Goal: Transaction & Acquisition: Purchase product/service

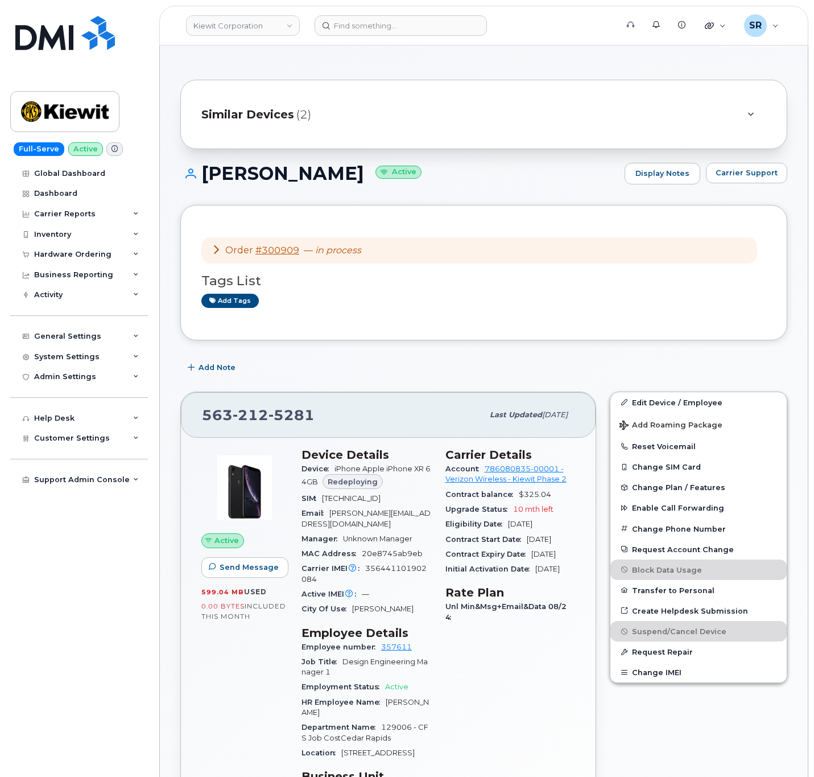
scroll to position [341, 0]
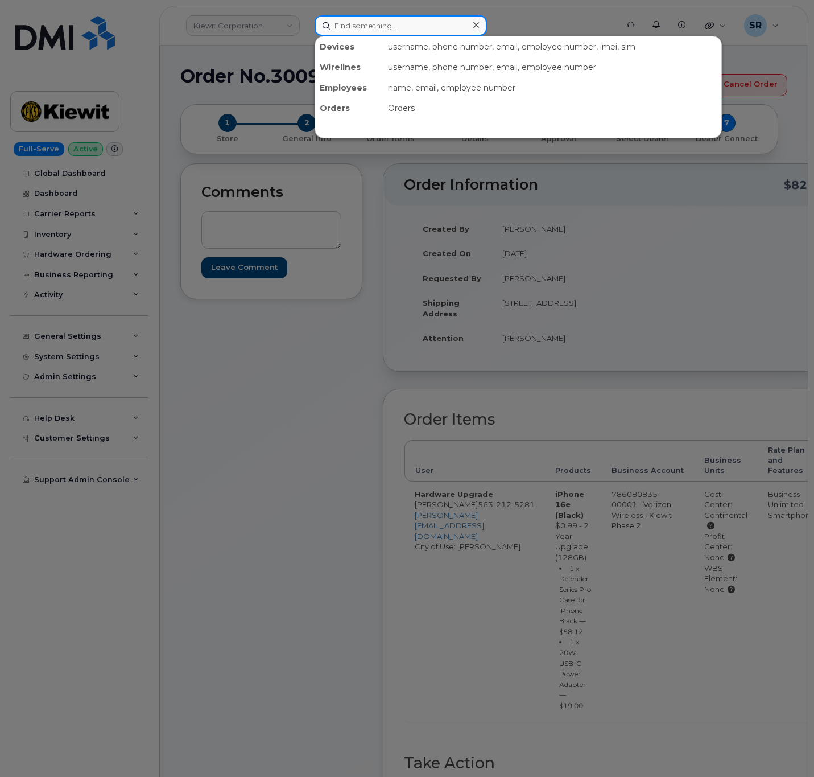
click at [374, 26] on input at bounding box center [401, 25] width 172 height 20
paste input "300303"
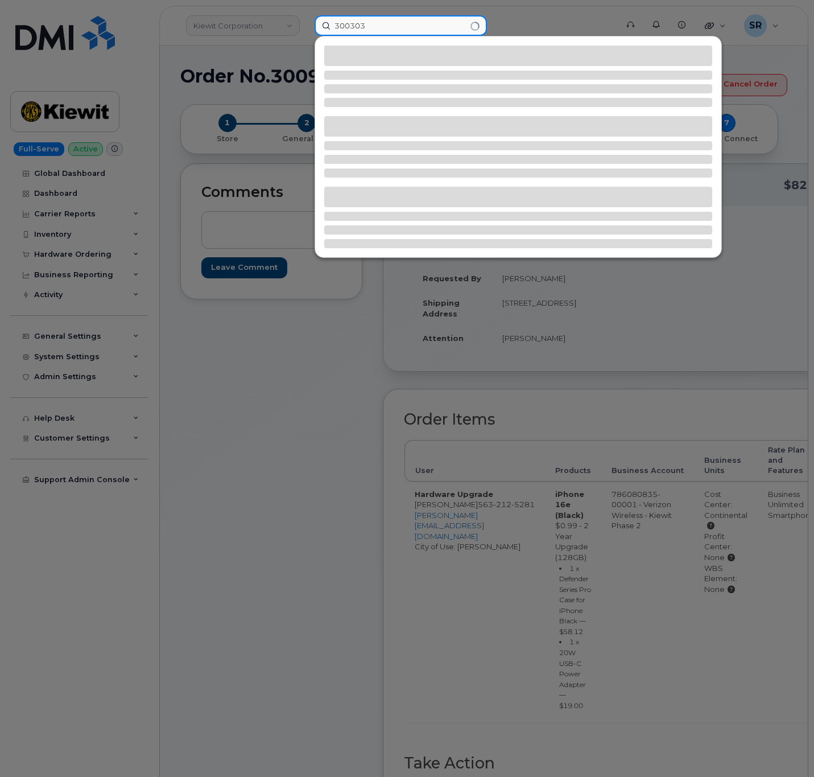
type input "300303"
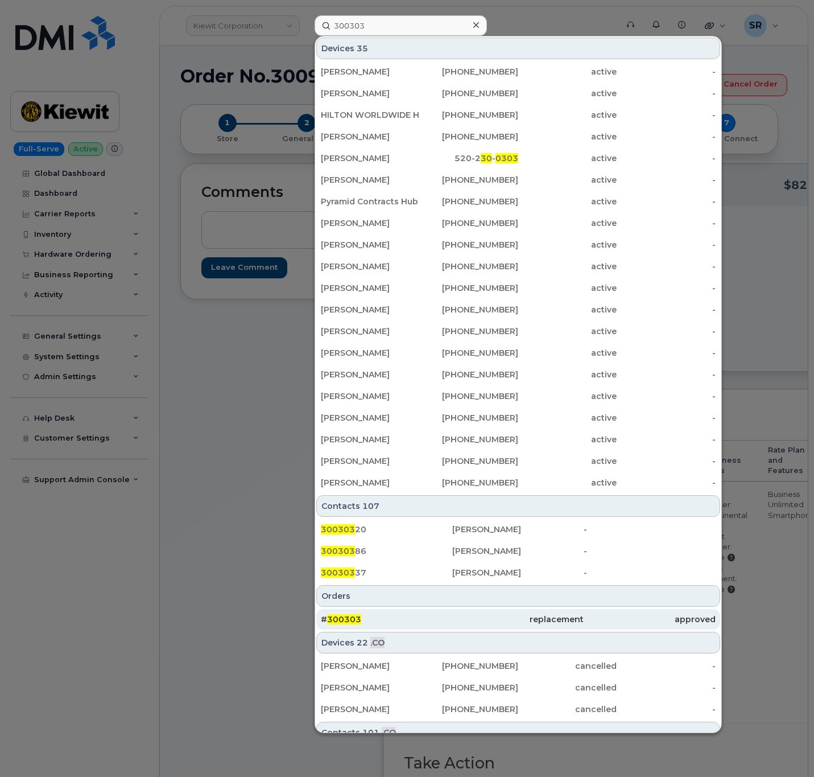
click at [420, 622] on div "# 300303" at bounding box center [386, 618] width 131 height 11
click at [485, 620] on div "replacement" at bounding box center [517, 618] width 131 height 11
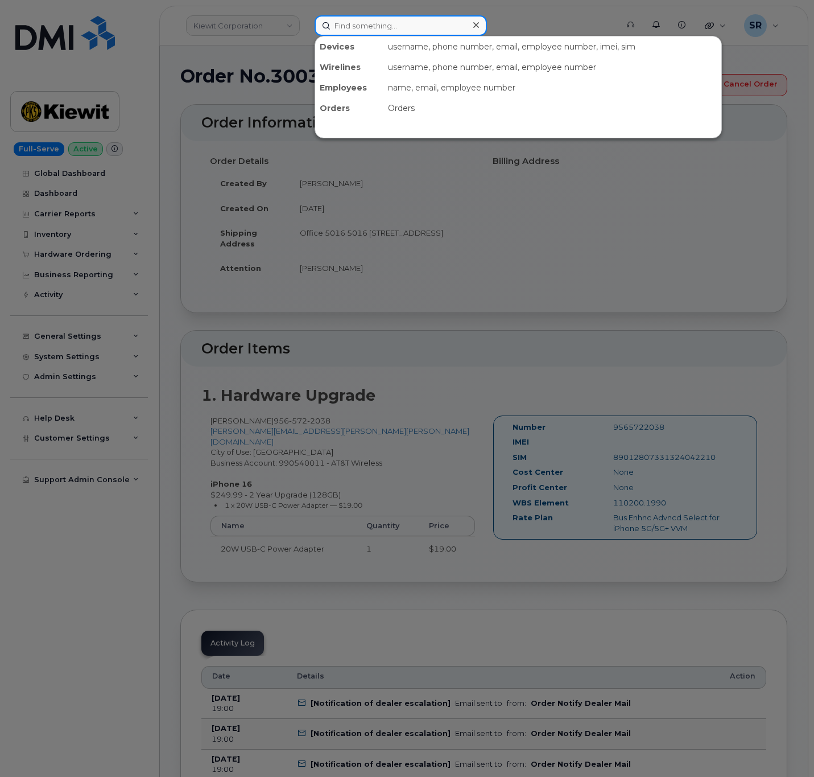
click at [416, 32] on input at bounding box center [401, 25] width 172 height 20
paste input "Bruce.Kirby@kiewet.com"
type input "Bruce.Kirby@kiewet.com"
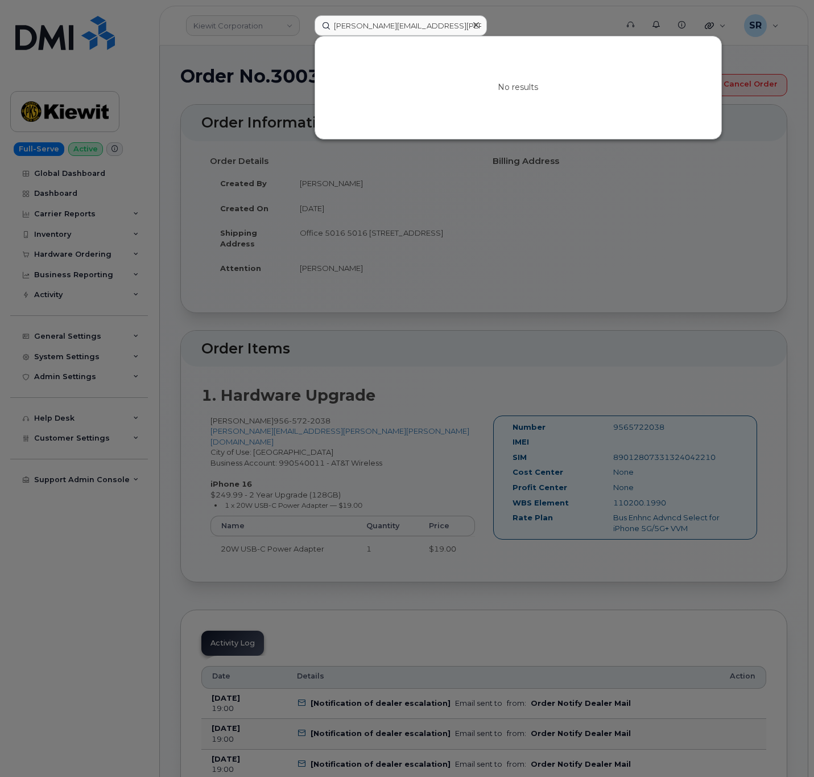
click at [473, 19] on div at bounding box center [476, 25] width 16 height 16
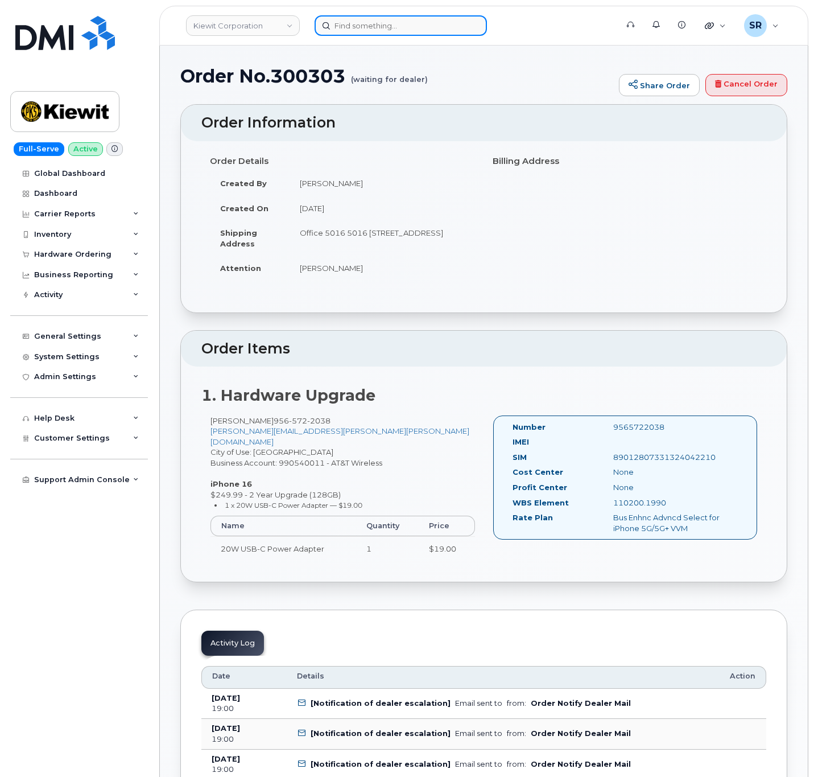
click at [430, 23] on input at bounding box center [401, 25] width 172 height 20
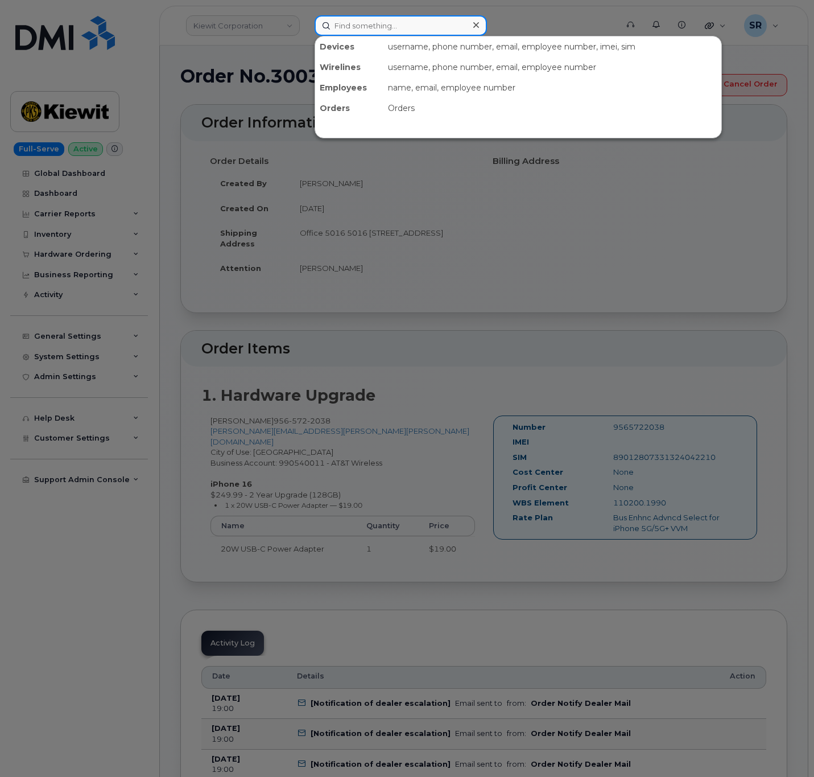
paste input "00585680"
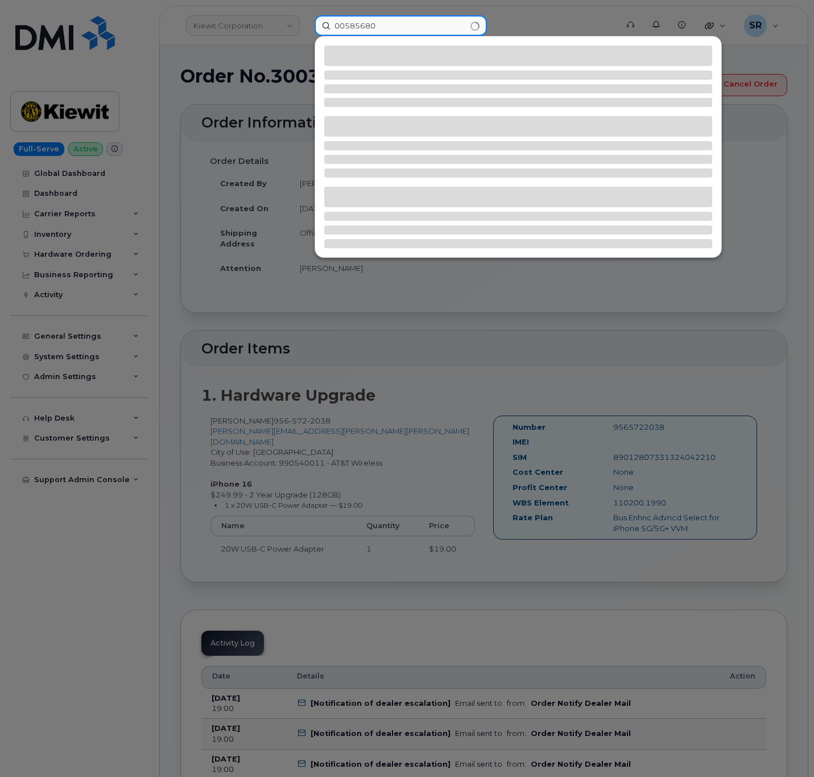
type input "00585680"
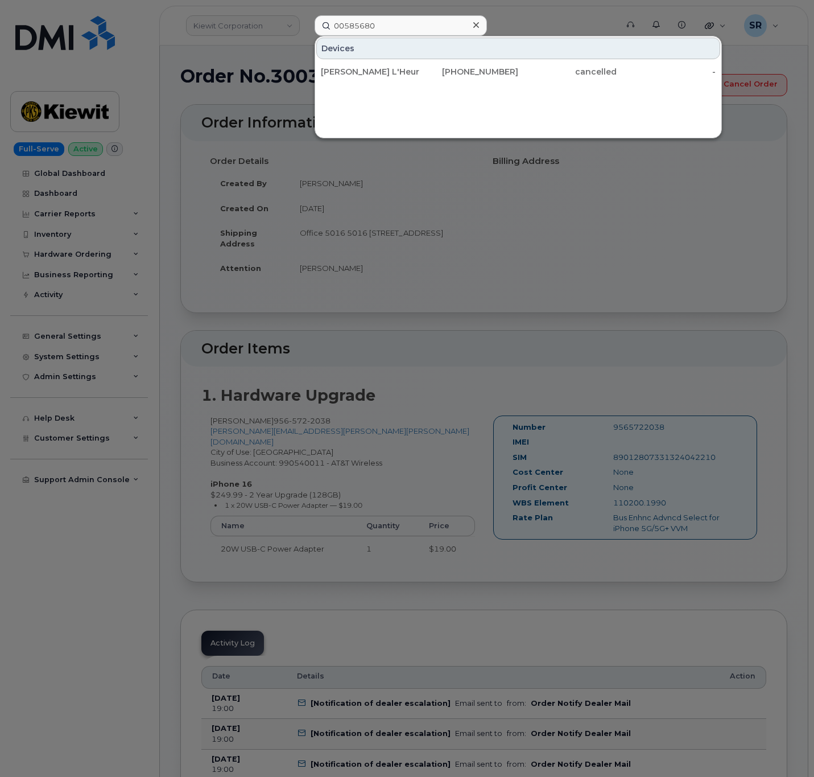
click at [551, 229] on div at bounding box center [407, 388] width 814 height 777
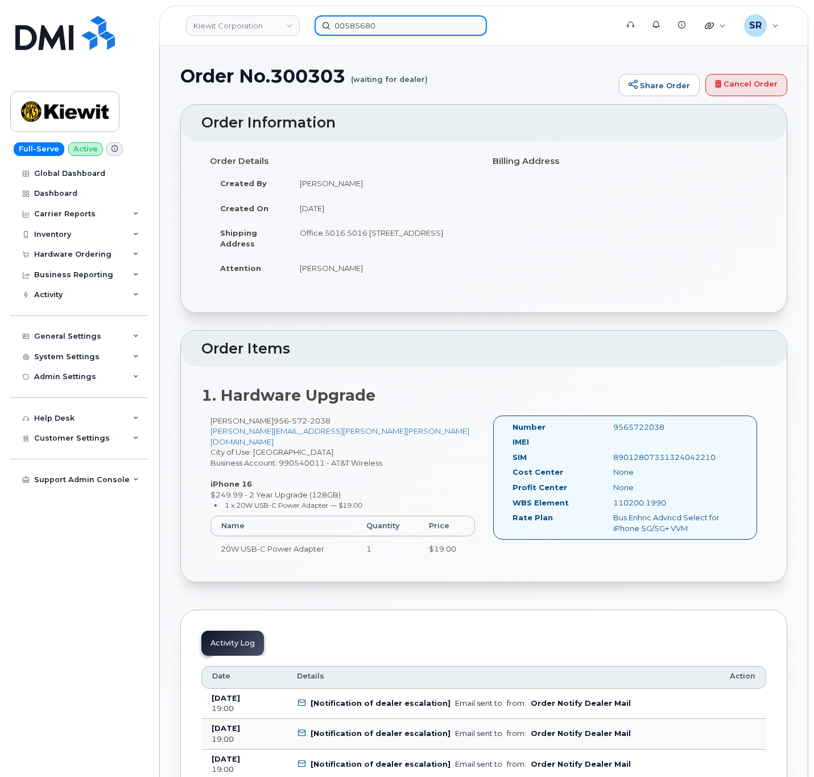
click at [403, 28] on input "00585680" at bounding box center [401, 25] width 172 height 20
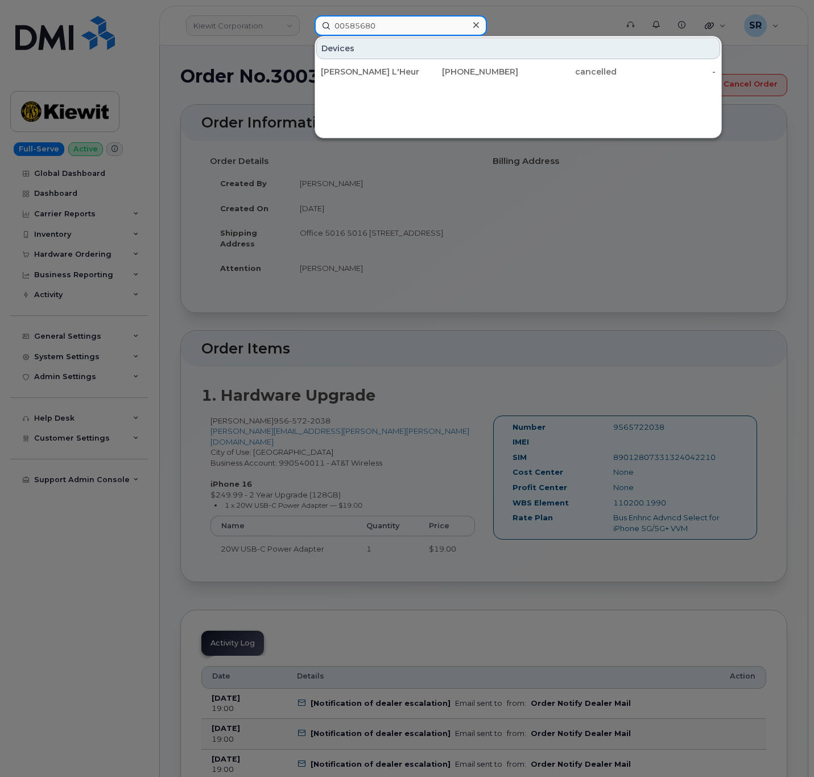
click at [403, 28] on input "00585680" at bounding box center [401, 25] width 172 height 20
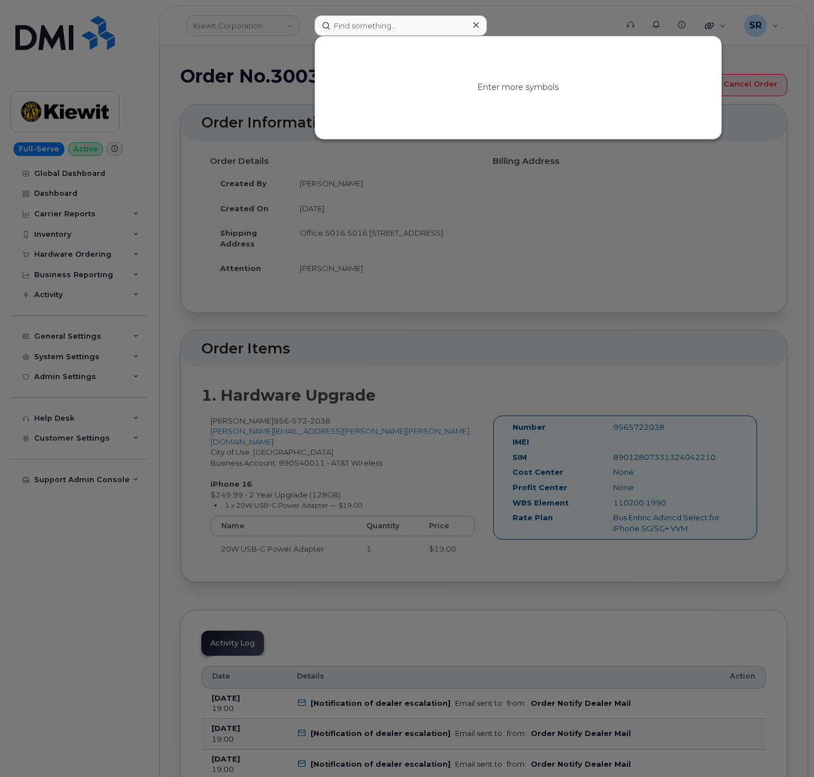
click at [343, 179] on div at bounding box center [407, 388] width 814 height 777
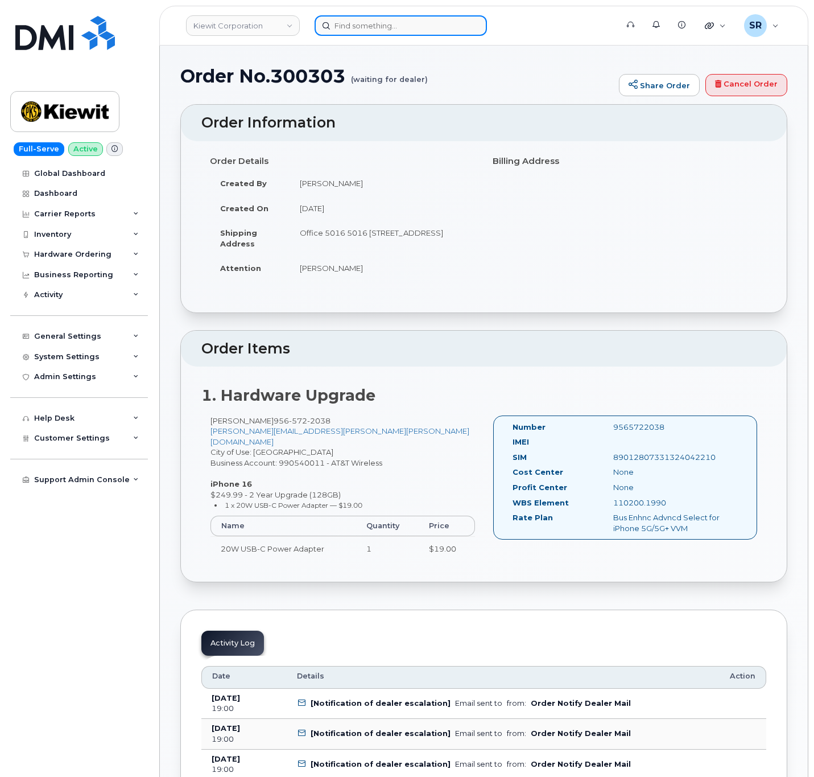
click at [408, 33] on input at bounding box center [401, 25] width 172 height 20
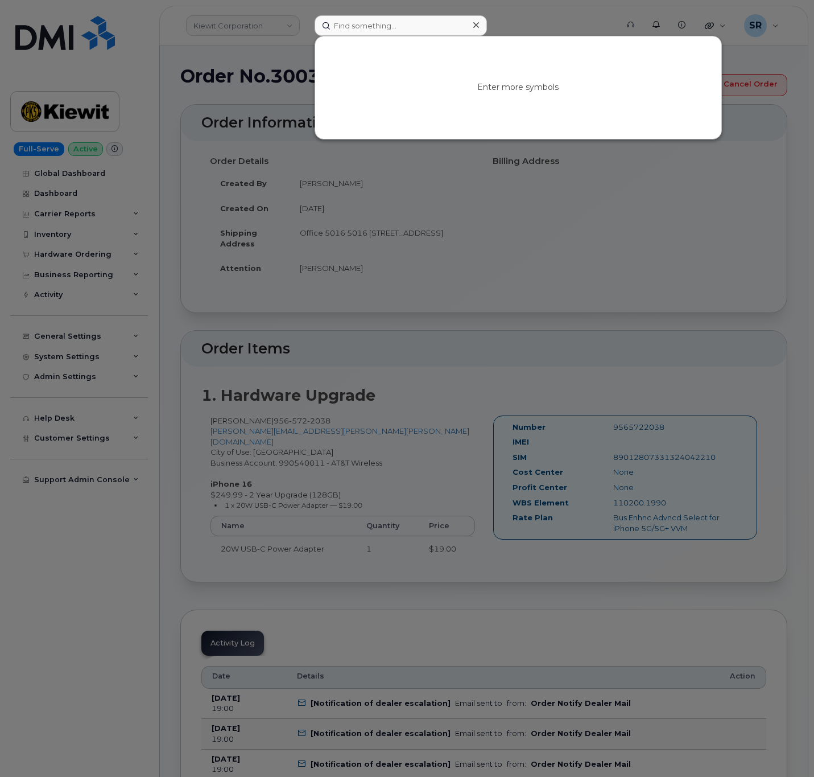
click at [391, 230] on div at bounding box center [407, 388] width 814 height 777
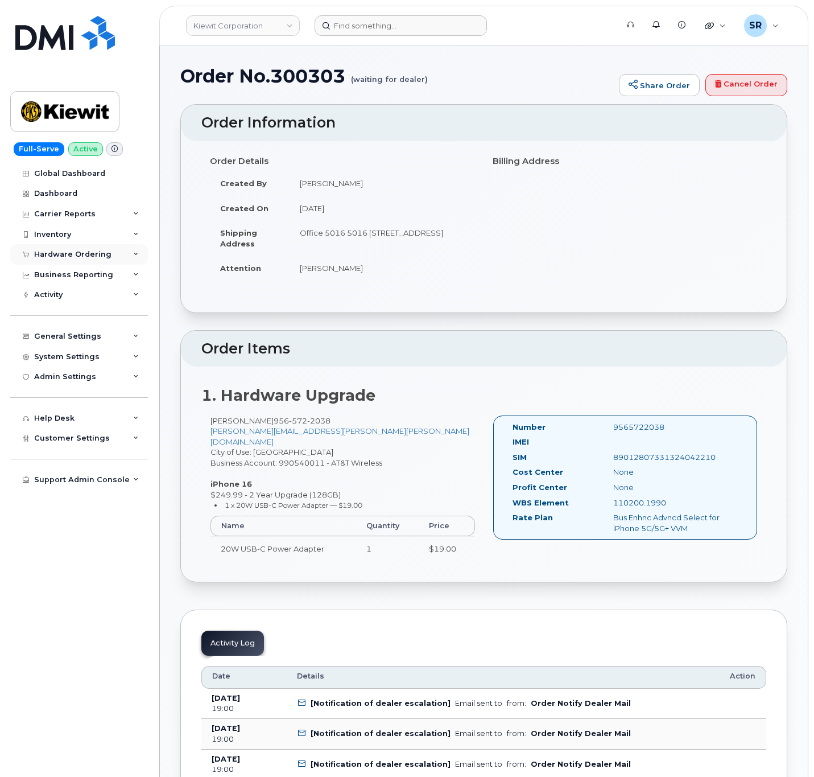
click at [119, 262] on div "Hardware Ordering" at bounding box center [79, 254] width 138 height 20
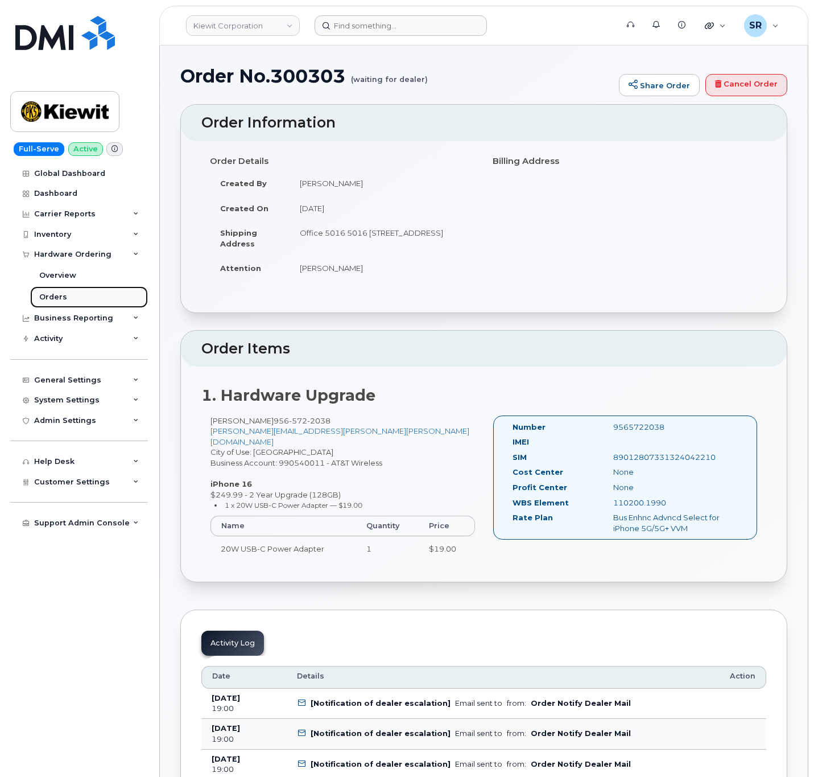
click at [72, 302] on link "Orders" at bounding box center [89, 297] width 118 height 22
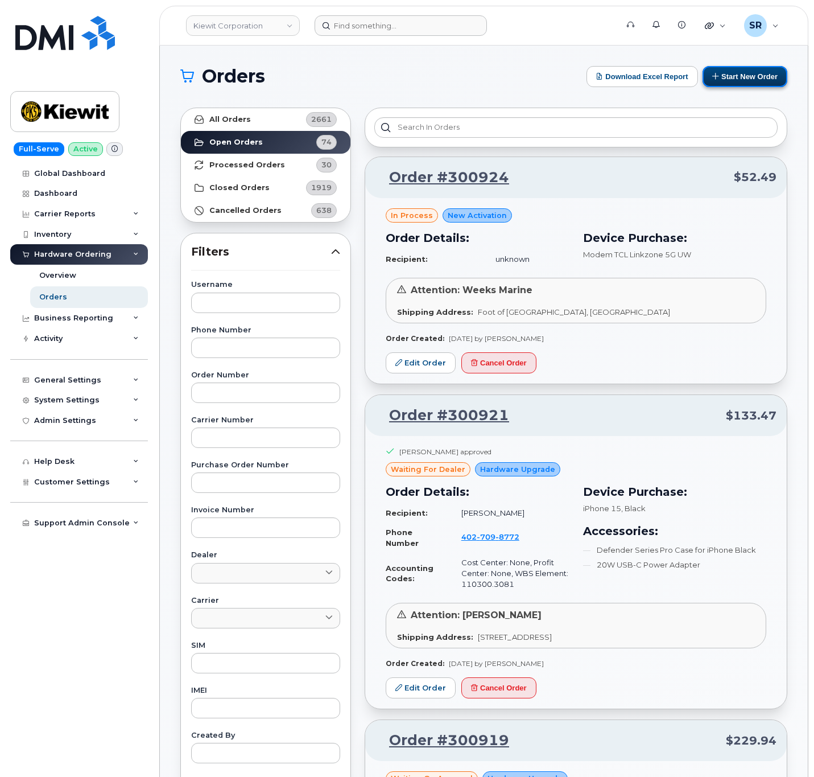
click at [748, 81] on button "Start New Order" at bounding box center [745, 76] width 85 height 21
click at [730, 77] on button "Start New Order" at bounding box center [745, 76] width 85 height 21
click at [728, 82] on button "Start New Order" at bounding box center [745, 76] width 85 height 21
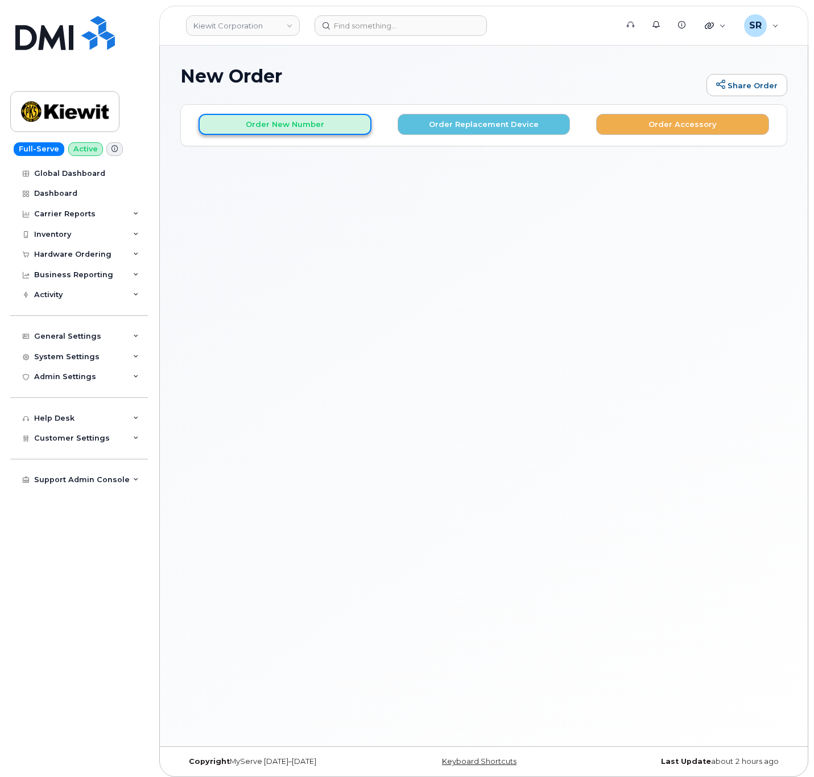
click at [320, 128] on button "Order New Number" at bounding box center [285, 124] width 173 height 21
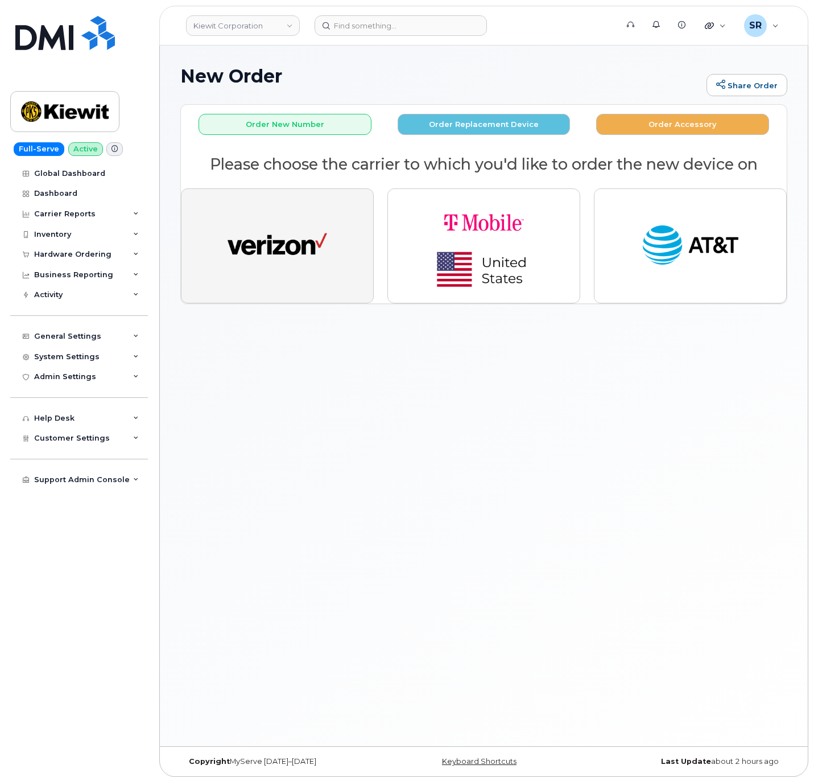
click at [317, 258] on img "button" at bounding box center [278, 245] width 100 height 51
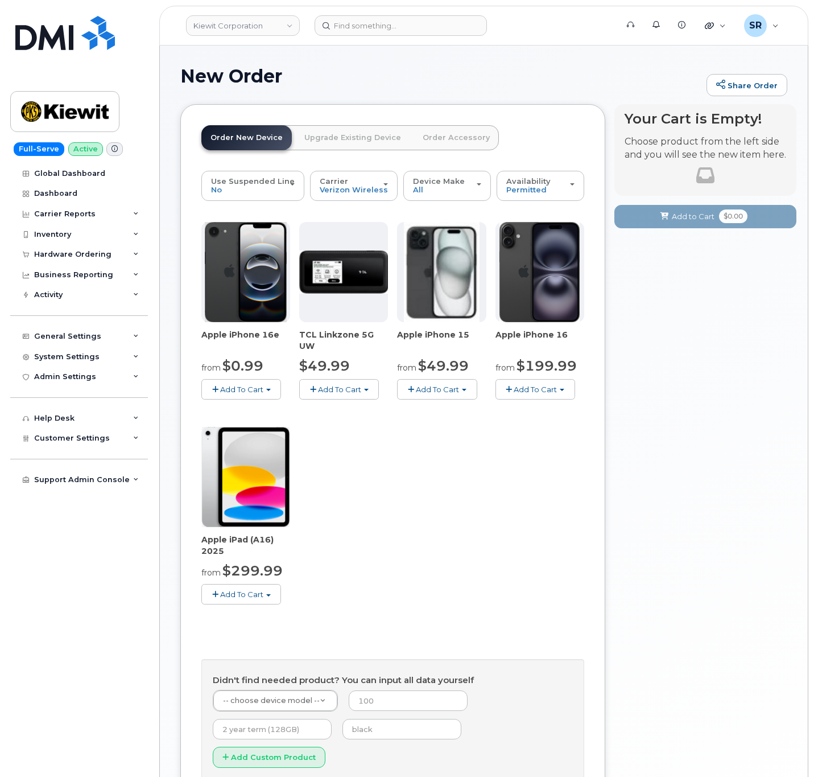
click at [227, 386] on span "Add To Cart" at bounding box center [241, 389] width 43 height 9
click at [249, 408] on link "$0.99 - 2 Year Activation (128GB)" at bounding box center [277, 410] width 147 height 14
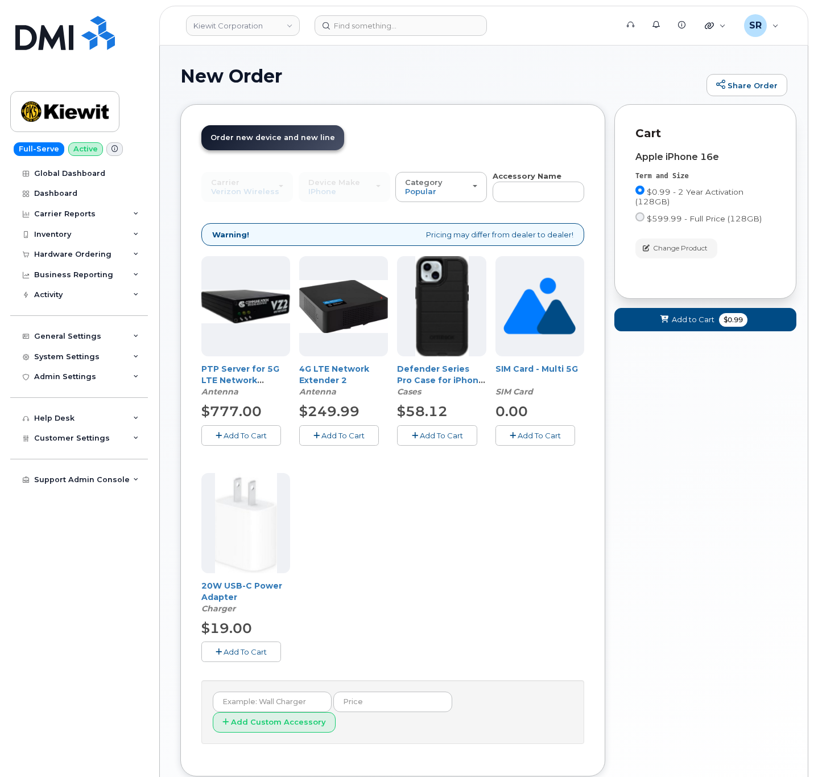
click at [449, 434] on span "Add To Cart" at bounding box center [441, 435] width 43 height 9
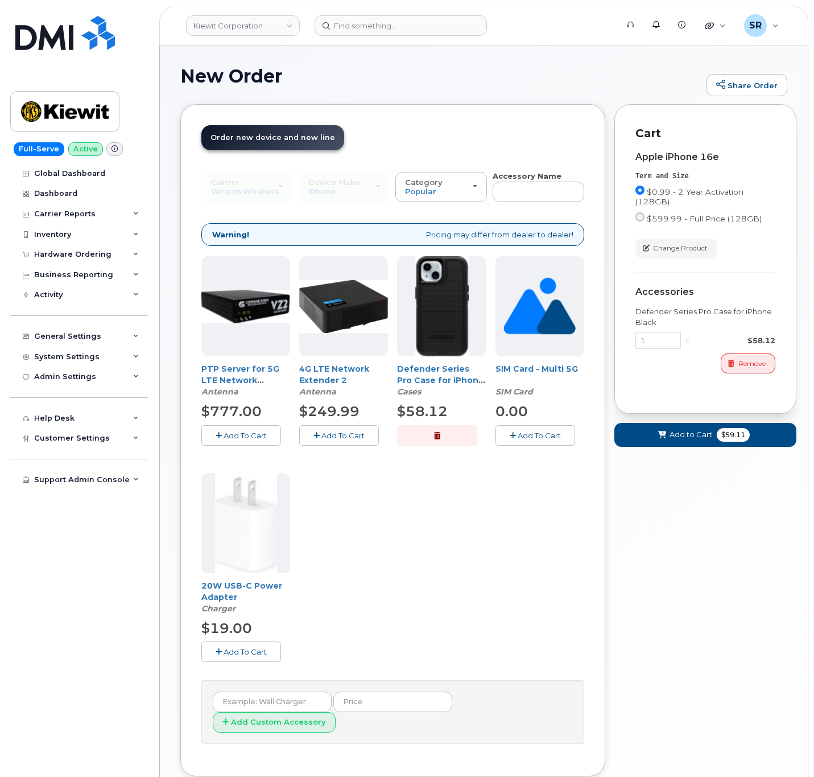
click at [229, 649] on span "Add To Cart" at bounding box center [245, 651] width 43 height 9
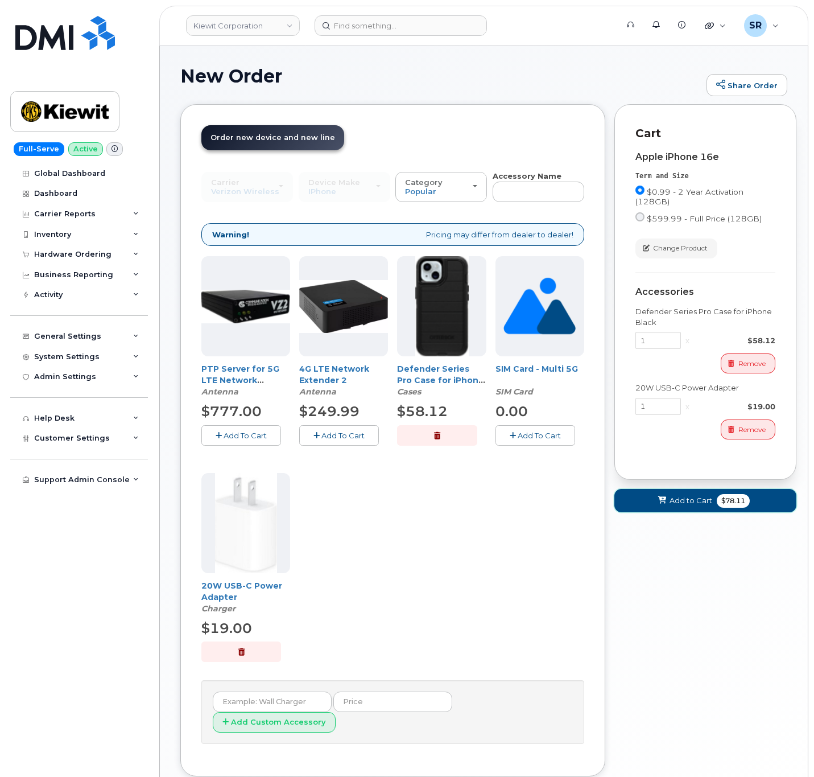
click at [699, 500] on span "Add to Cart" at bounding box center [691, 500] width 43 height 11
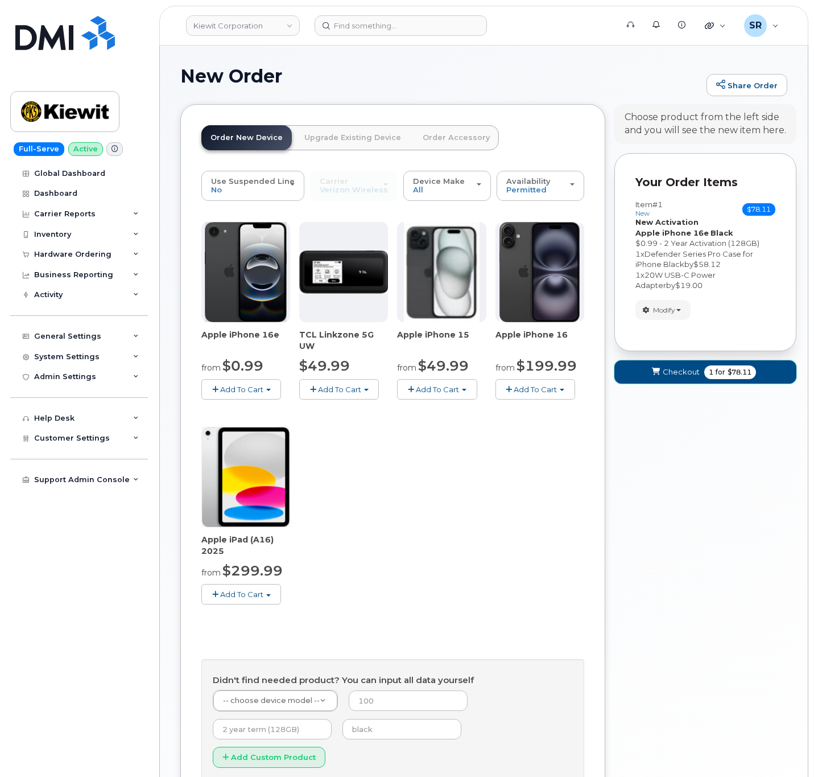
click at [683, 377] on span "Checkout" at bounding box center [681, 371] width 37 height 11
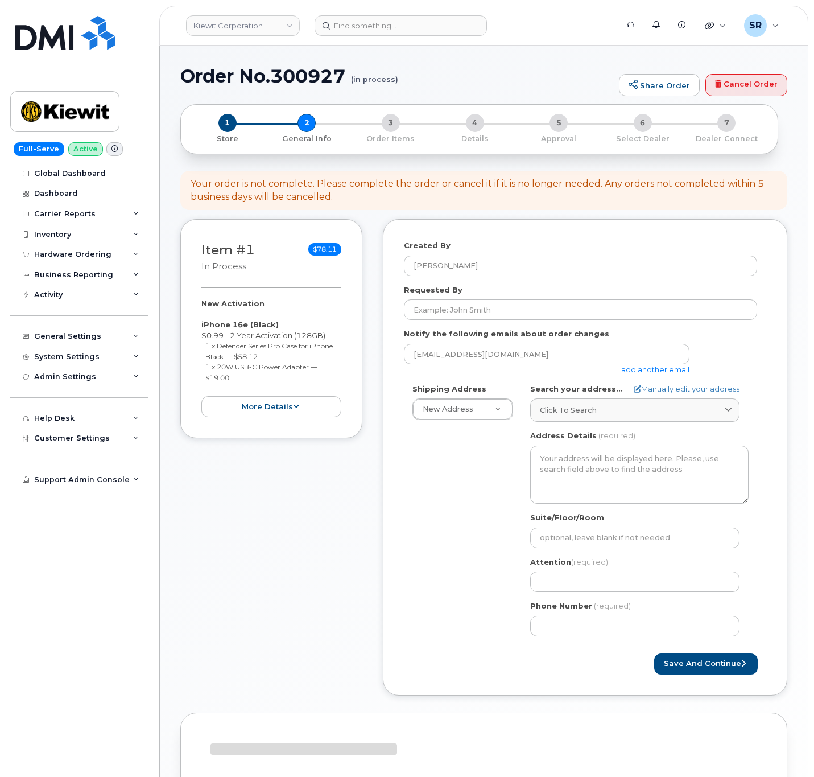
select select
click at [642, 367] on link "add another email" at bounding box center [655, 369] width 68 height 9
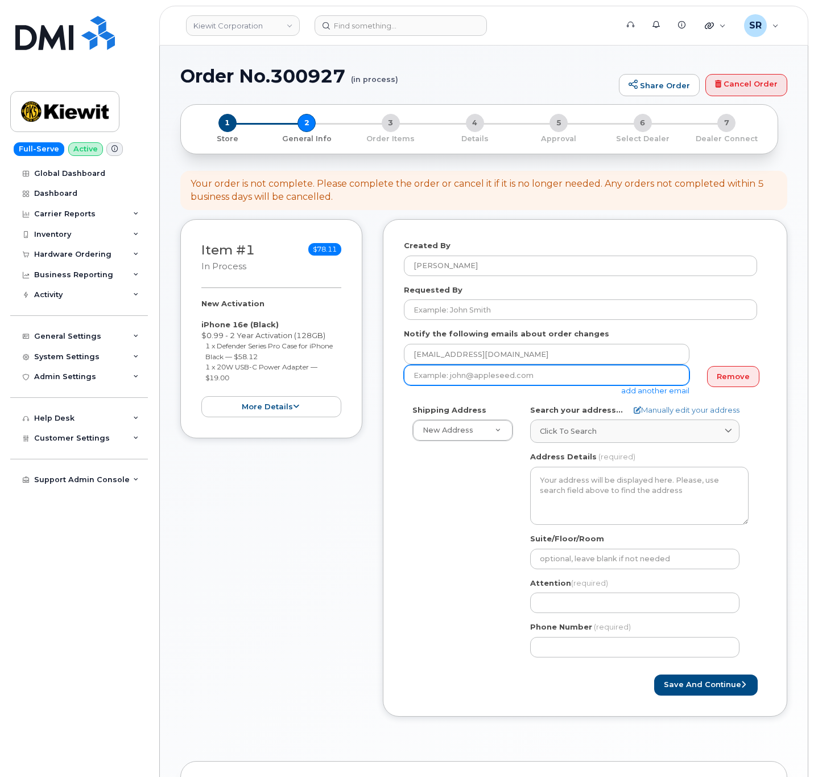
click at [542, 379] on input "email" at bounding box center [547, 375] width 286 height 20
paste input "[PERSON_NAME][EMAIL_ADDRESS][PERSON_NAME][DOMAIN_NAME]"
type input "[PERSON_NAME][EMAIL_ADDRESS][PERSON_NAME][DOMAIN_NAME]"
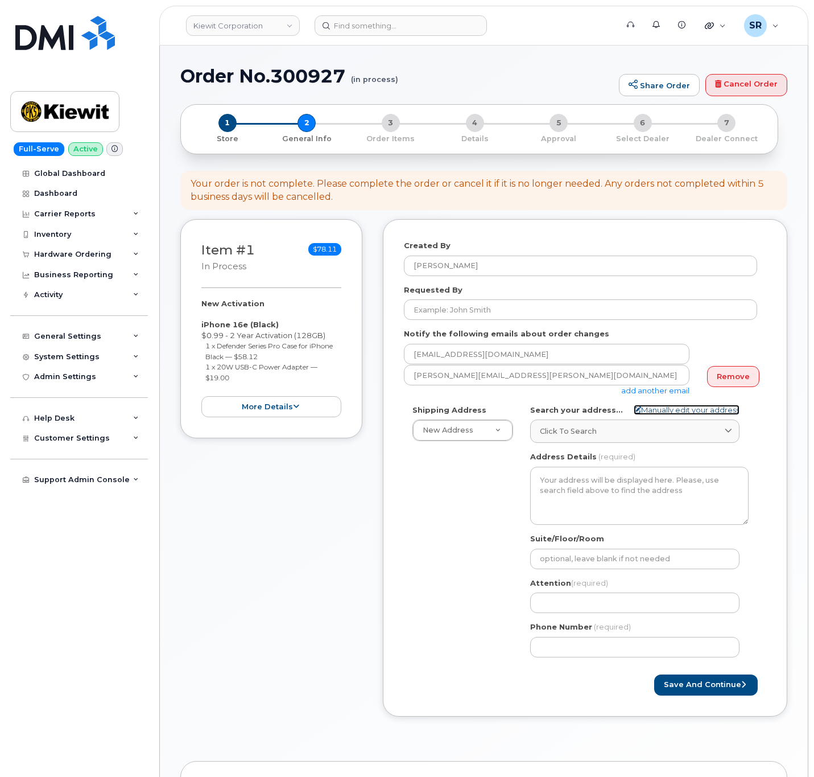
click at [673, 408] on link "Manually edit your address" at bounding box center [687, 409] width 106 height 11
select select
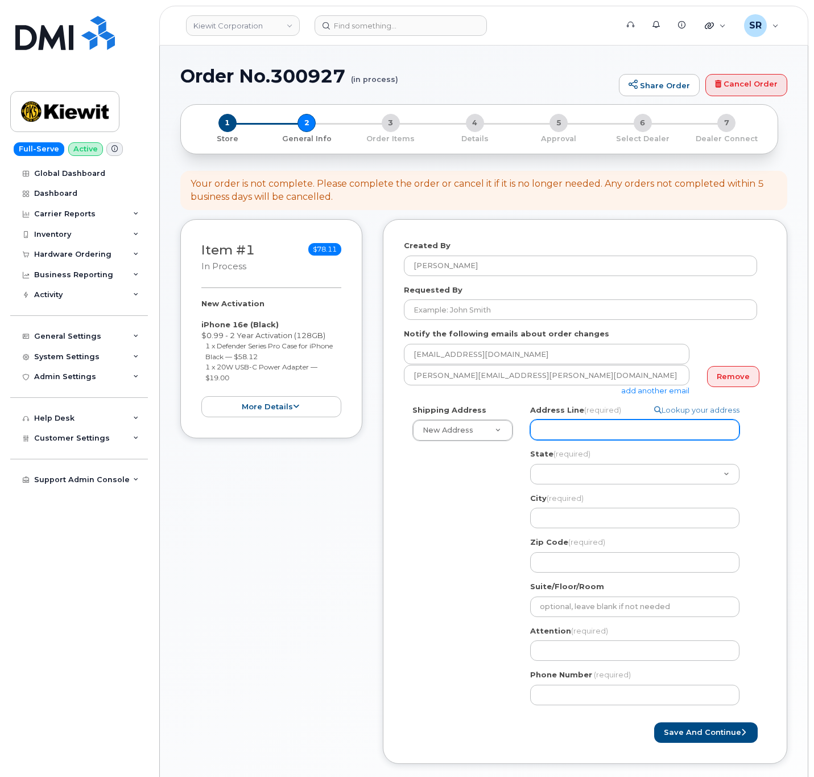
click at [594, 429] on input "Address Line (required)" at bounding box center [634, 429] width 209 height 20
click at [589, 427] on input "Address Line (required)" at bounding box center [634, 429] width 209 height 20
paste input "6747 Old Us highway 27 south"
select select
type input "6747 Old Us highway 27 south"
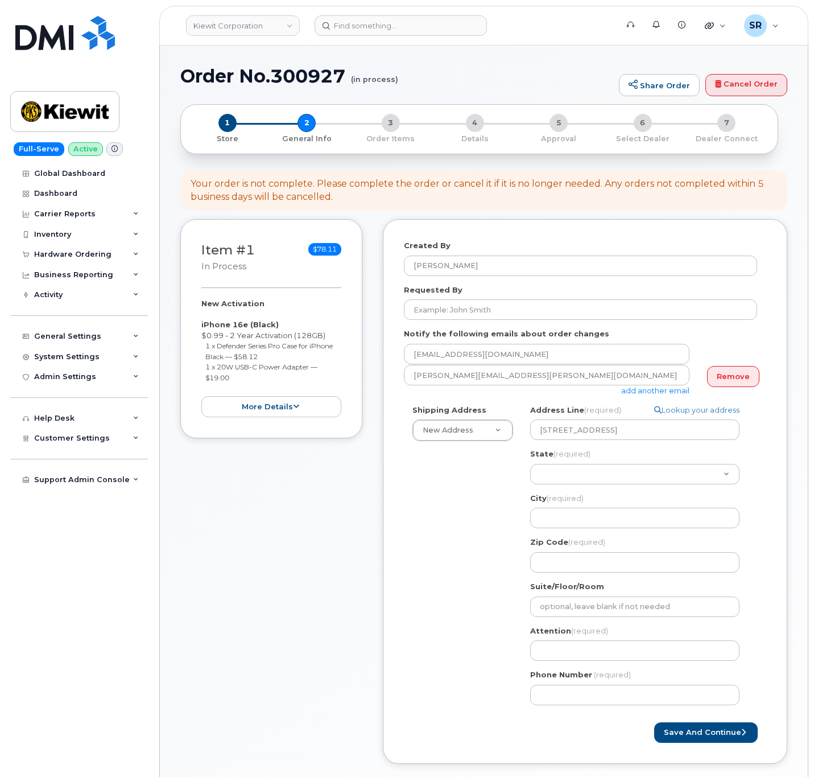
click at [480, 478] on div "Shipping Address New Address New Address 1216 West 76th St 8900 renner blvd 690…" at bounding box center [580, 558] width 353 height 309
click at [630, 470] on select "Alabama Alaska American Samoa Arizona Arkansas California Colorado Connecticut …" at bounding box center [634, 474] width 209 height 20
select select "MI"
click at [530, 464] on select "Alabama Alaska American Samoa Arizona Arkansas California Colorado Connecticut …" at bounding box center [634, 474] width 209 height 20
click at [625, 524] on input "City (required)" at bounding box center [634, 517] width 209 height 20
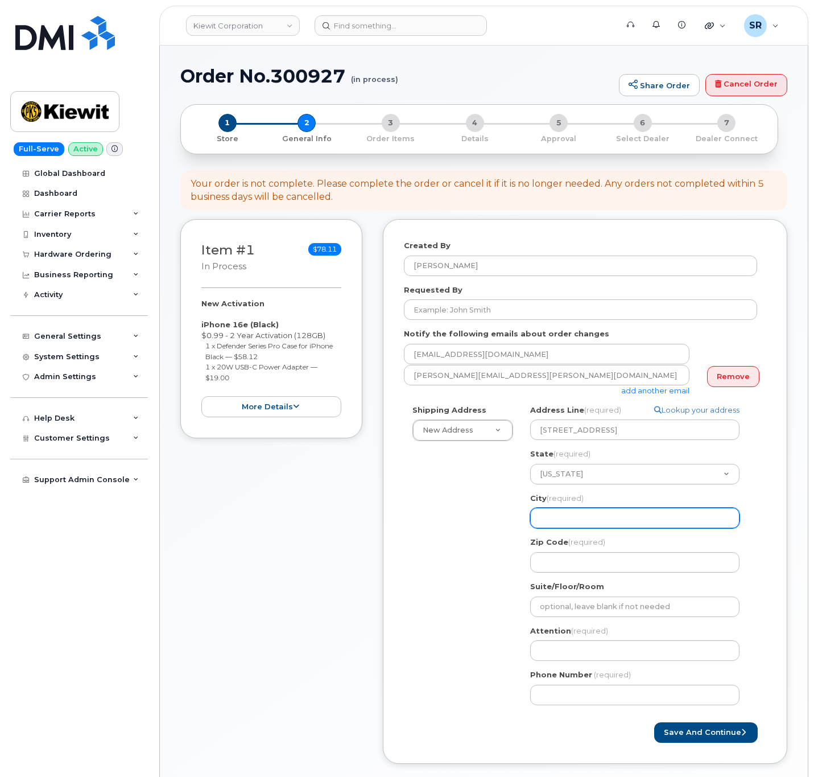
click at [620, 526] on input "City (required)" at bounding box center [634, 517] width 209 height 20
paste input "Gaylord"
select select
type input "Gaylord"
click at [478, 533] on div "Shipping Address New Address New Address 1216 West 76th St 8900 renner blvd 690…" at bounding box center [580, 558] width 353 height 309
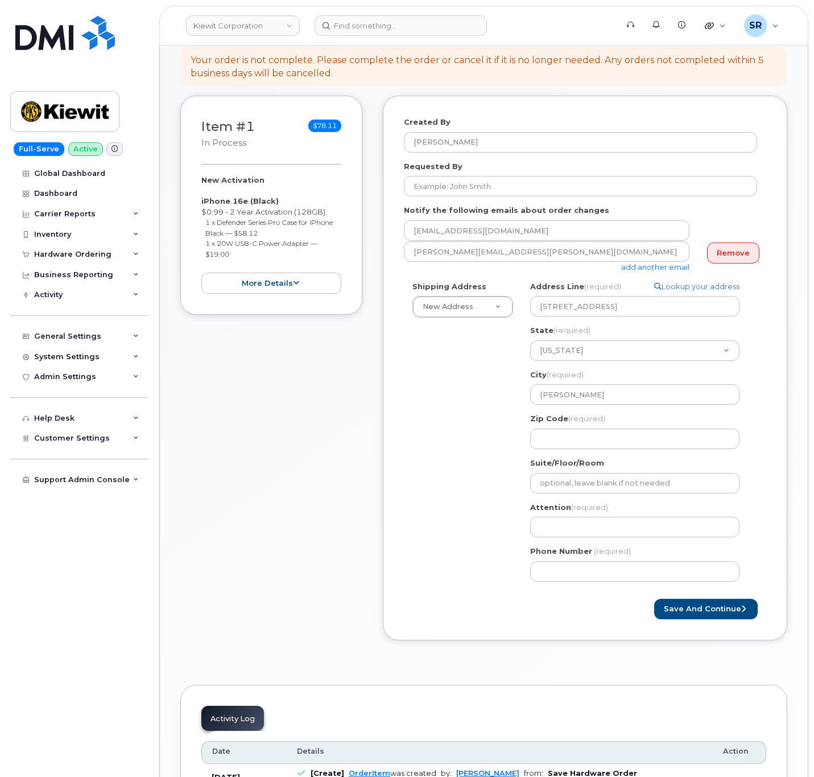
scroll to position [171, 0]
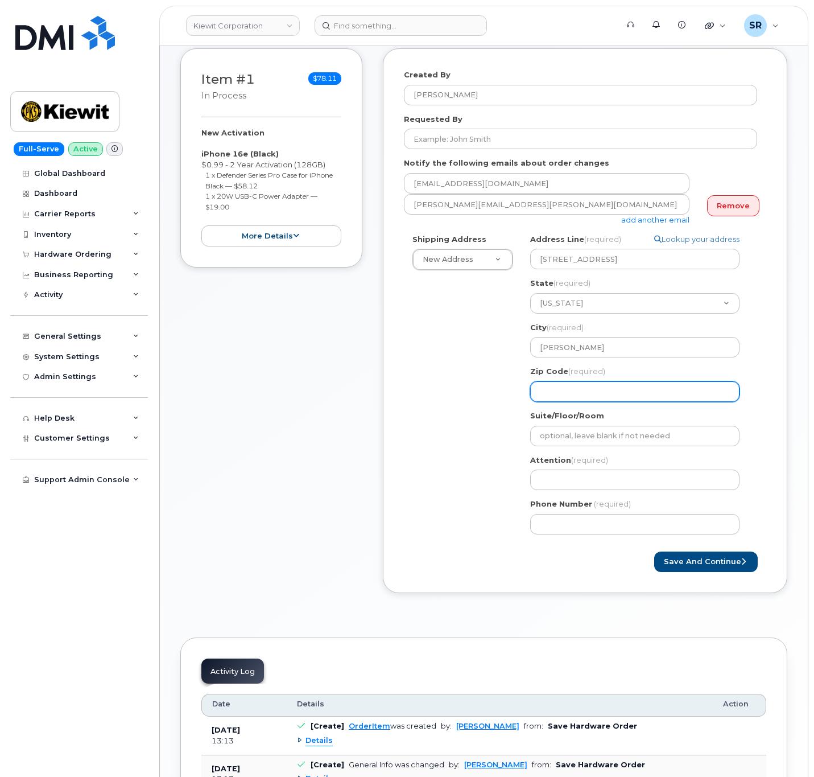
click at [634, 396] on input "Zip Code (required)" at bounding box center [634, 391] width 209 height 20
click at [574, 403] on div "MI Gaylord Search your address... Manually edit your address Click to search No…" at bounding box center [640, 388] width 236 height 309
paste input "49735"
select select
type input "49735"
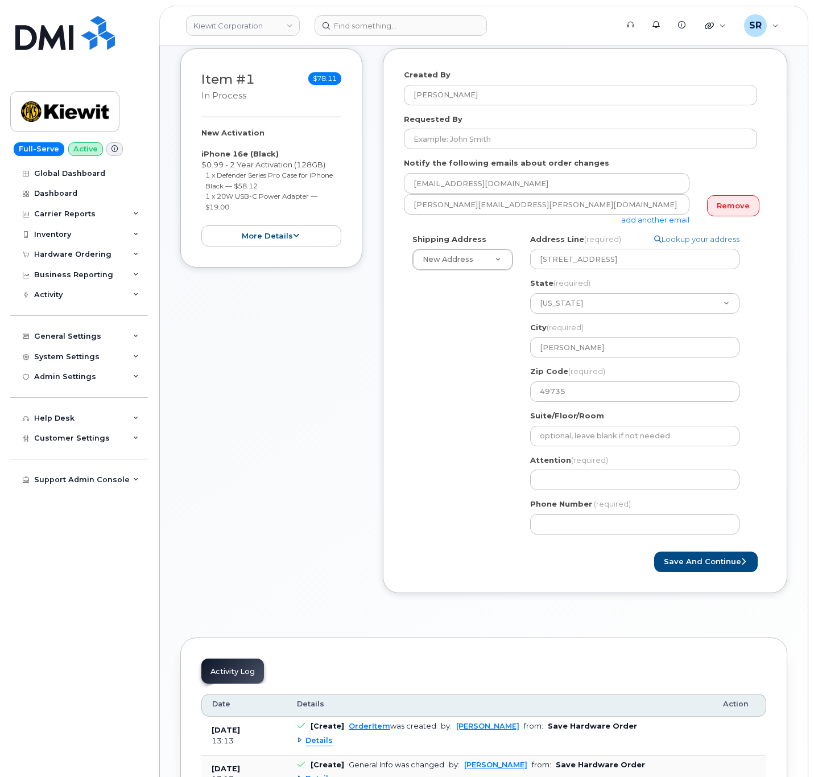
click at [495, 413] on div "Shipping Address New Address New Address 1216 West 76th St 8900 renner blvd 690…" at bounding box center [580, 388] width 353 height 309
click at [589, 477] on input "Attention (required)" at bounding box center [634, 479] width 209 height 20
click at [565, 484] on input "Attention (required)" at bounding box center [634, 479] width 209 height 20
paste input "[PERSON_NAME]"
select select
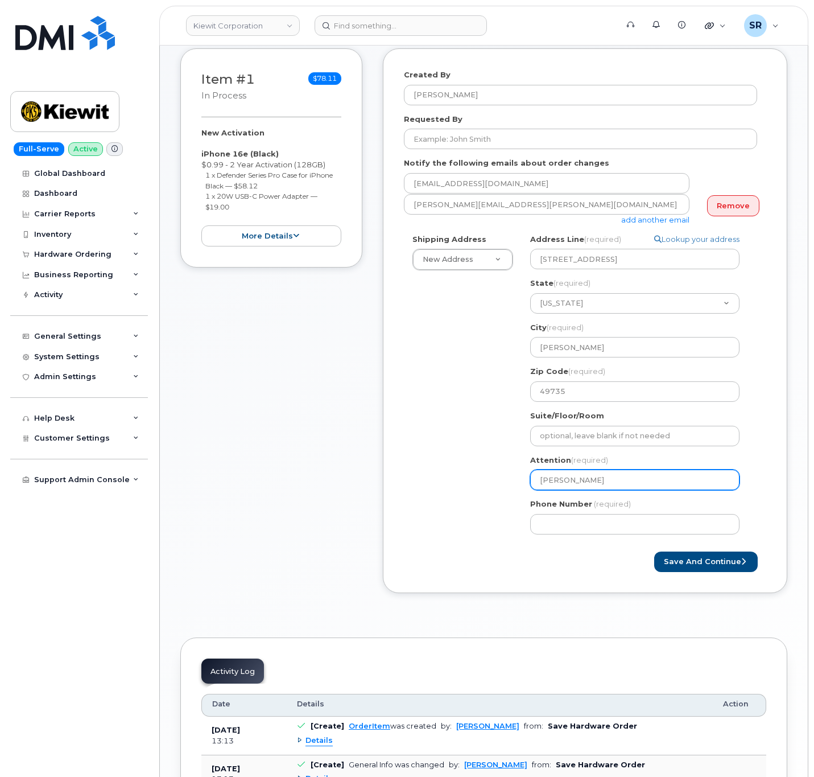
type input "[PERSON_NAME]"
click at [487, 487] on div "Shipping Address New Address New Address 1216 West 76th St 8900 renner blvd 690…" at bounding box center [580, 388] width 353 height 309
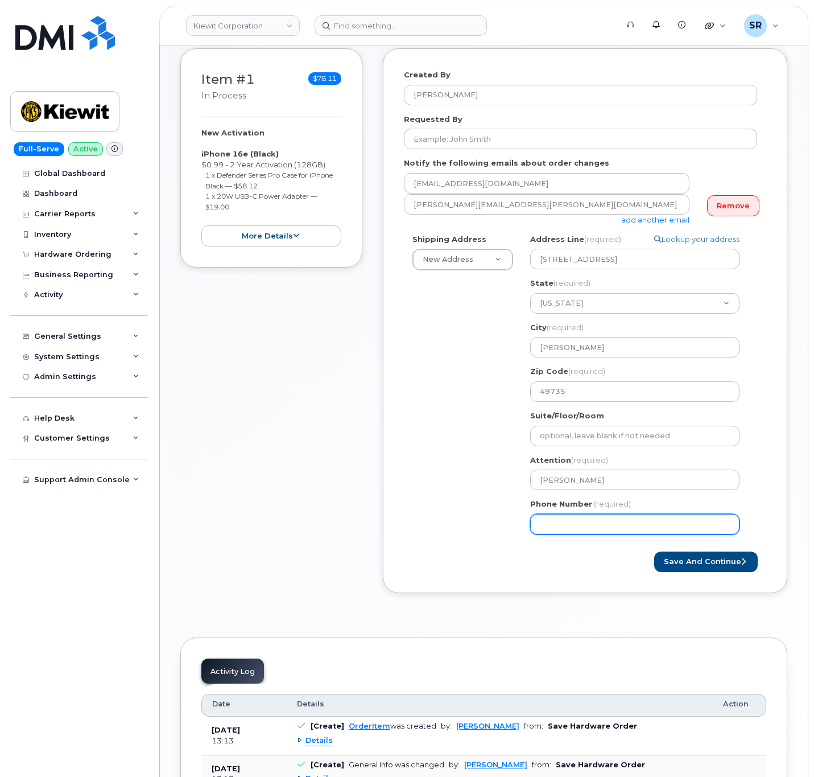
click at [551, 526] on input "Phone Number" at bounding box center [634, 524] width 209 height 20
click at [638, 524] on input "Phone Number" at bounding box center [634, 524] width 209 height 20
paste input "9893707730"
select select
type input "9893707730"
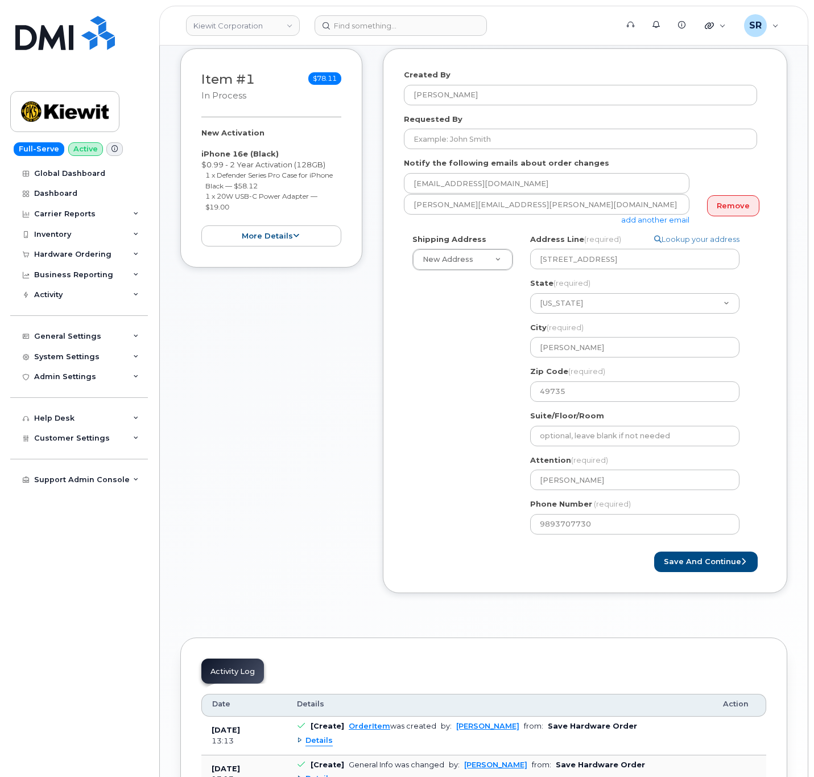
click at [444, 500] on div "Shipping Address New Address New Address 1216 West 76th St 8900 renner blvd 690…" at bounding box center [580, 388] width 353 height 309
click at [722, 562] on button "Save and Continue" at bounding box center [706, 561] width 104 height 21
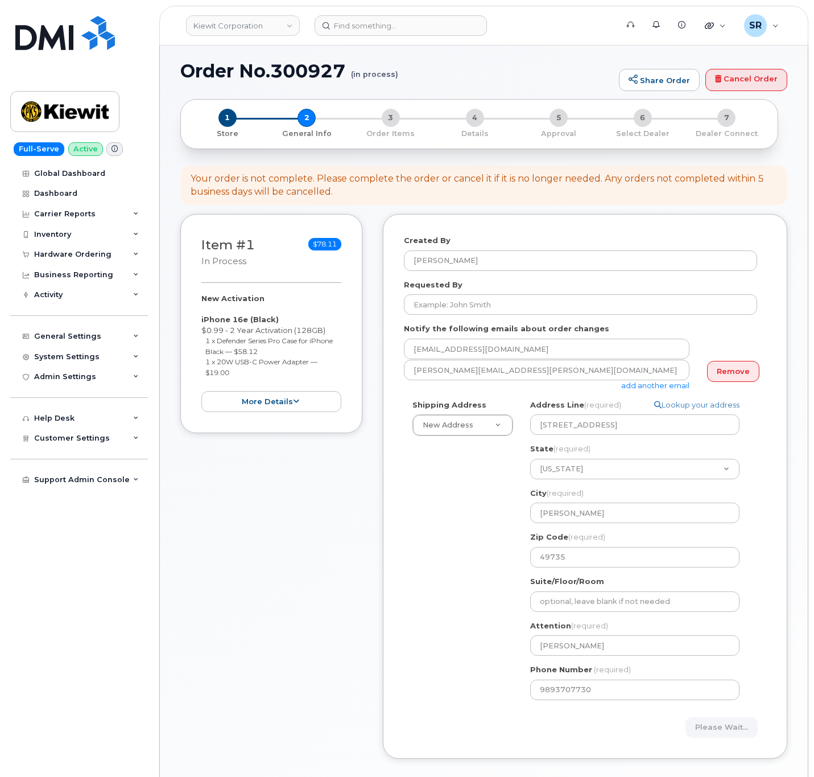
scroll to position [0, 0]
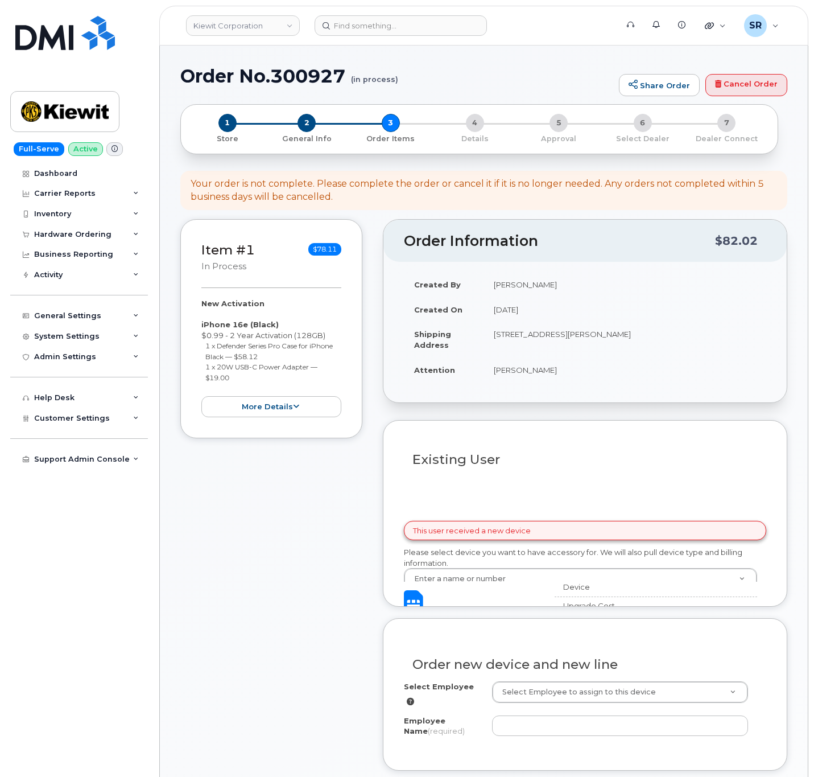
select select
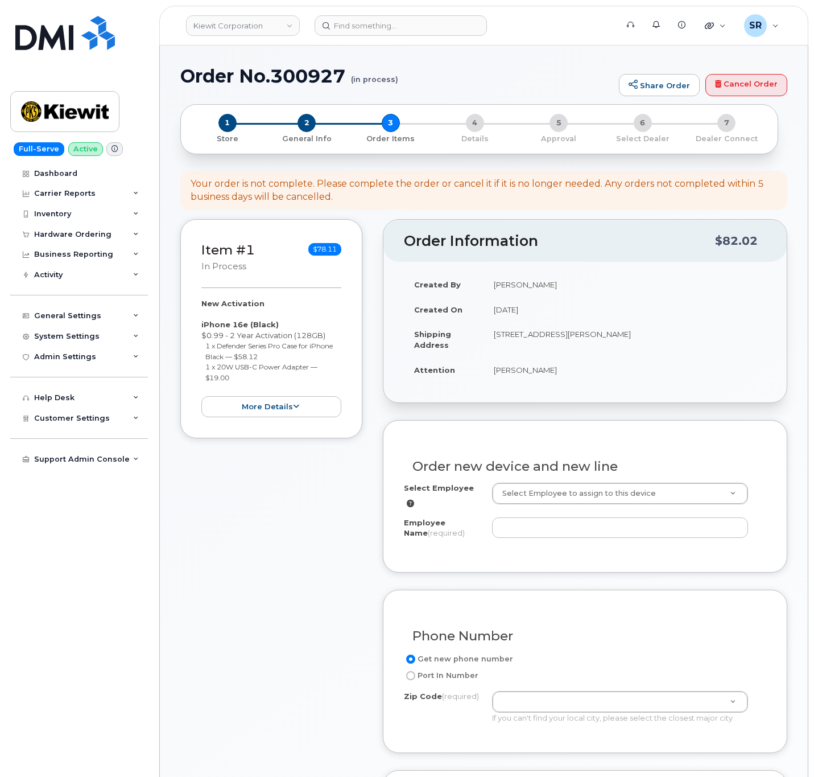
scroll to position [85, 0]
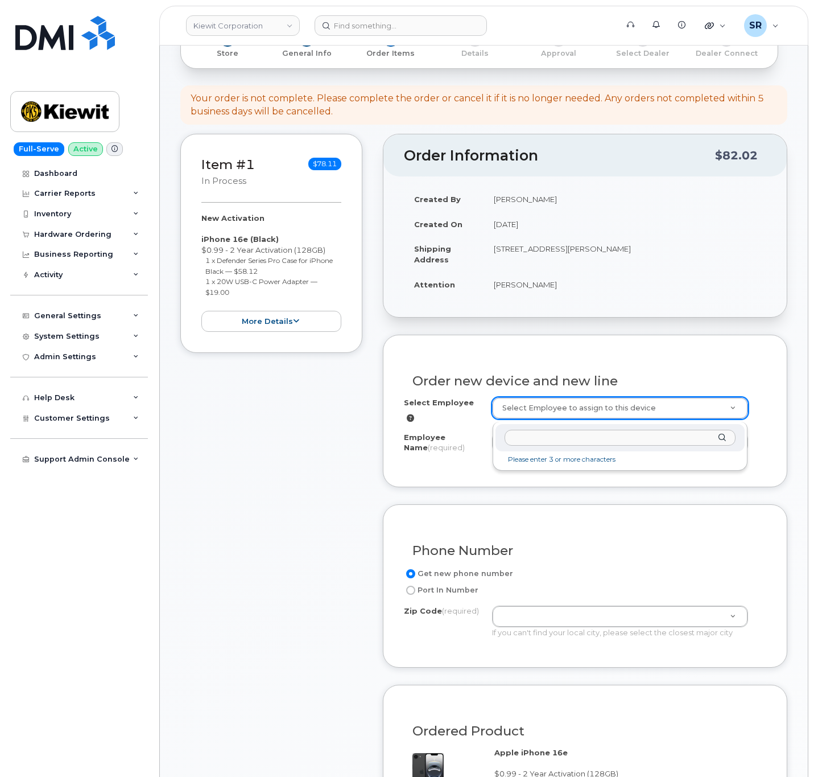
click at [546, 434] on input "text" at bounding box center [620, 438] width 231 height 16
paste input "[PERSON_NAME]"
type input "[PERSON_NAME]"
type input "3005338"
type input "[PERSON_NAME]"
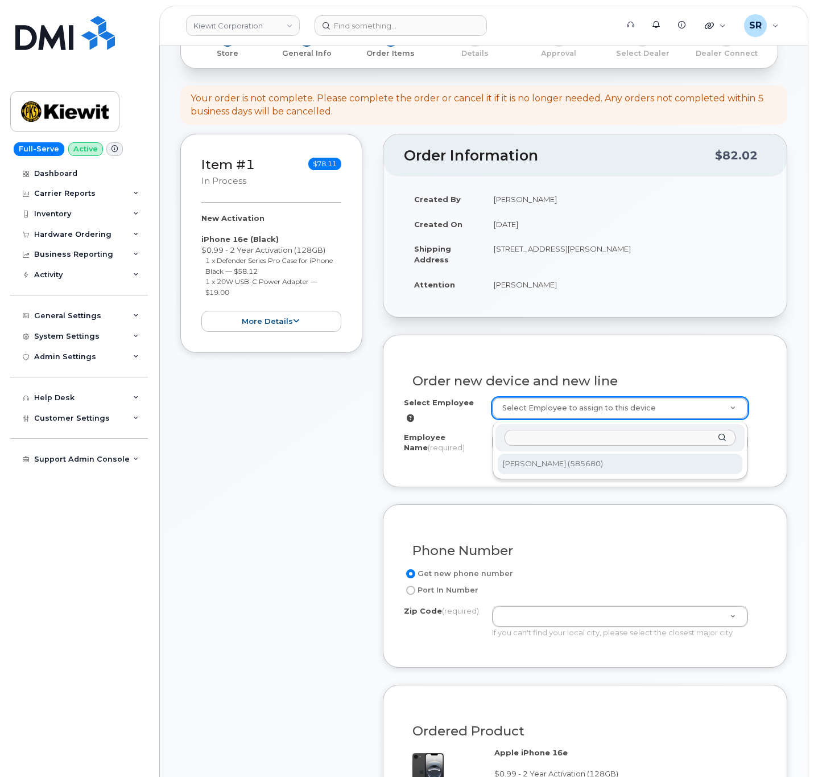
type input "8900 Renner Blvd"
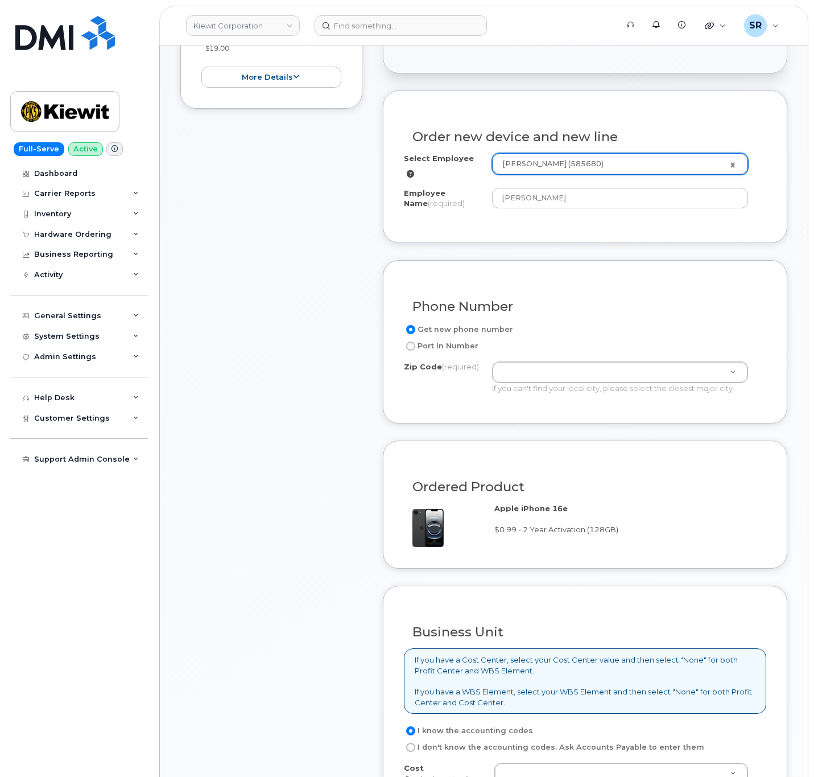
scroll to position [341, 0]
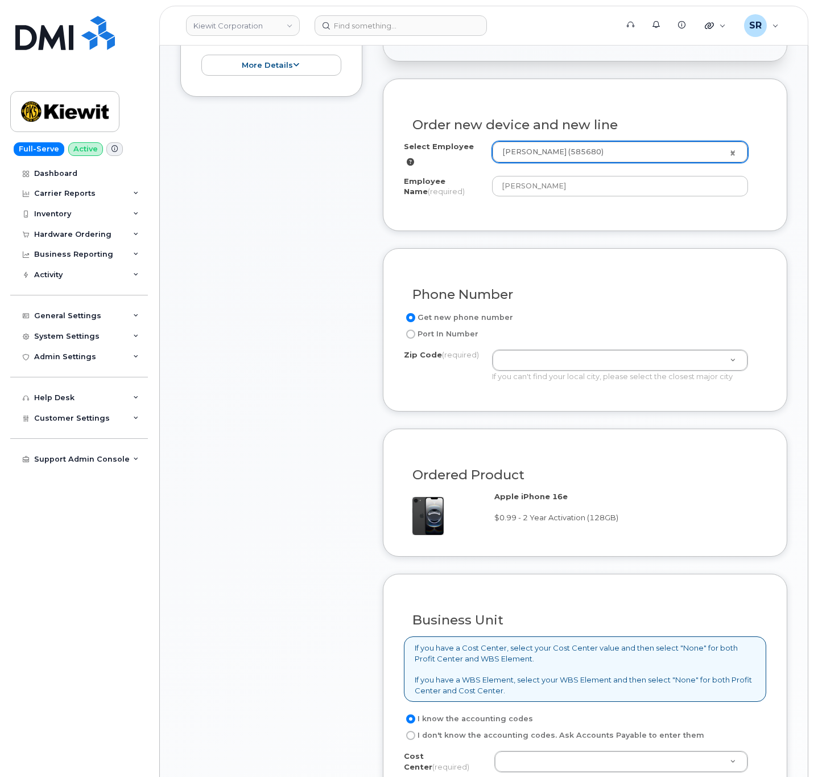
click at [425, 313] on label "Get new phone number" at bounding box center [458, 318] width 109 height 14
click at [415, 313] on input "Get new phone number" at bounding box center [410, 317] width 9 height 9
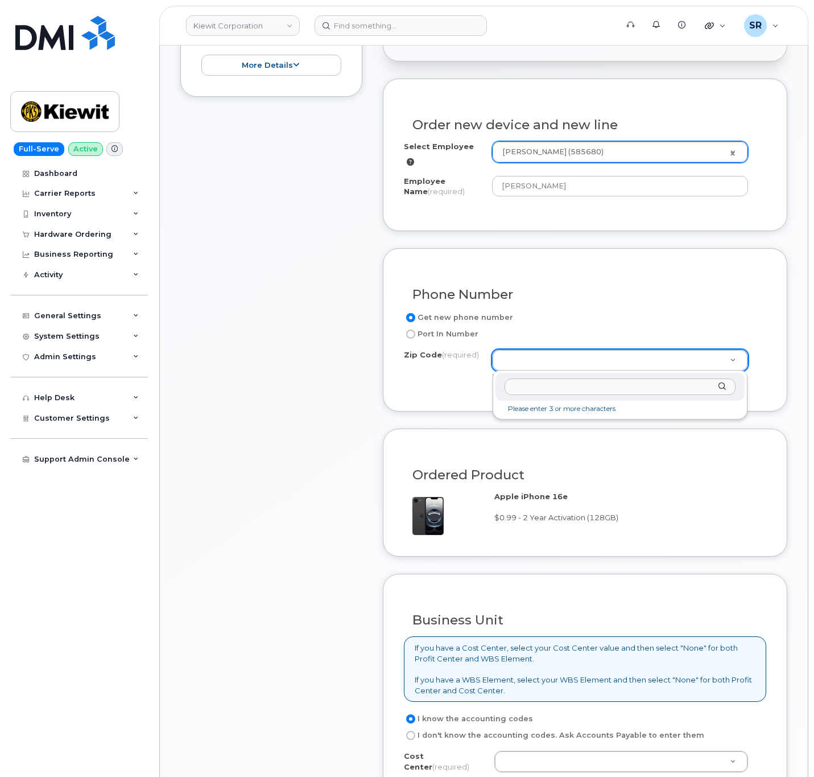
paste input "49735"
type input "49735"
type input "49735 (Gaylord, MI)"
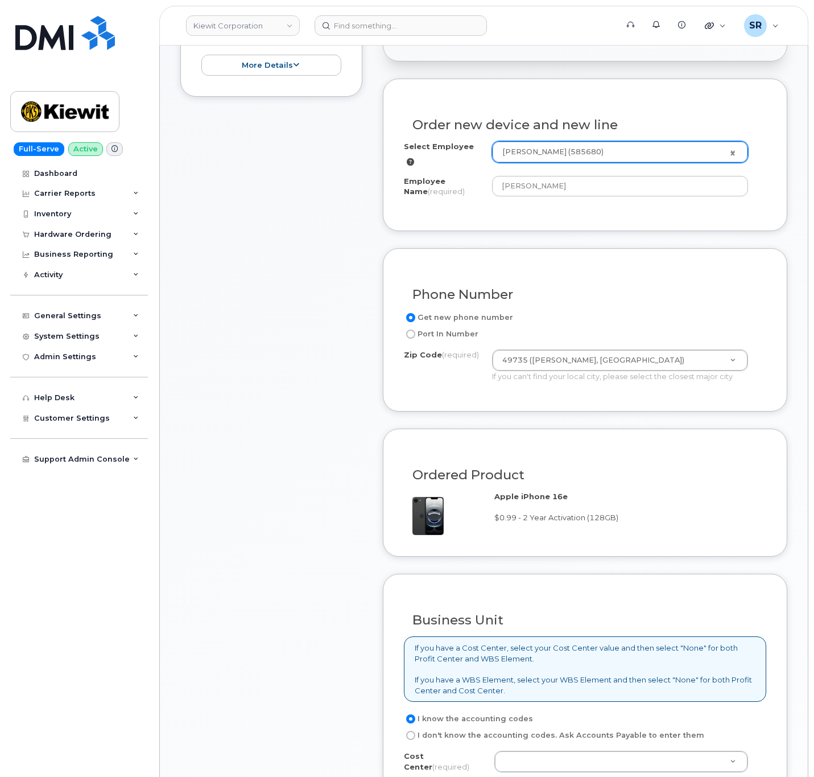
click at [680, 456] on div "Ordered Product" at bounding box center [585, 470] width 362 height 42
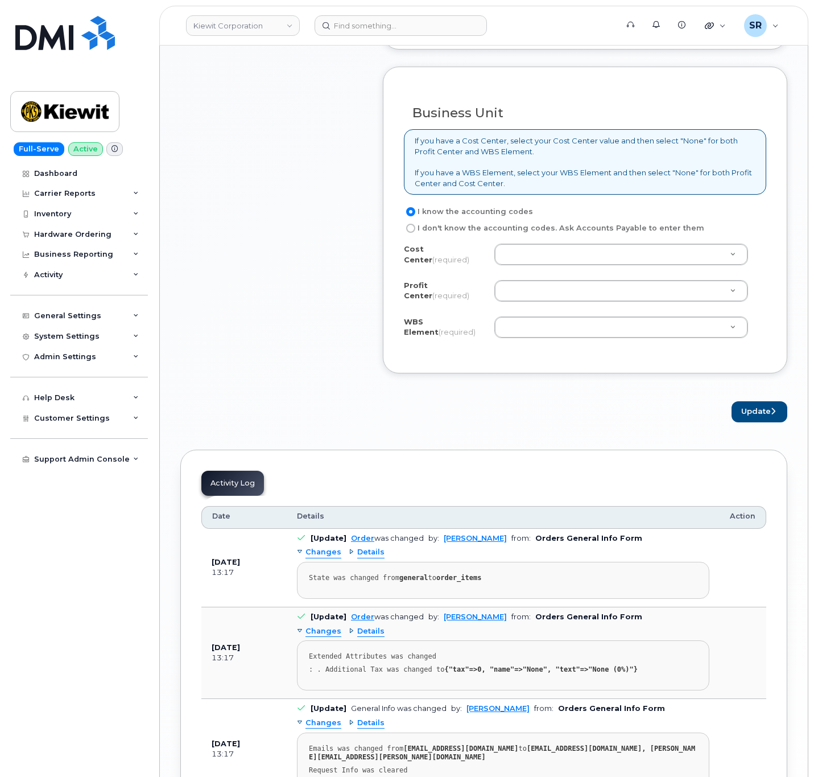
scroll to position [853, 0]
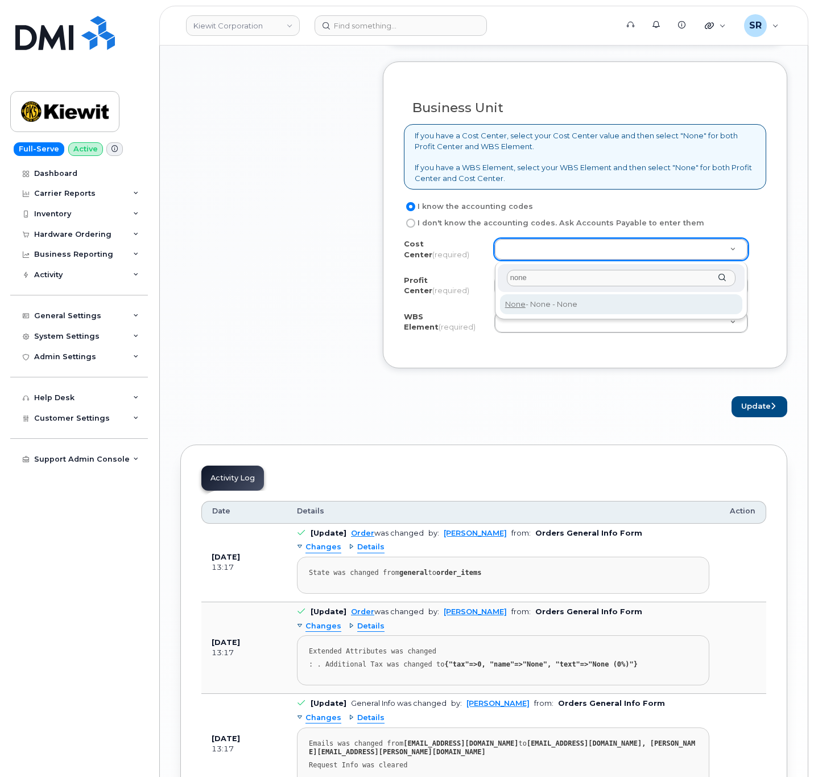
type input "none"
drag, startPoint x: 589, startPoint y: 303, endPoint x: 584, endPoint y: 309, distance: 8.9
type input "None"
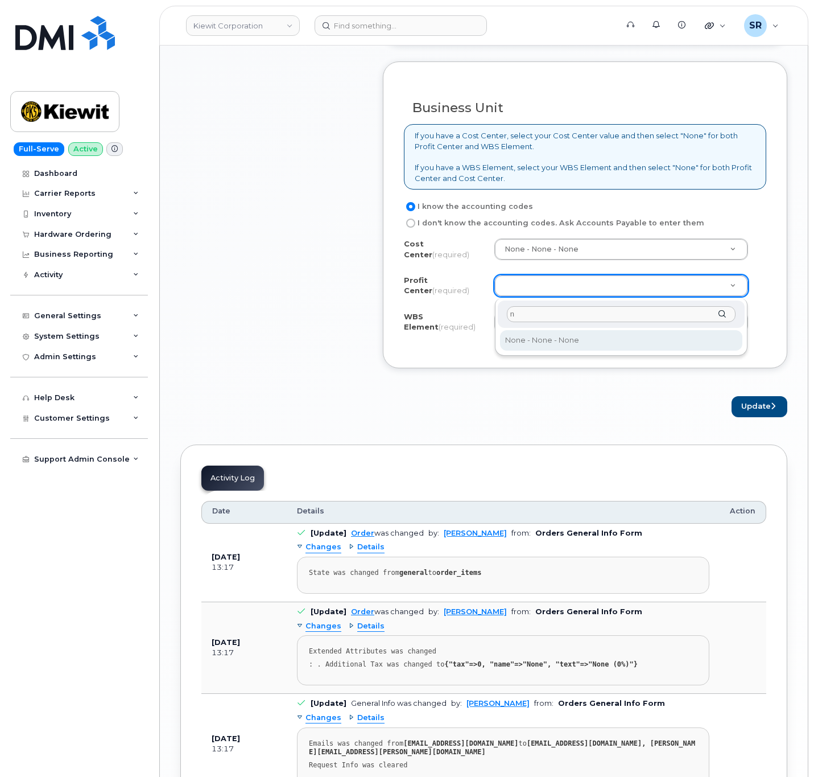
type input "n"
select select "None"
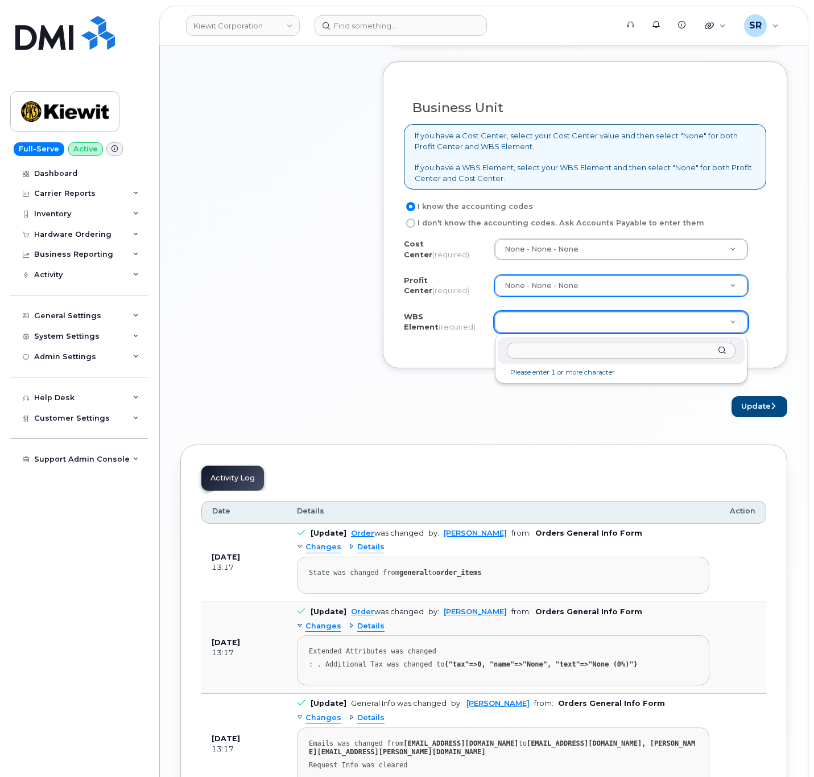
drag, startPoint x: 587, startPoint y: 349, endPoint x: 649, endPoint y: 321, distance: 68.0
click at [587, 349] on input "text" at bounding box center [621, 350] width 229 height 16
click at [564, 346] on input "text" at bounding box center [621, 350] width 229 height 16
paste input "110181.3478"
type input "110181.3478"
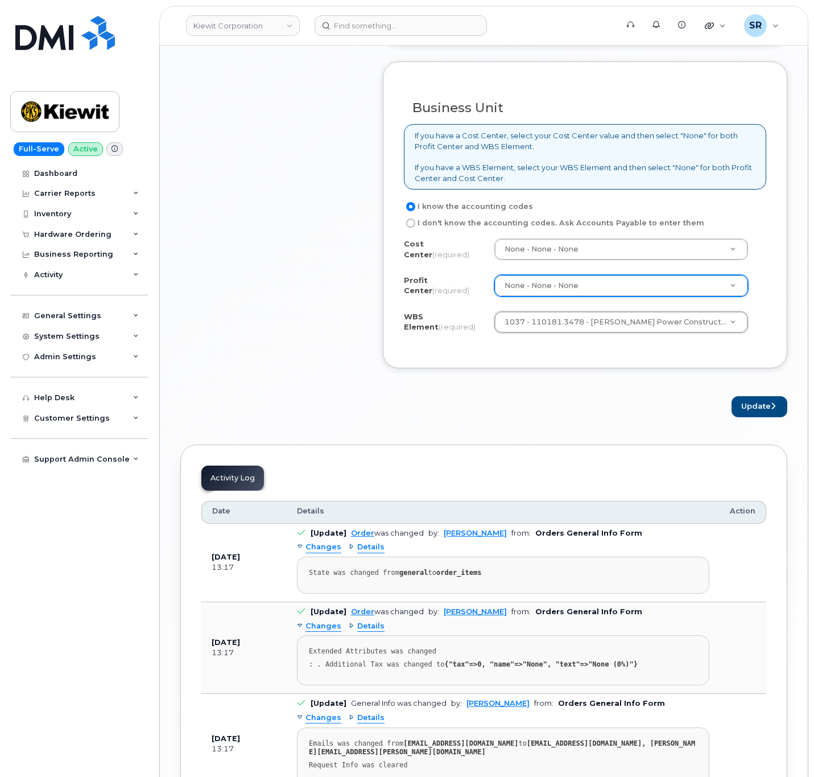
type input "110181.3478"
click at [741, 404] on button "Update" at bounding box center [760, 406] width 56 height 21
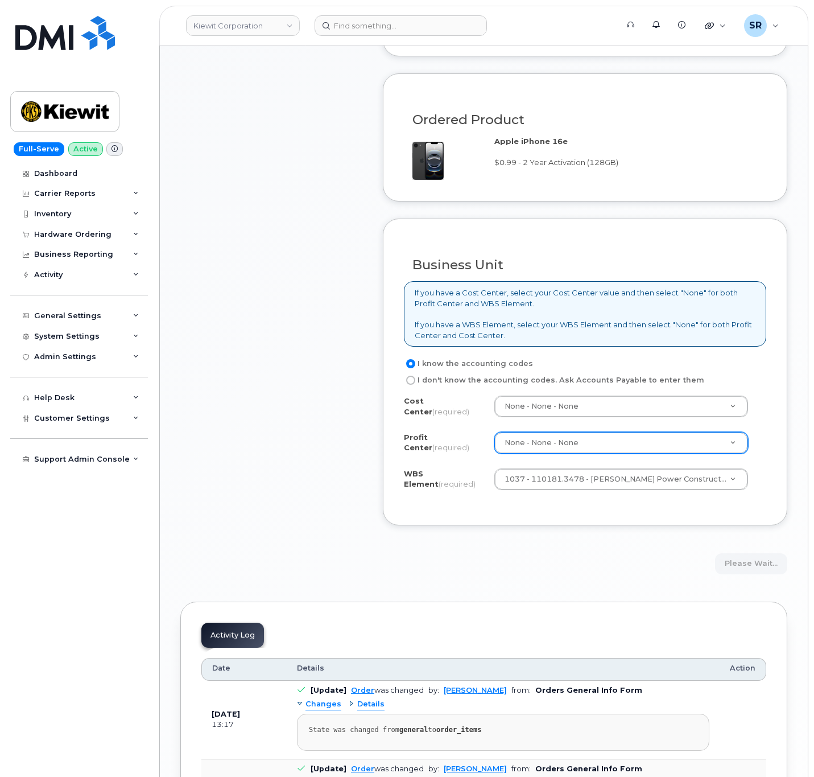
scroll to position [683, 0]
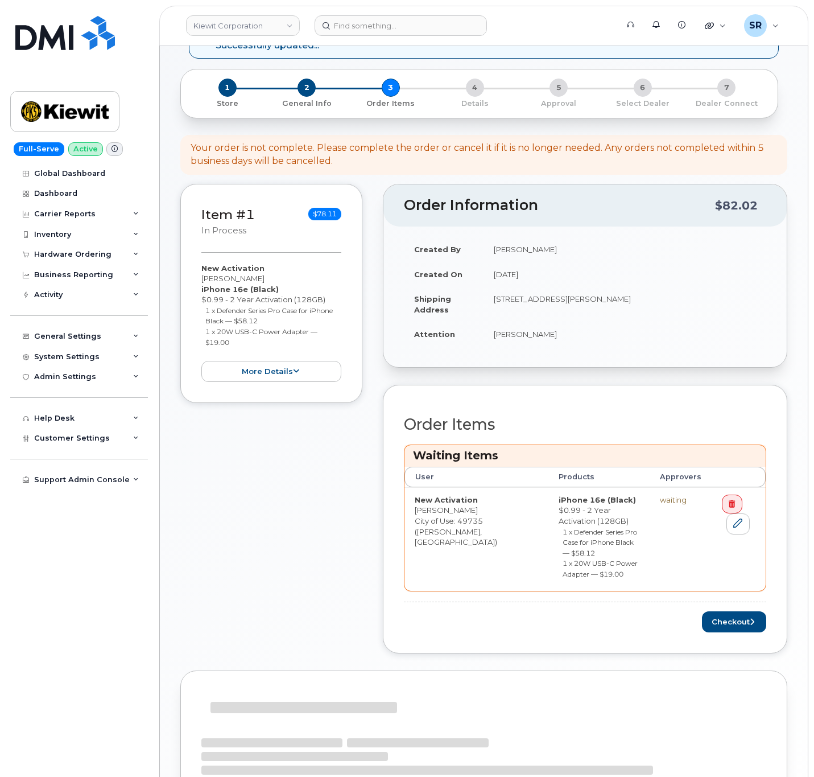
scroll to position [85, 0]
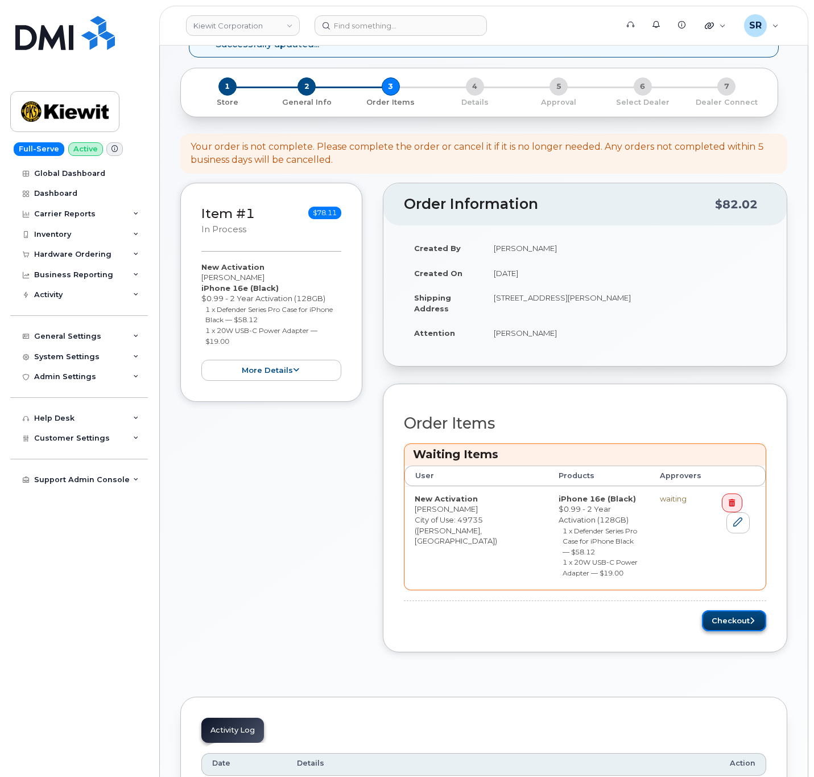
click at [724, 621] on button "Checkout" at bounding box center [734, 620] width 64 height 21
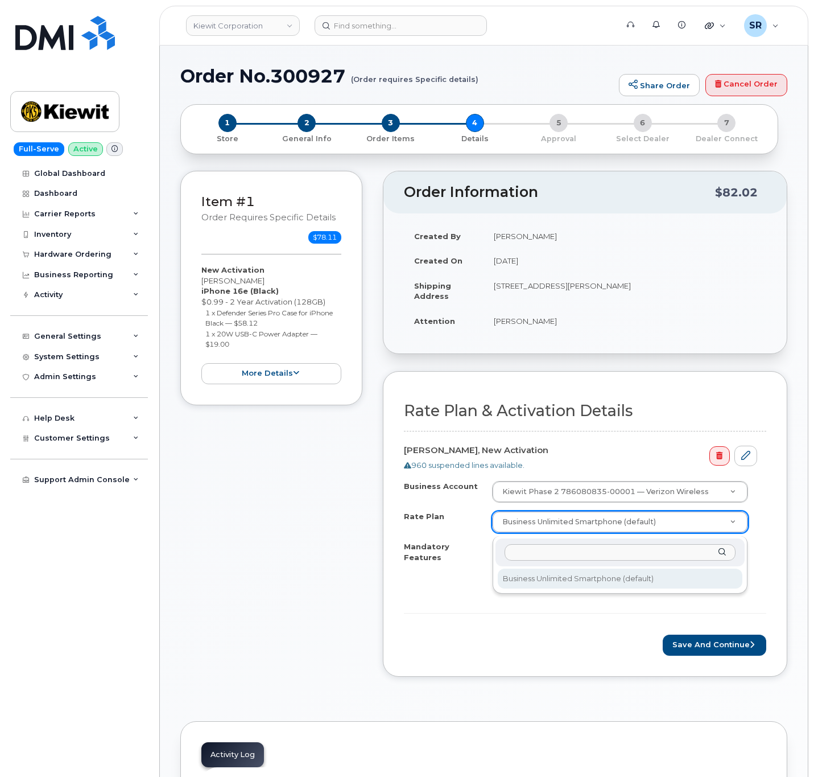
drag, startPoint x: 693, startPoint y: 530, endPoint x: 695, endPoint y: 536, distance: 6.4
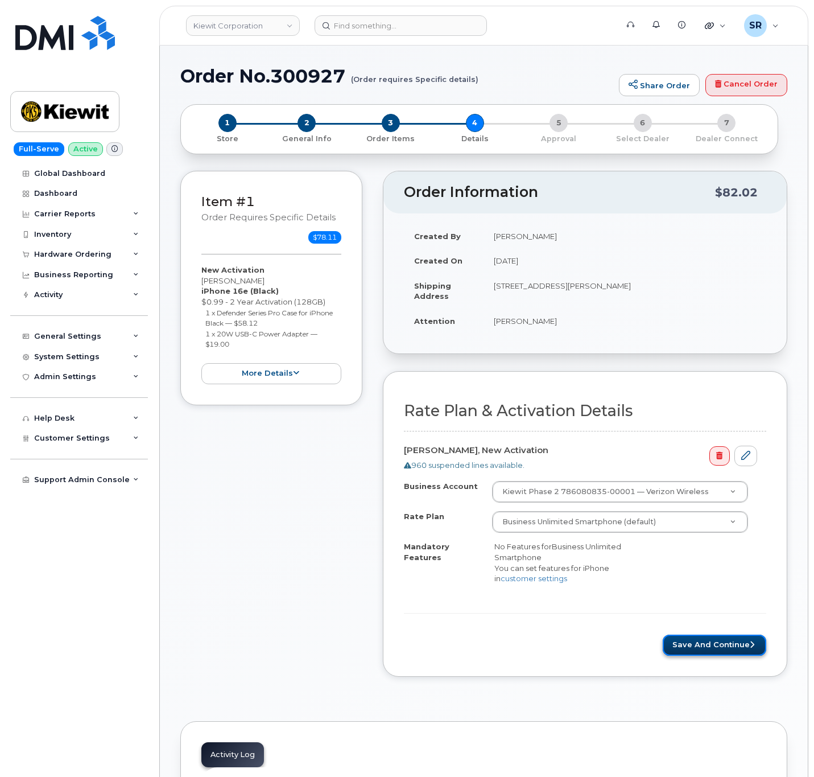
click at [707, 645] on button "Save and Continue" at bounding box center [715, 644] width 104 height 21
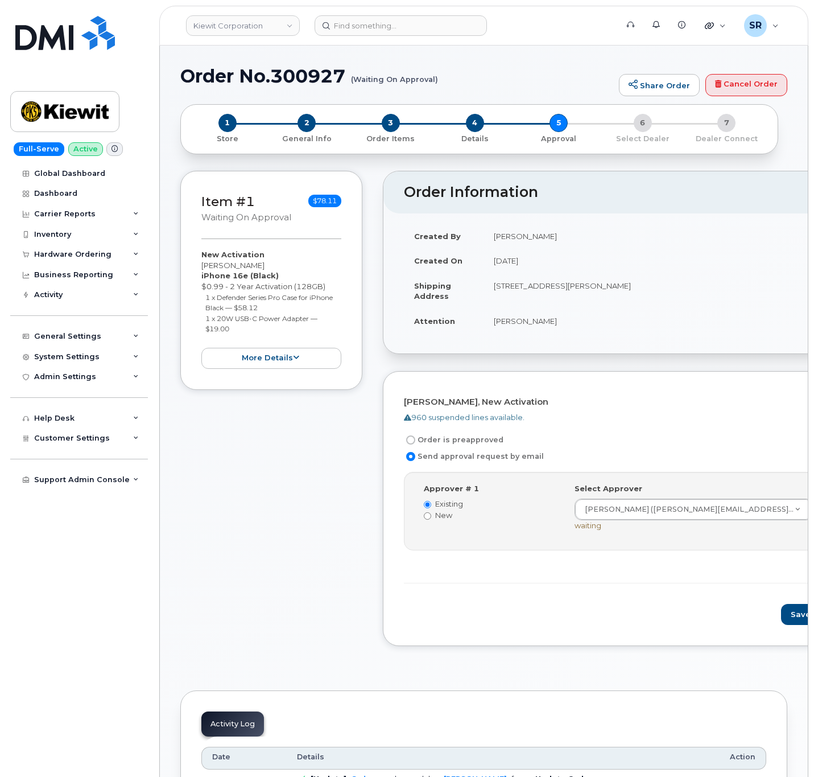
click at [415, 444] on input "Order is preapproved" at bounding box center [410, 439] width 9 height 9
radio input "true"
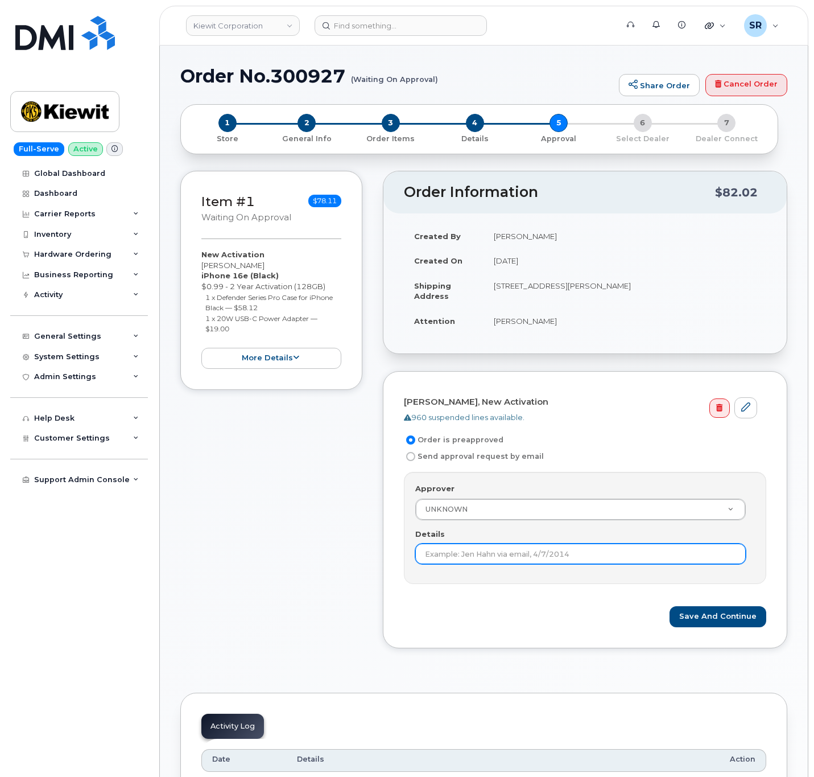
click at [525, 555] on input "Details" at bounding box center [580, 553] width 331 height 20
type input "Under $100 does not require approval according to KB"
click at [557, 593] on form "[PERSON_NAME], New Activation 960 suspended lines available. Order is preapprov…" at bounding box center [585, 509] width 362 height 234
click at [732, 618] on button "Save and Continue" at bounding box center [718, 616] width 97 height 21
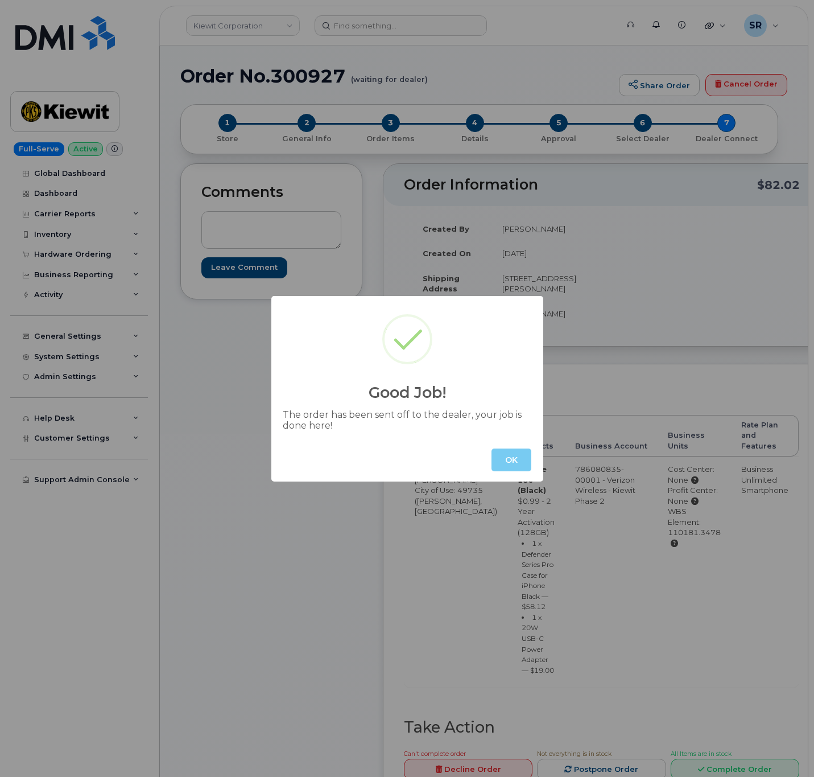
click at [502, 463] on button "OK" at bounding box center [512, 459] width 40 height 23
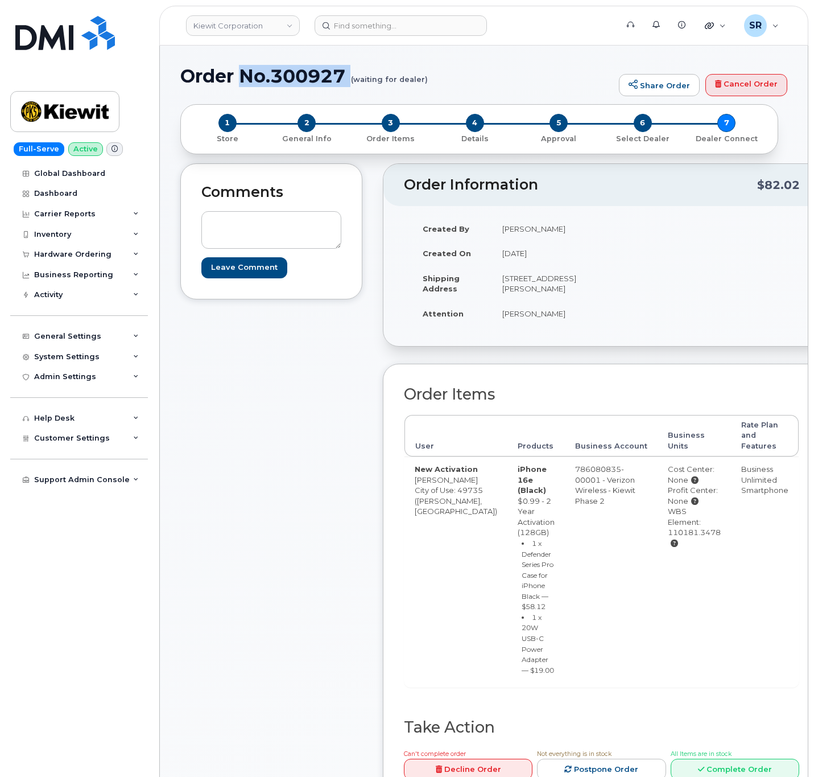
drag, startPoint x: 245, startPoint y: 76, endPoint x: 355, endPoint y: 79, distance: 110.4
click at [355, 79] on h1 "Order No.300927 (waiting for dealer)" at bounding box center [396, 76] width 433 height 20
click at [350, 77] on h1 "Order No.300927 (waiting for dealer)" at bounding box center [396, 76] width 433 height 20
drag, startPoint x: 274, startPoint y: 75, endPoint x: 350, endPoint y: 79, distance: 76.9
click at [350, 79] on h1 "Order No.300927 (waiting for dealer)" at bounding box center [396, 76] width 433 height 20
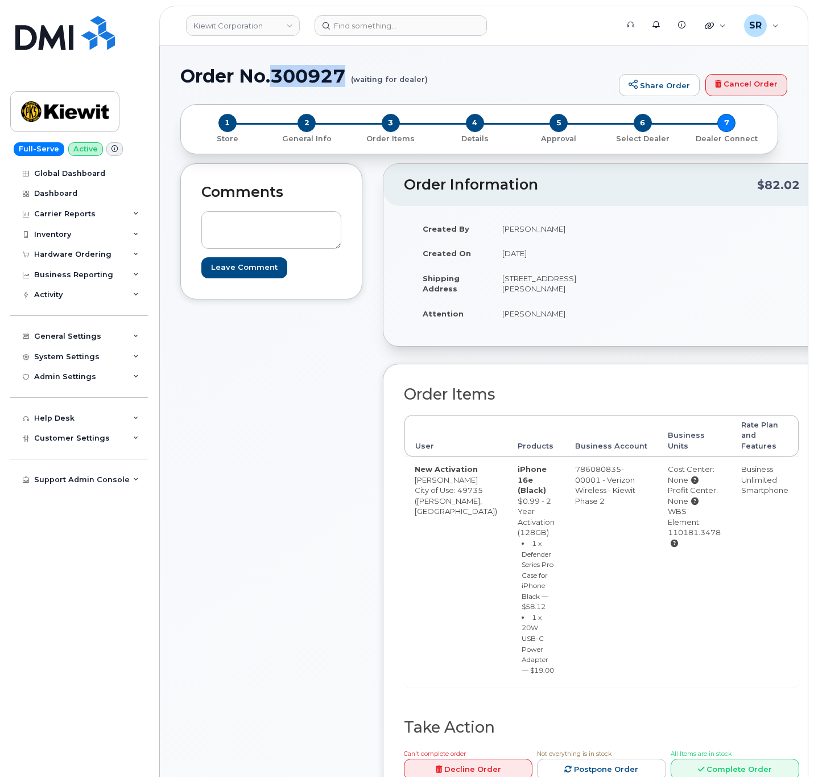
click at [350, 69] on h1 "Order No.300927 (waiting for dealer)" at bounding box center [396, 76] width 433 height 20
drag, startPoint x: 271, startPoint y: 76, endPoint x: 345, endPoint y: 82, distance: 74.2
click at [345, 82] on h1 "Order No.300927 (waiting for dealer)" at bounding box center [396, 76] width 433 height 20
click at [369, 328] on div "Comments Leave Comment Order Information $82.02 Created By [PERSON_NAME] Create…" at bounding box center [483, 492] width 607 height 659
drag, startPoint x: 349, startPoint y: 70, endPoint x: 277, endPoint y: 76, distance: 71.9
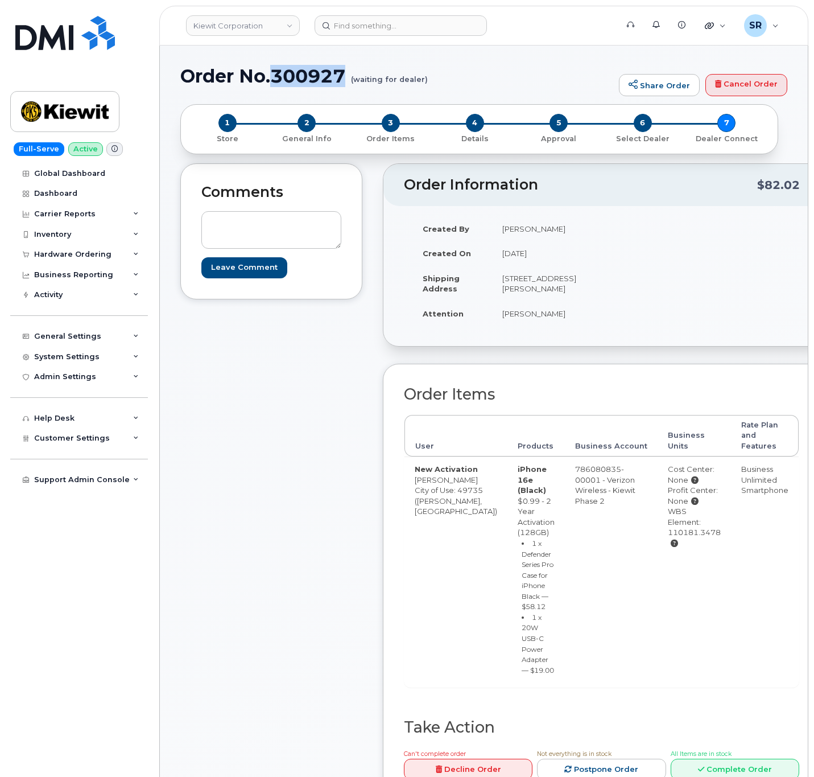
click at [277, 76] on h1 "Order No.300927 (waiting for dealer)" at bounding box center [396, 76] width 433 height 20
copy h1 "300927"
click at [447, 23] on input at bounding box center [401, 25] width 172 height 20
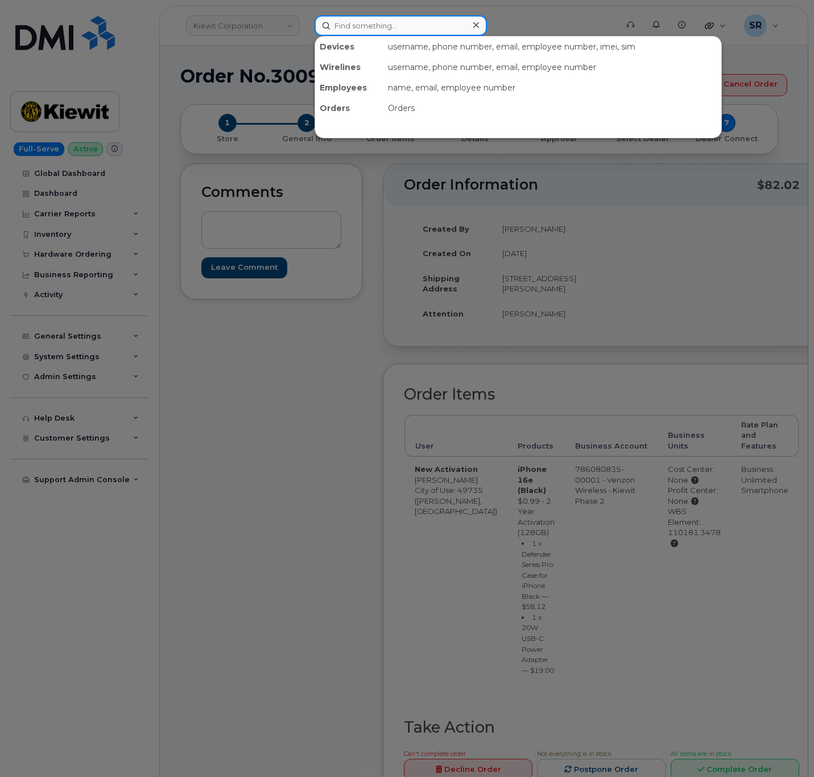
paste input "3187581142"
type input "3187581142"
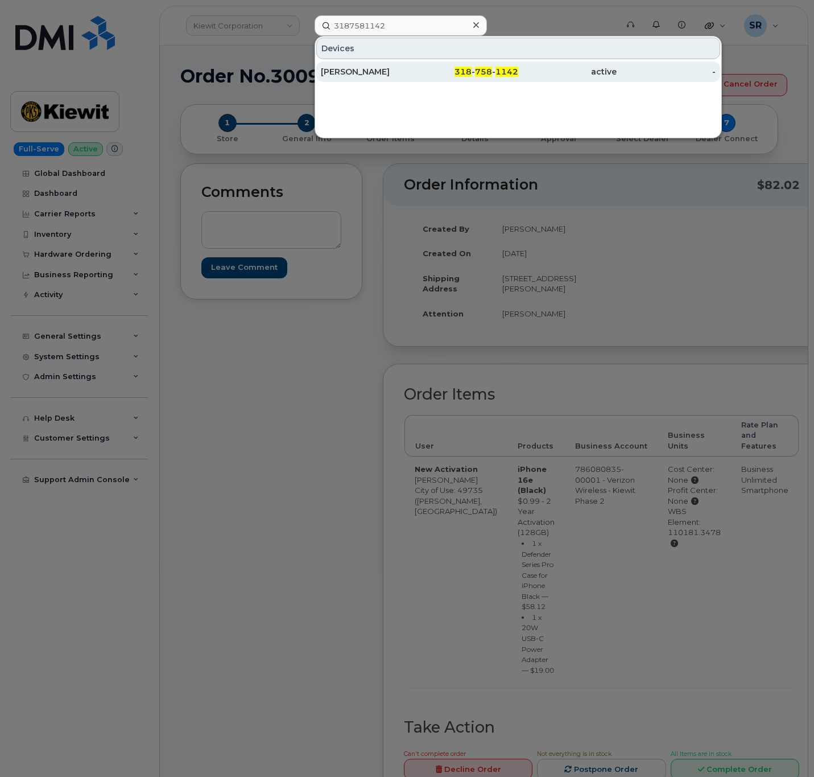
click at [388, 74] on div "[PERSON_NAME]" at bounding box center [370, 71] width 98 height 11
click at [416, 75] on div "[PERSON_NAME]" at bounding box center [370, 71] width 98 height 11
click at [348, 71] on div "[PERSON_NAME]" at bounding box center [370, 71] width 98 height 11
click at [352, 77] on div "[PERSON_NAME]" at bounding box center [370, 71] width 98 height 11
click at [357, 72] on div "[PERSON_NAME]" at bounding box center [370, 71] width 98 height 11
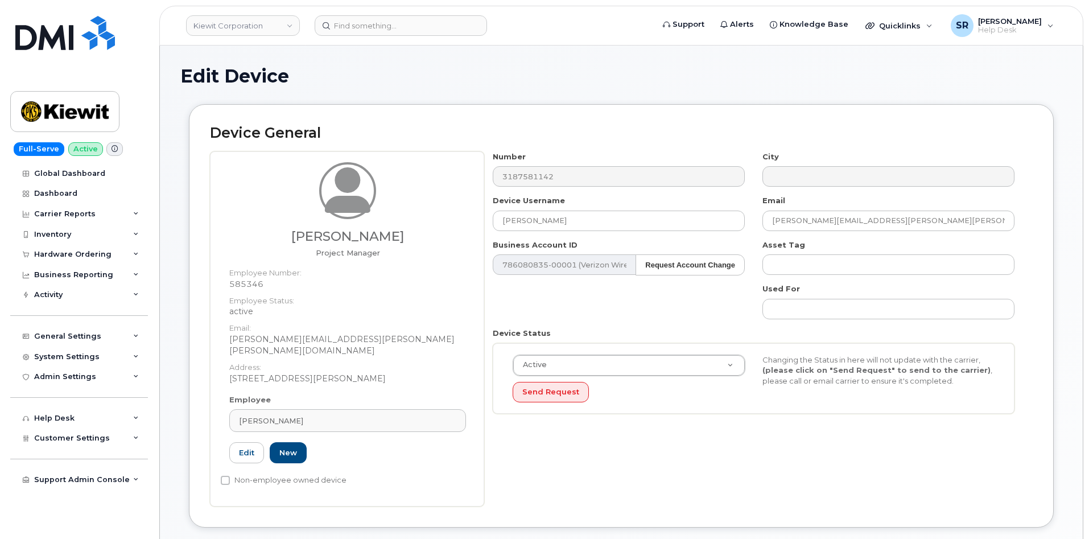
click at [449, 165] on div "[PERSON_NAME] Project Manager Employee Number: 585346 Employee Status: active E…" at bounding box center [621, 328] width 823 height 355
drag, startPoint x: 385, startPoint y: 241, endPoint x: 308, endPoint y: 242, distance: 76.8
click at [308, 242] on h3 "[PERSON_NAME]" at bounding box center [347, 236] width 237 height 14
copy h3 "[PERSON_NAME]"
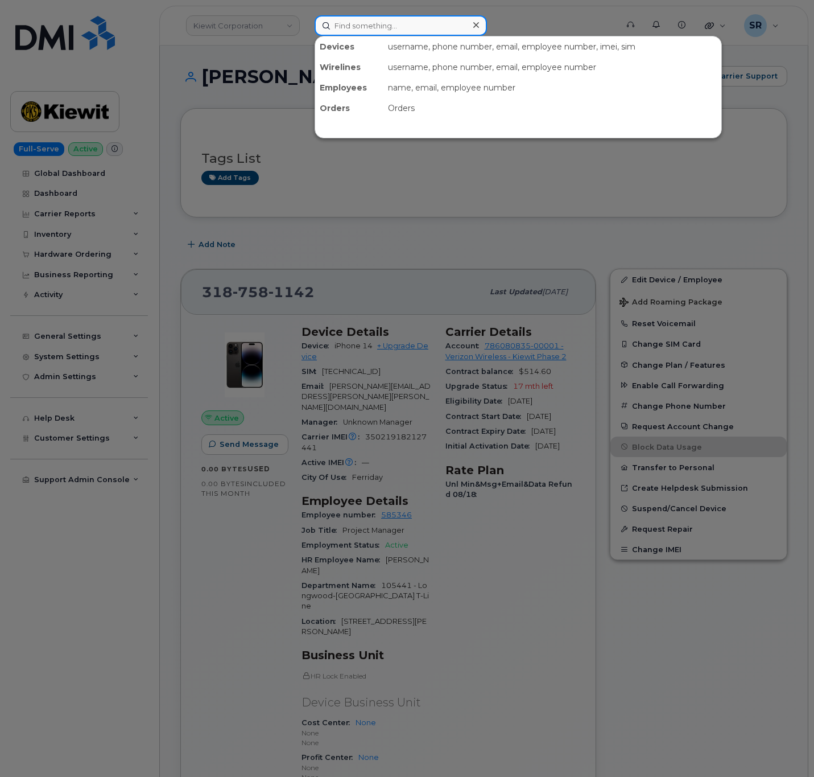
click at [386, 26] on input at bounding box center [401, 25] width 172 height 20
click at [427, 24] on input at bounding box center [401, 25] width 172 height 20
click at [352, 15] on input at bounding box center [401, 25] width 172 height 20
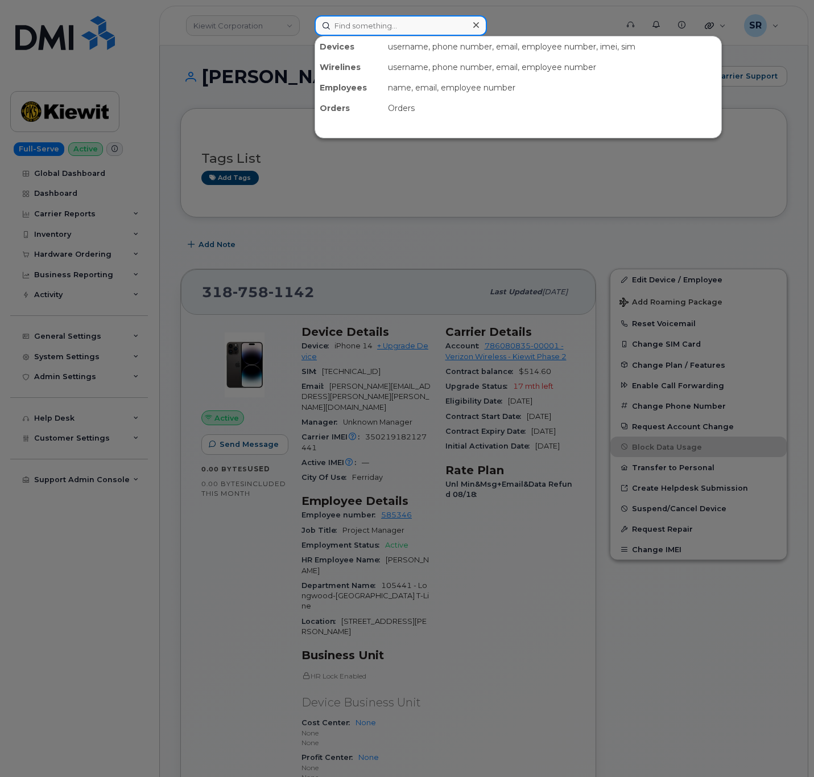
click at [407, 21] on input at bounding box center [401, 25] width 172 height 20
paste input "Cesar Martinez"
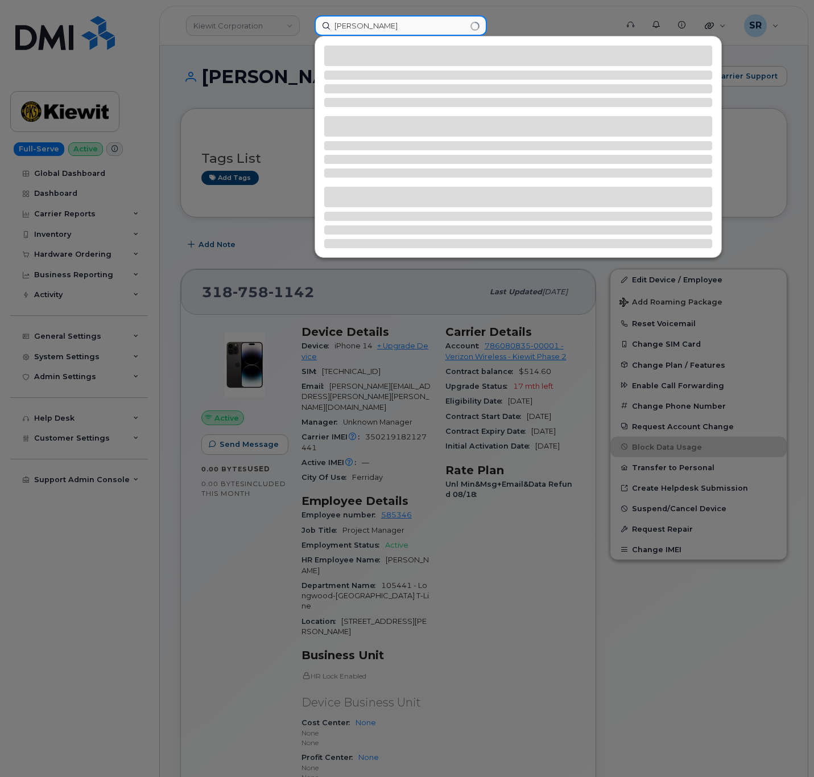
type input "Cesar Martinez"
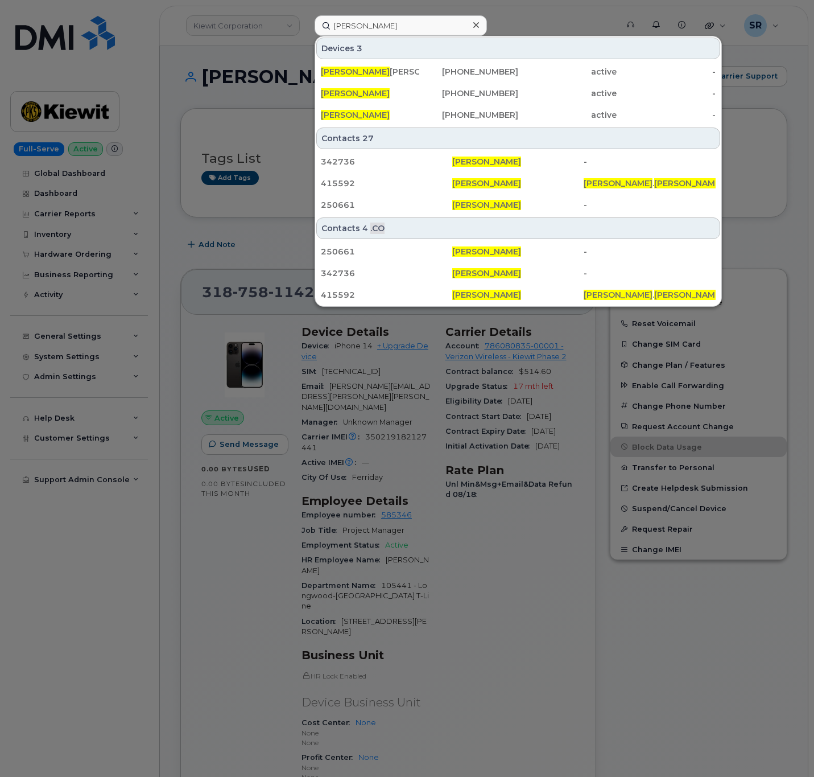
click at [251, 53] on div at bounding box center [407, 388] width 814 height 777
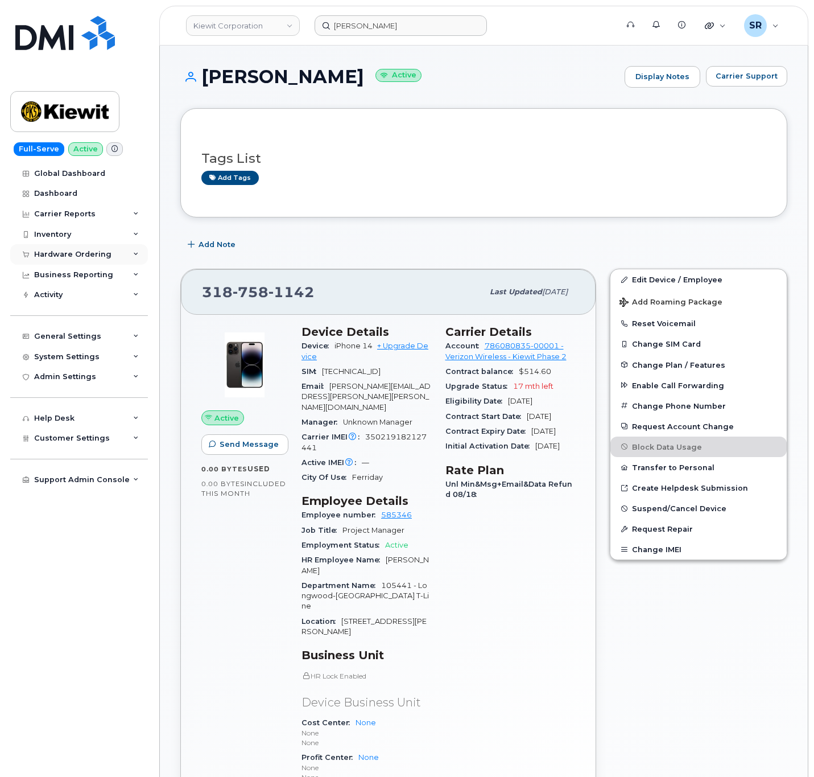
click at [75, 255] on div "Hardware Ordering" at bounding box center [72, 254] width 77 height 9
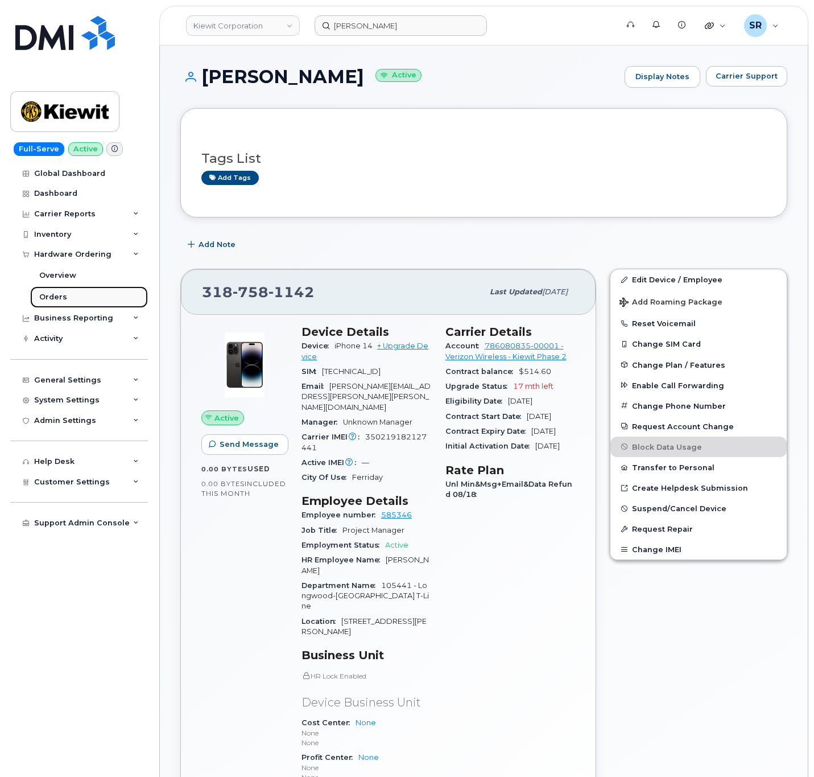
click at [96, 300] on link "Orders" at bounding box center [89, 297] width 118 height 22
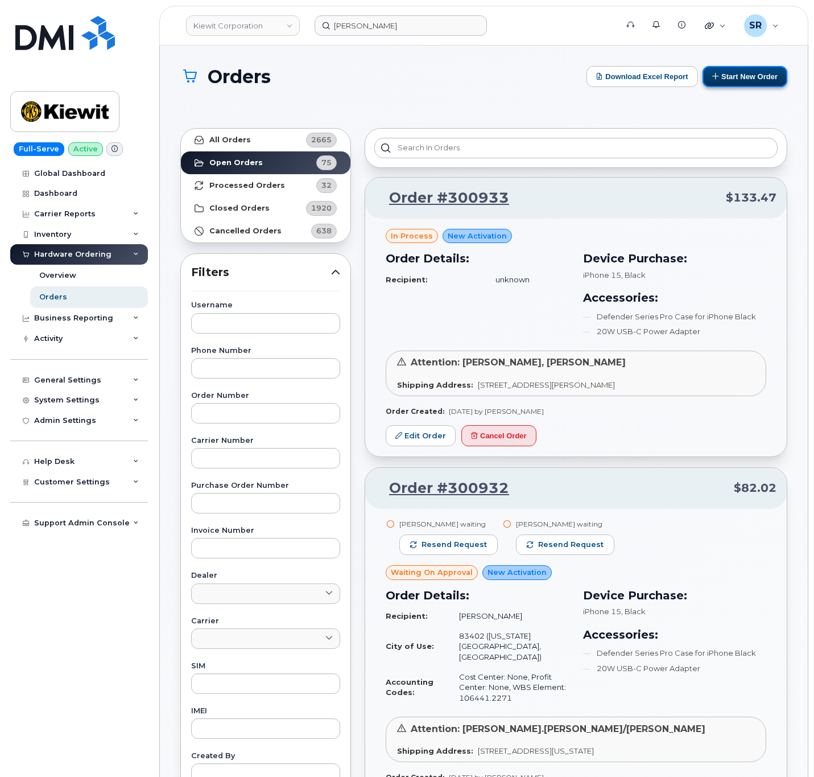
click at [761, 77] on button "Start New Order" at bounding box center [745, 76] width 85 height 21
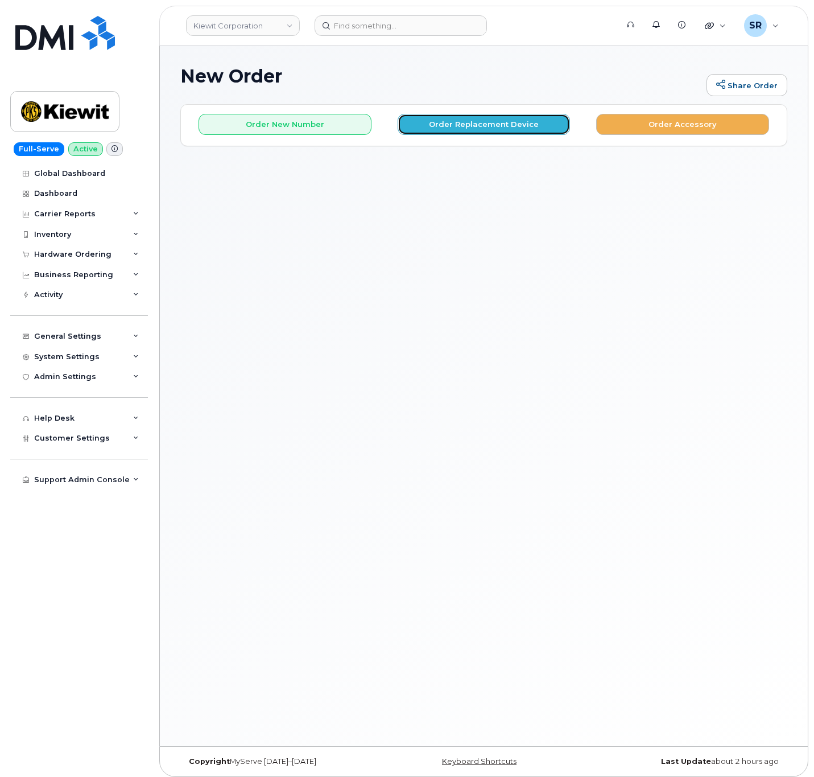
click at [525, 130] on button "Order Replacement Device" at bounding box center [484, 124] width 173 height 21
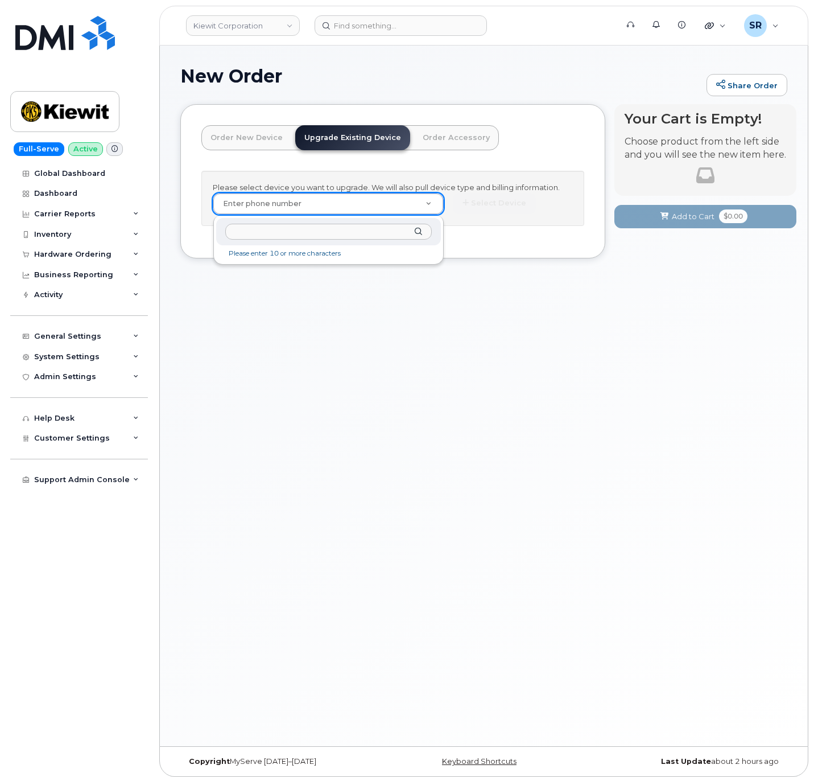
drag, startPoint x: 258, startPoint y: 212, endPoint x: 263, endPoint y: 207, distance: 6.9
paste input "4095501867"
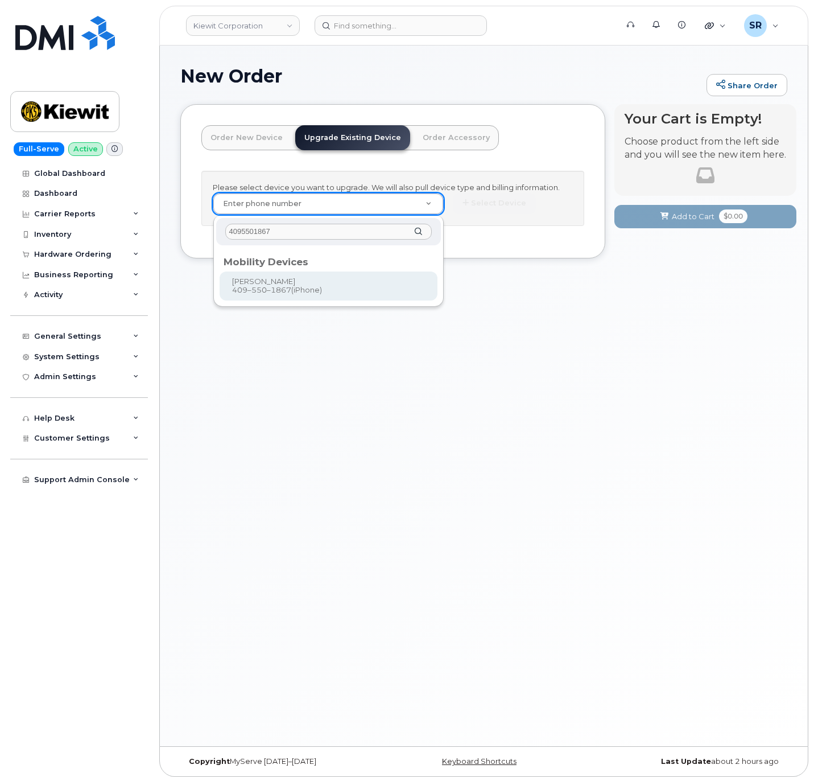
type input "4095501867"
type input "1168346"
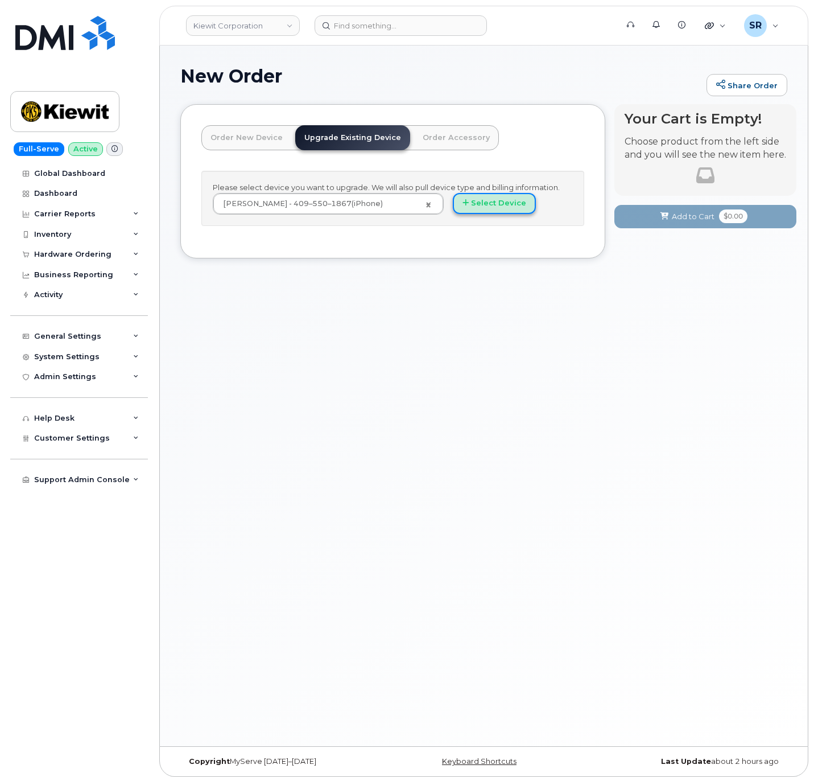
click at [504, 210] on button "Select Device" at bounding box center [494, 203] width 83 height 21
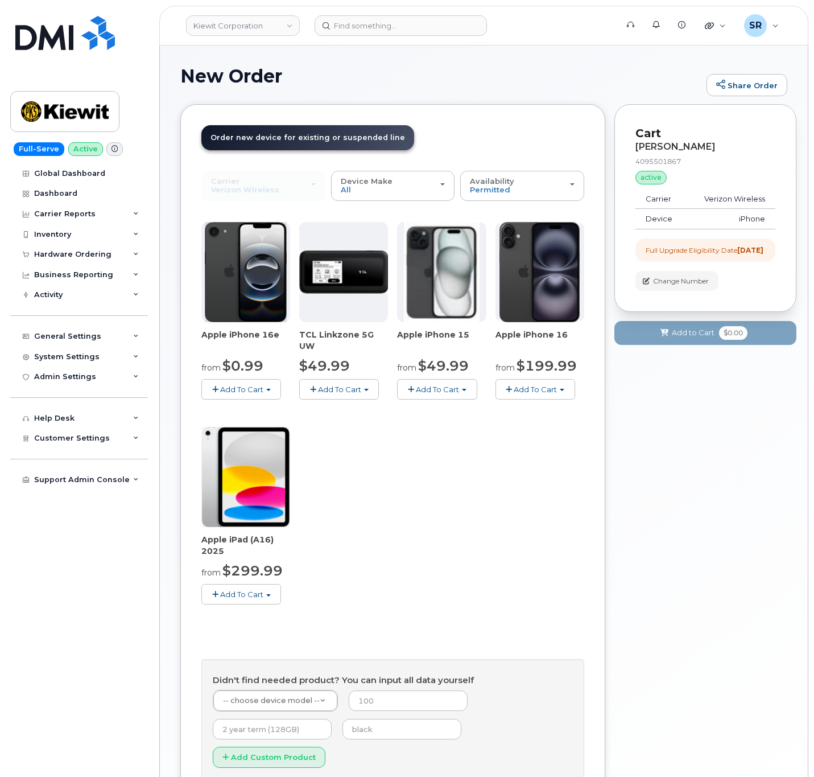
drag, startPoint x: 722, startPoint y: 144, endPoint x: 635, endPoint y: 150, distance: 86.7
click at [635, 150] on div "CESAR MARTINEZ" at bounding box center [705, 147] width 140 height 10
copy div "CESAR MARTINEZ"
click at [369, 31] on input at bounding box center [401, 25] width 172 height 20
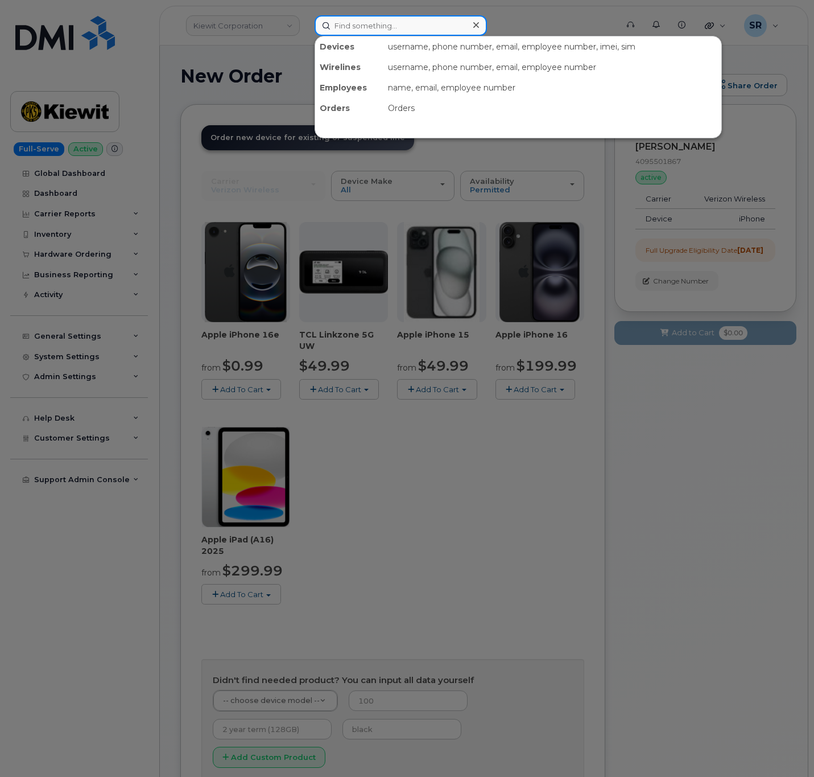
paste input "9798243962"
type input "9798243962"
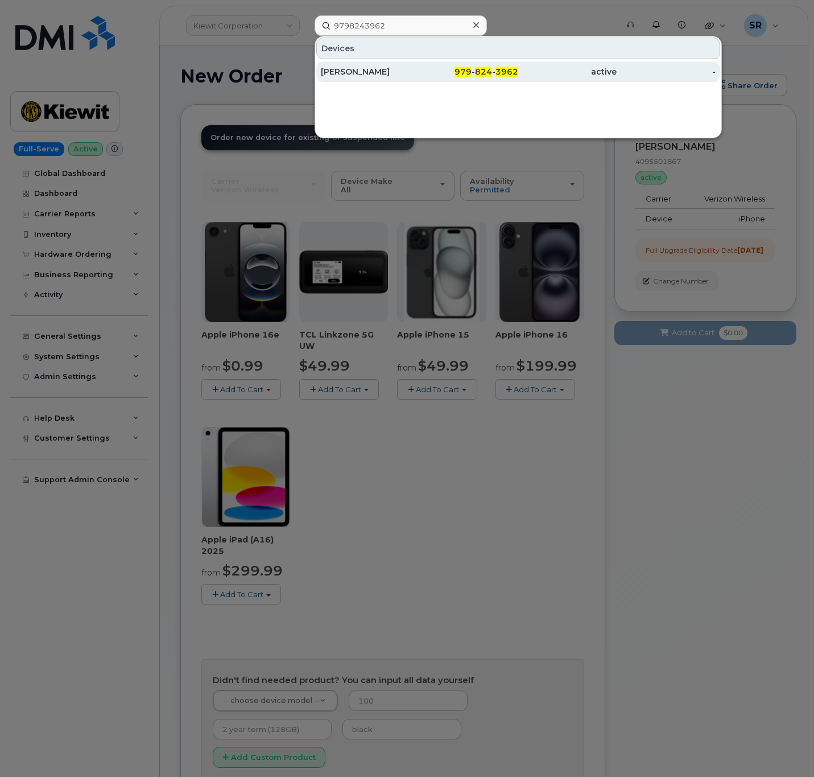
click at [515, 73] on span "3962" at bounding box center [507, 72] width 23 height 10
click at [394, 65] on div "JERRELL DAVIS" at bounding box center [370, 71] width 98 height 20
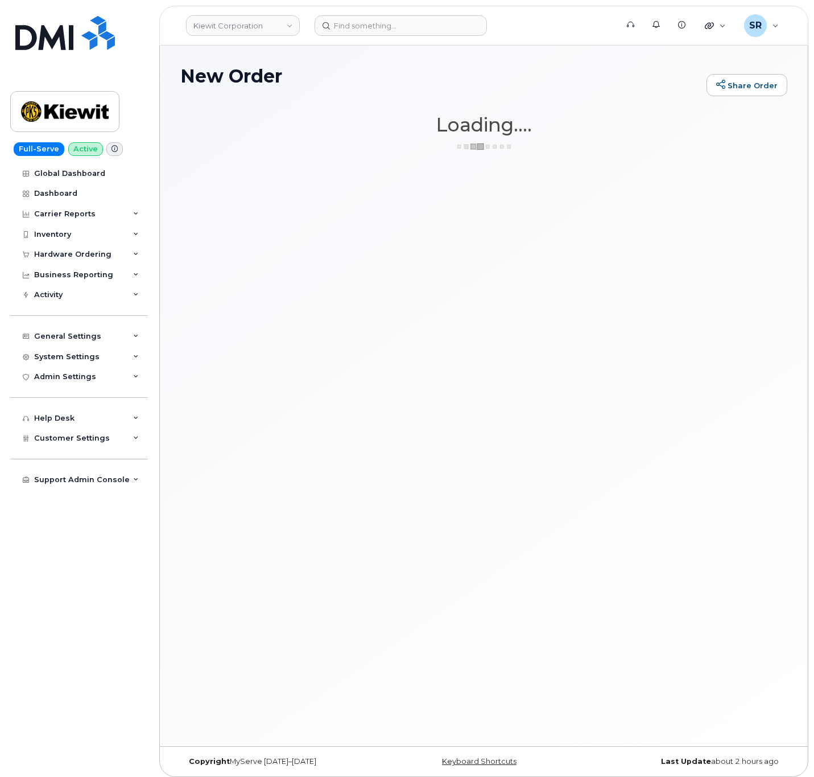
click at [609, 74] on h1 "New Order" at bounding box center [440, 76] width 521 height 20
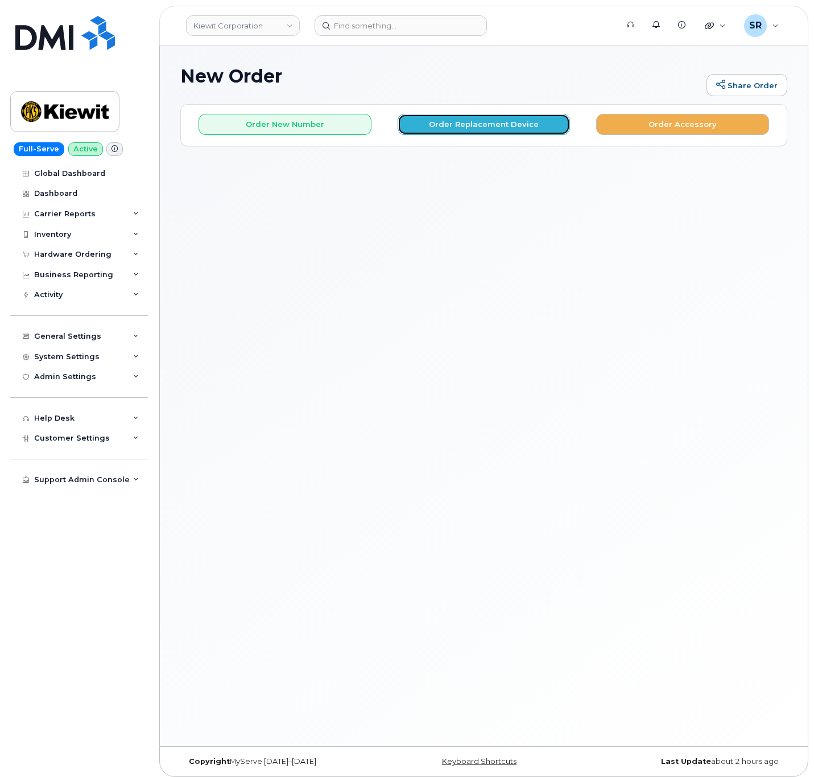
click at [480, 116] on button "Order Replacement Device" at bounding box center [484, 124] width 173 height 21
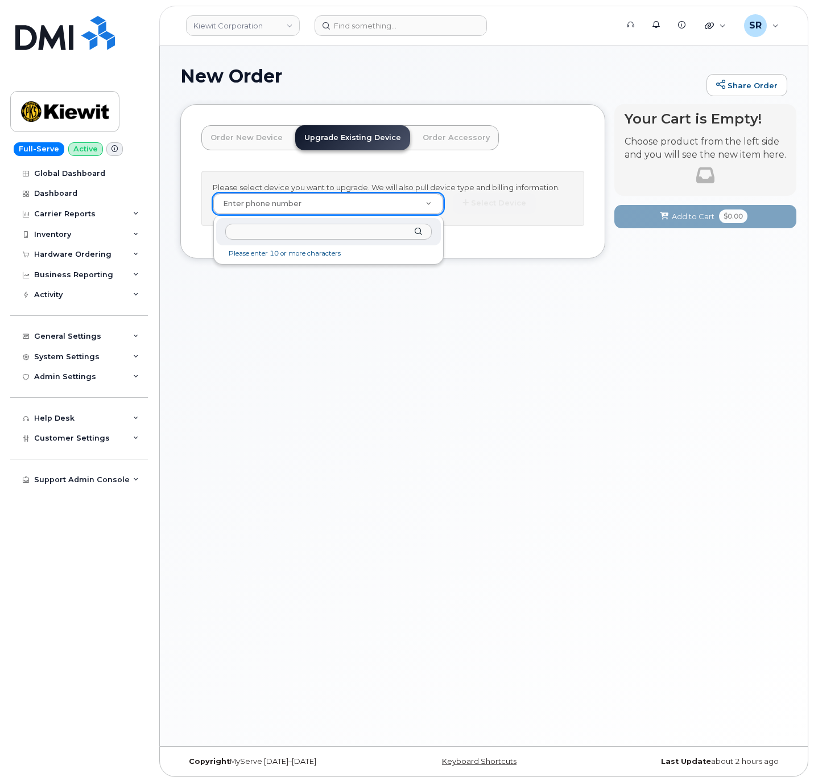
click at [288, 229] on input "text" at bounding box center [328, 232] width 206 height 16
paste input "4095501867"
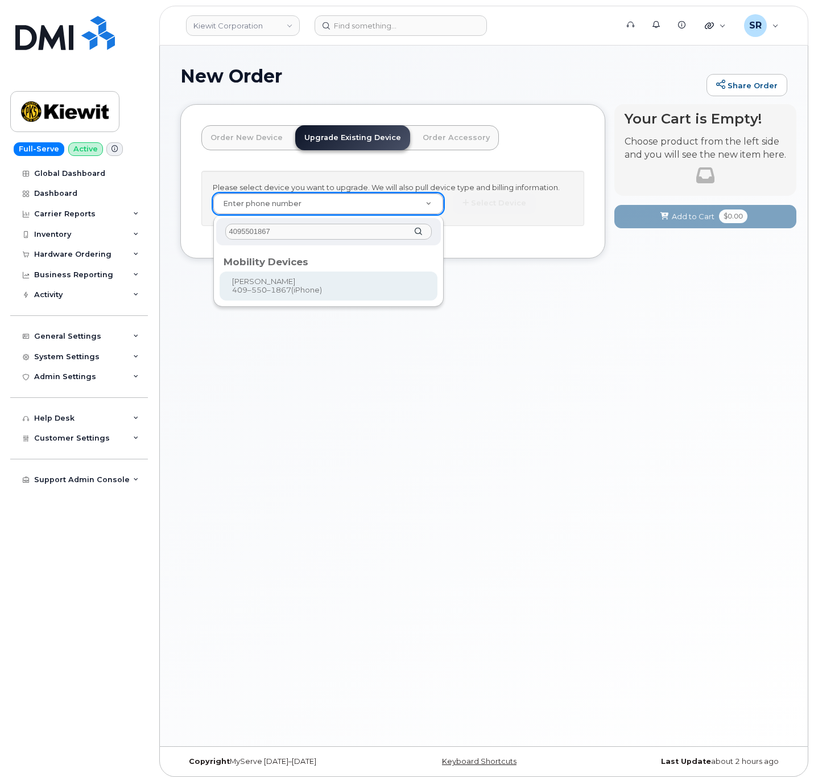
type input "4095501867"
type input "1168346"
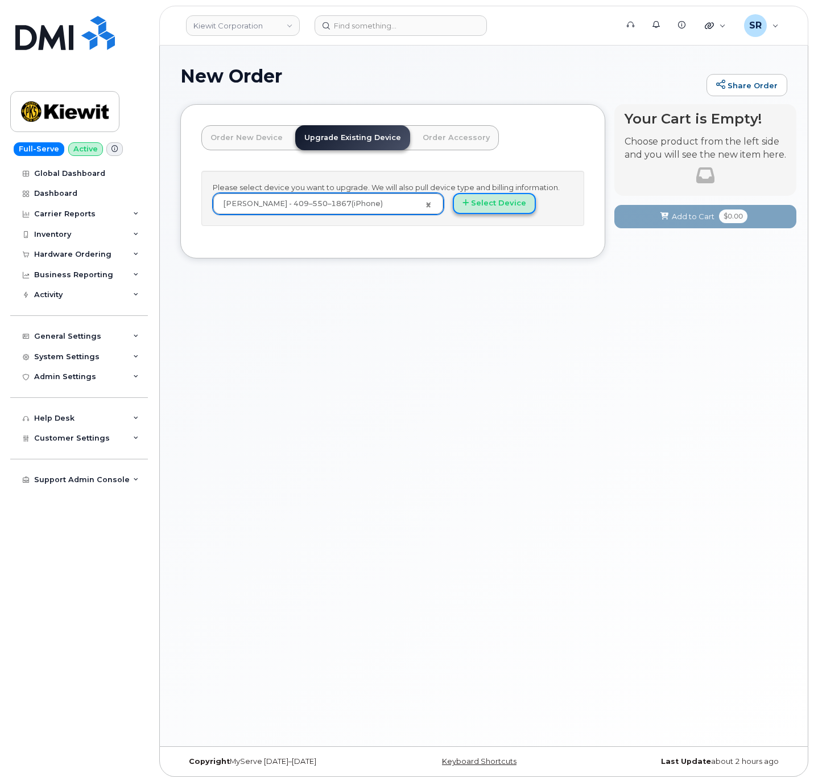
click at [509, 209] on button "Select Device" at bounding box center [494, 203] width 83 height 21
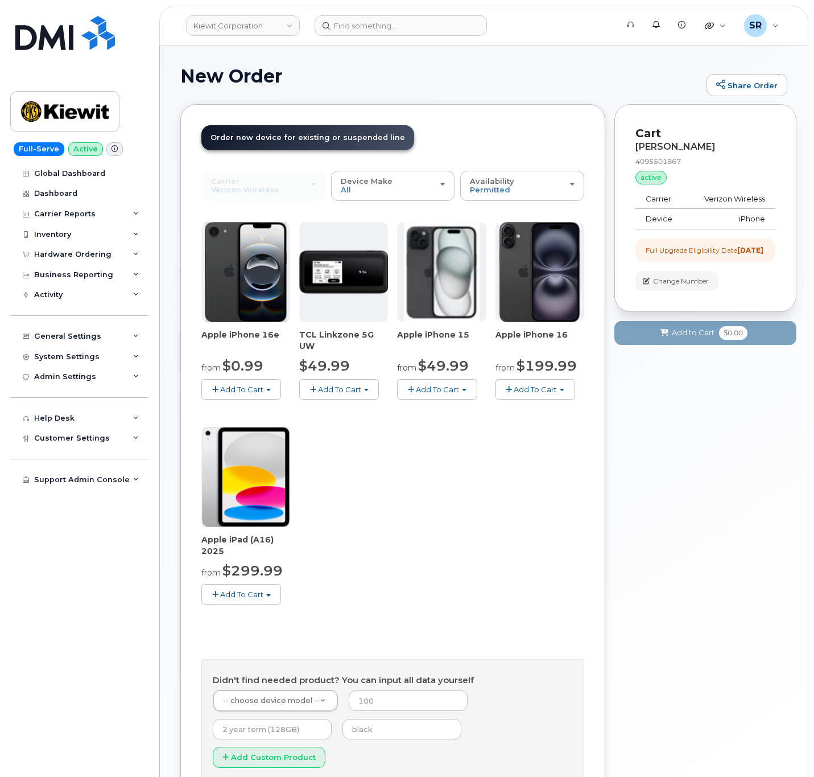
click at [263, 390] on span "Add To Cart" at bounding box center [241, 389] width 43 height 9
click at [283, 410] on link "$0.99 - 2 Year Upgrade (128GB)" at bounding box center [275, 410] width 143 height 14
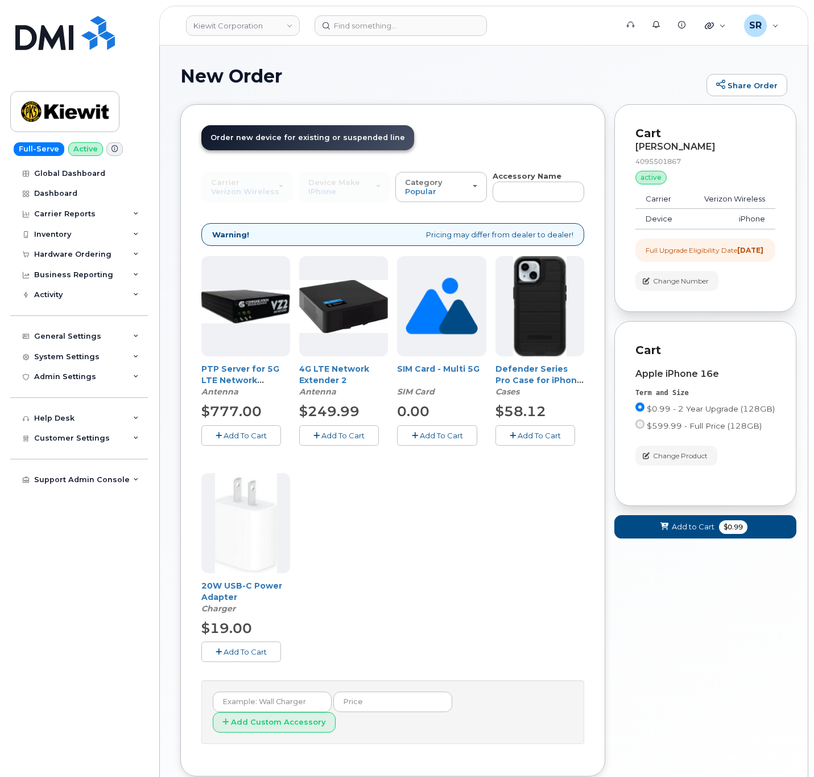
click at [545, 436] on span "Add To Cart" at bounding box center [539, 435] width 43 height 9
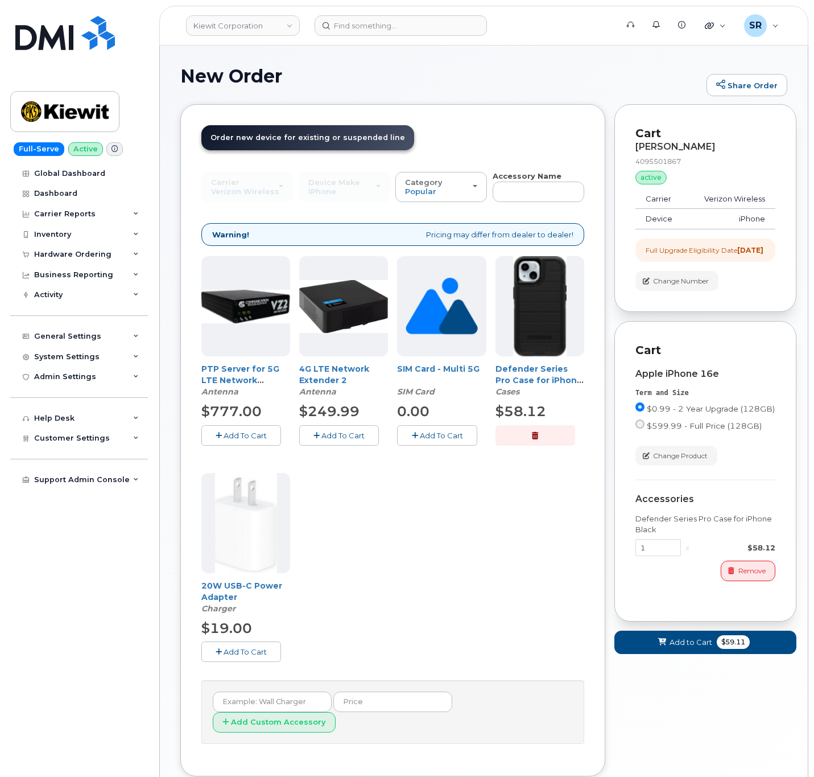
click at [246, 654] on span "Add To Cart" at bounding box center [245, 651] width 43 height 9
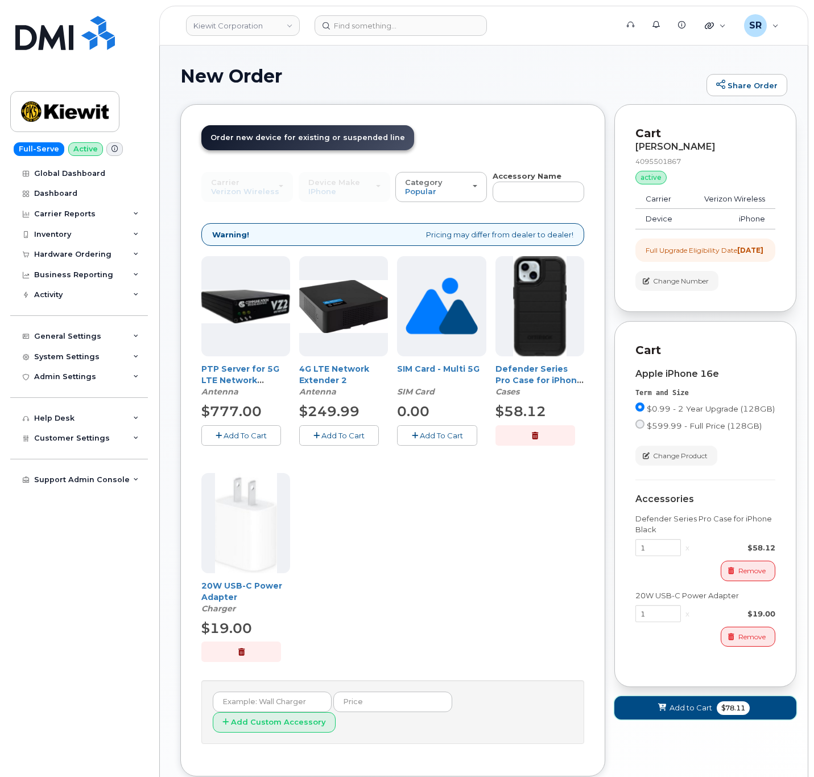
click at [696, 713] on span "Add to Cart" at bounding box center [691, 707] width 43 height 11
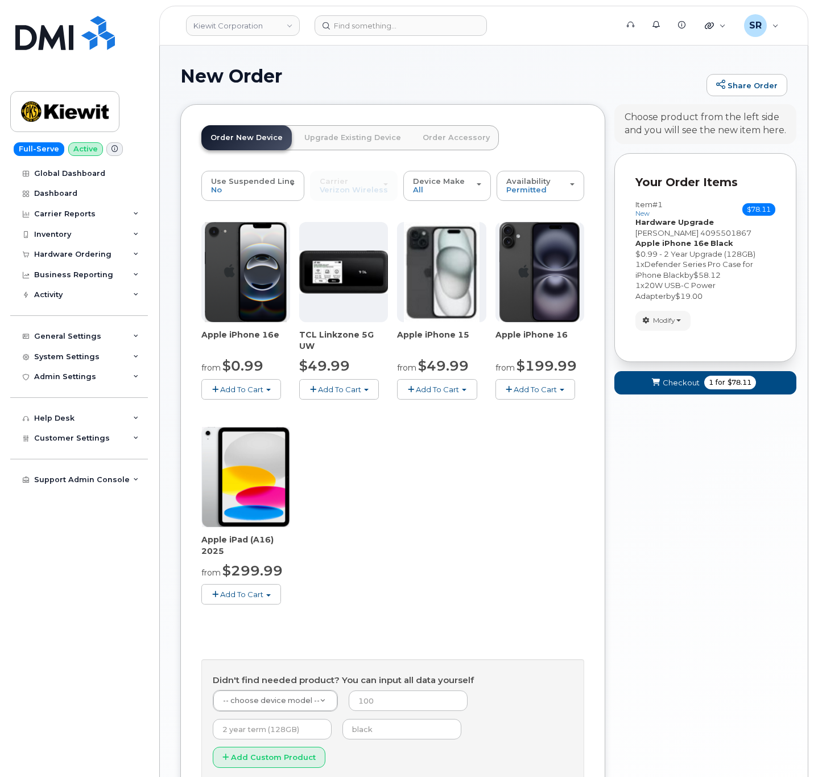
click at [445, 528] on div "Apple iPhone 16e from $0.99 Add To Cart $0.99 - 2 Year Activation (128GB) $599.…" at bounding box center [392, 422] width 383 height 401
click at [715, 464] on div "Your Cart is Empty! Choose product from the left side and you will see the new …" at bounding box center [705, 470] width 182 height 732
click at [669, 316] on span "Modify" at bounding box center [664, 320] width 22 height 10
click at [684, 361] on span "Remove" at bounding box center [666, 361] width 38 height 9
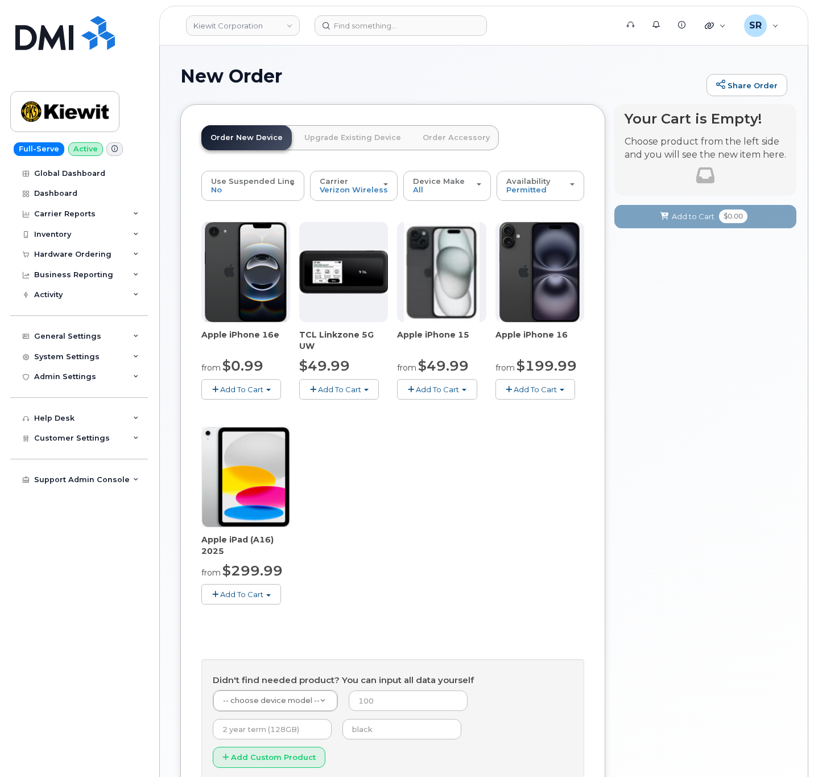
click at [444, 393] on span "Add To Cart" at bounding box center [437, 389] width 43 height 9
click at [453, 414] on link "$49.99 - 2 Year Activation (128GB)" at bounding box center [476, 410] width 152 height 14
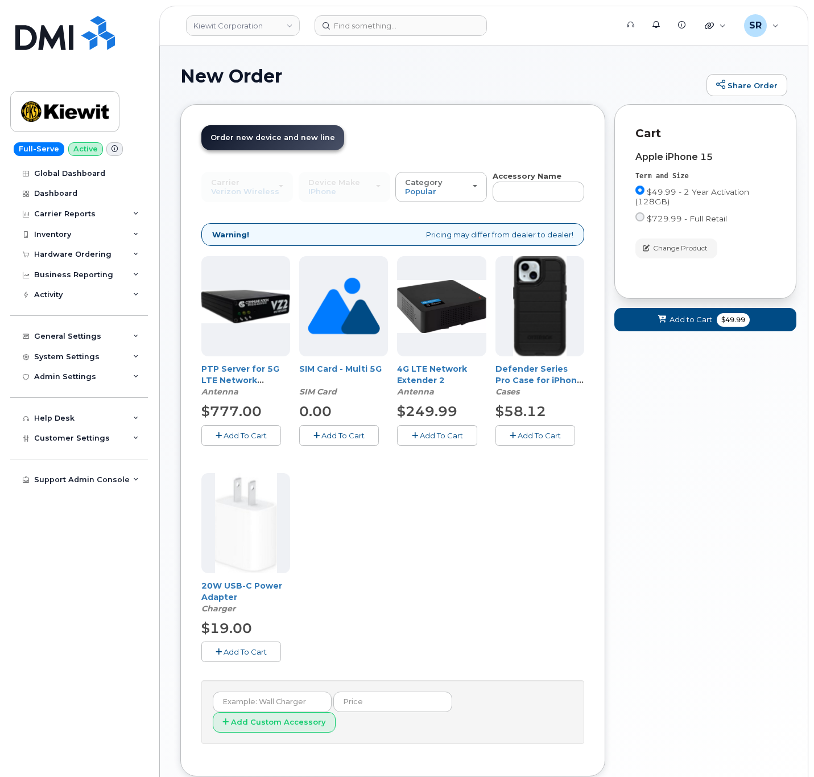
click at [546, 435] on span "Add To Cart" at bounding box center [539, 435] width 43 height 9
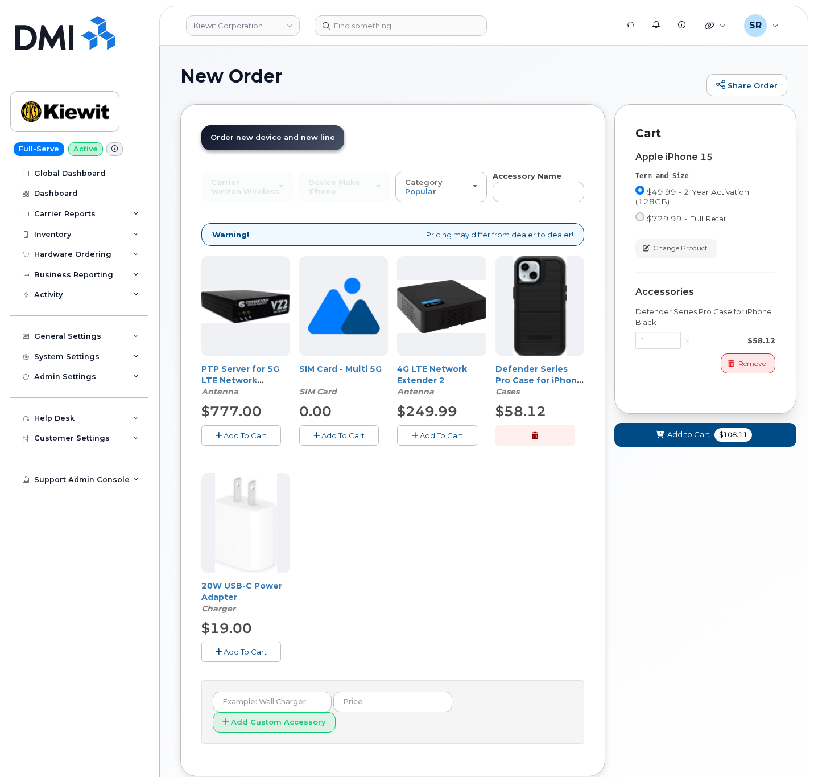
click at [230, 643] on button "Add To Cart" at bounding box center [241, 651] width 80 height 20
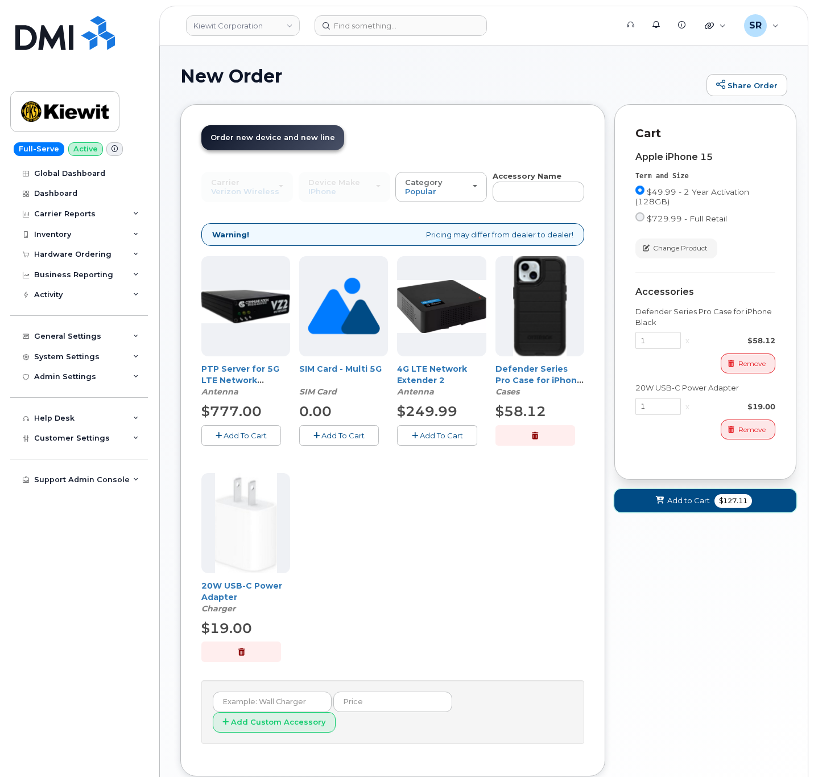
click at [751, 507] on button "Add to Cart $127.11" at bounding box center [705, 500] width 182 height 23
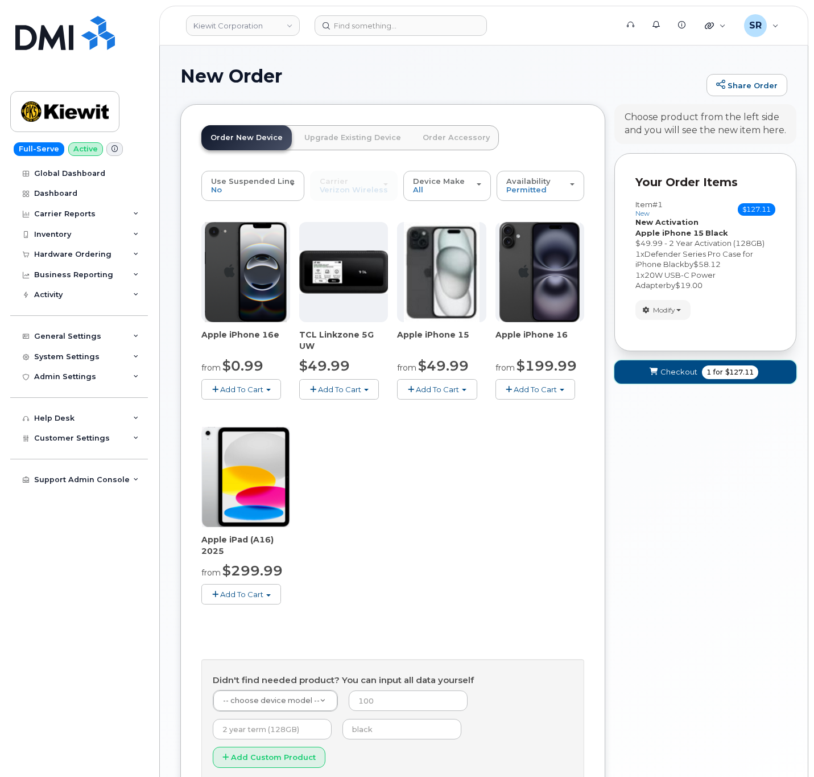
click at [683, 379] on button "Checkout 1 for $127.11" at bounding box center [705, 371] width 182 height 23
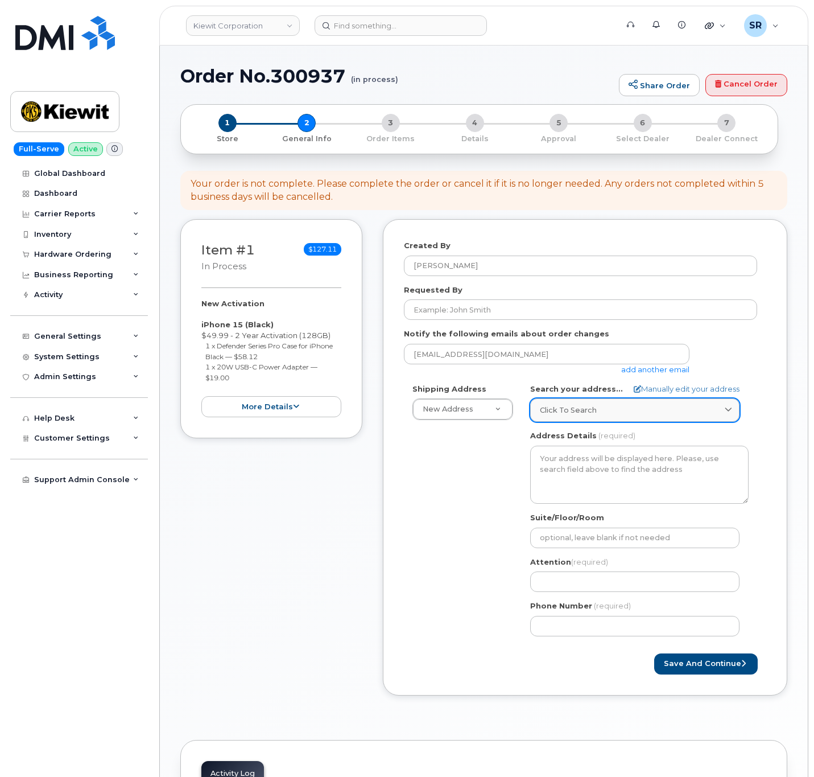
click at [570, 404] on link "Click to search" at bounding box center [634, 409] width 209 height 23
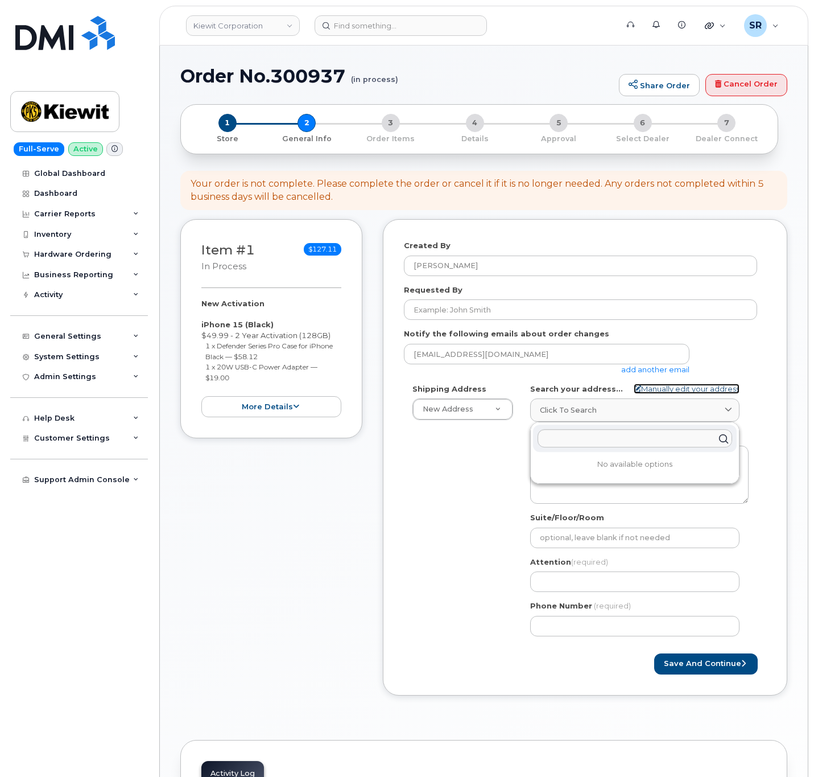
click at [705, 386] on link "Manually edit your address" at bounding box center [687, 388] width 106 height 11
select select
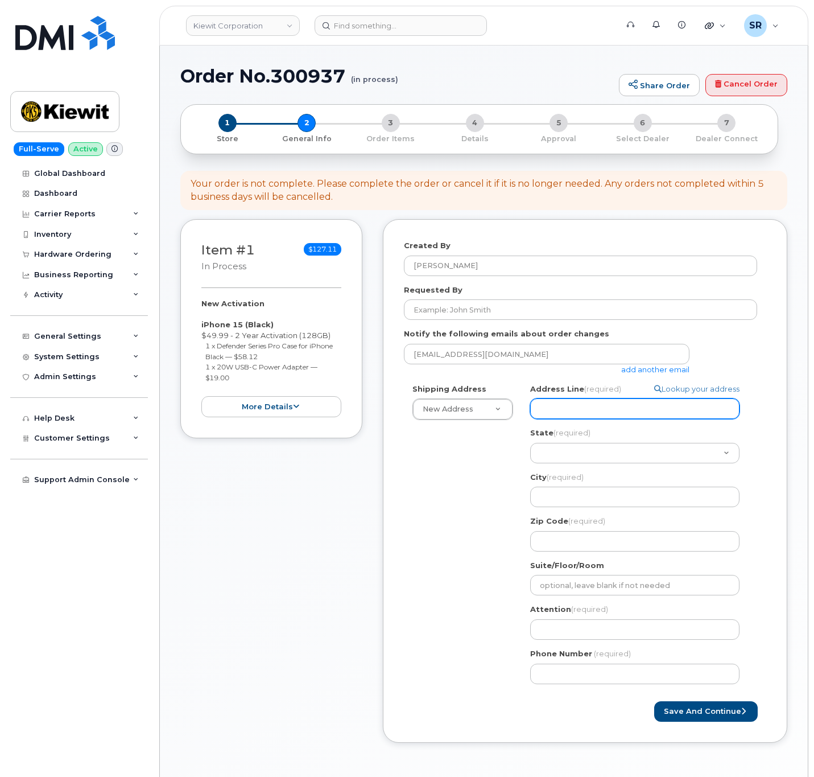
click at [604, 400] on input "Address Line (required)" at bounding box center [634, 408] width 209 height 20
click at [613, 403] on input "Address Line (required)" at bounding box center [634, 408] width 209 height 20
paste input "[STREET_ADDRESS][PERSON_NAME]"
select select
type input "[STREET_ADDRESS][PERSON_NAME]"
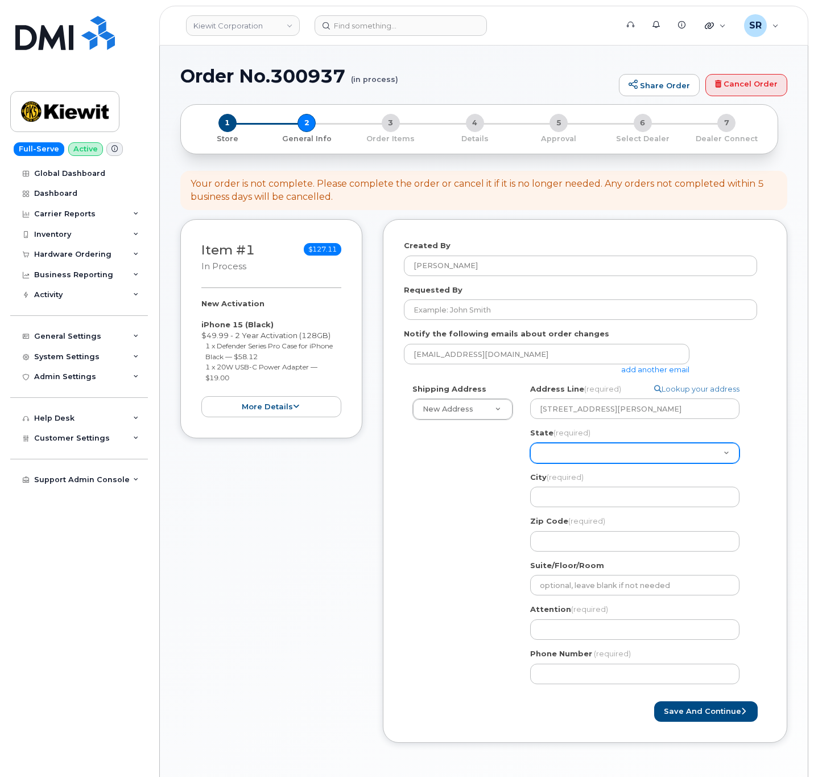
click at [559, 451] on select "[US_STATE] [US_STATE] [US_STATE] [US_STATE] [US_STATE] [US_STATE] [US_STATE] [U…" at bounding box center [634, 453] width 209 height 20
select select "[GEOGRAPHIC_DATA]"
click at [530, 443] on select "[US_STATE] [US_STATE] [US_STATE] [US_STATE] [US_STATE] [US_STATE] [US_STATE] [U…" at bounding box center [634, 453] width 209 height 20
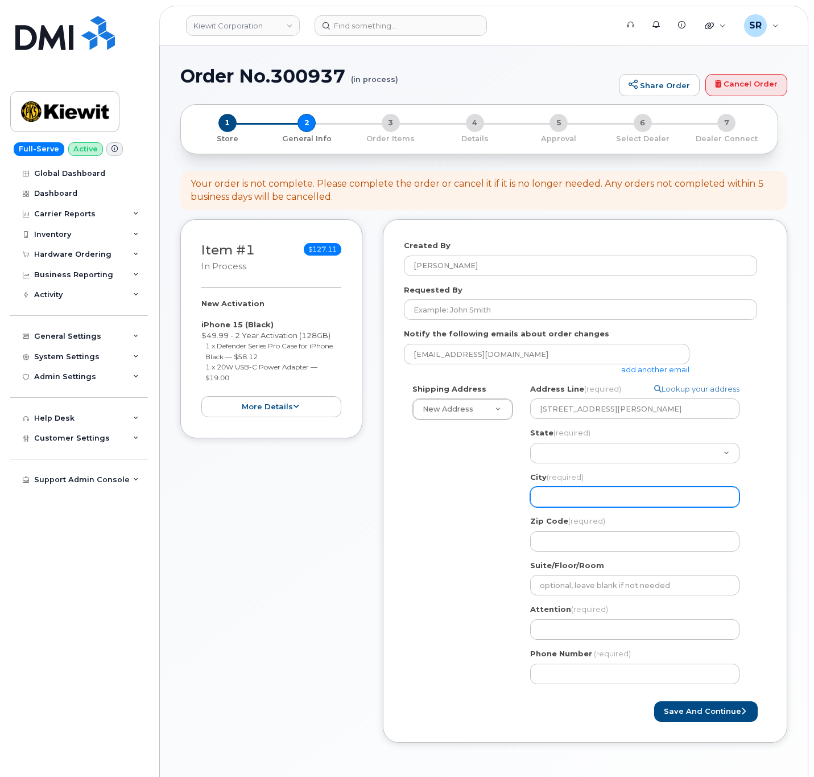
click at [593, 496] on input "City (required)" at bounding box center [634, 496] width 209 height 20
select select
type input "O"
select select
type input "Or"
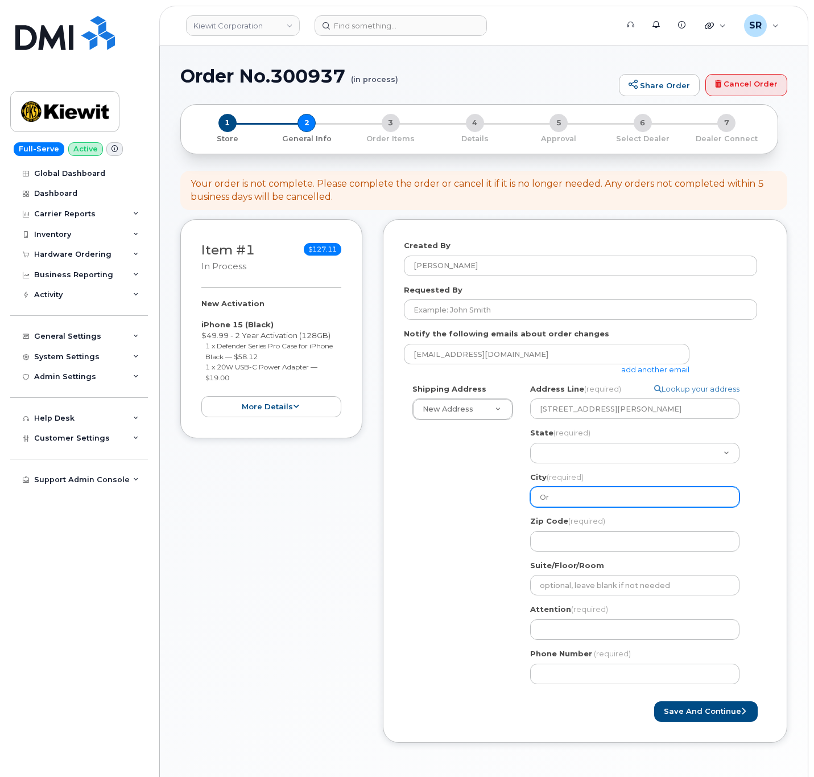
select select
type input "Ora"
select select
type input "Orang"
select select
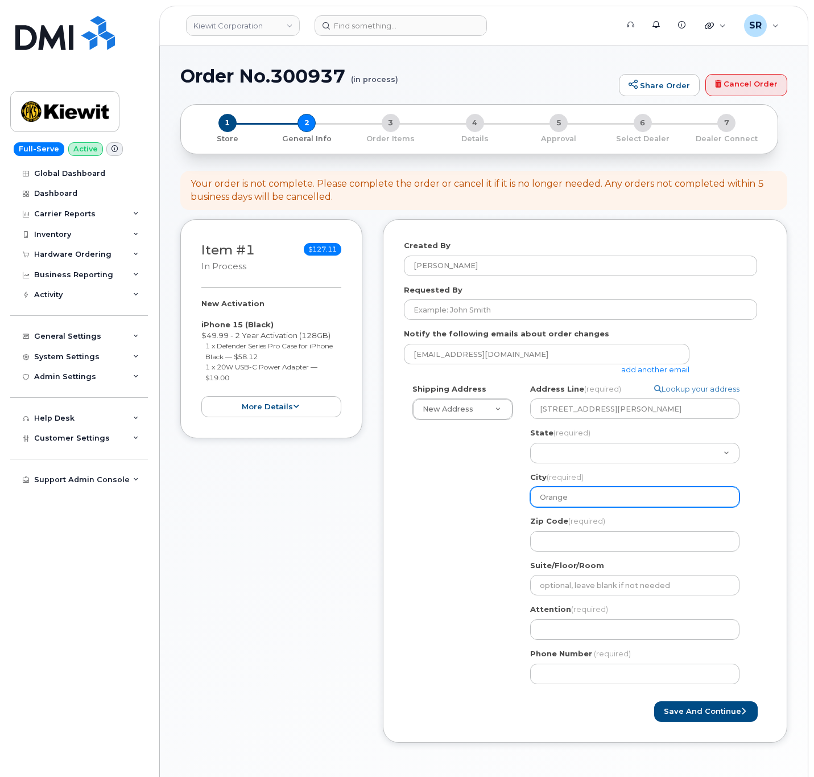
type input "Orange"
click at [439, 492] on div "Shipping Address New Address New Address [STREET_ADDRESS][PERSON_NAME][PERSON_N…" at bounding box center [580, 537] width 353 height 309
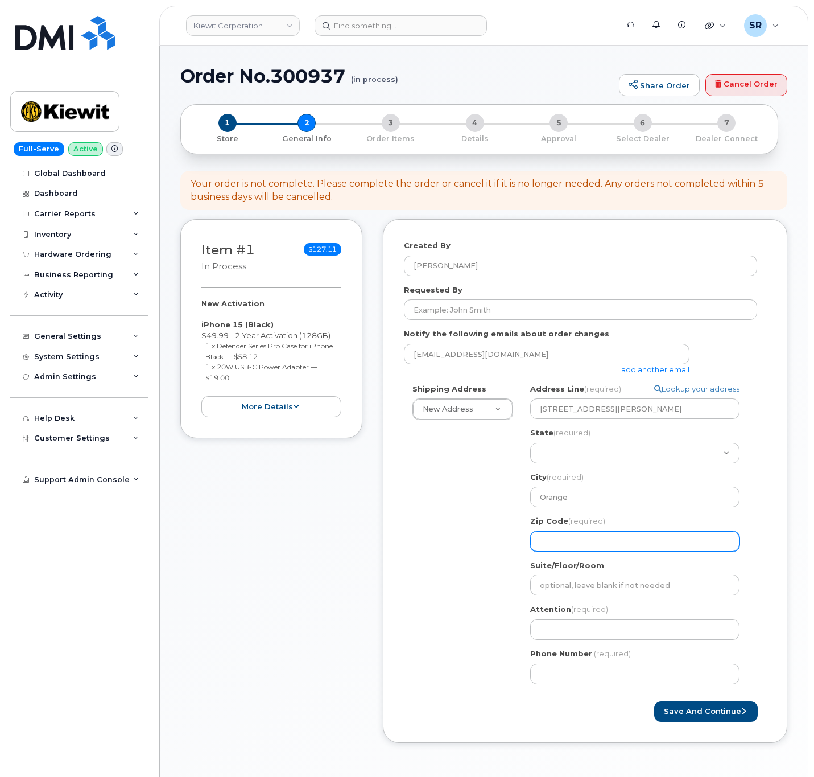
click at [604, 538] on input "Zip Code (required)" at bounding box center [634, 541] width 209 height 20
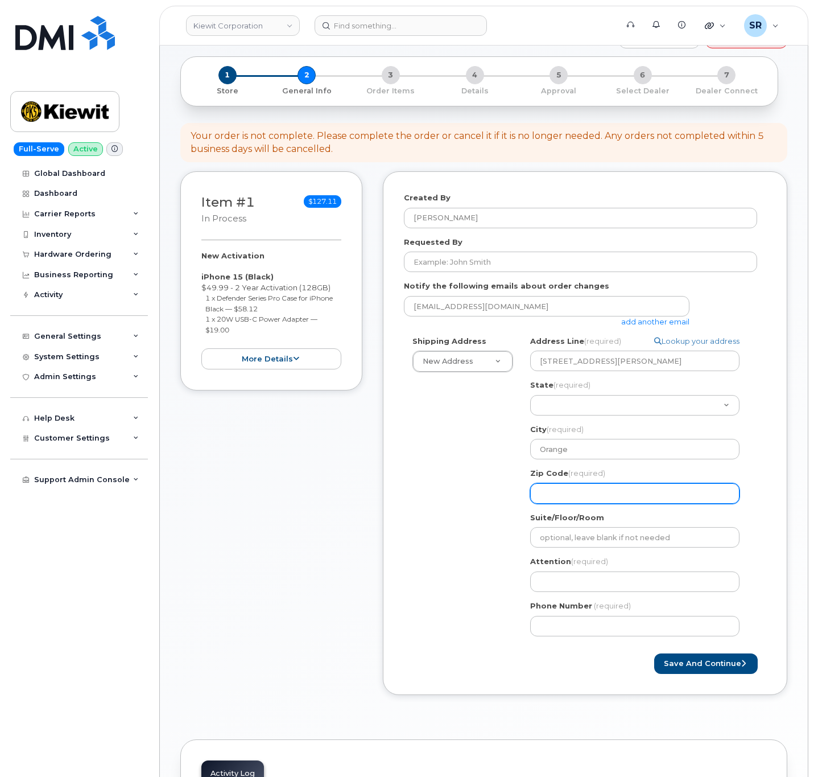
scroll to position [85, 0]
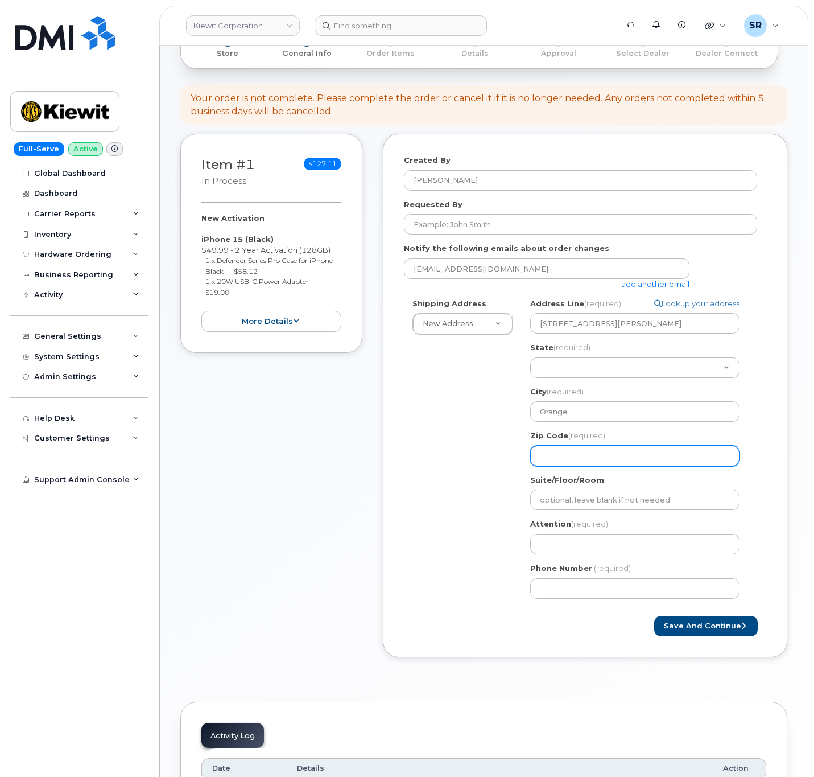
click at [581, 447] on input "Zip Code (required)" at bounding box center [634, 455] width 209 height 20
paste input "77630"
select select
type input "77630"
click at [466, 490] on div "Shipping Address New Address New Address 6747 Old Us highway 27 south 1216 West…" at bounding box center [580, 452] width 353 height 309
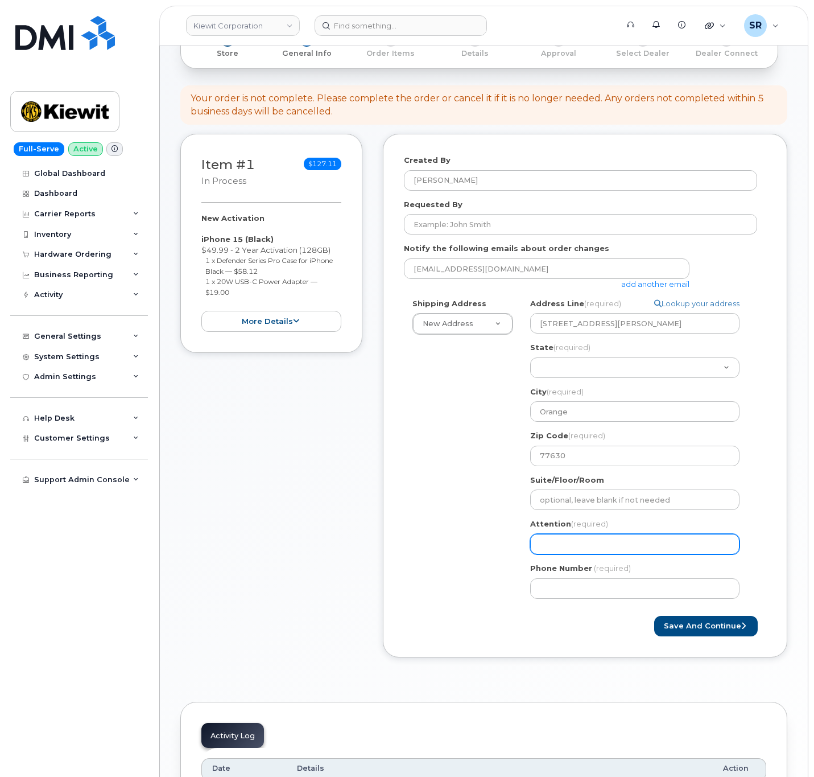
click at [573, 539] on input "Attention (required)" at bounding box center [634, 544] width 209 height 20
click at [567, 554] on input "Attention (required)" at bounding box center [634, 544] width 209 height 20
click at [564, 539] on input "Attention (required)" at bounding box center [634, 544] width 209 height 20
paste input "Riley Nash"
select select
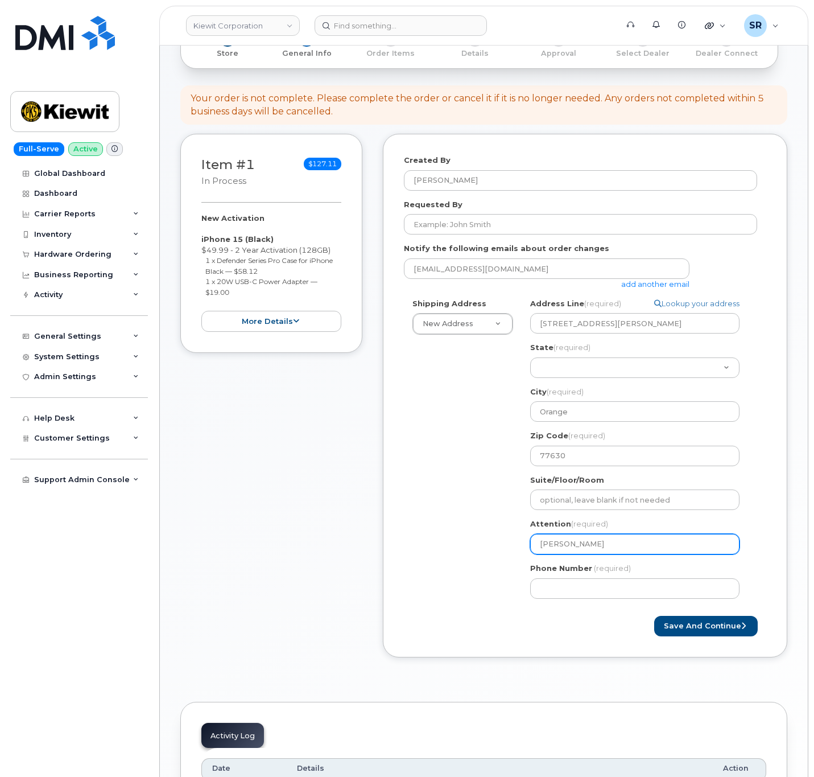
type input "Riley Nash"
click at [461, 493] on div "Shipping Address New Address New Address 6747 Old Us highway 27 south 1216 West…" at bounding box center [580, 452] width 353 height 309
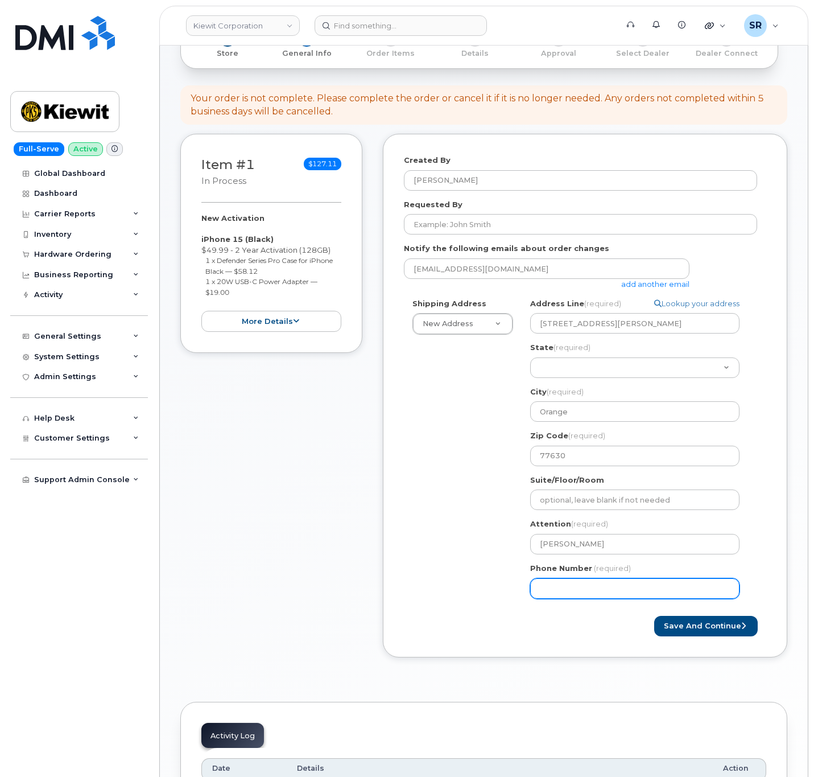
click at [584, 579] on input "Phone Number" at bounding box center [634, 588] width 209 height 20
click at [551, 587] on input "Phone Number" at bounding box center [634, 588] width 209 height 20
paste input "7857477935"
select select
type input "7857477935"
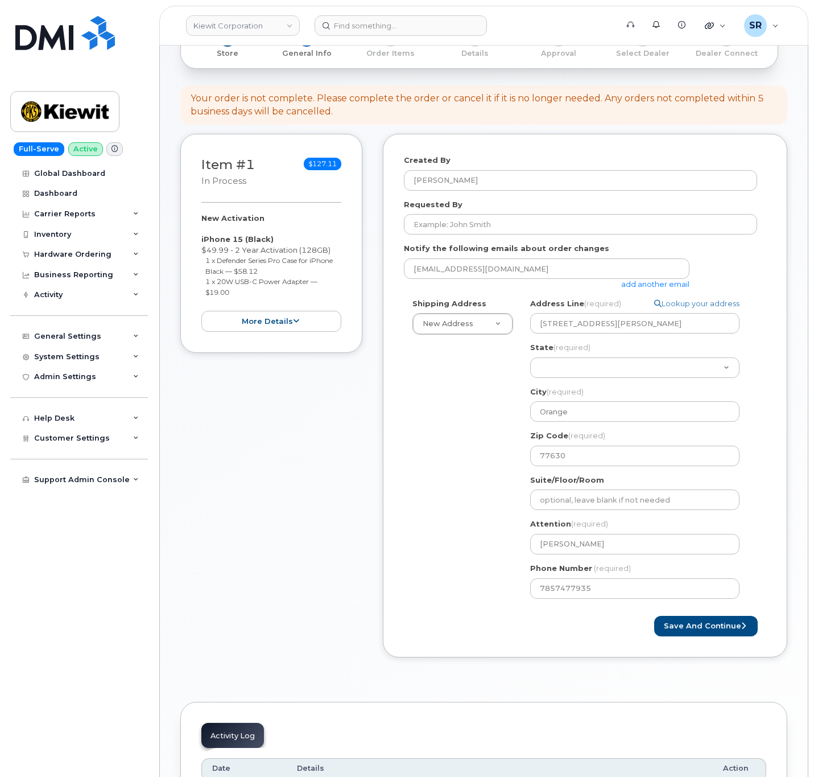
click at [477, 526] on div "Shipping Address New Address New Address 6747 Old Us highway 27 south 1216 West…" at bounding box center [580, 452] width 353 height 309
click at [638, 282] on link "add another email" at bounding box center [655, 283] width 68 height 9
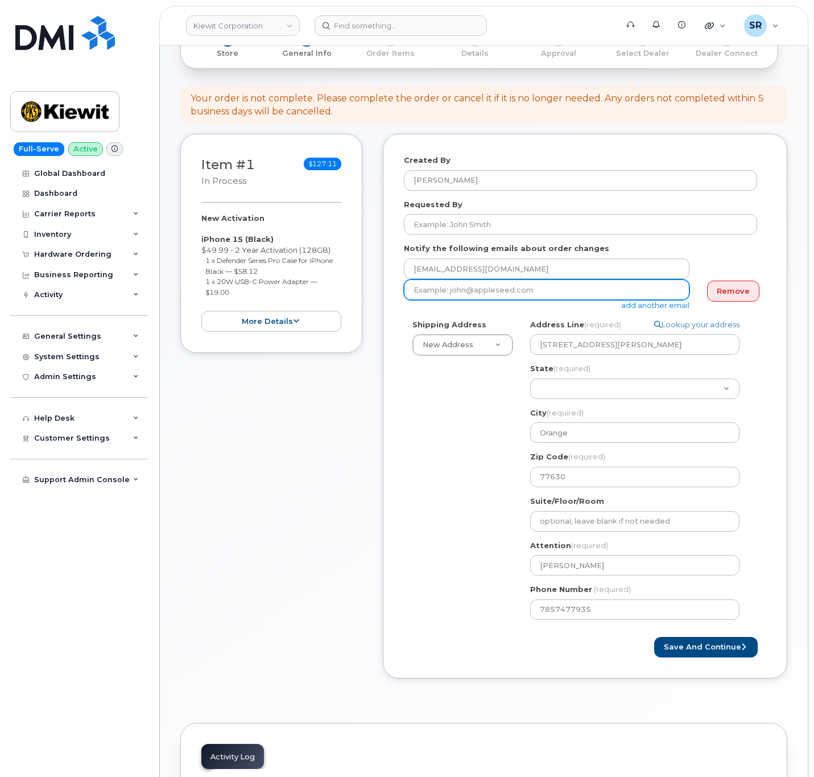
click at [551, 285] on input "email" at bounding box center [547, 289] width 286 height 20
paste input "Riley.nash@kiewit.com"
type input "Riley.nash@kiewit.com"
click at [429, 451] on div "Shipping Address New Address New Address 6747 Old Us highway 27 south 1216 West…" at bounding box center [580, 473] width 353 height 309
click at [693, 649] on button "Save and Continue" at bounding box center [706, 647] width 104 height 21
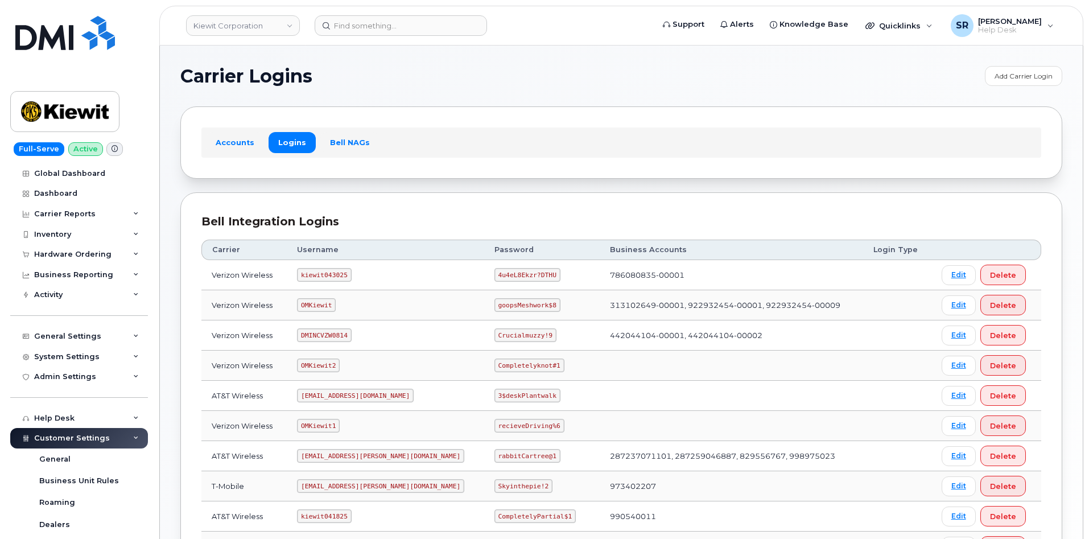
click at [323, 270] on code "kiewit043025" at bounding box center [324, 275] width 54 height 14
copy code "kiewit043025"
click at [503, 278] on code "4u4eL8Ekzr?DTHU" at bounding box center [527, 275] width 66 height 14
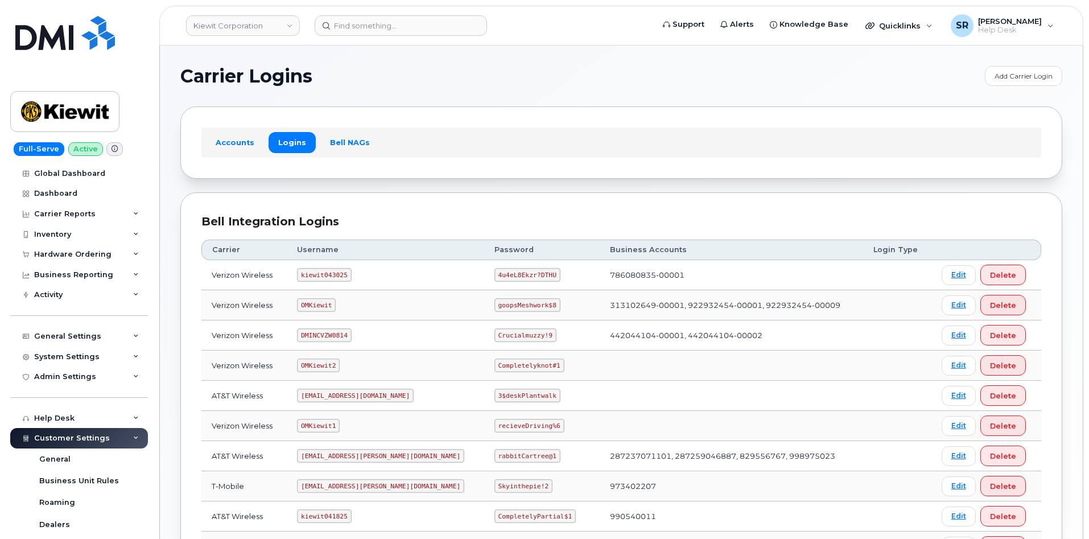
click at [503, 273] on code "4u4eL8Ekzr?DTHU" at bounding box center [527, 275] width 66 height 14
copy code "4u4eL8Ekzr?DTHU"
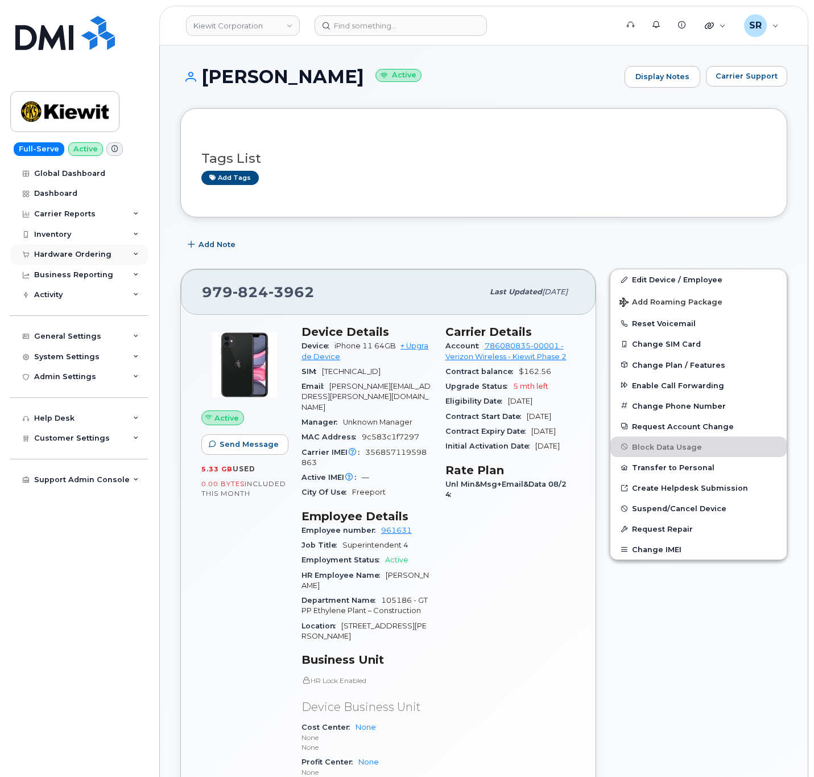
click at [81, 247] on div "Hardware Ordering" at bounding box center [79, 254] width 138 height 20
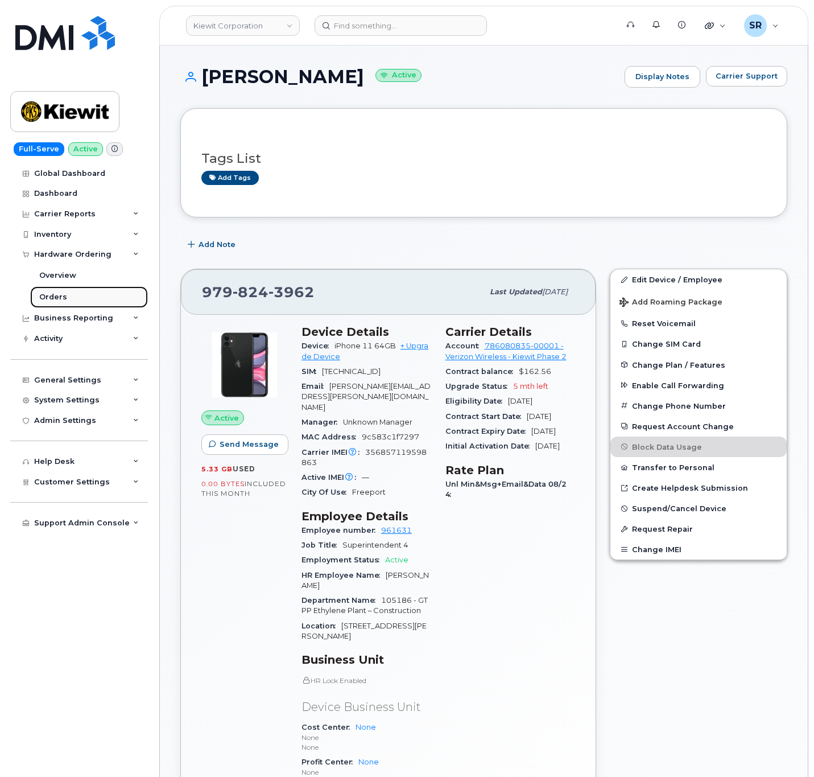
click at [72, 302] on link "Orders" at bounding box center [89, 297] width 118 height 22
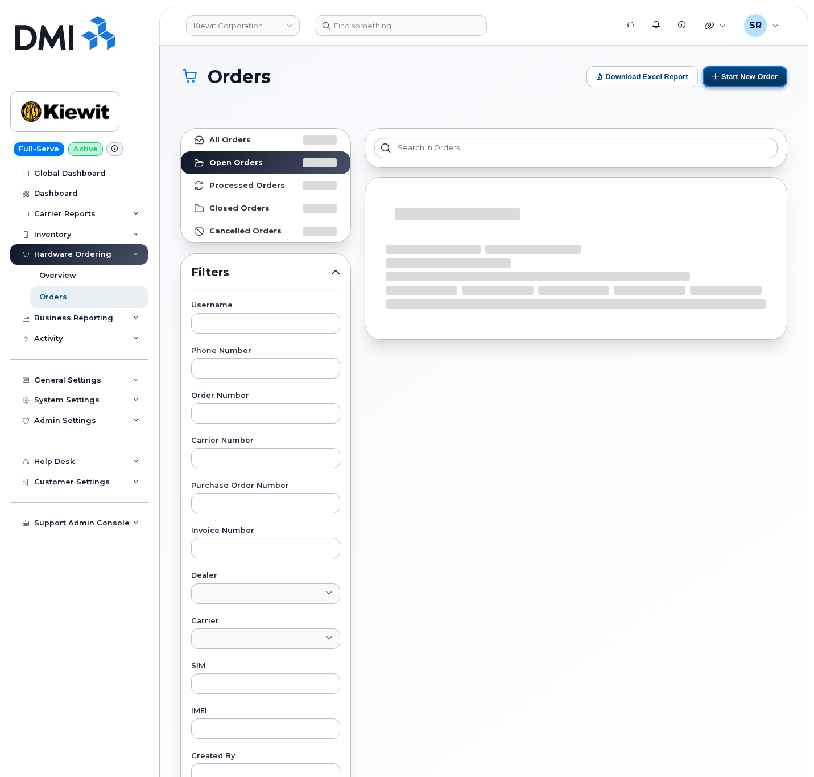
click at [736, 71] on button "Start New Order" at bounding box center [745, 76] width 85 height 21
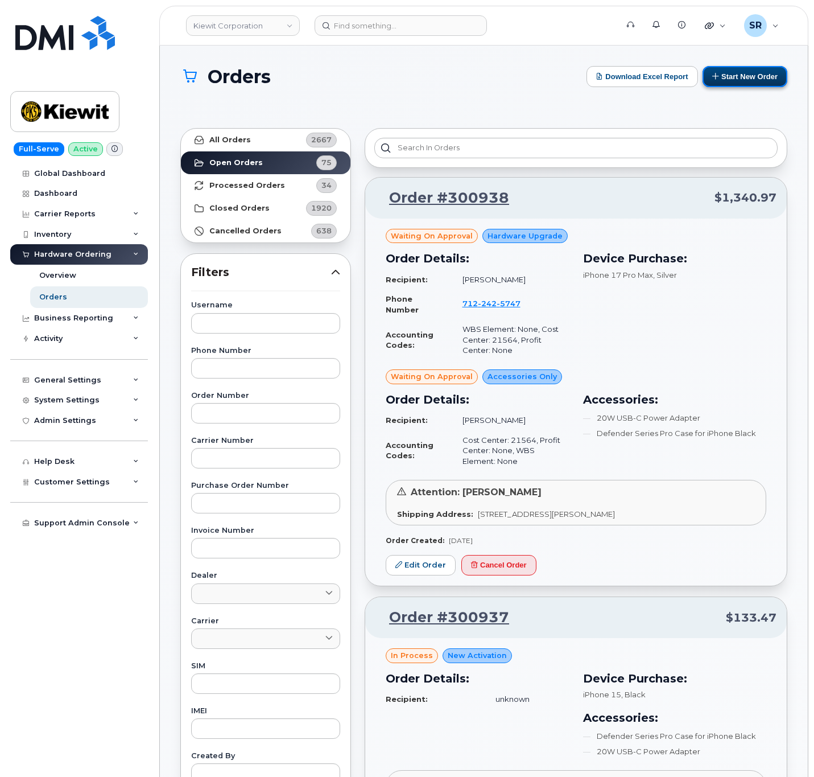
click at [741, 70] on button "Start New Order" at bounding box center [745, 76] width 85 height 21
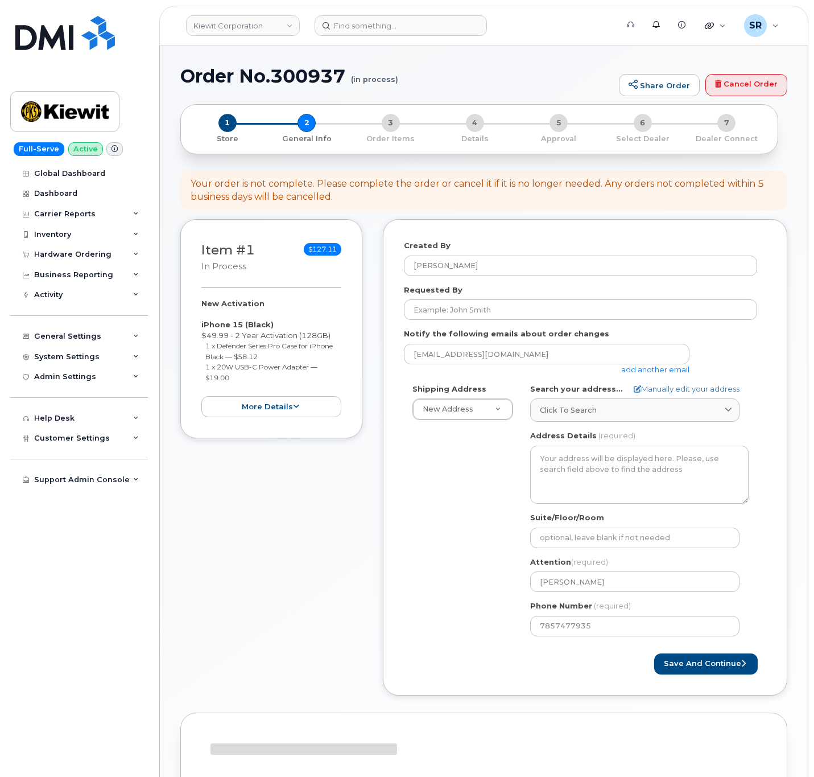
select select
click at [538, 309] on input "Requested By" at bounding box center [580, 309] width 353 height 20
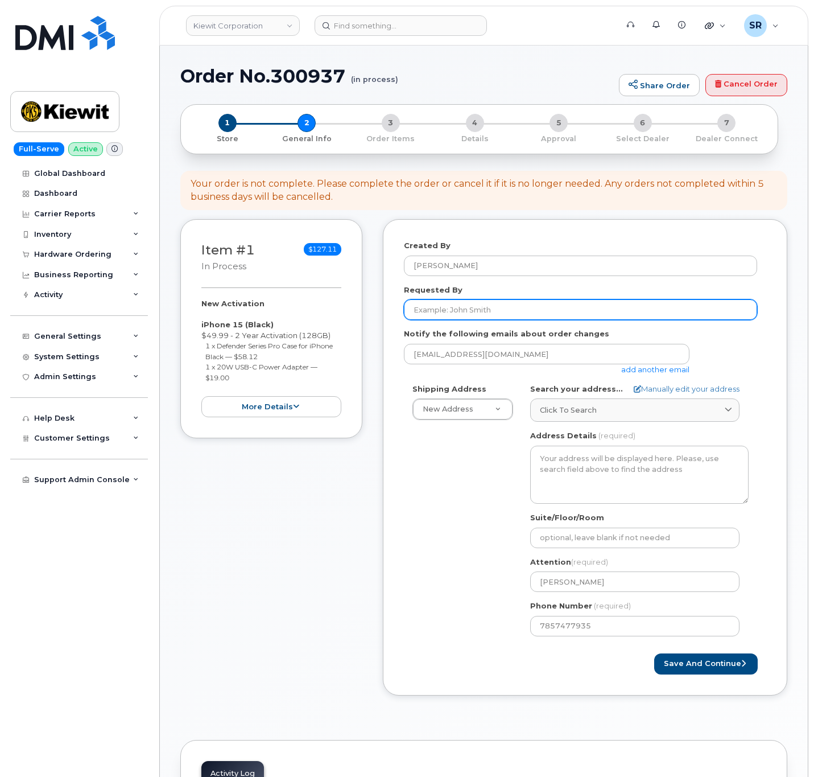
click at [466, 314] on input "Requested By" at bounding box center [580, 309] width 353 height 20
paste input "[PERSON_NAME]"
type input "[PERSON_NAME]"
click at [416, 475] on div "Shipping Address New Address New Address [STREET_ADDRESS][GEOGRAPHIC_DATA][PERS…" at bounding box center [580, 513] width 353 height 261
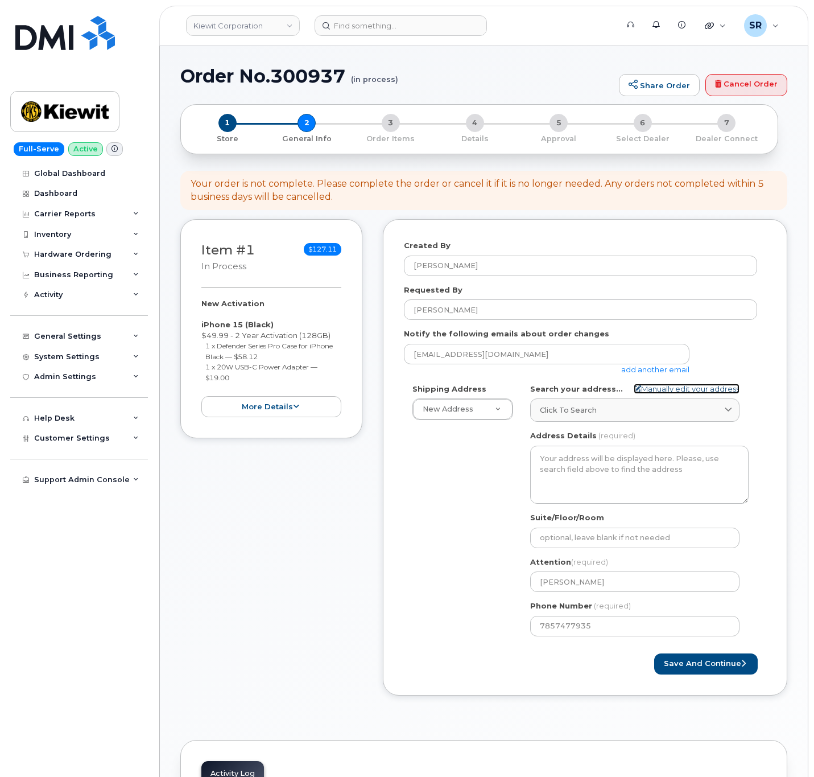
click at [634, 388] on icon at bounding box center [637, 388] width 7 height 7
select select
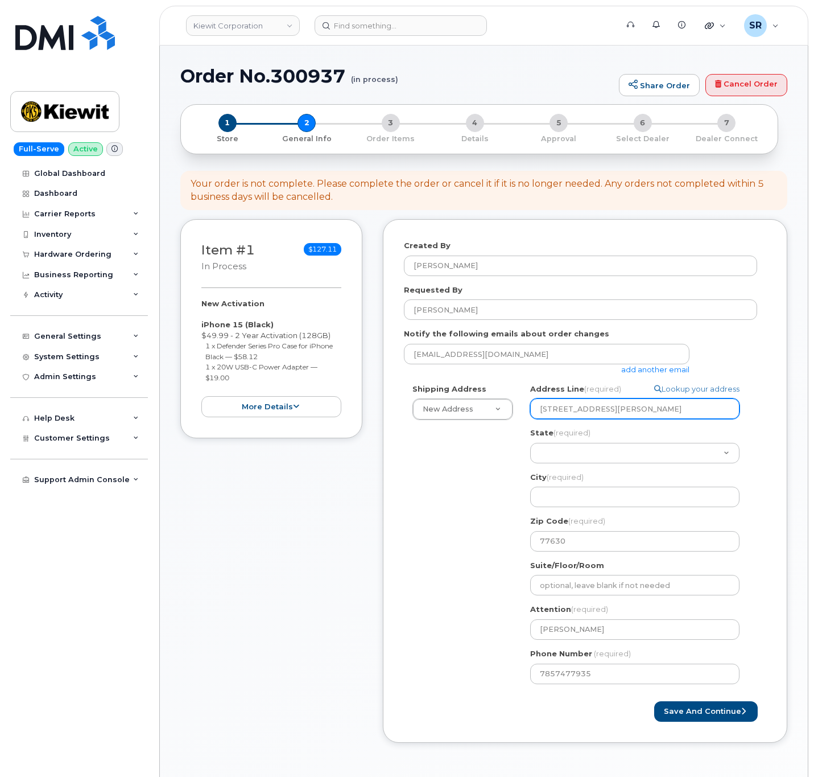
click at [599, 406] on input "[STREET_ADDRESS][PERSON_NAME]" at bounding box center [634, 408] width 209 height 20
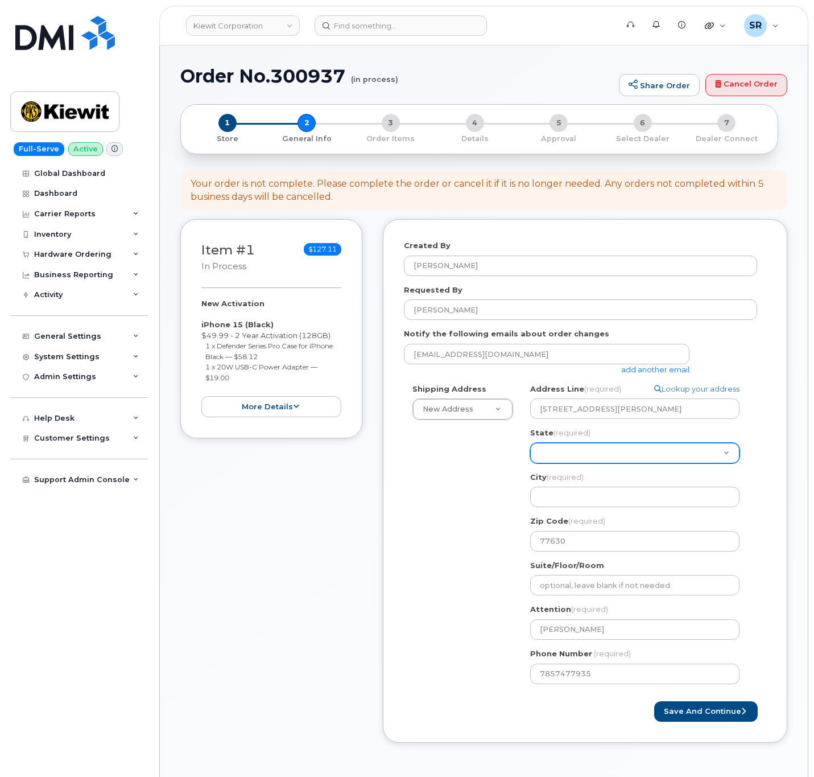
click at [657, 452] on select "[US_STATE] [US_STATE] [US_STATE] [US_STATE] [US_STATE] [US_STATE] [US_STATE] [U…" at bounding box center [634, 453] width 209 height 20
select select "[GEOGRAPHIC_DATA]"
click at [530, 443] on select "[US_STATE] [US_STATE] [US_STATE] [US_STATE] [US_STATE] [US_STATE] [US_STATE] [U…" at bounding box center [634, 453] width 209 height 20
select select
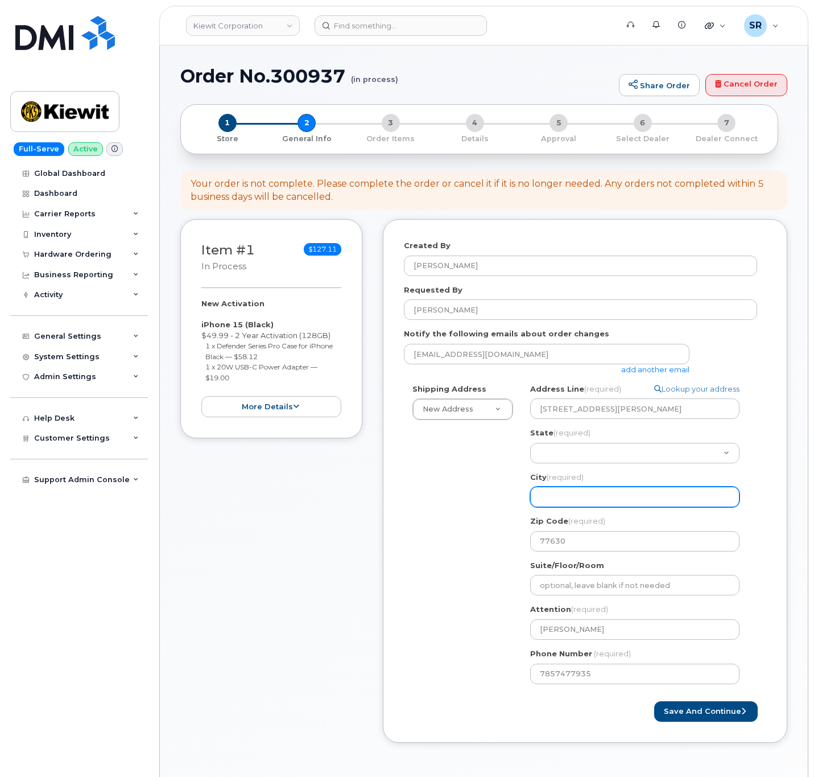
click at [608, 499] on input "City (required)" at bounding box center [634, 496] width 209 height 20
type input "Orange"
select select
click at [652, 371] on link "add another email" at bounding box center [655, 369] width 68 height 9
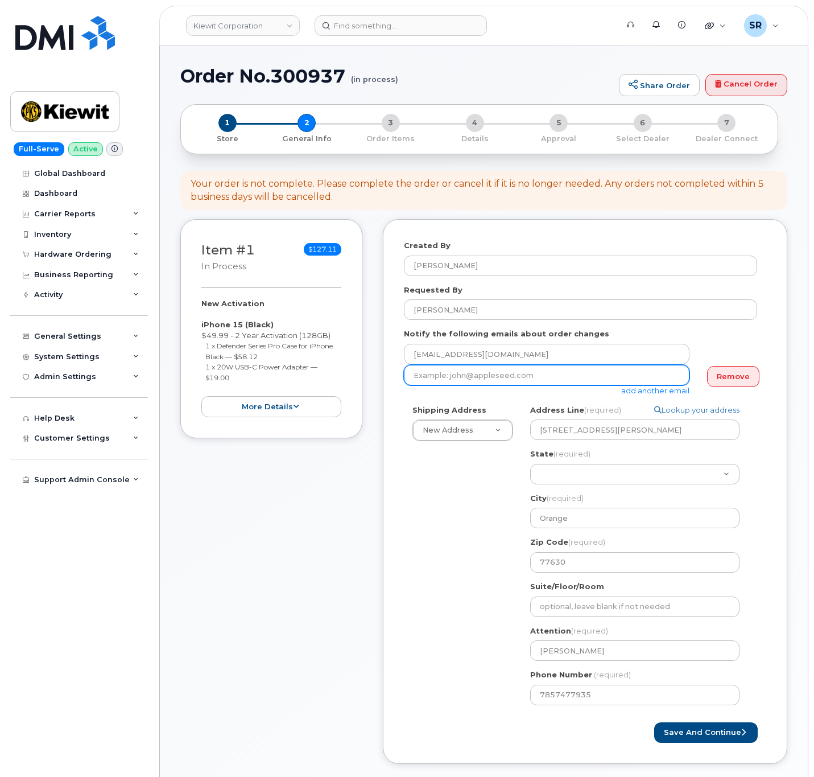
click at [554, 374] on input "email" at bounding box center [547, 375] width 286 height 20
paste input "[PERSON_NAME][EMAIL_ADDRESS][PERSON_NAME][PERSON_NAME][DOMAIN_NAME]"
type input "[PERSON_NAME][EMAIL_ADDRESS][PERSON_NAME][PERSON_NAME][DOMAIN_NAME]"
click at [420, 526] on div "Shipping Address New Address New Address [STREET_ADDRESS][GEOGRAPHIC_DATA][PERS…" at bounding box center [580, 558] width 353 height 309
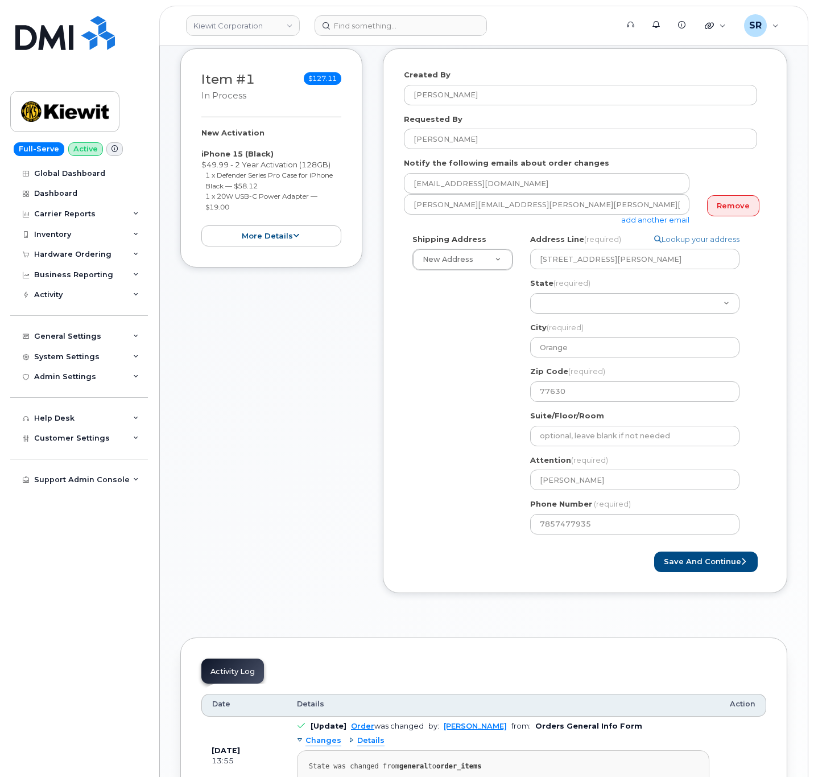
scroll to position [85, 0]
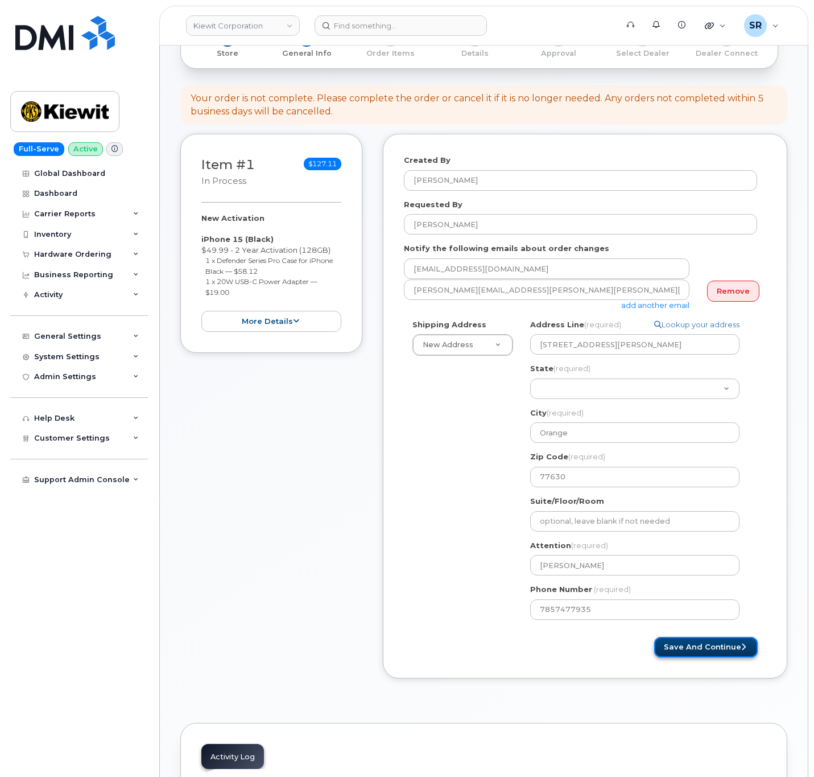
click at [704, 649] on button "Save and Continue" at bounding box center [706, 647] width 104 height 21
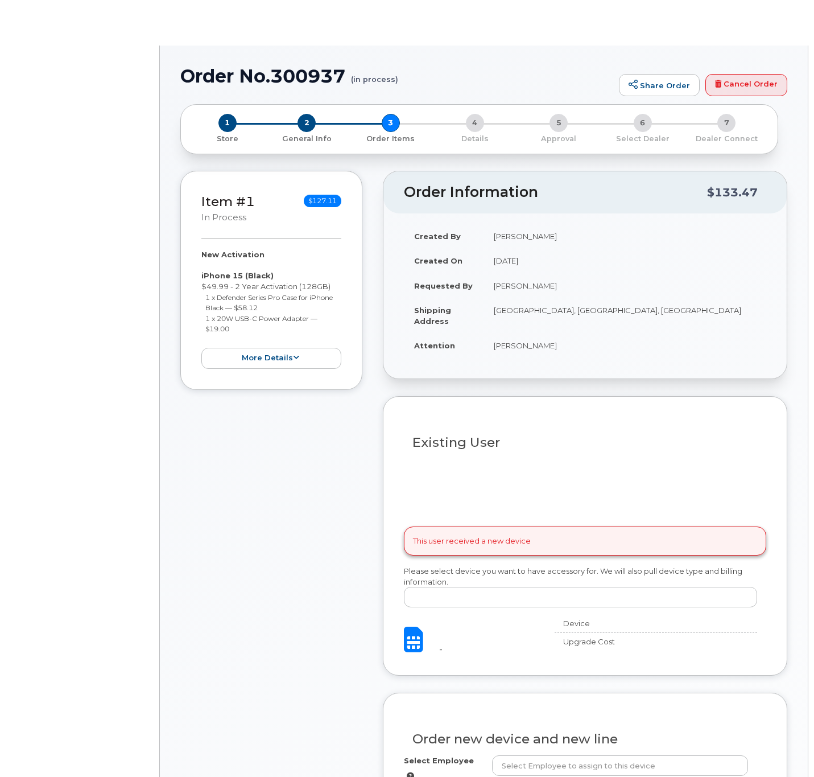
select select
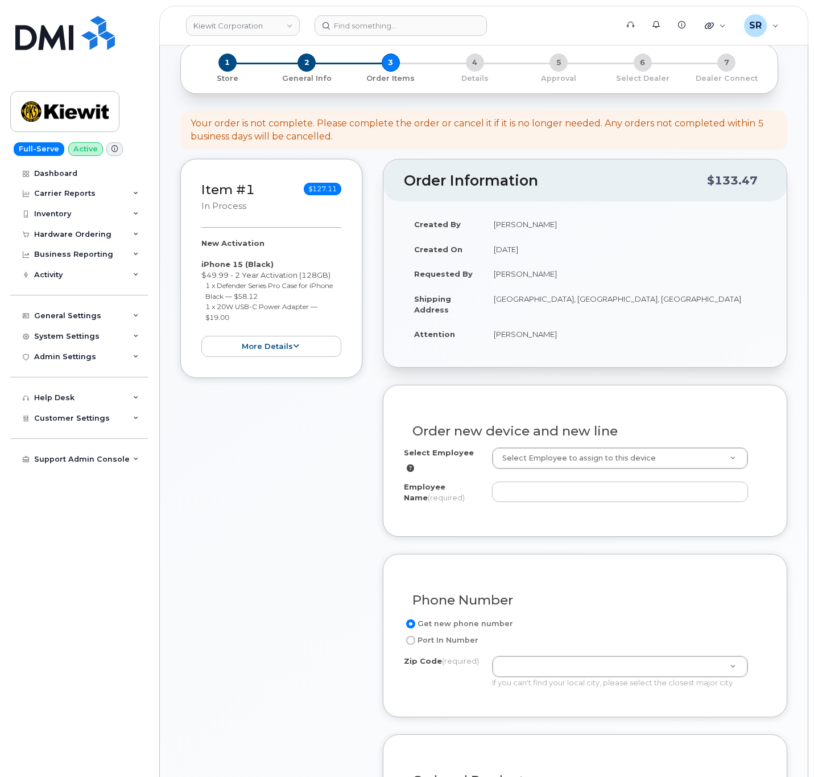
scroll to position [171, 0]
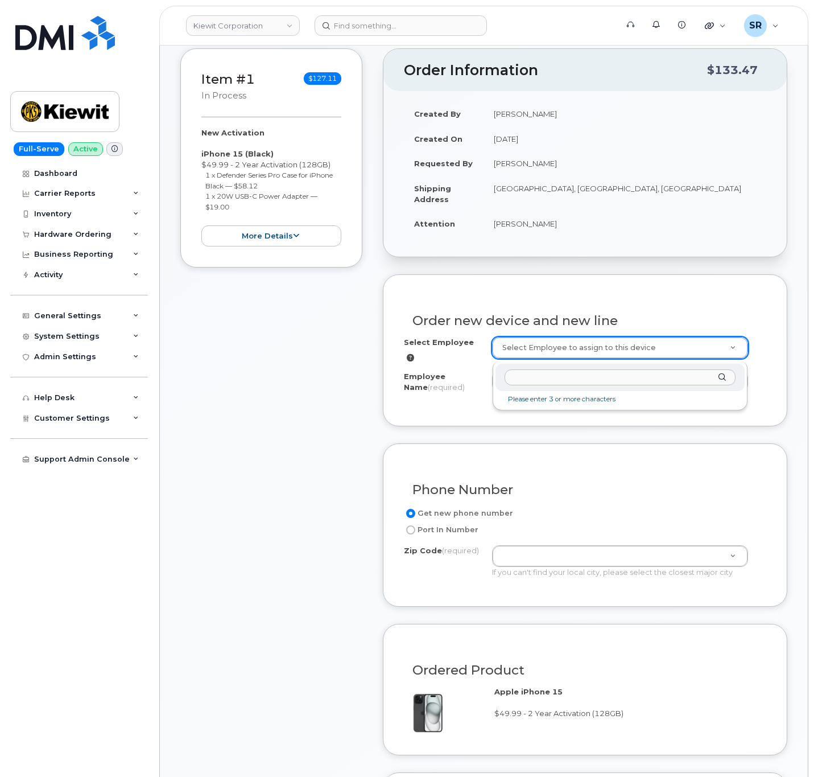
click at [530, 378] on input "text" at bounding box center [620, 377] width 231 height 16
paste input "Cesar Martinez"
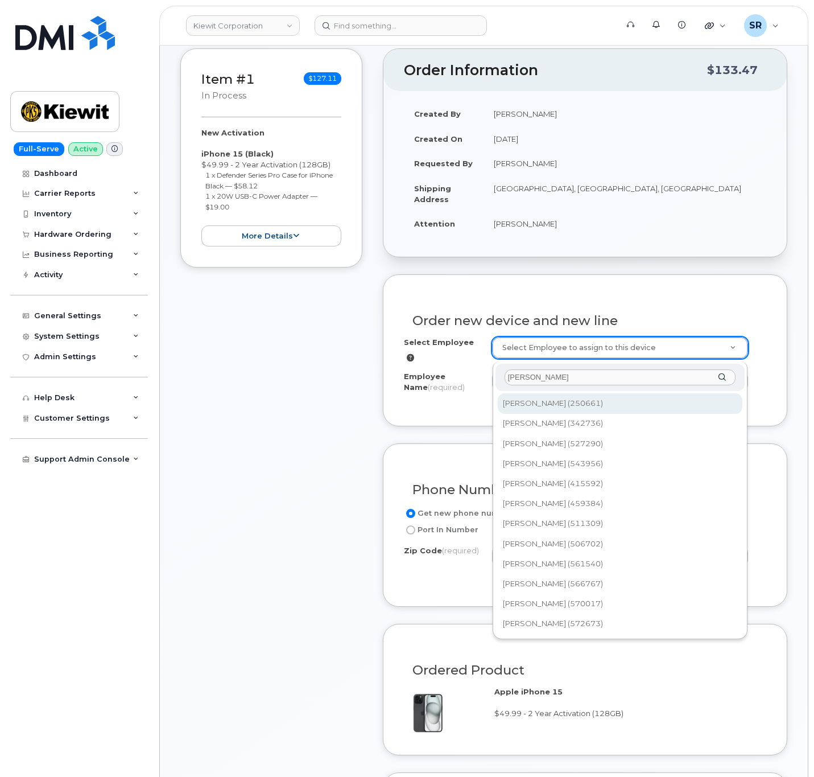
type input "Cesar Martinez"
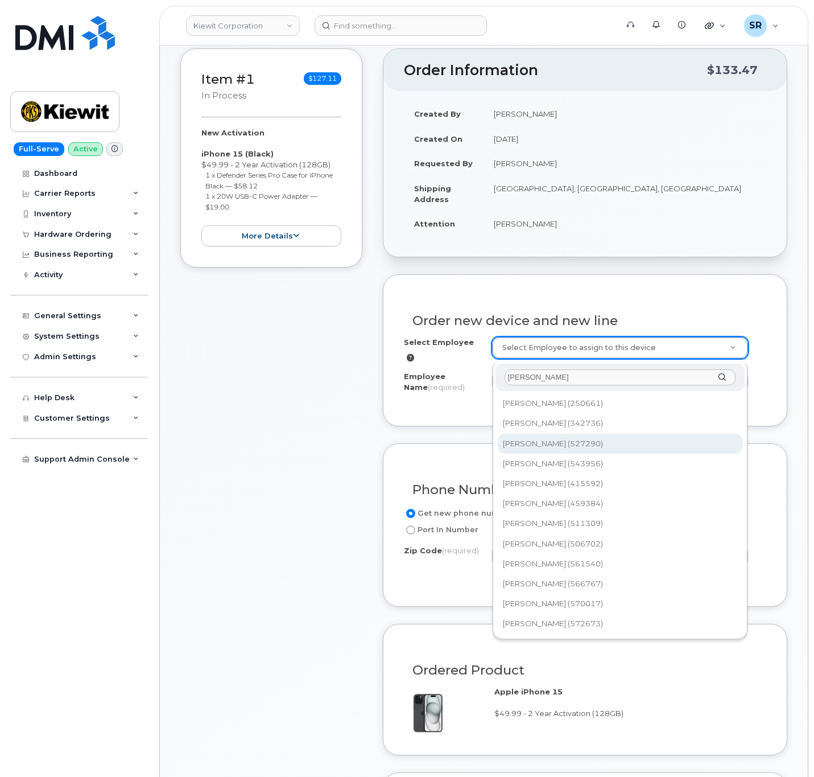
type input "2166133"
type input "Cesar Martinez"
type input "2306 FOREMAN ROAD"
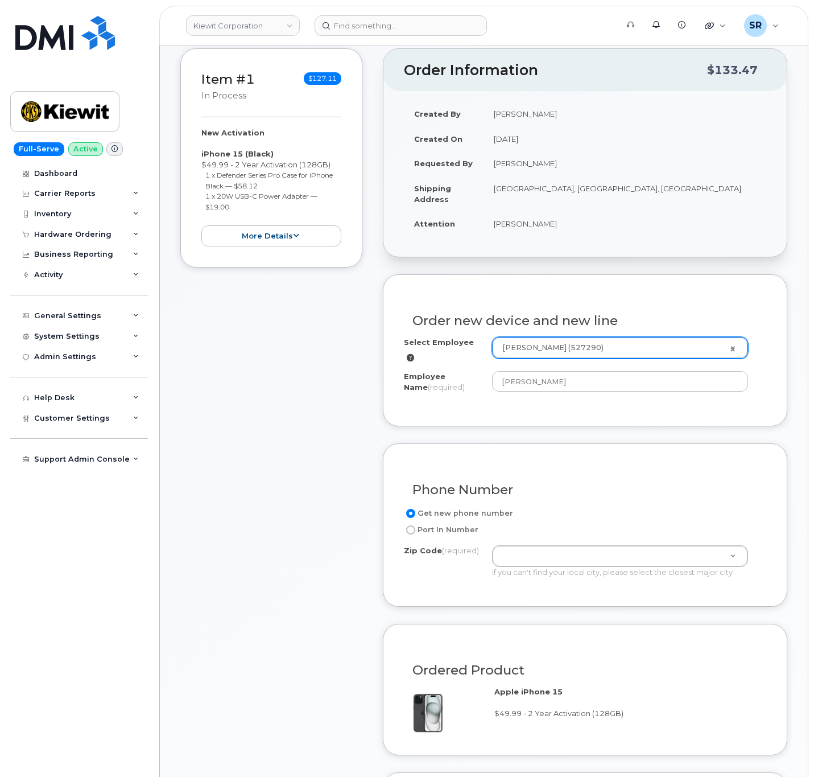
click at [411, 532] on input "Port In Number" at bounding box center [410, 529] width 9 height 9
radio input "true"
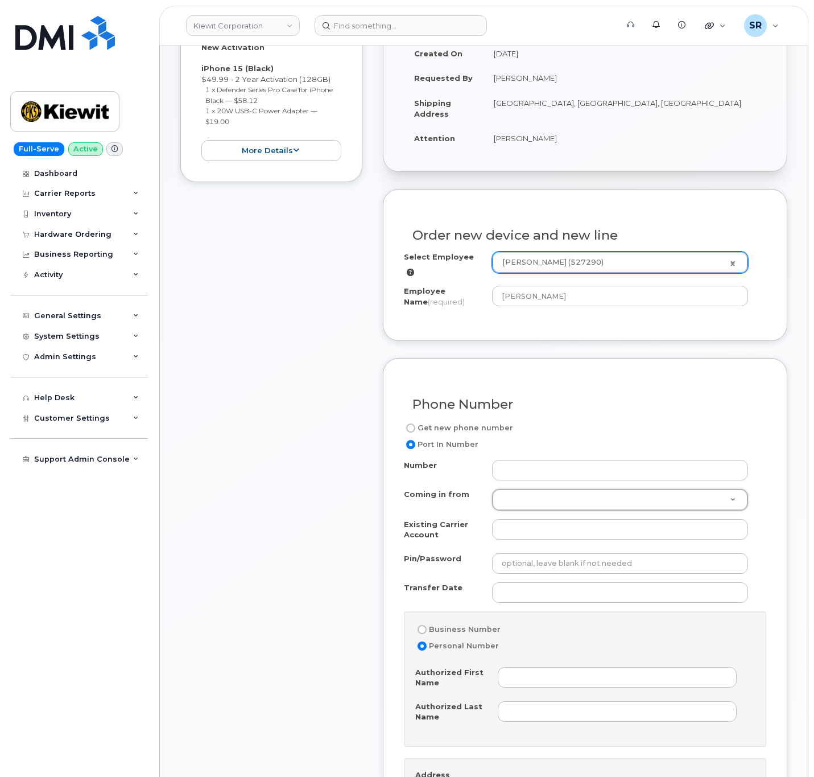
scroll to position [0, 0]
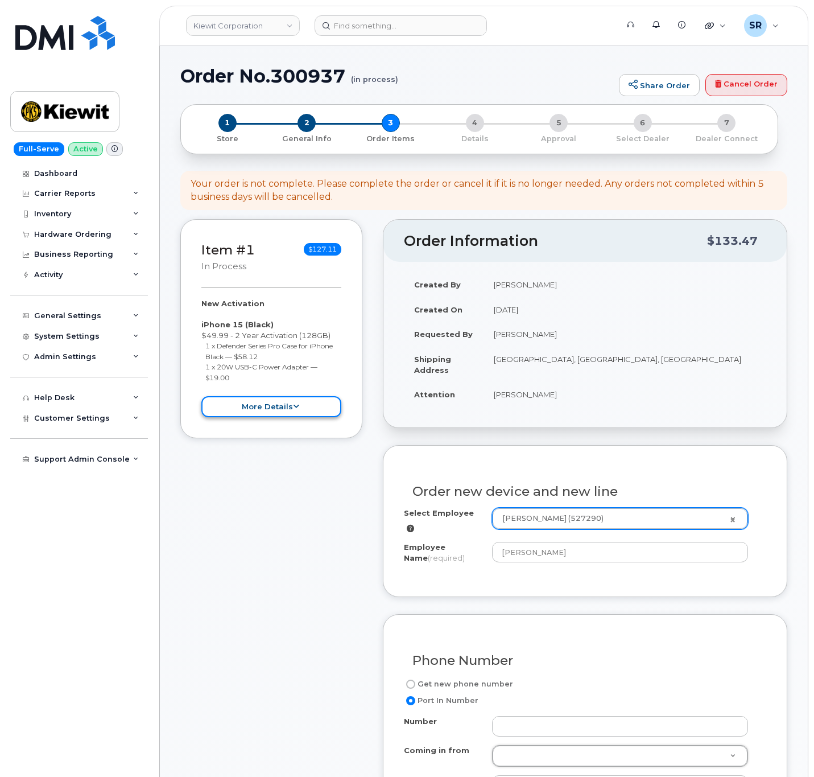
click at [283, 403] on button "more details" at bounding box center [271, 406] width 140 height 21
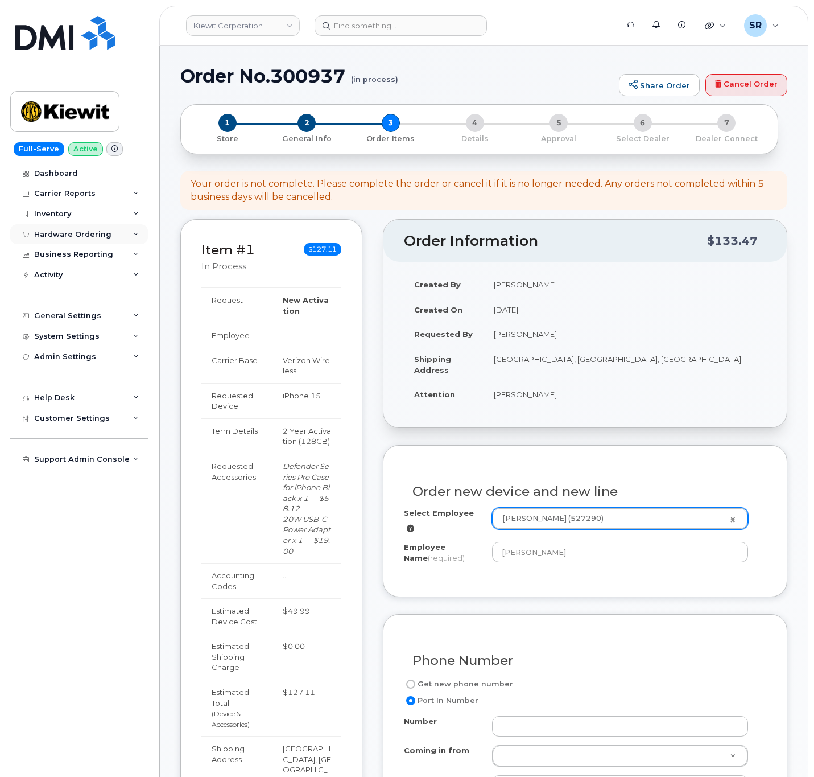
click at [100, 227] on div "Hardware Ordering" at bounding box center [79, 234] width 138 height 20
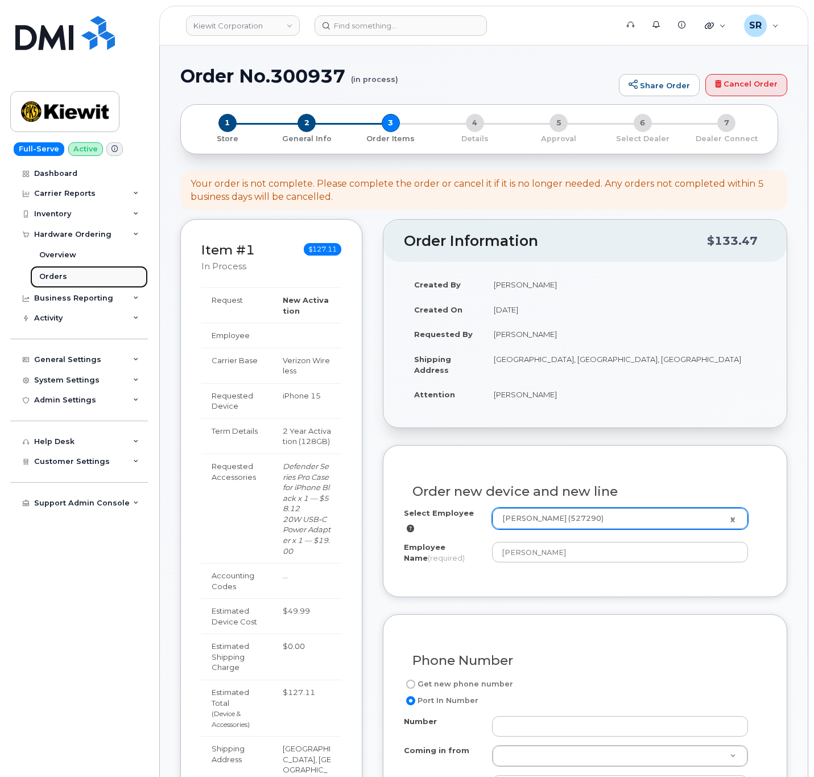
click at [94, 275] on link "Orders" at bounding box center [89, 277] width 118 height 22
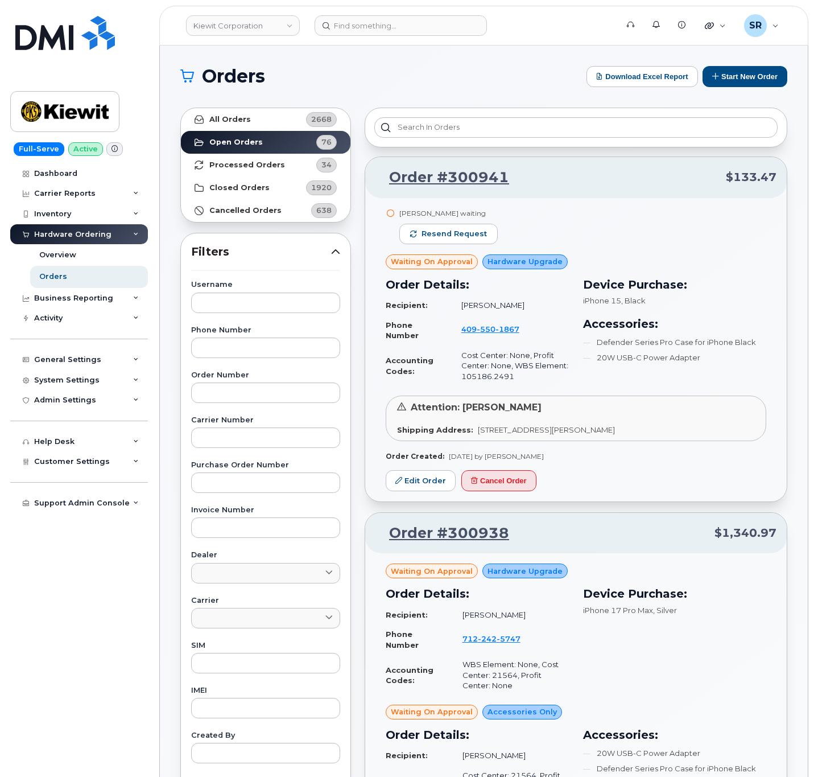
click at [503, 71] on h1 "Orders" at bounding box center [380, 76] width 401 height 18
click at [388, 70] on h1 "Orders" at bounding box center [380, 76] width 401 height 18
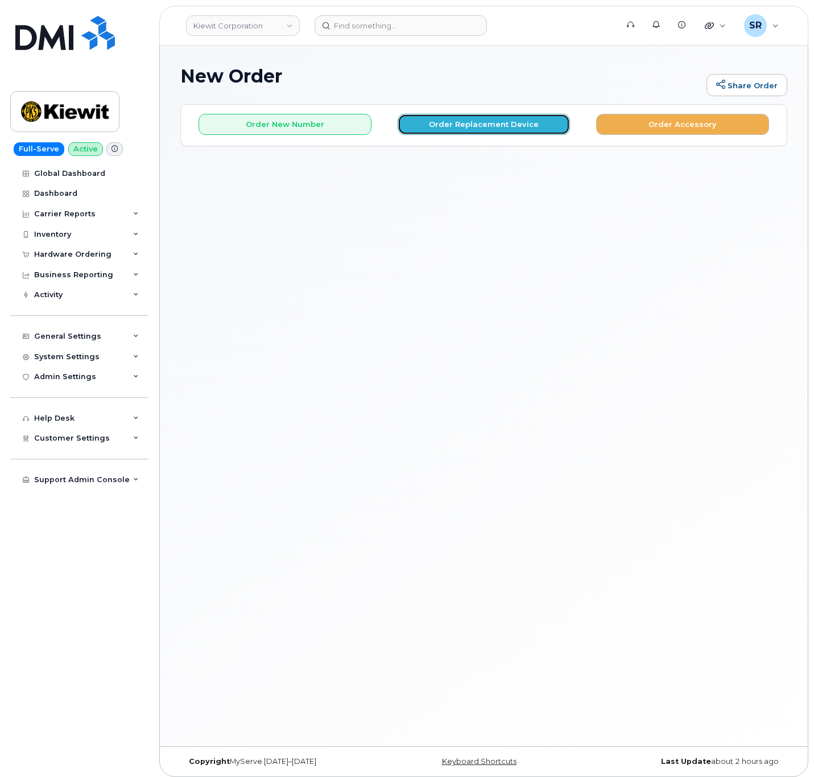
click at [459, 130] on button "Order Replacement Device" at bounding box center [484, 124] width 173 height 21
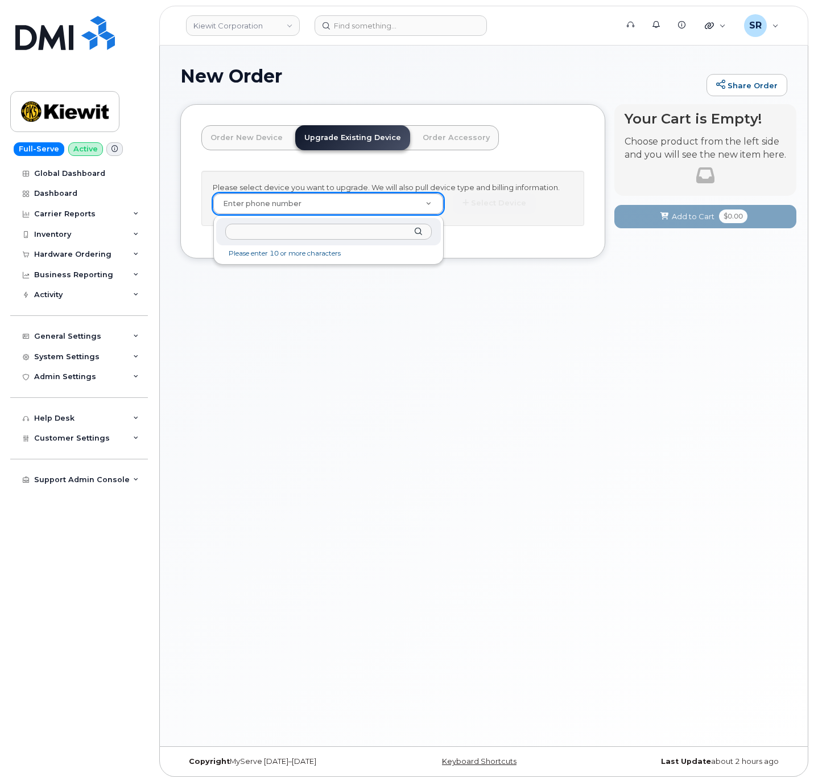
click at [323, 225] on input "text" at bounding box center [328, 232] width 206 height 16
paste input "[PERSON_NAME]"
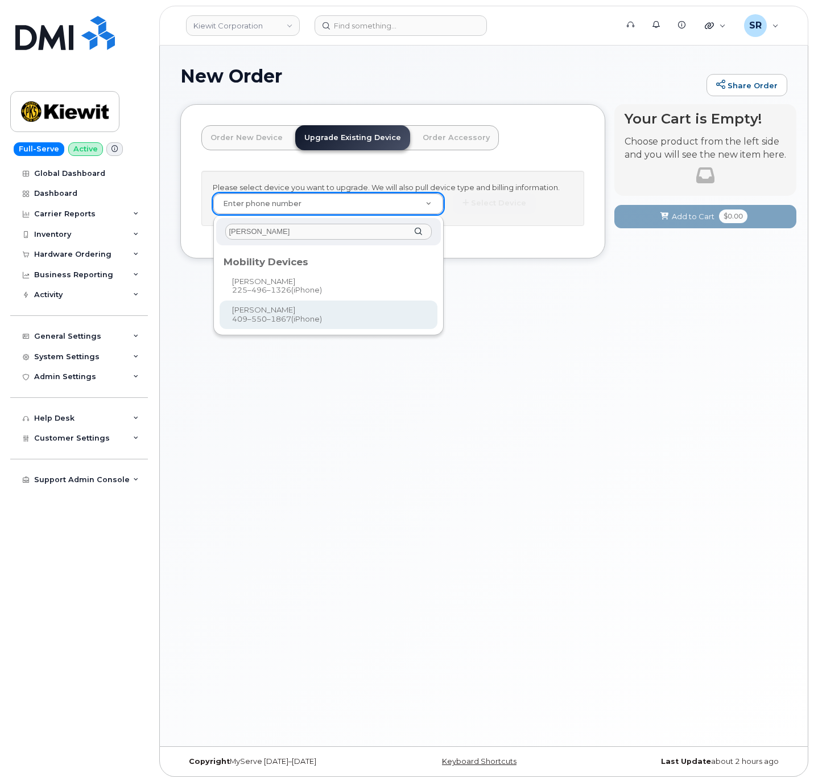
type input "[PERSON_NAME]"
type input "1168346"
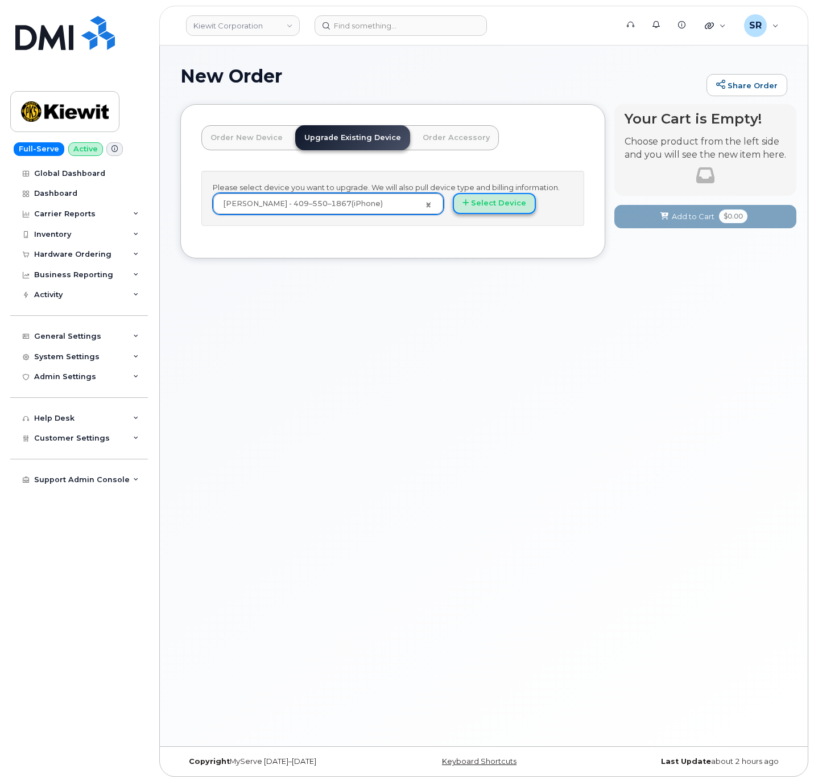
click at [502, 208] on button "Select Device" at bounding box center [494, 203] width 83 height 21
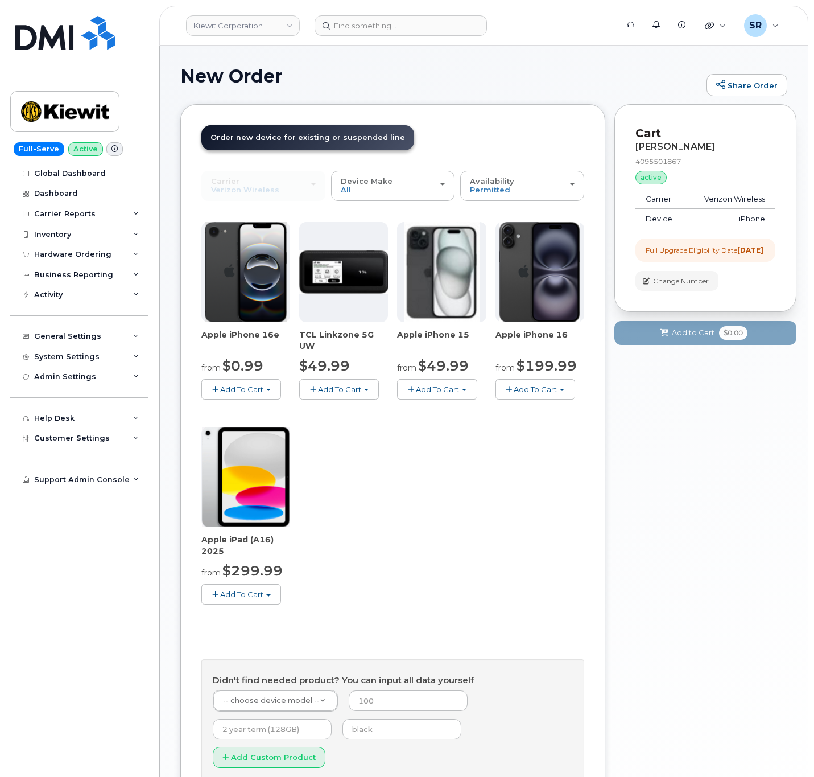
click at [447, 398] on button "Add To Cart" at bounding box center [437, 389] width 80 height 20
click at [436, 413] on link "$49.99 - 2 Year Upgrade (128GB)" at bounding box center [474, 410] width 148 height 14
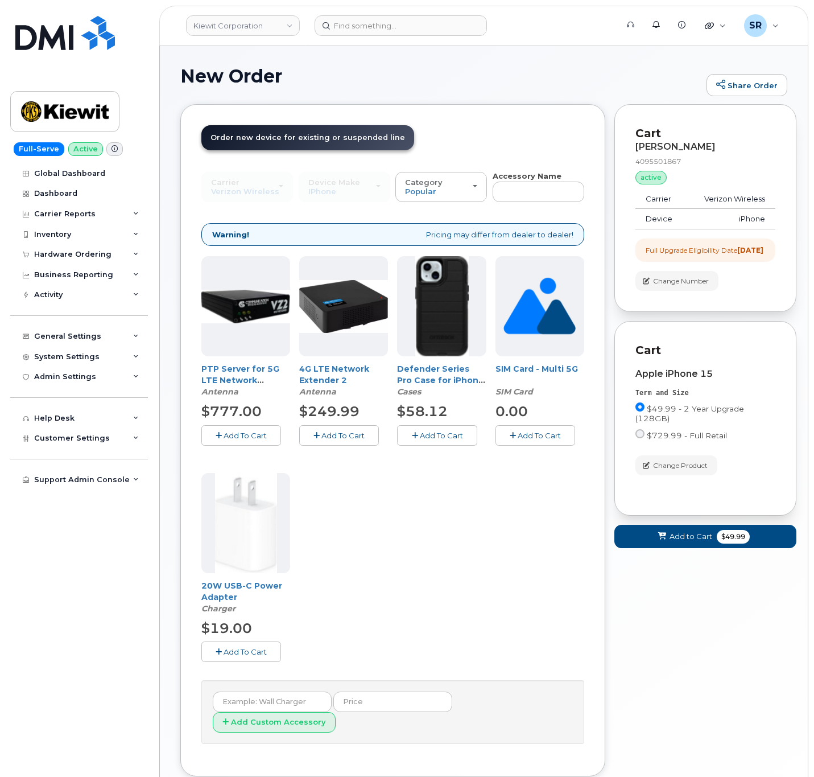
click at [457, 432] on span "Add To Cart" at bounding box center [441, 435] width 43 height 9
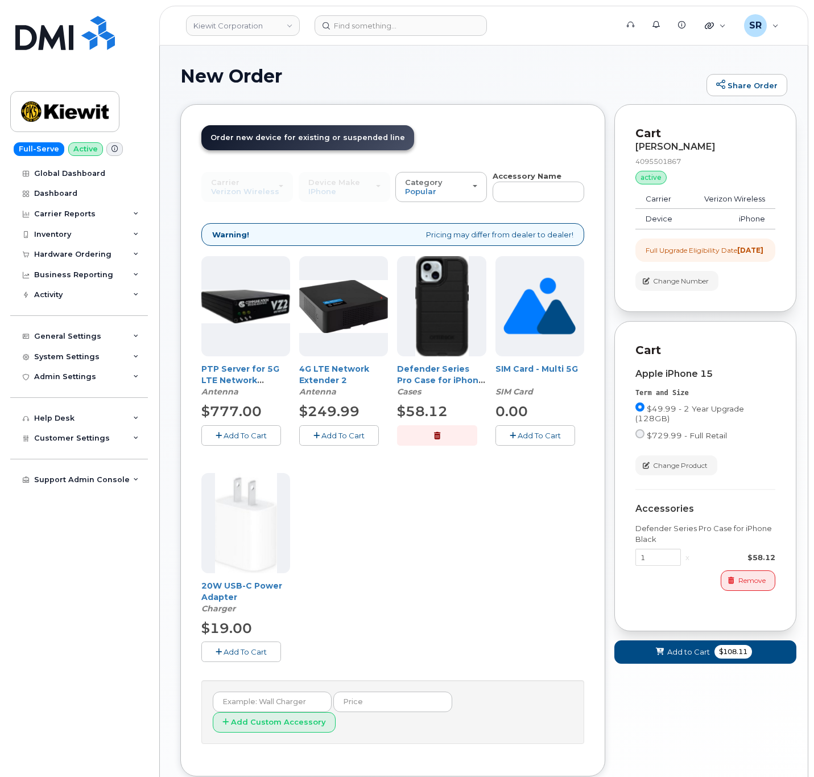
click at [241, 656] on span "Add To Cart" at bounding box center [245, 651] width 43 height 9
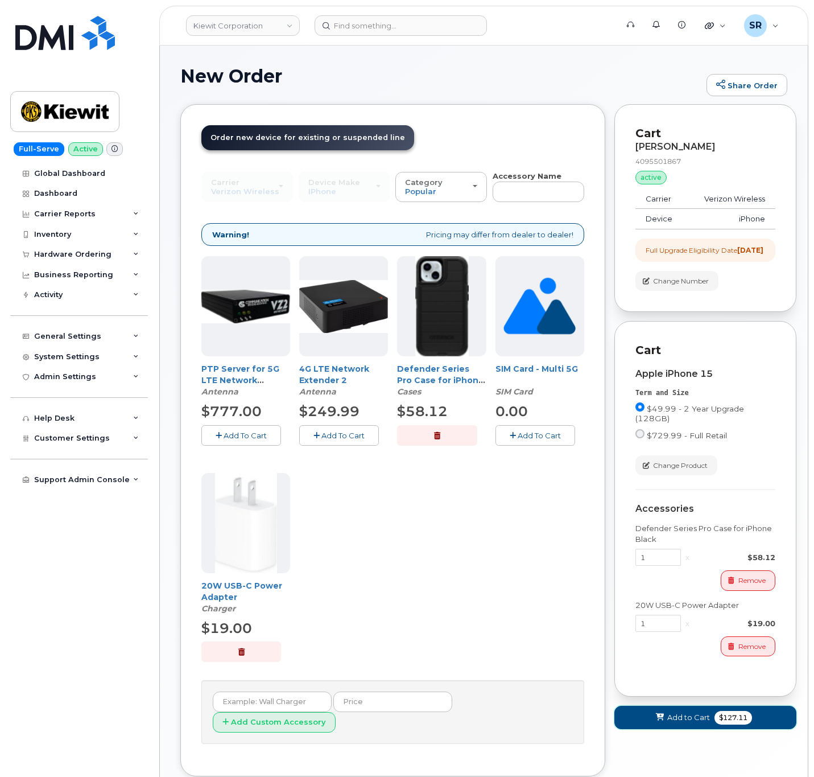
click at [685, 723] on span "Add to Cart" at bounding box center [688, 717] width 43 height 11
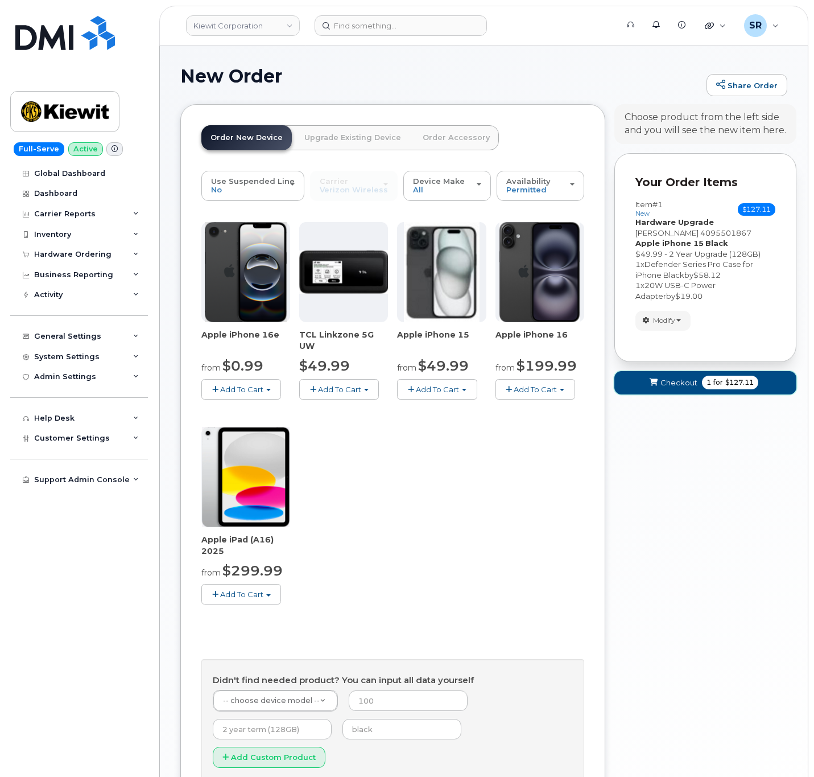
click at [671, 382] on span "Checkout" at bounding box center [678, 382] width 37 height 11
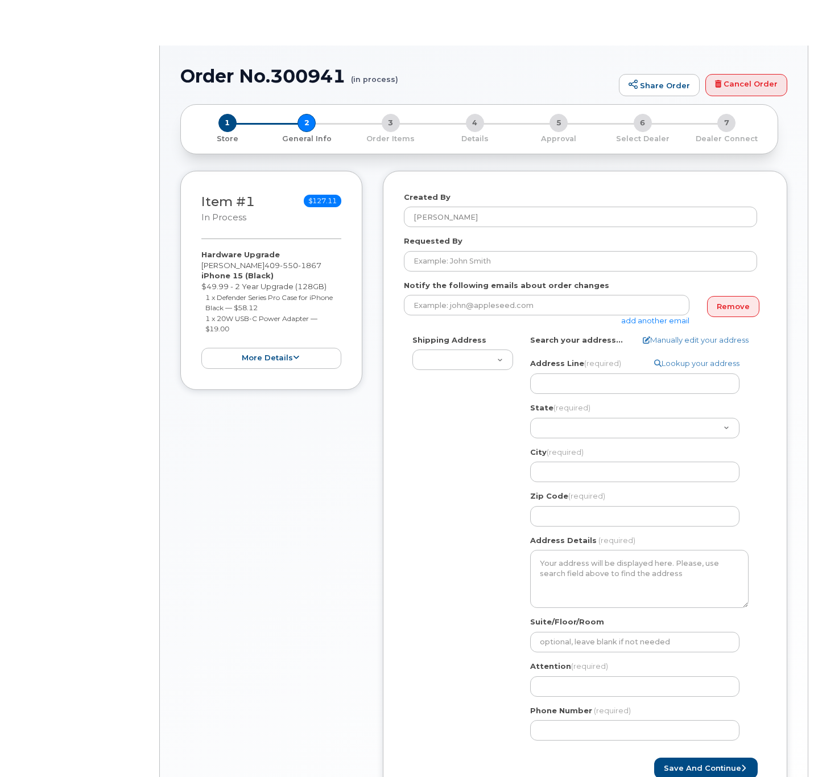
select select
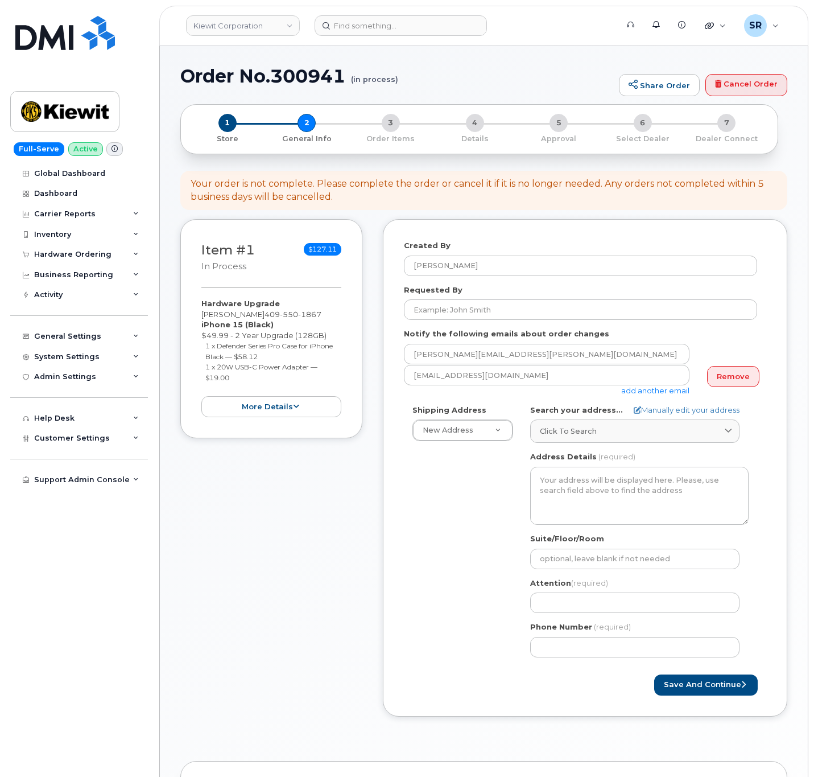
click at [652, 391] on link "add another email" at bounding box center [655, 390] width 68 height 9
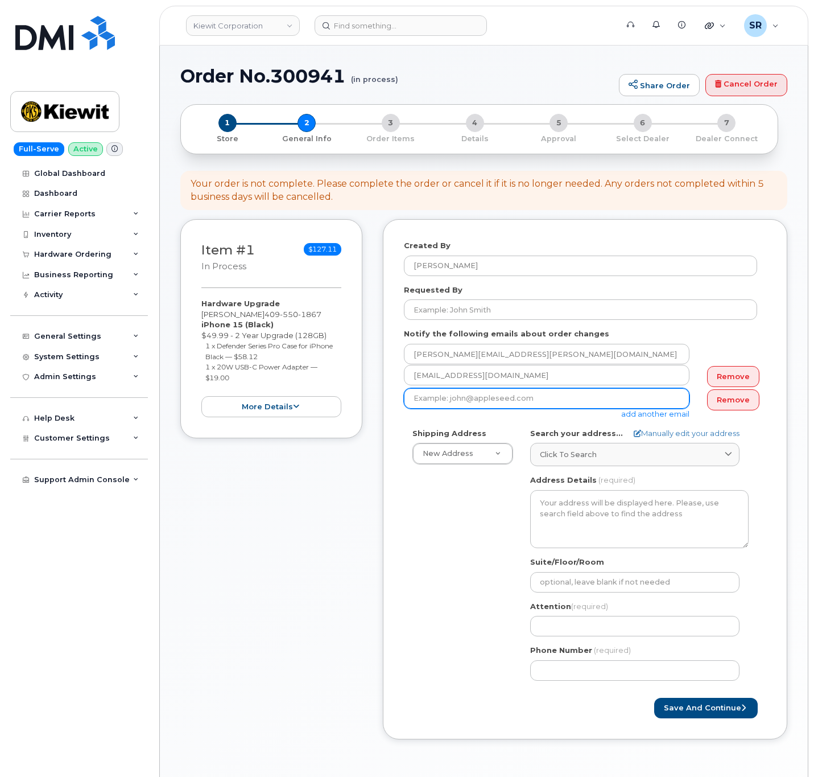
click at [522, 403] on input "email" at bounding box center [547, 398] width 286 height 20
paste input "Riley.nash@kiewit.com"
type input "Riley.nash@kiewit.com"
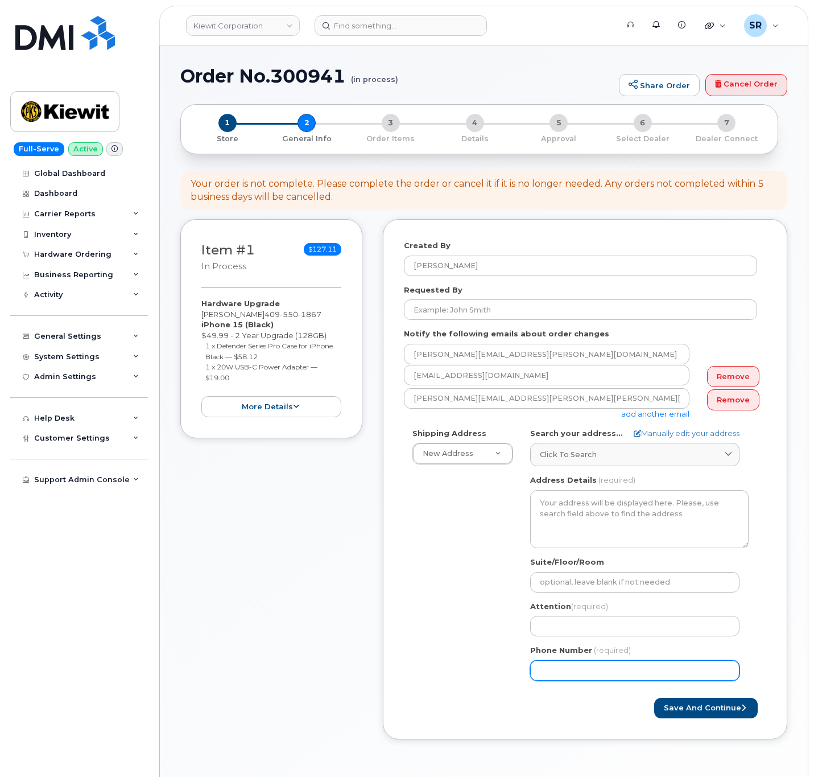
click at [417, 591] on div "Shipping Address New Address New Address 2306 foreman rd 6747 Old Us highway 27…" at bounding box center [580, 558] width 353 height 261
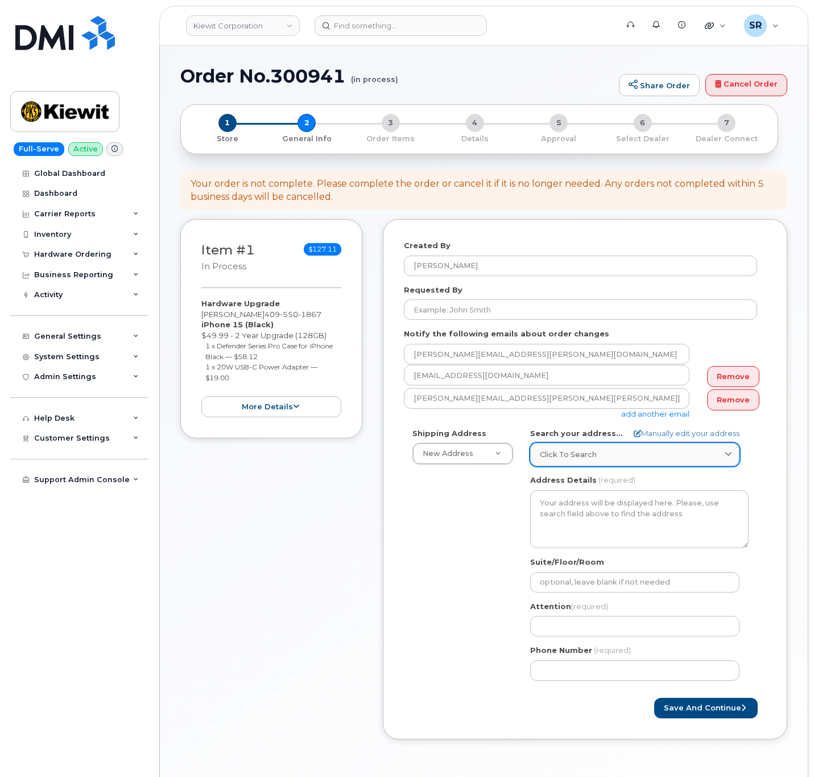
click at [587, 451] on span "Click to search" at bounding box center [568, 454] width 57 height 11
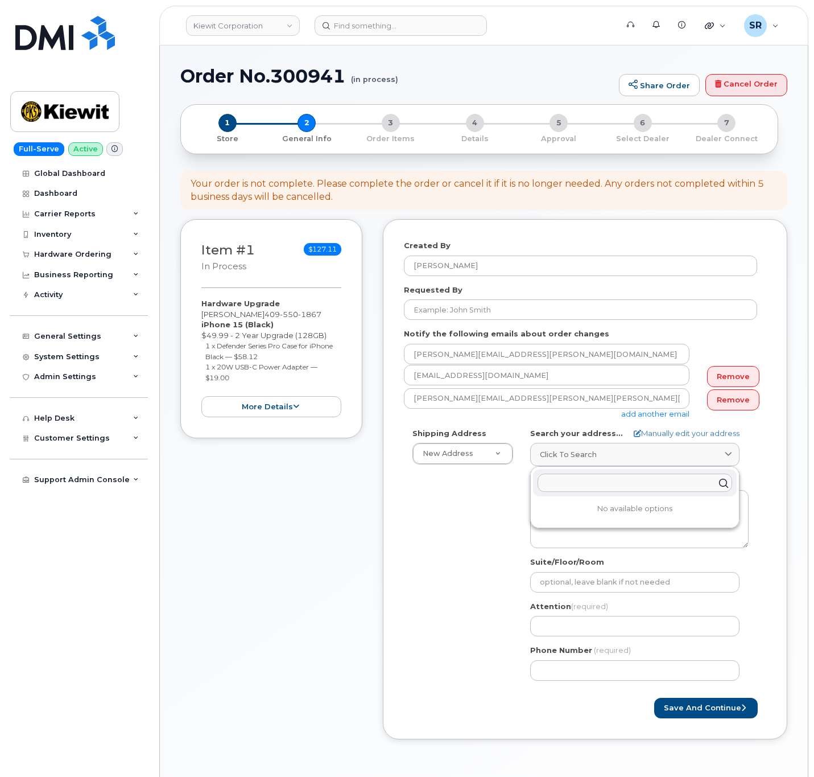
click at [604, 489] on input "text" at bounding box center [635, 482] width 195 height 18
click at [643, 432] on link "Manually edit your address" at bounding box center [687, 433] width 106 height 11
select select
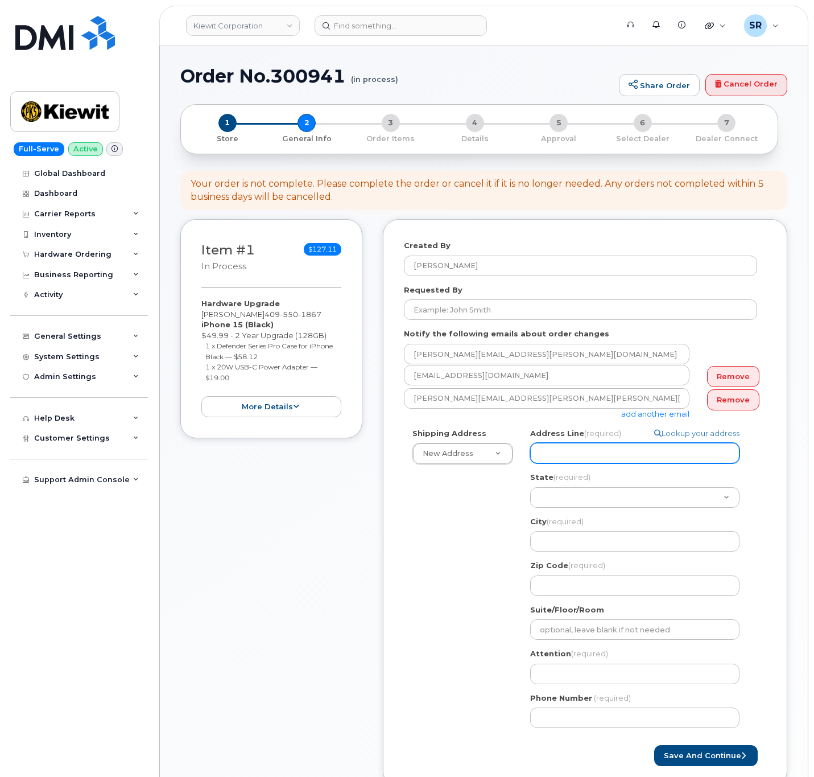
click at [611, 460] on input "Address Line (required)" at bounding box center [634, 453] width 209 height 20
paste input "2306 foreman rd"
select select
type input "2306 foreman rd"
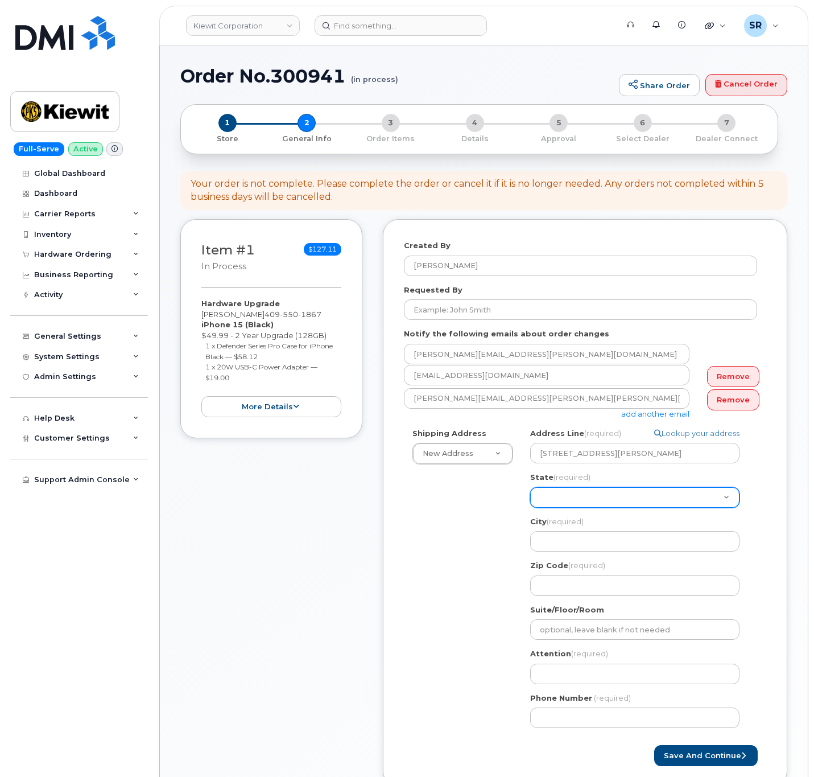
click at [582, 493] on select "Alabama Alaska American Samoa Arizona Arkansas California Colorado Connecticut …" at bounding box center [634, 497] width 209 height 20
select select "TX"
click at [530, 488] on select "Alabama Alaska American Samoa Arizona Arkansas California Colorado Connecticut …" at bounding box center [634, 497] width 209 height 20
select select
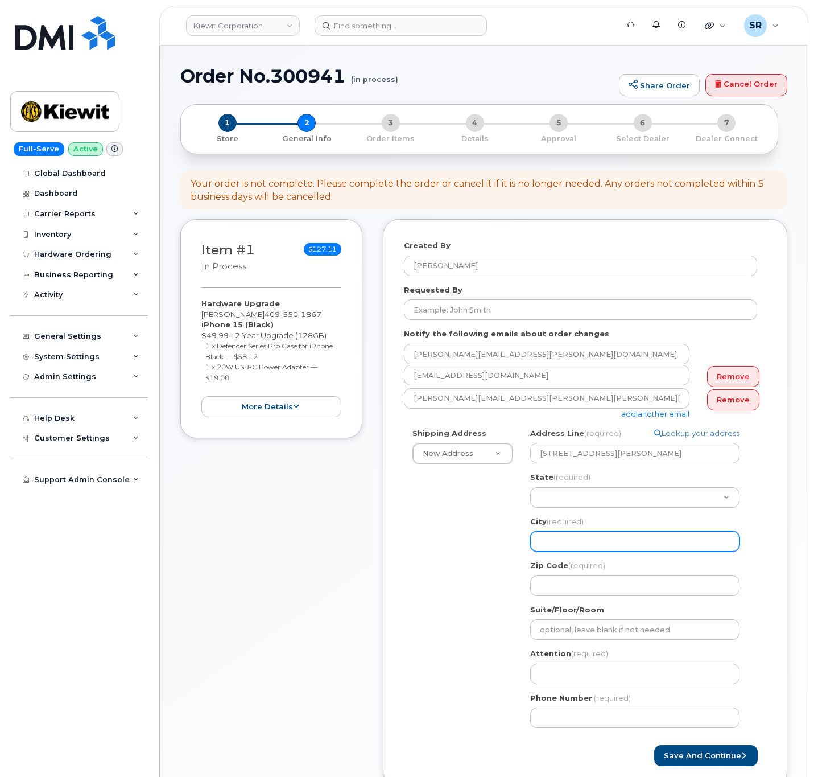
click at [610, 546] on input "City (required)" at bounding box center [634, 541] width 209 height 20
type input "Orange"
select select
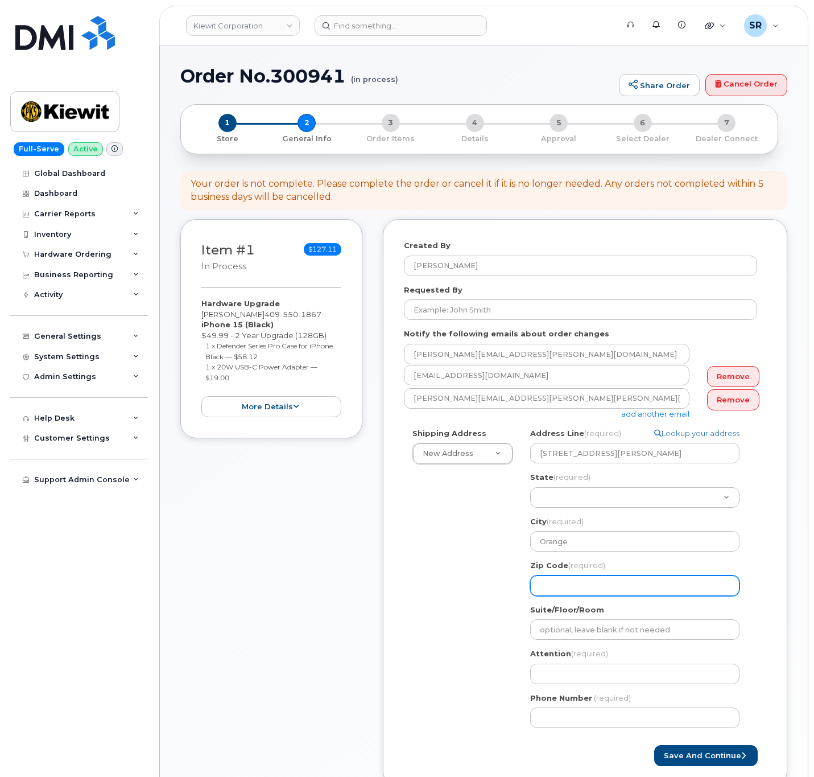
drag, startPoint x: 577, startPoint y: 584, endPoint x: 584, endPoint y: 579, distance: 7.7
click at [577, 584] on input "Zip Code (required)" at bounding box center [634, 585] width 209 height 20
type input "77630"
select select
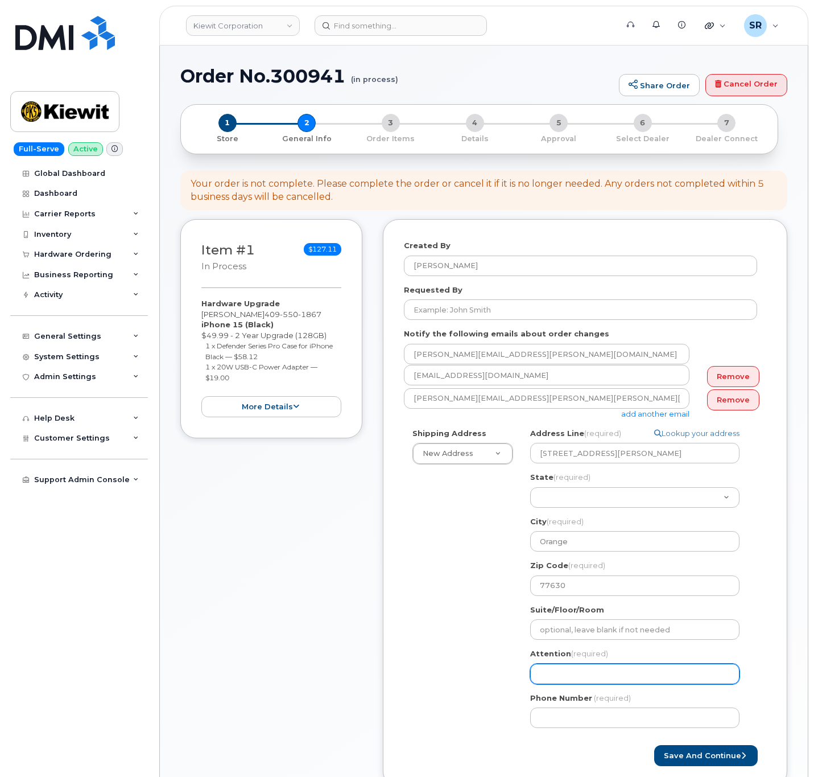
click at [593, 671] on input "Attention (required)" at bounding box center [634, 673] width 209 height 20
type input "[PERSON_NAME]"
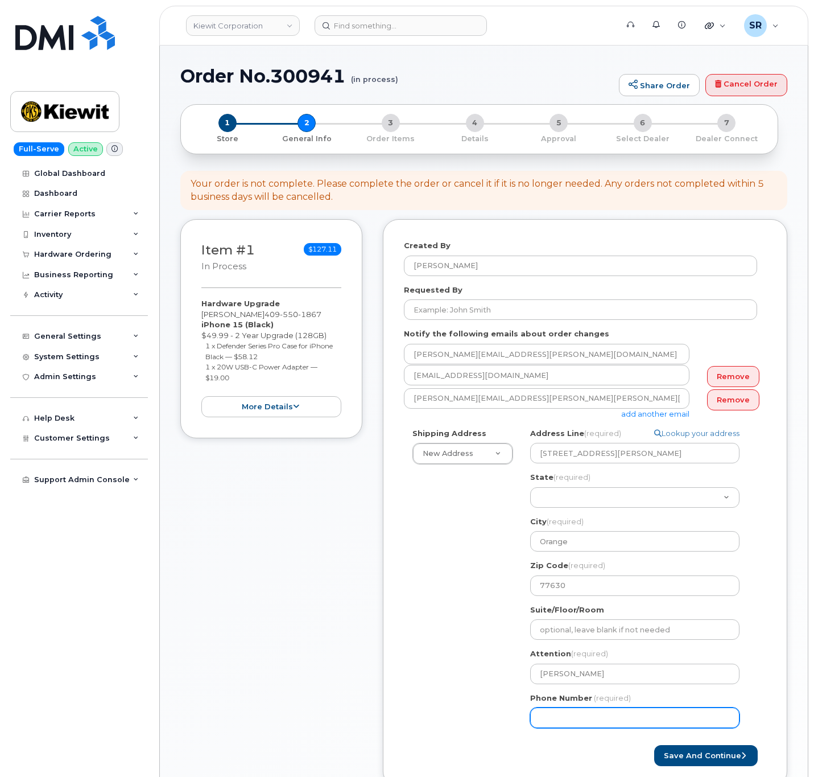
click at [587, 724] on input "Phone Number" at bounding box center [634, 717] width 209 height 20
click at [560, 710] on input "Phone Number" at bounding box center [634, 717] width 209 height 20
paste input "7857477935"
select select
type input "7857477935"
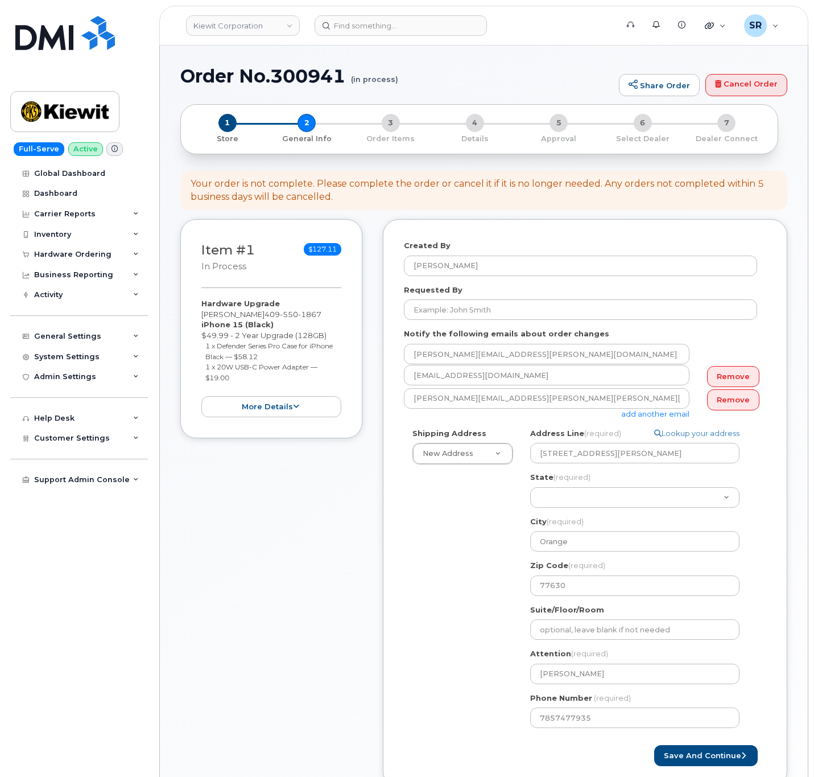
click at [444, 615] on div "Shipping Address New Address New Address 2306 foreman rd 6747 Old Us highway 27…" at bounding box center [580, 582] width 353 height 309
click at [521, 305] on input "Requested By" at bounding box center [580, 309] width 353 height 20
type input "[PERSON_NAME]"
click at [449, 587] on div "Shipping Address New Address New Address 2306 foreman rd 6747 Old Us highway 27…" at bounding box center [580, 582] width 353 height 309
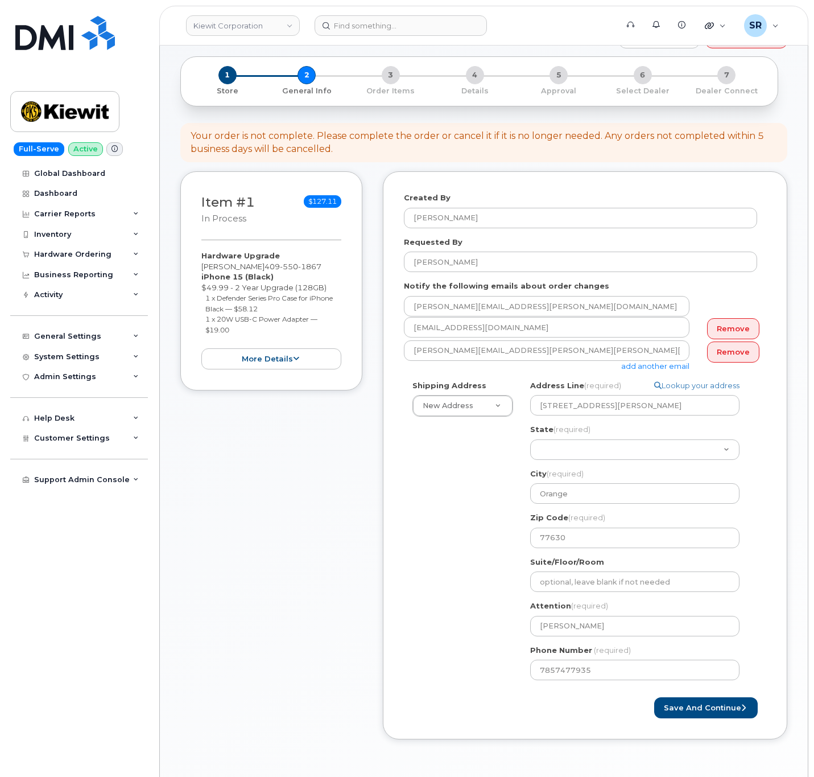
scroll to position [85, 0]
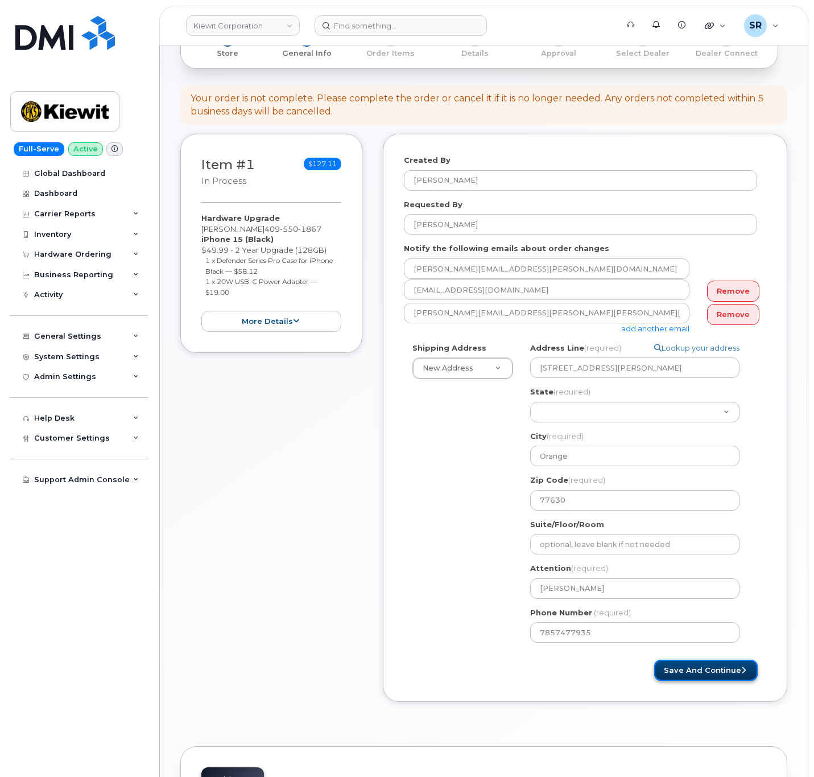
click at [729, 675] on button "Save and Continue" at bounding box center [706, 669] width 104 height 21
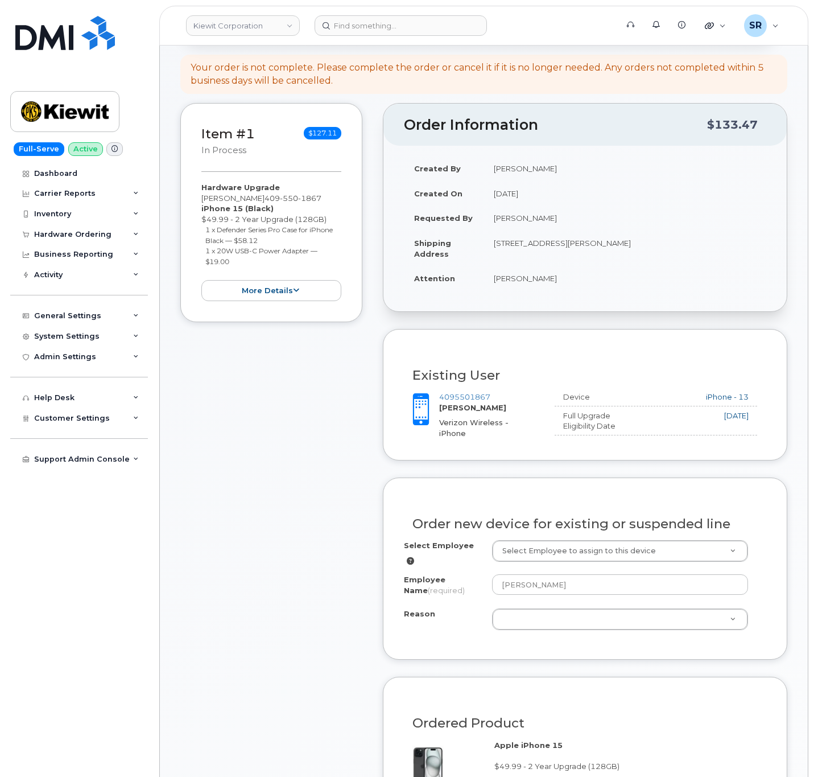
scroll to position [171, 0]
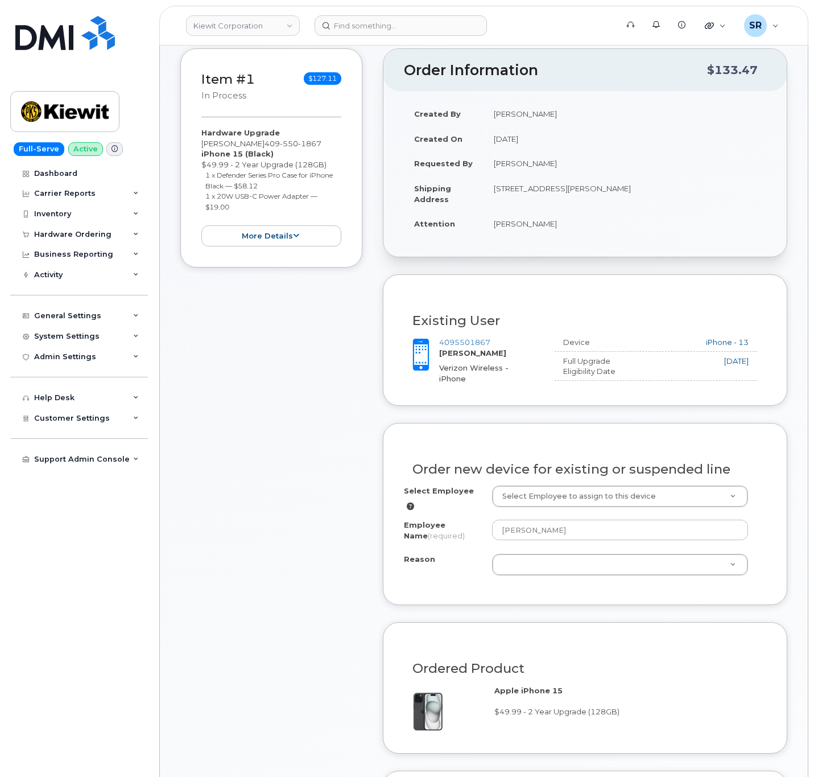
click at [560, 485] on div "Order new device for existing or suspended line" at bounding box center [585, 465] width 362 height 42
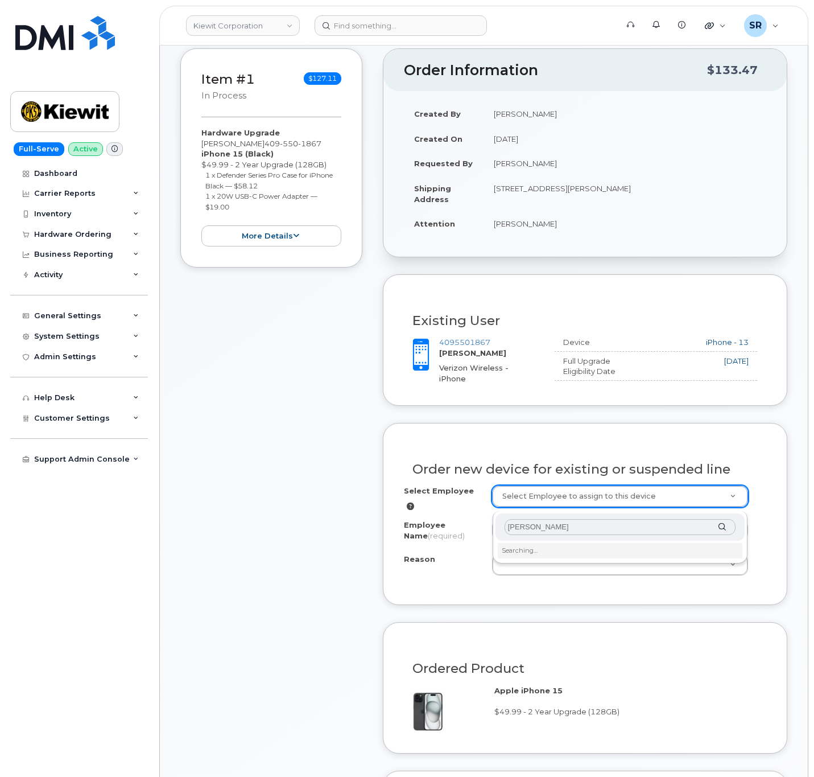
type input "ceaser martinez"
drag, startPoint x: 574, startPoint y: 527, endPoint x: 461, endPoint y: 526, distance: 112.7
click at [461, 526] on body "Kiewit Corporation Support Alerts Knowledge Base Quicklinks Suspend / Cancel De…" at bounding box center [407, 776] width 814 height 1894
click at [559, 527] on input "text" at bounding box center [620, 527] width 231 height 16
paste input "Cesar Martinez"
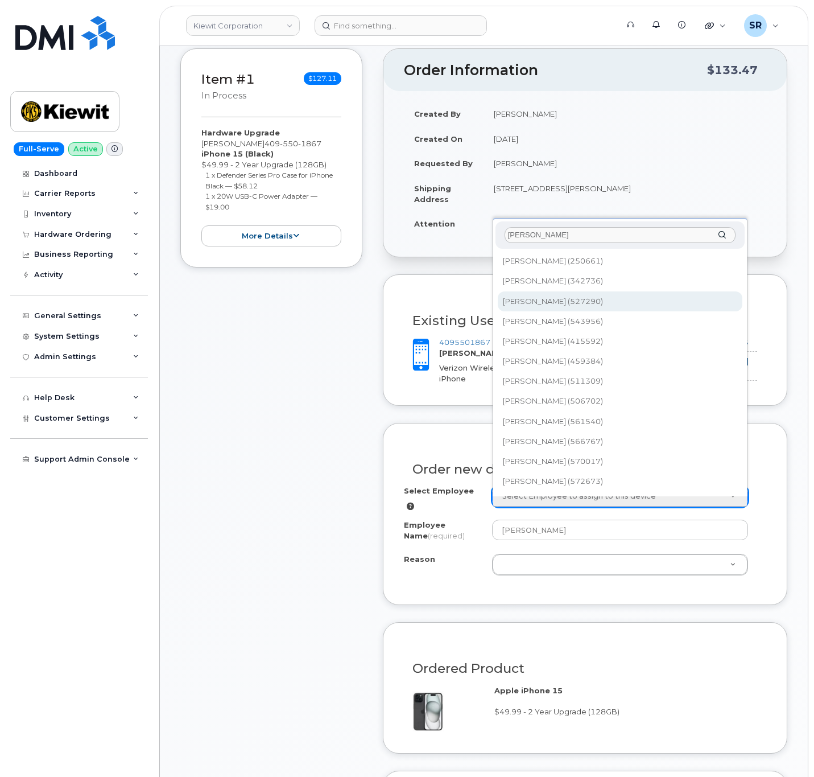
type input "Cesar Martinez"
type input "2166133"
type input "Cesar Martinez"
select select
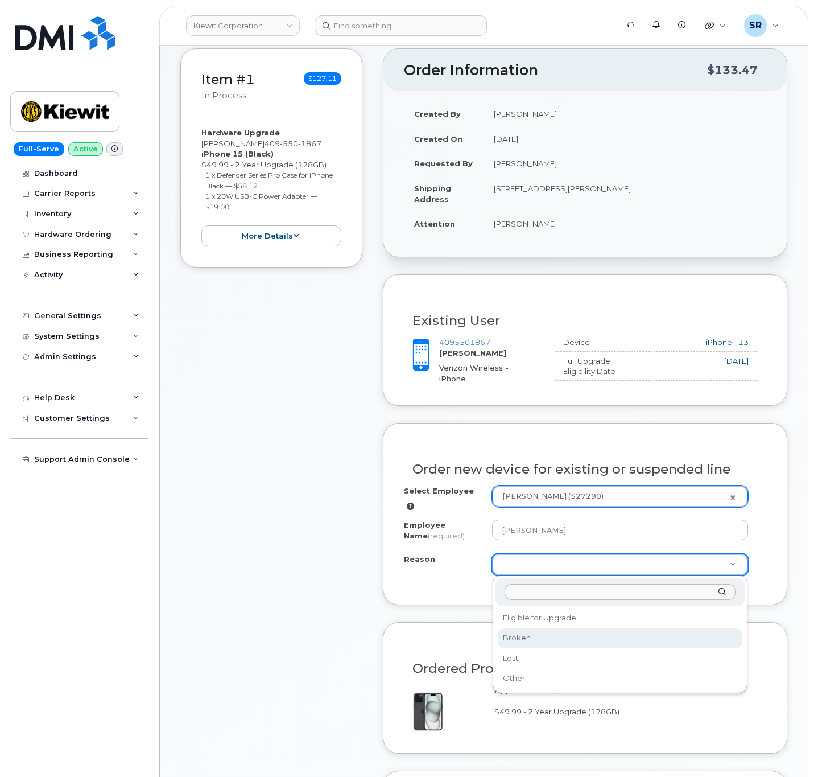
select select "broken"
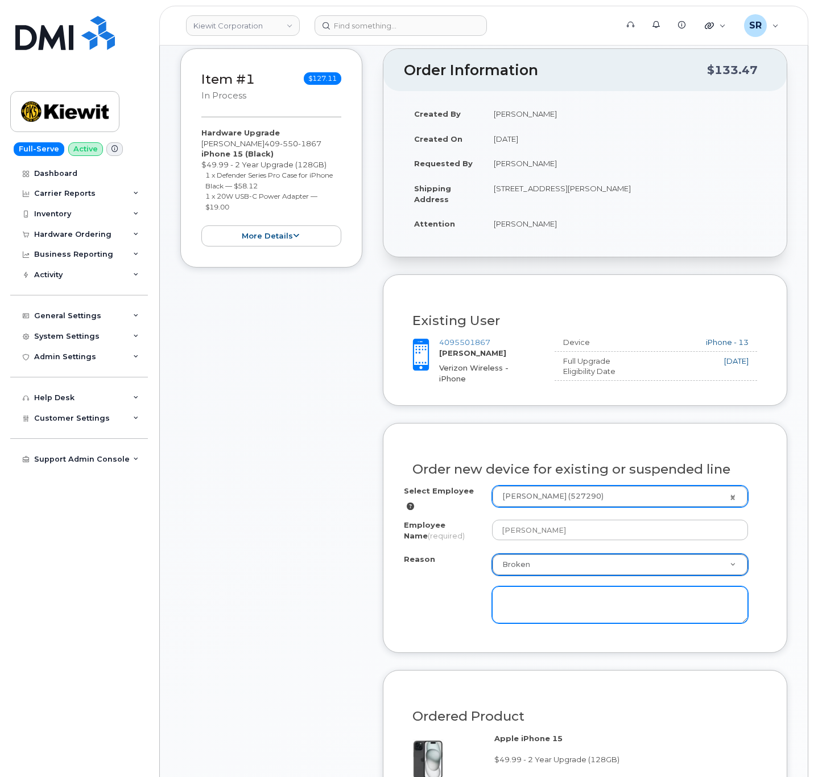
click at [564, 602] on textarea at bounding box center [620, 605] width 256 height 38
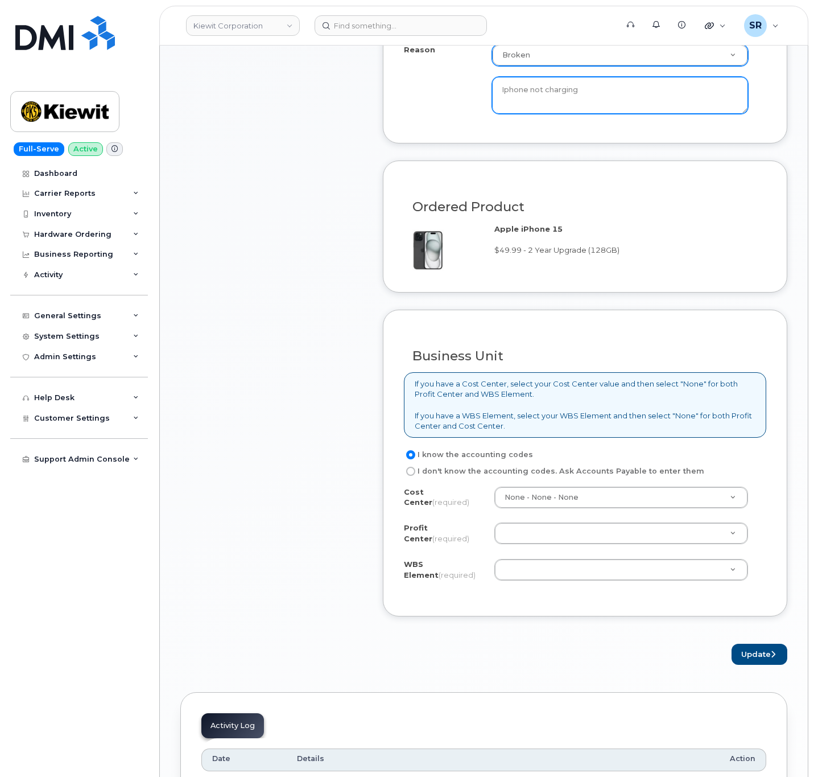
scroll to position [683, 0]
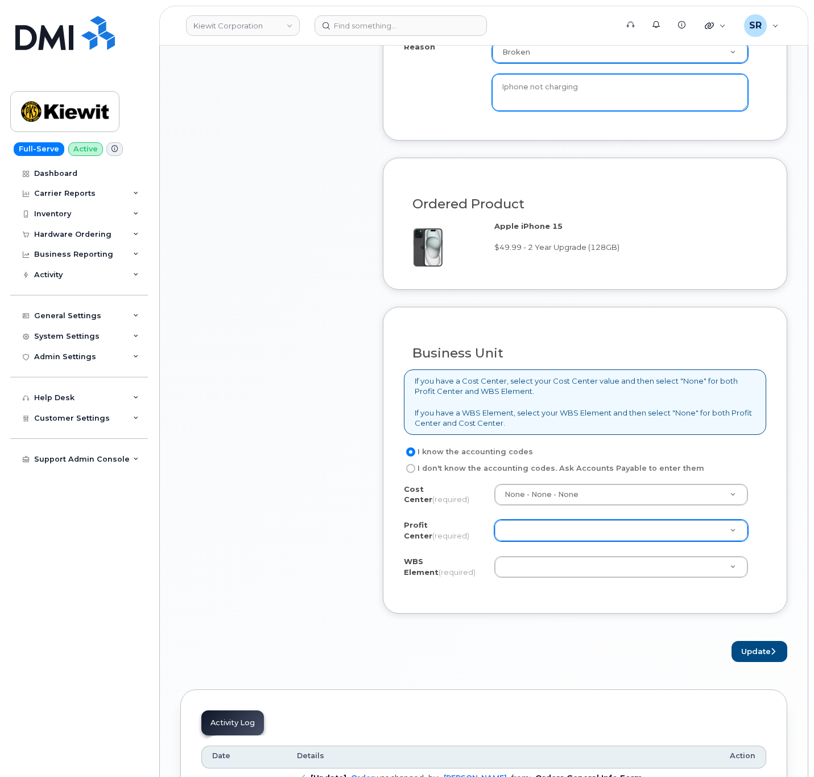
type textarea "Iphone not charging"
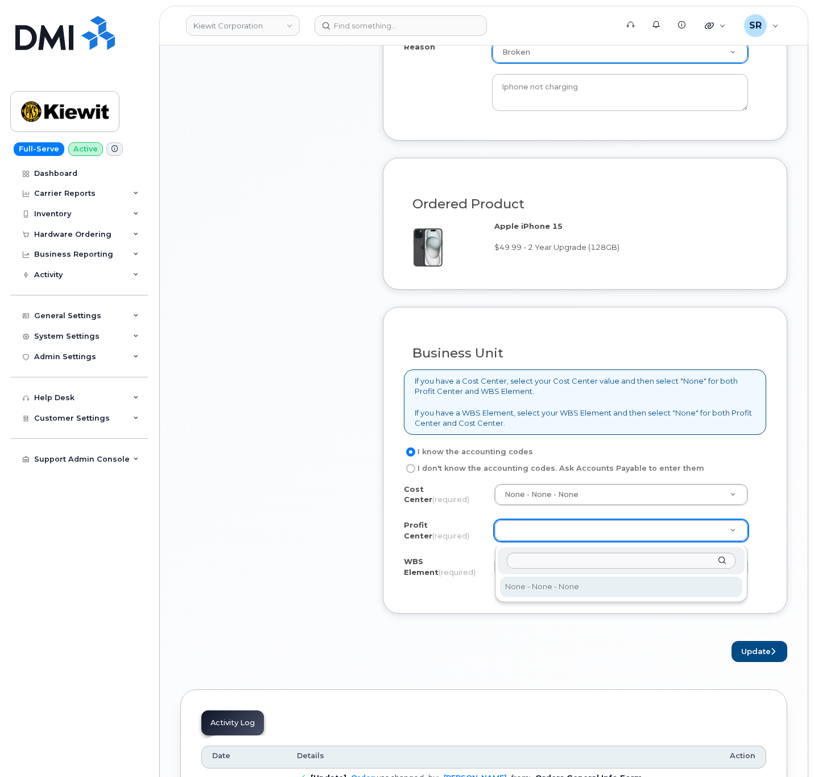
select select "None"
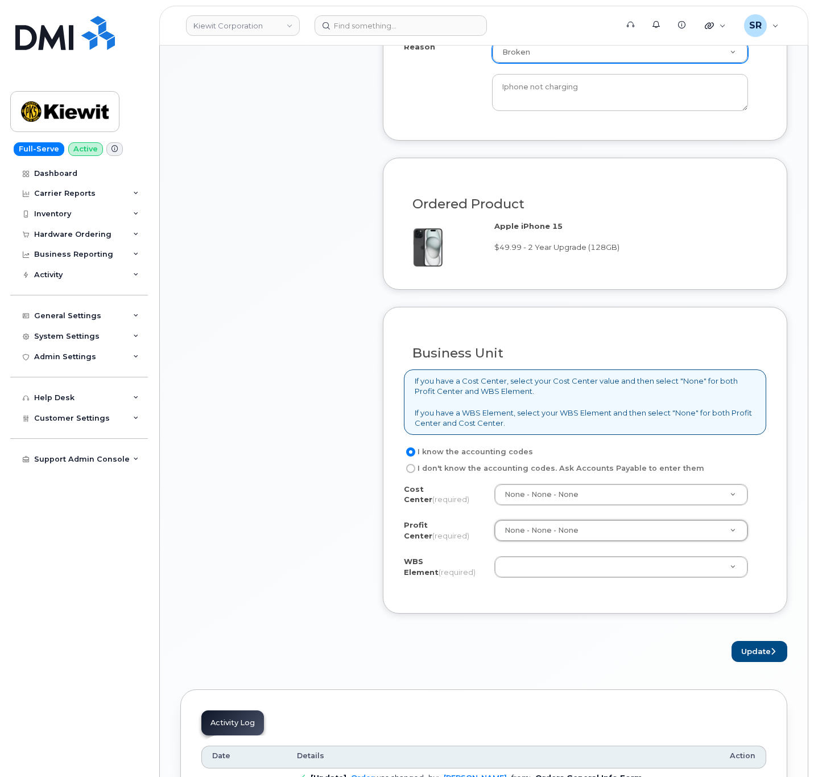
paste input "105186.2491"
type input "105186.2491"
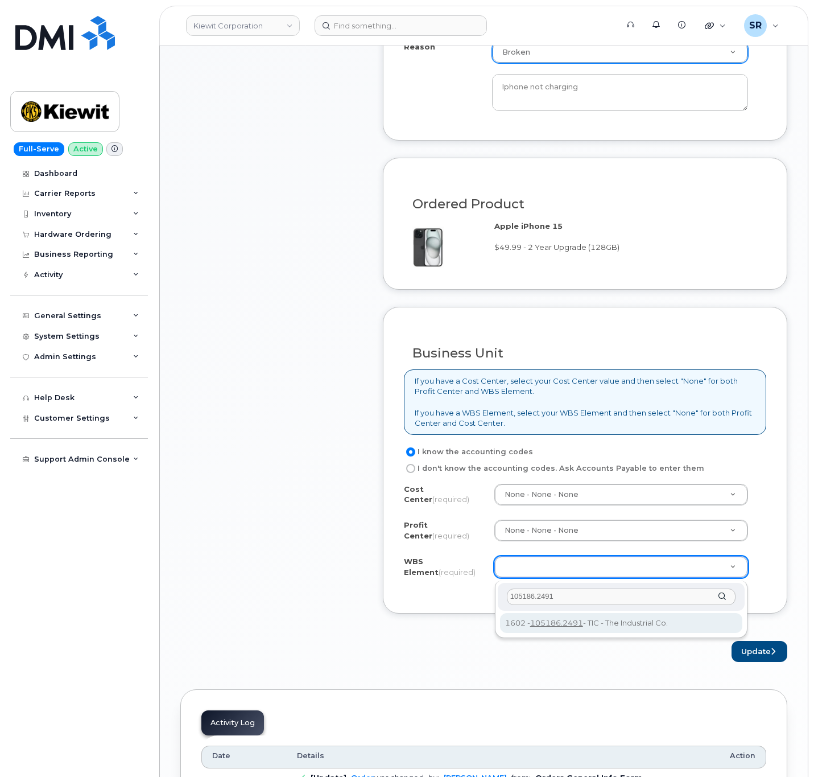
type input "105186.2491"
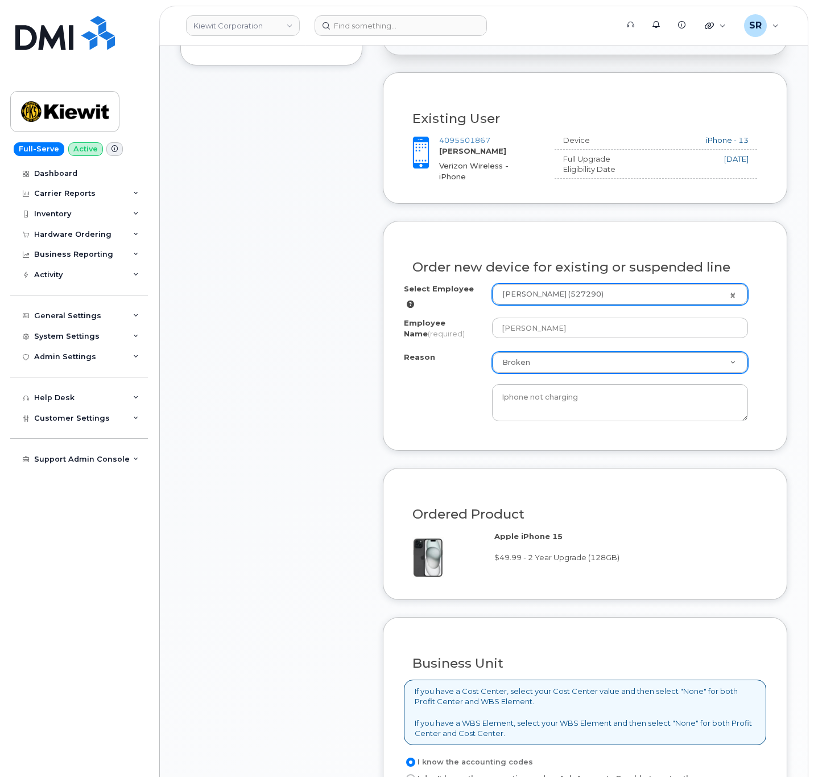
scroll to position [597, 0]
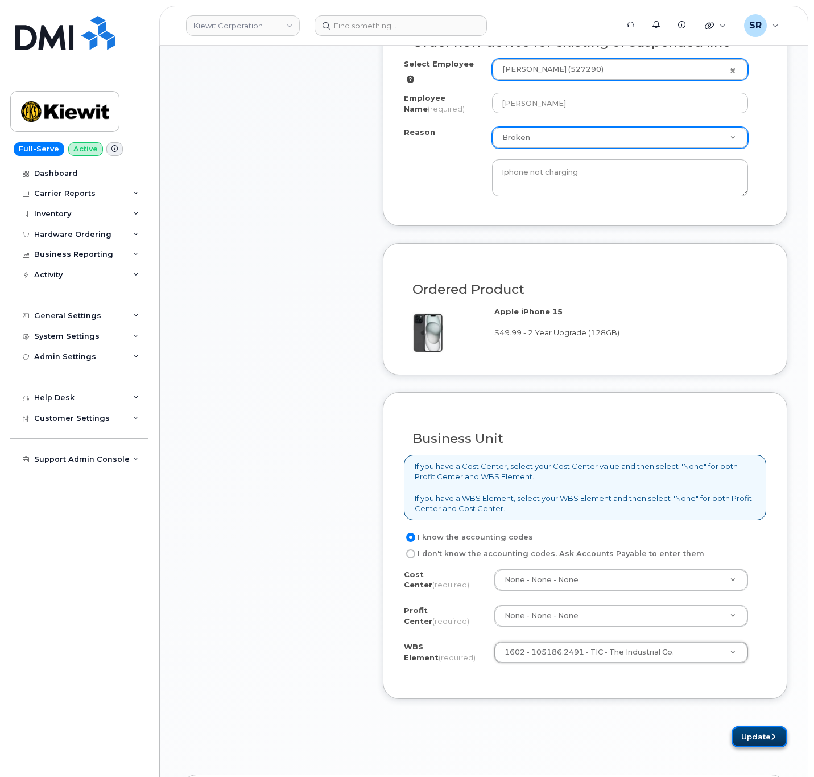
click at [749, 744] on button "Update" at bounding box center [760, 736] width 56 height 21
click at [740, 738] on button "Update" at bounding box center [760, 736] width 56 height 21
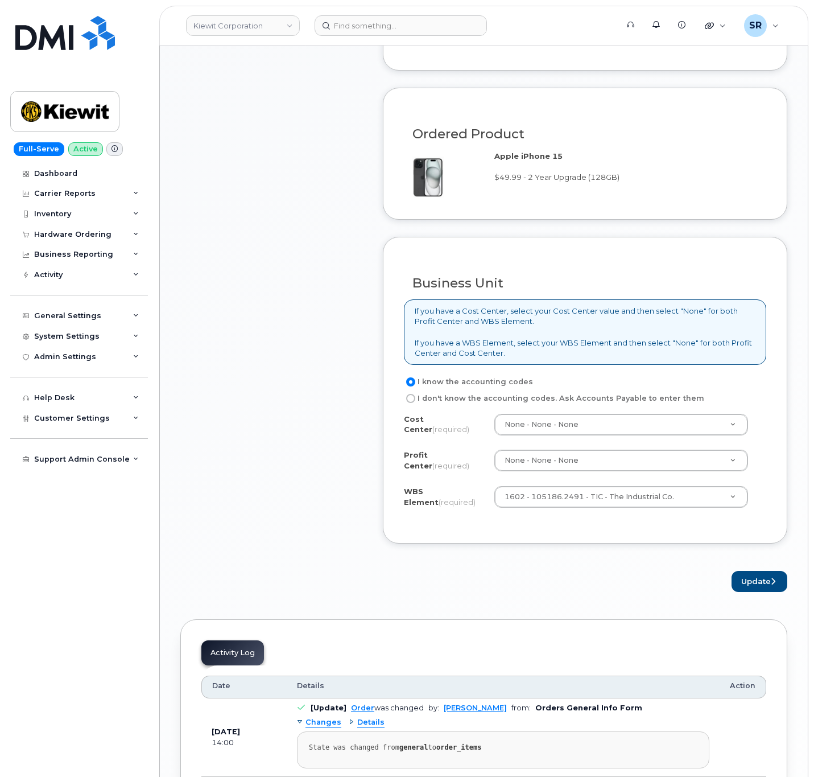
scroll to position [768, 0]
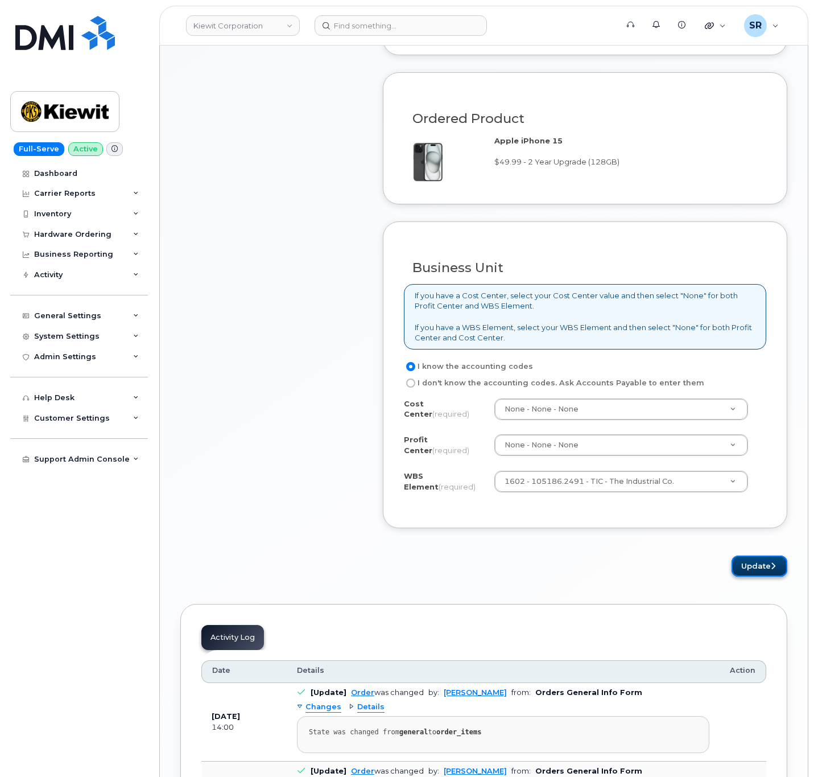
click at [767, 572] on button "Update" at bounding box center [760, 565] width 56 height 21
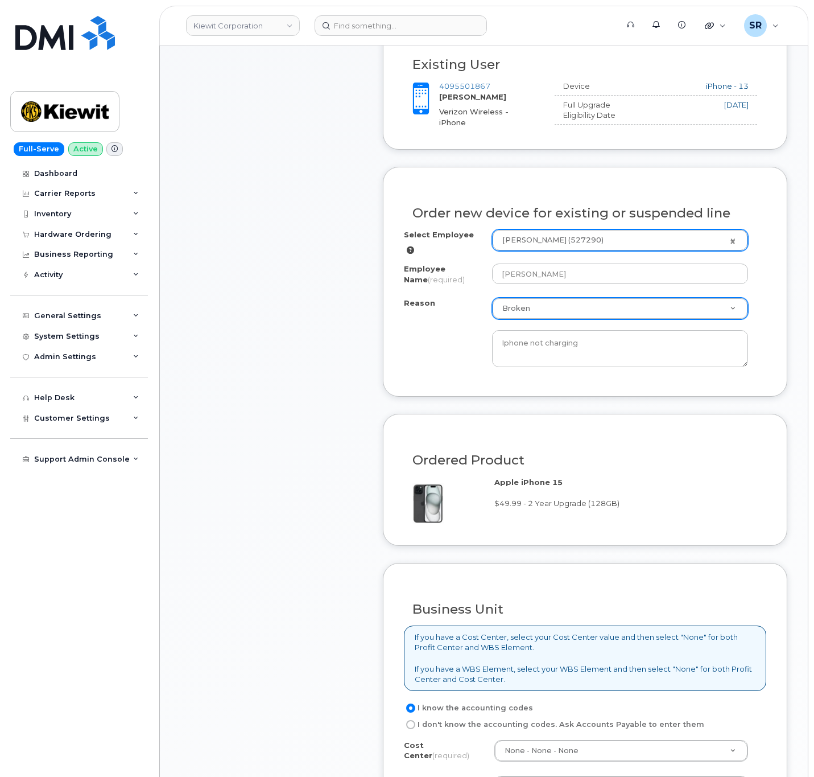
scroll to position [85, 0]
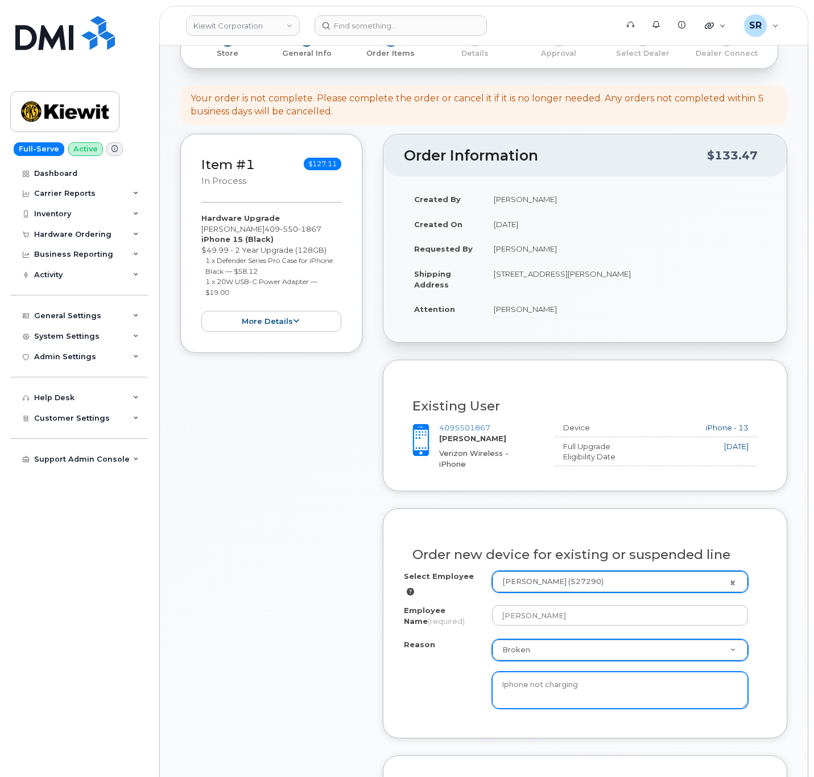
click at [617, 692] on textarea "Iphone not charging" at bounding box center [620, 690] width 256 height 38
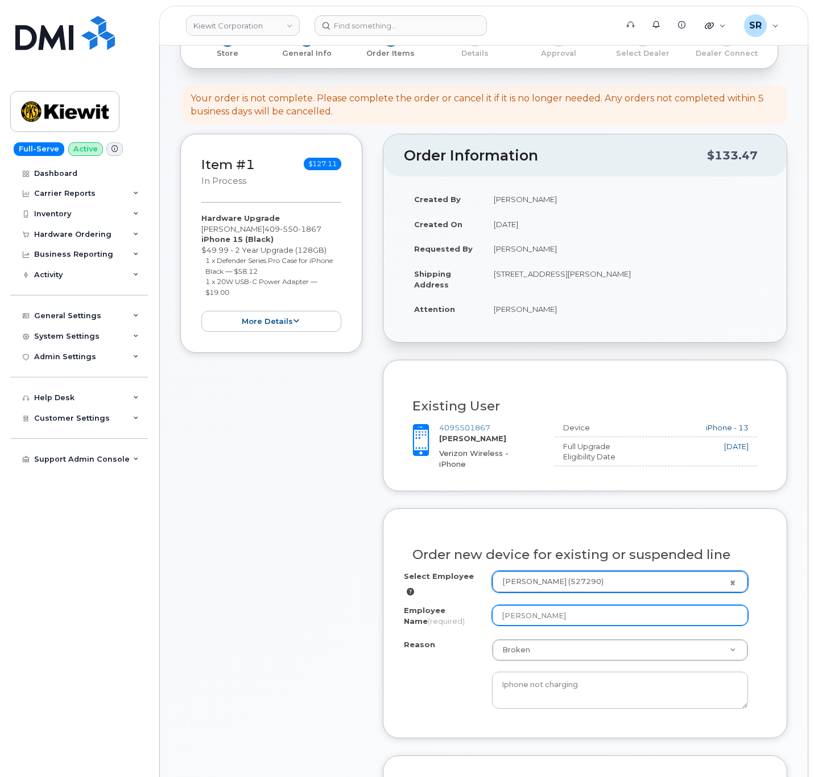
click at [615, 611] on input "Cesar Martinez" at bounding box center [620, 615] width 256 height 20
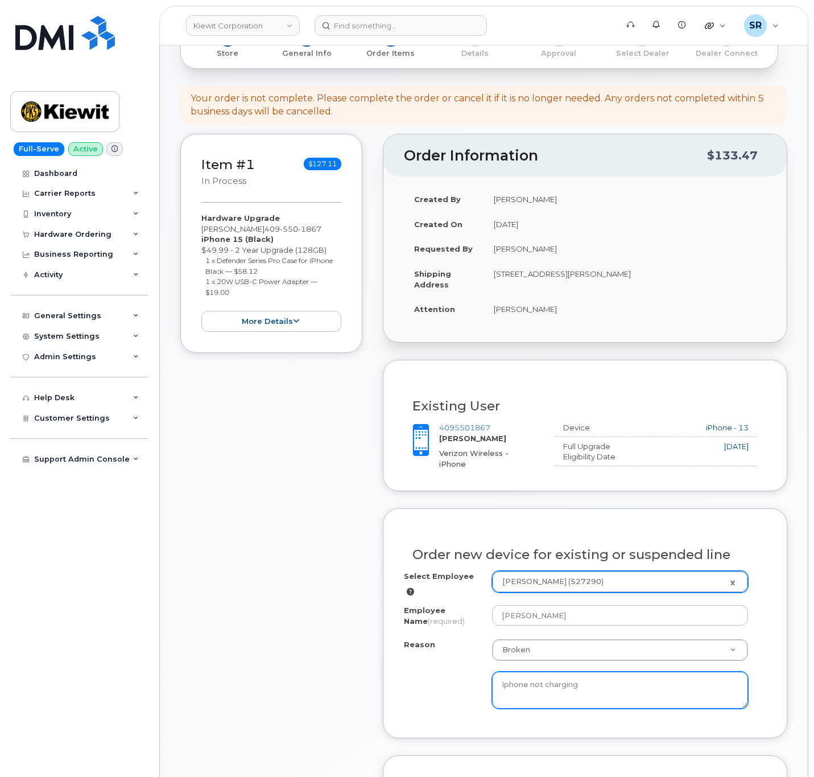
click at [634, 686] on textarea "Iphone not charging" at bounding box center [620, 690] width 256 height 38
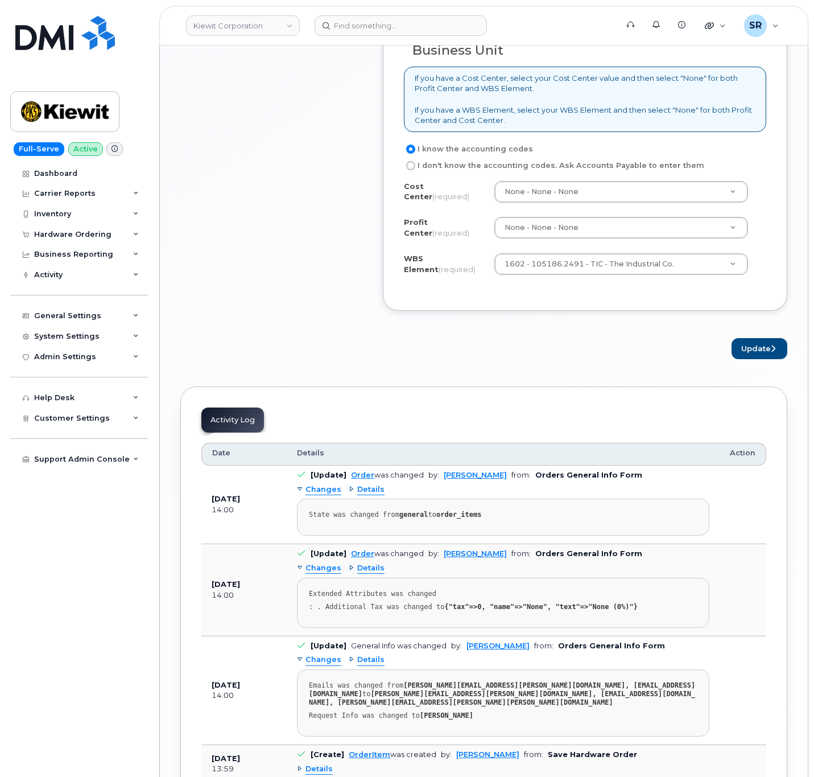
scroll to position [1024, 0]
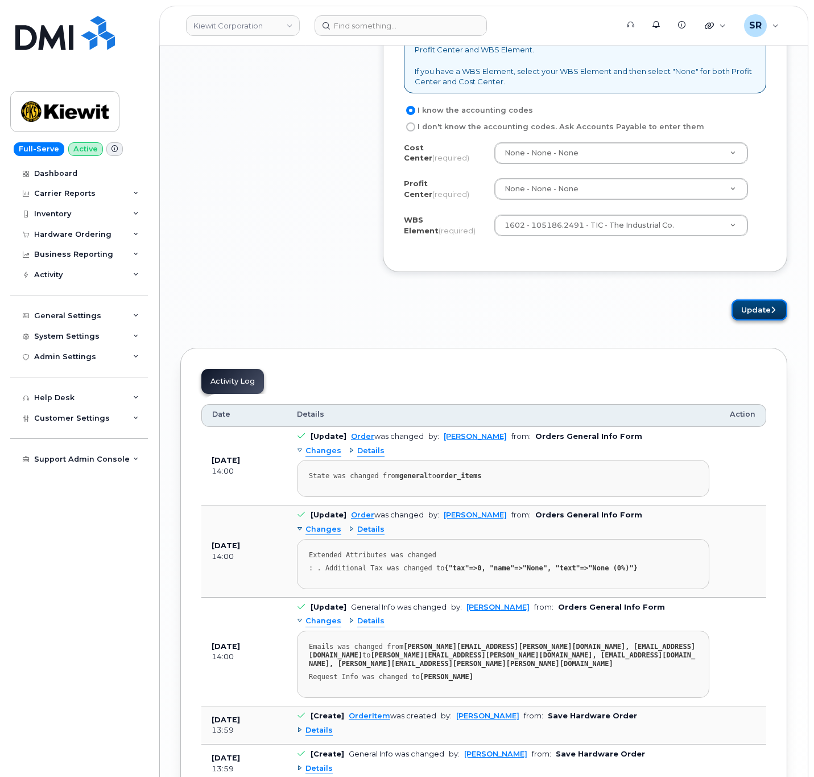
click at [751, 314] on button "Update" at bounding box center [760, 309] width 56 height 21
click at [753, 313] on button "Update" at bounding box center [760, 309] width 56 height 21
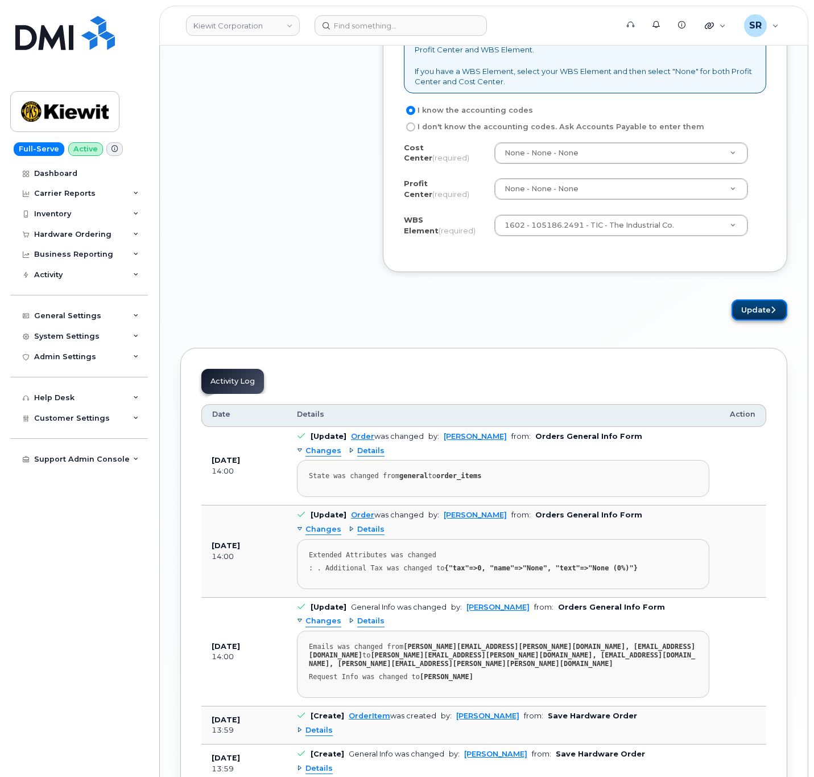
click at [753, 313] on button "Update" at bounding box center [760, 309] width 56 height 21
click at [754, 313] on button "Update" at bounding box center [760, 309] width 56 height 21
drag, startPoint x: 754, startPoint y: 313, endPoint x: 690, endPoint y: 410, distance: 116.4
click at [756, 316] on button "Update" at bounding box center [760, 309] width 56 height 21
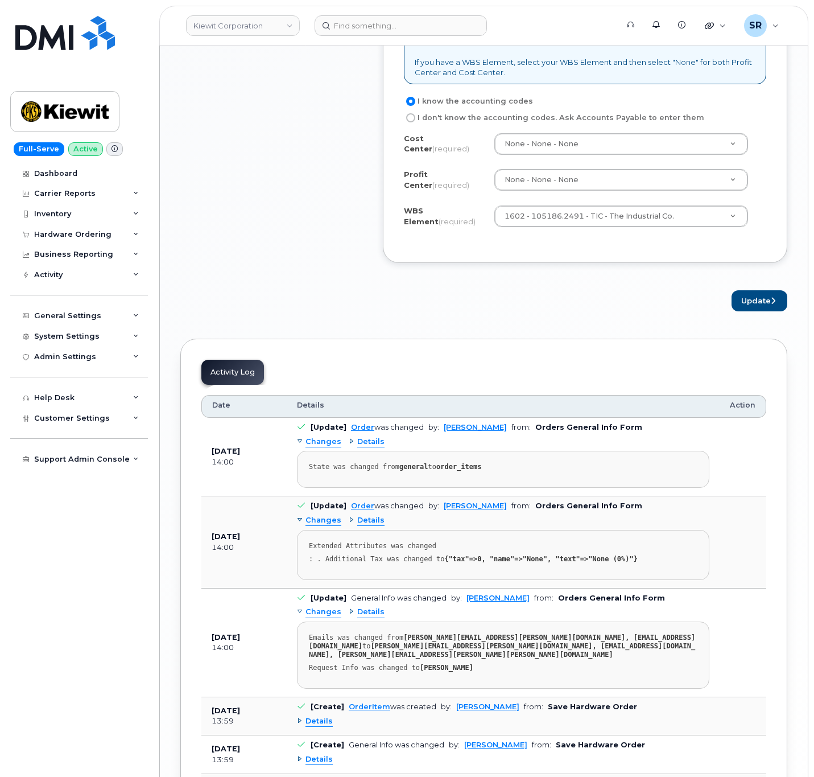
scroll to position [1168, 0]
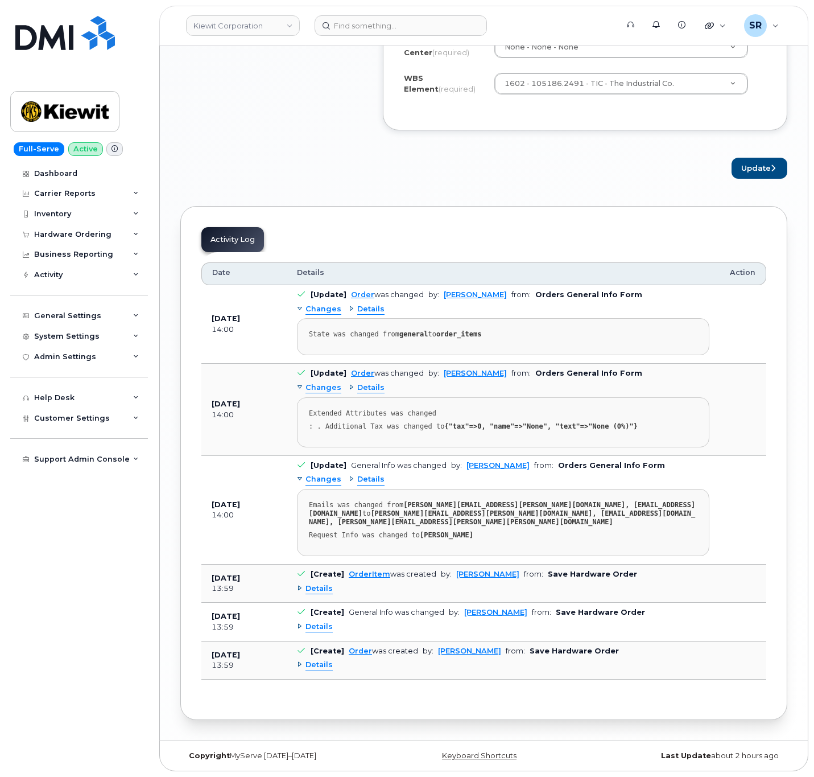
click at [761, 176] on button "Update" at bounding box center [760, 168] width 56 height 21
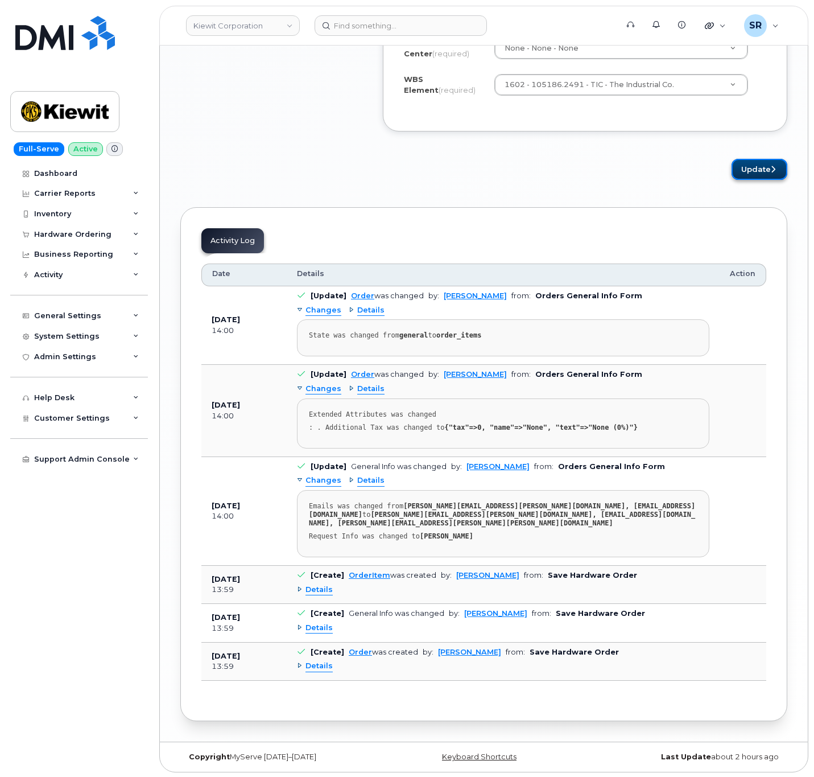
click at [761, 176] on button "Update" at bounding box center [760, 169] width 56 height 21
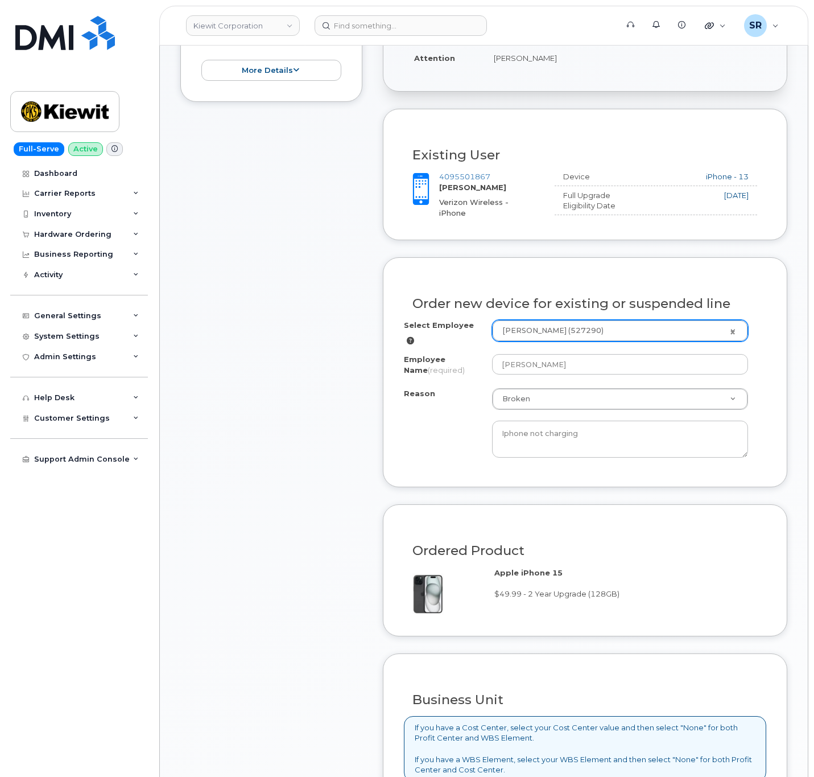
scroll to position [246, 0]
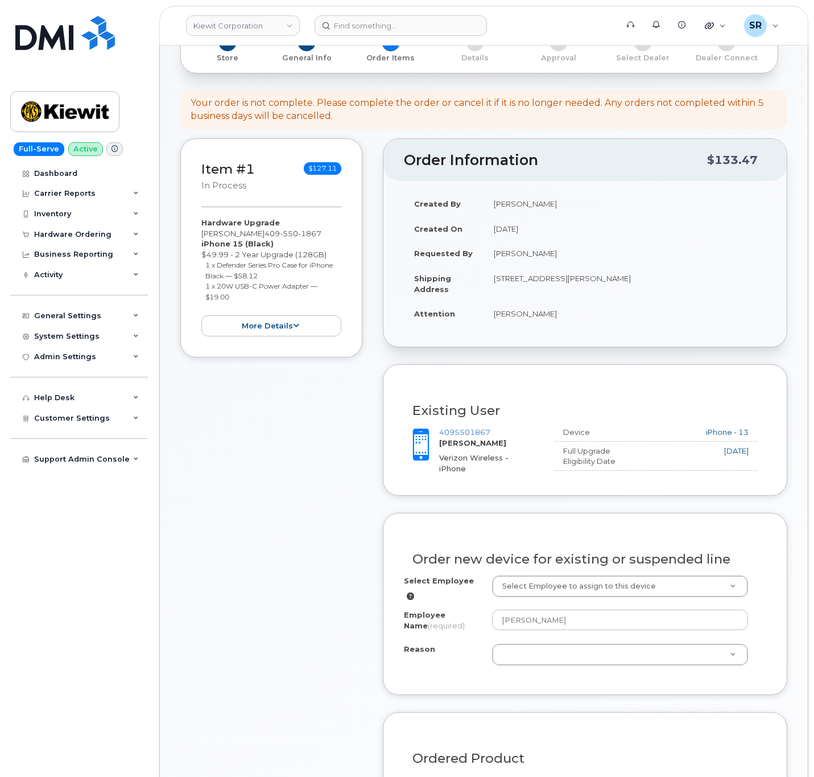
scroll to position [256, 0]
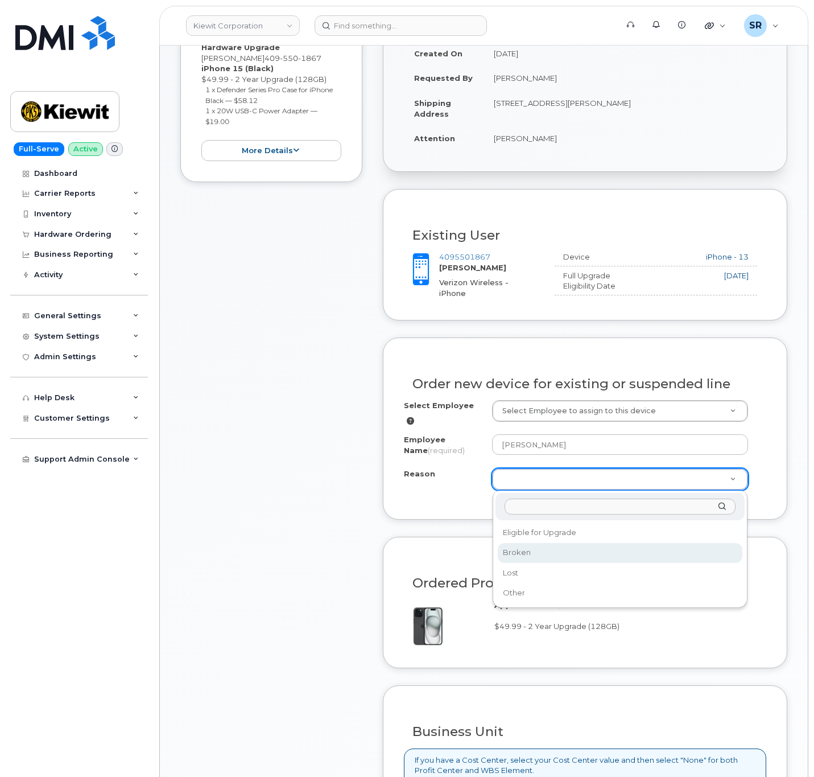
select select "broken"
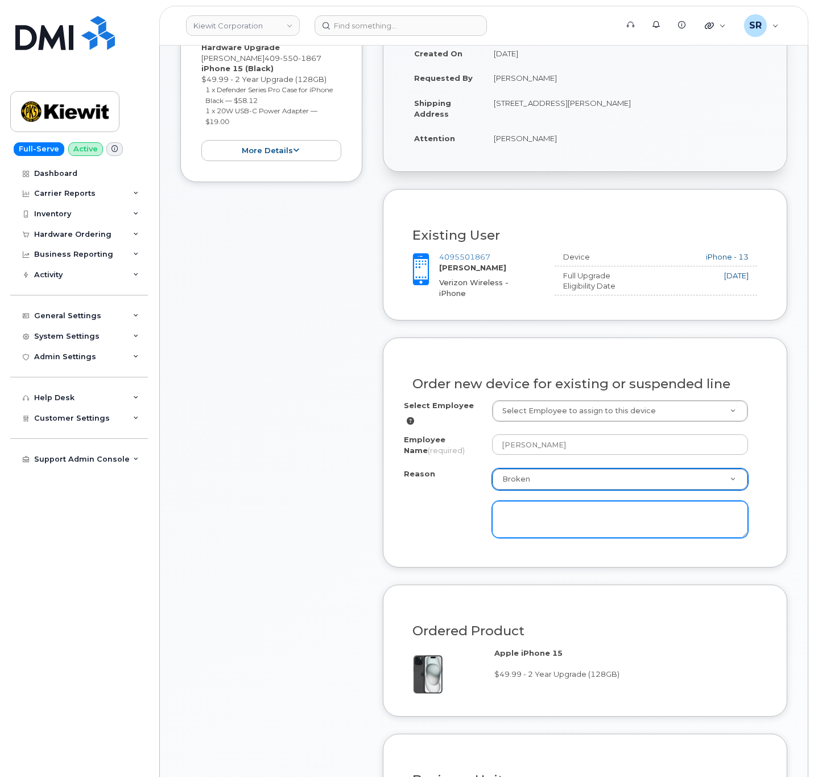
click at [565, 527] on textarea at bounding box center [620, 520] width 256 height 38
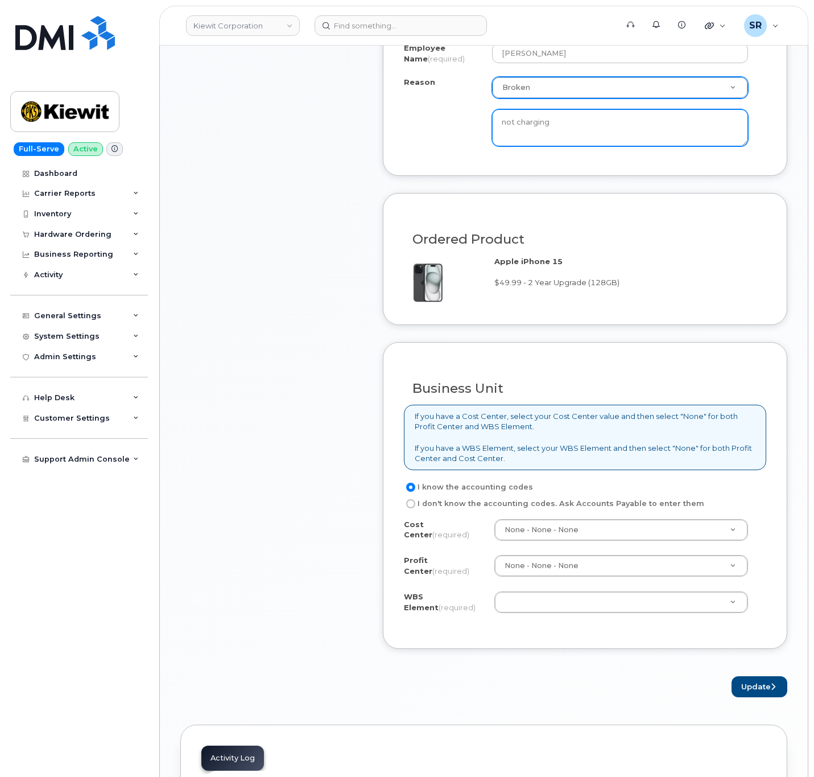
scroll to position [683, 0]
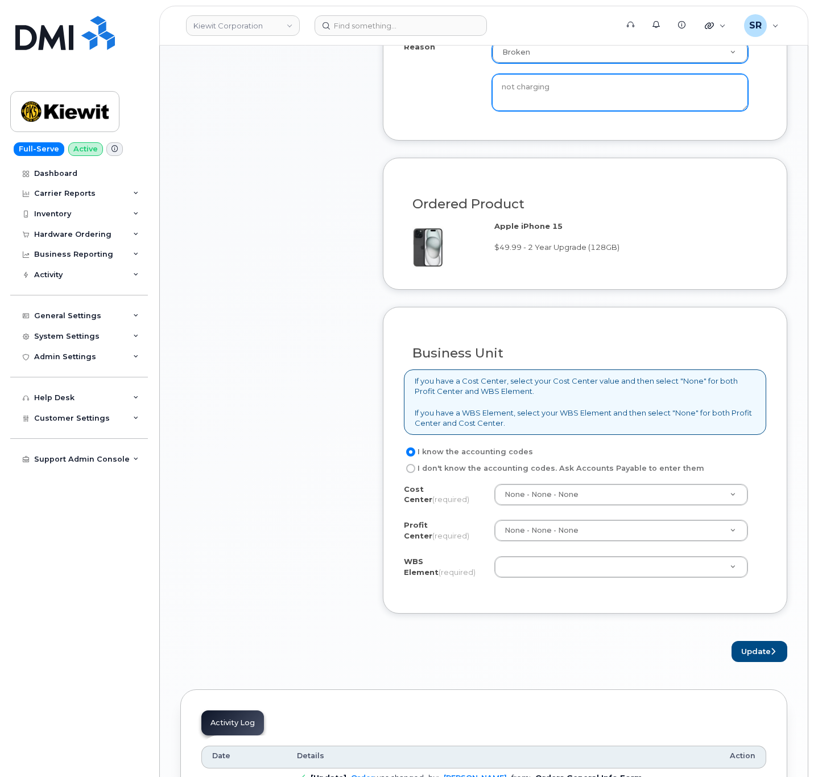
type textarea "not charging"
paste input "105186.2491"
type input "105186.2491"
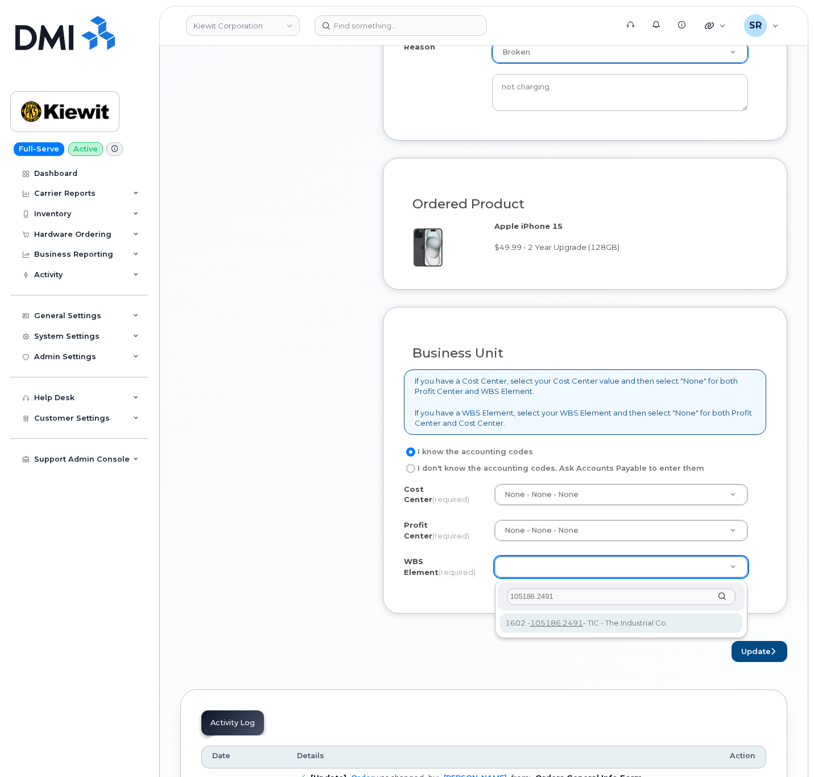
type input "105186.2491"
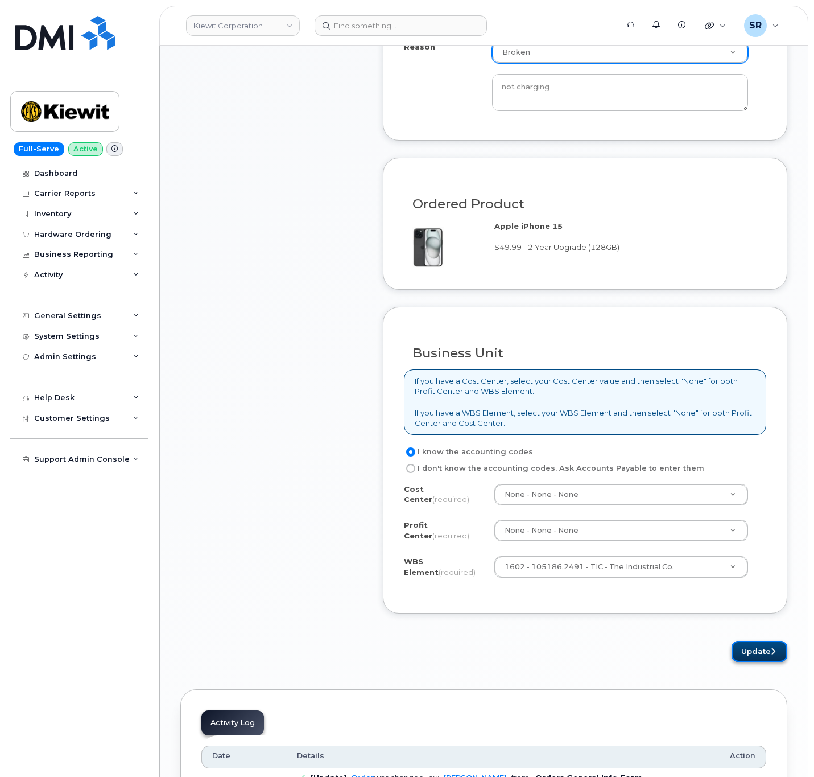
click at [750, 658] on button "Update" at bounding box center [760, 651] width 56 height 21
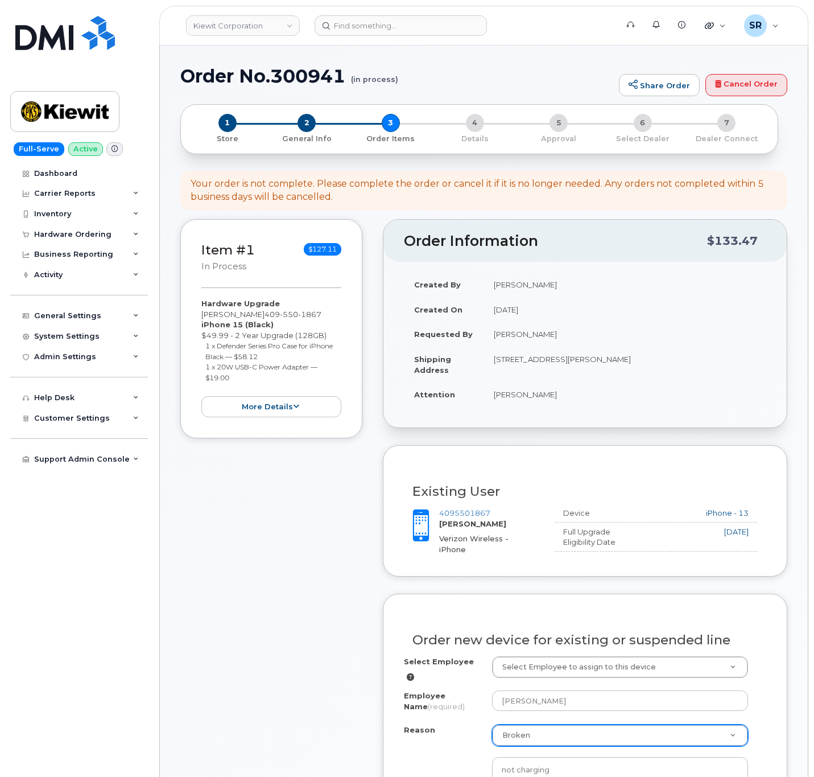
scroll to position [427, 0]
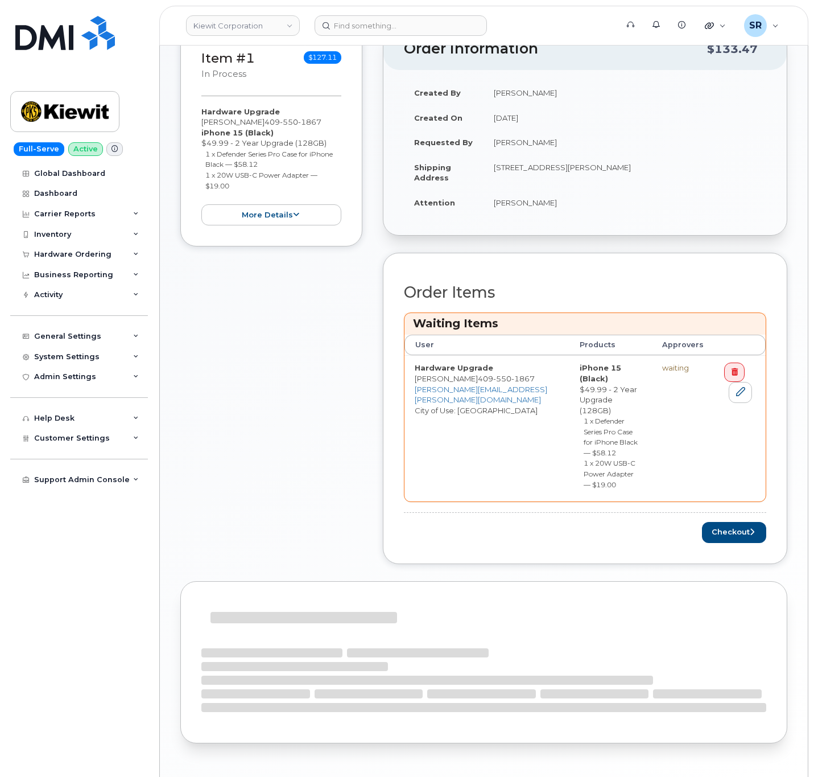
scroll to position [256, 0]
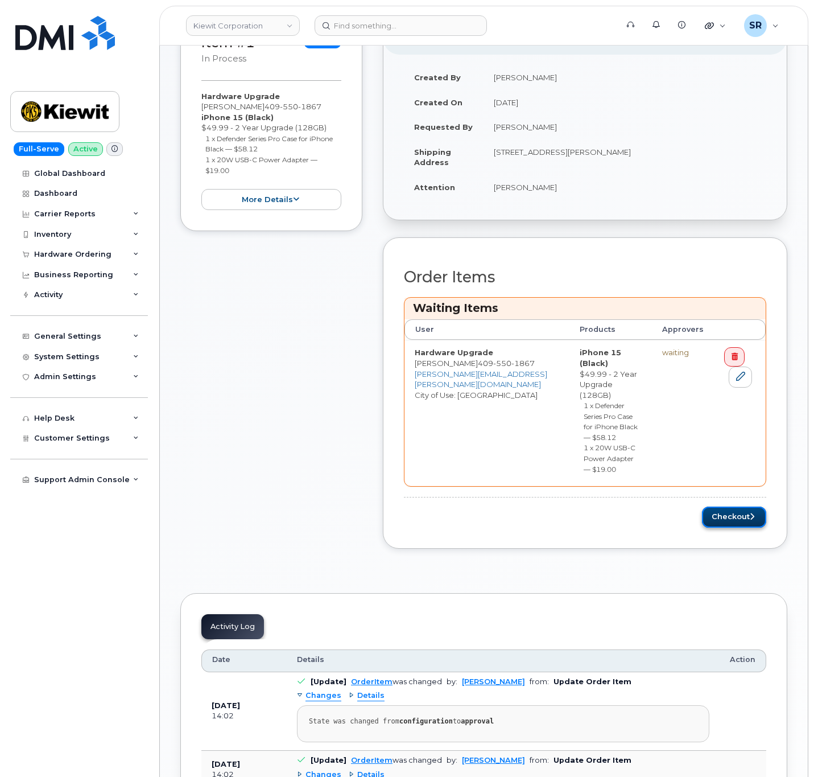
click at [736, 506] on button "Checkout" at bounding box center [734, 516] width 64 height 21
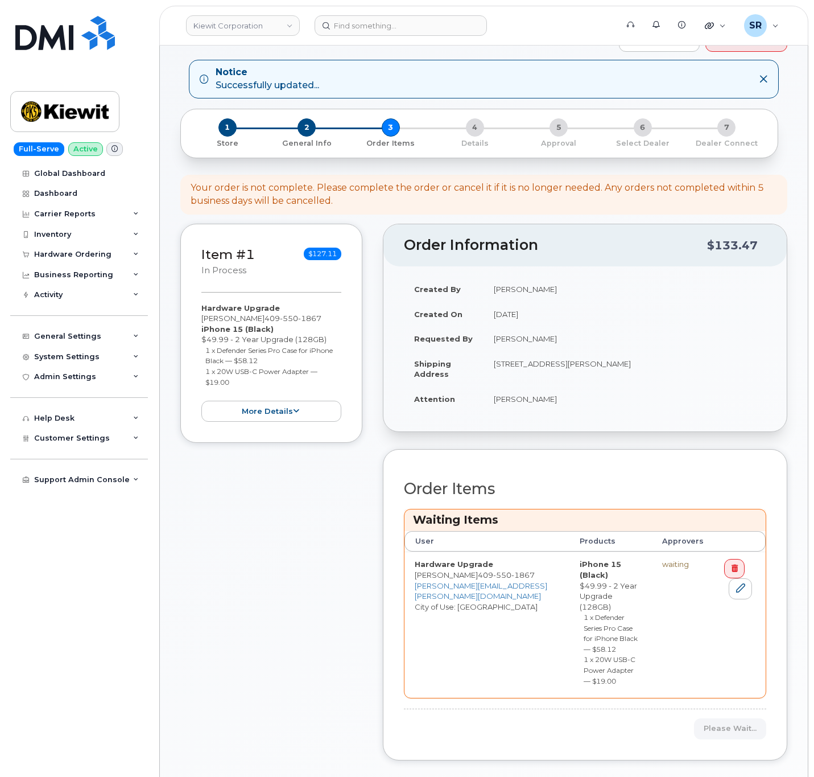
scroll to position [0, 0]
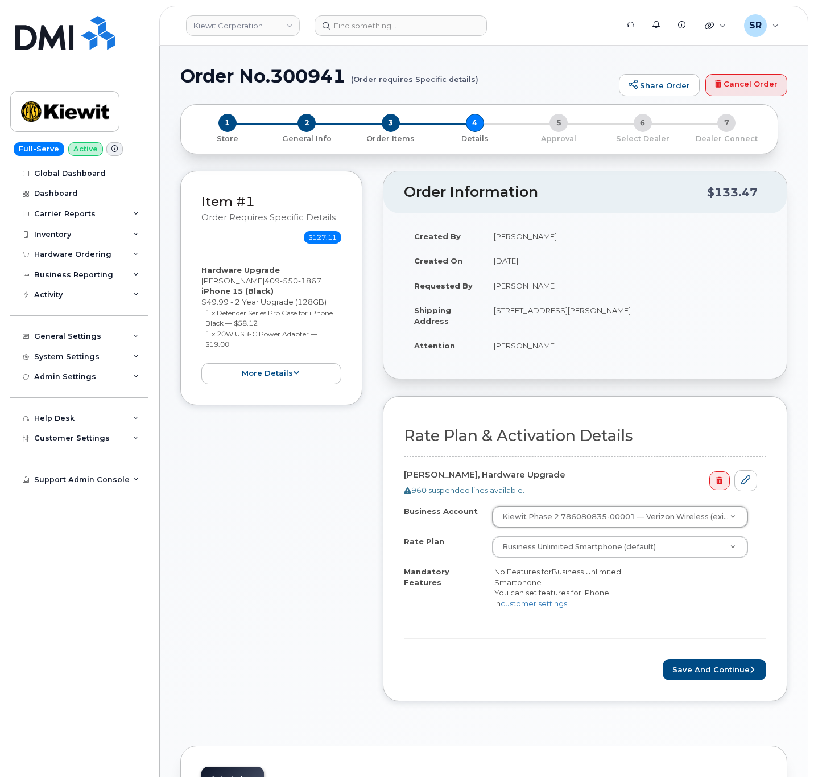
click at [638, 423] on div "Rate Plan & Activation Details [PERSON_NAME], Hardware Upgrade 960 suspended li…" at bounding box center [585, 548] width 362 height 263
click at [272, 379] on button "more details" at bounding box center [271, 373] width 140 height 21
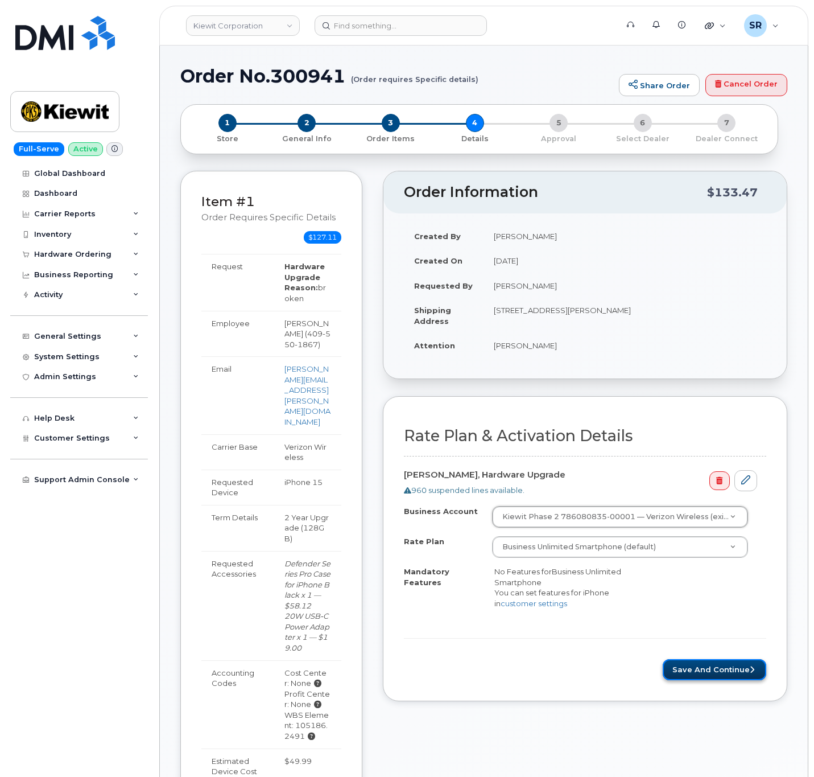
click at [716, 679] on button "Save and Continue" at bounding box center [715, 669] width 104 height 21
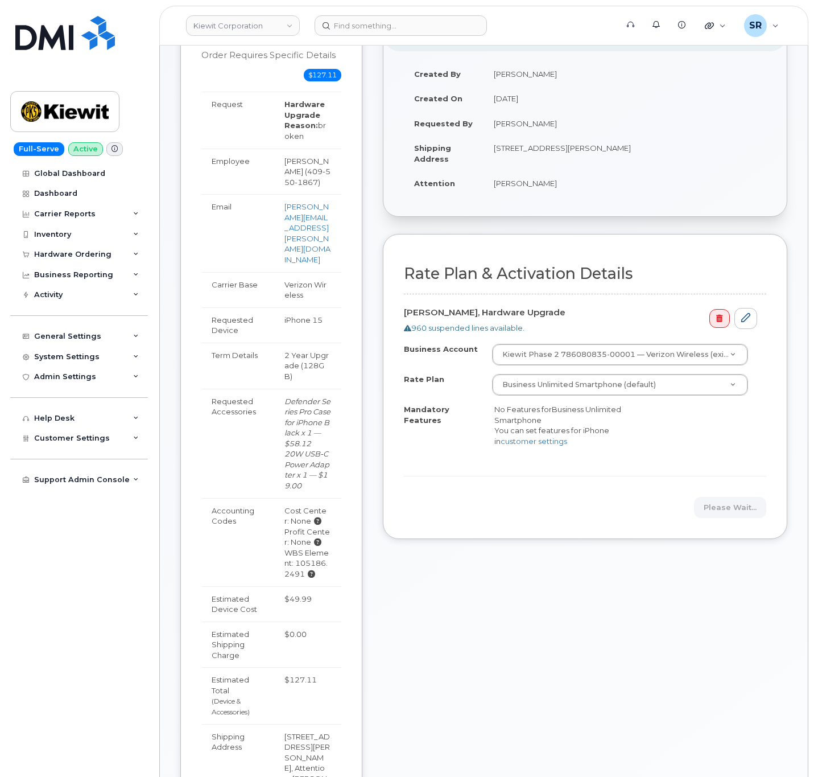
scroll to position [171, 0]
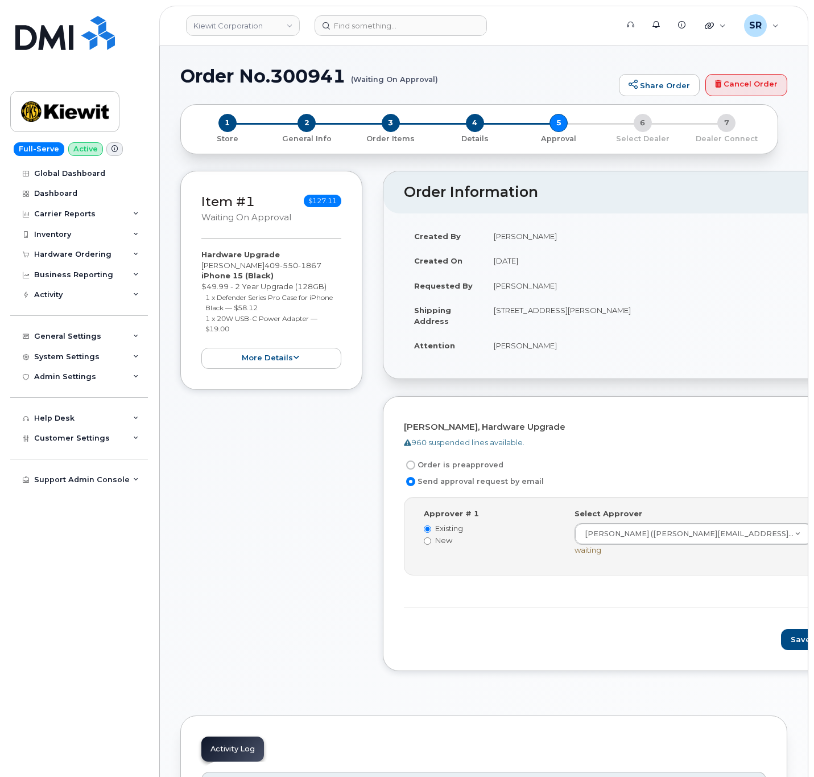
click at [599, 608] on div "Step-by-step approvals: [PERSON_NAME] » Approved Approver # 1 Existing New Sele…" at bounding box center [641, 553] width 474 height 112
click at [781, 642] on button "Save and Continue" at bounding box center [829, 639] width 97 height 21
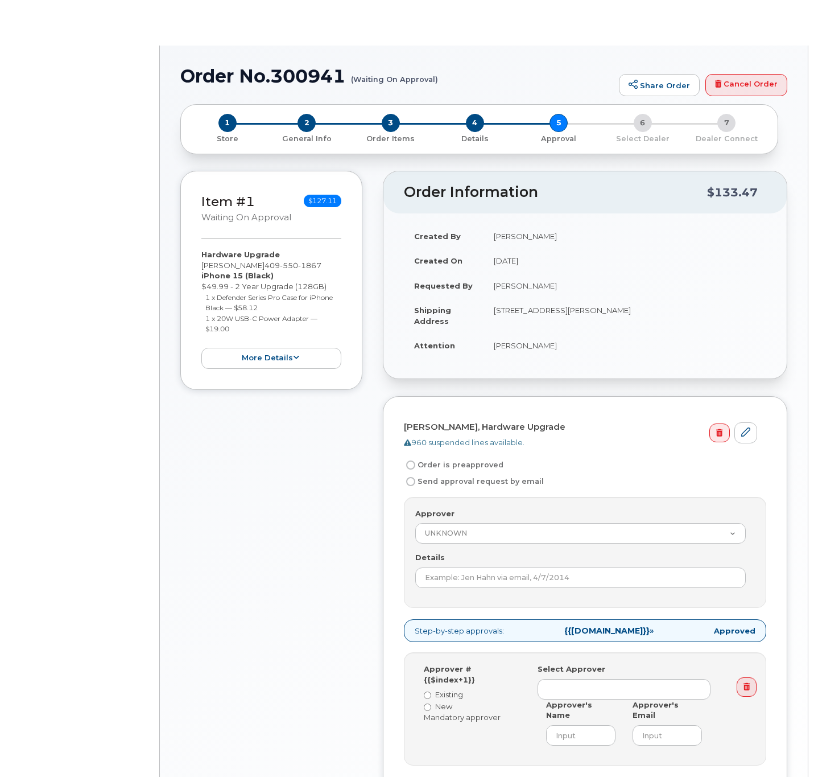
radio input "true"
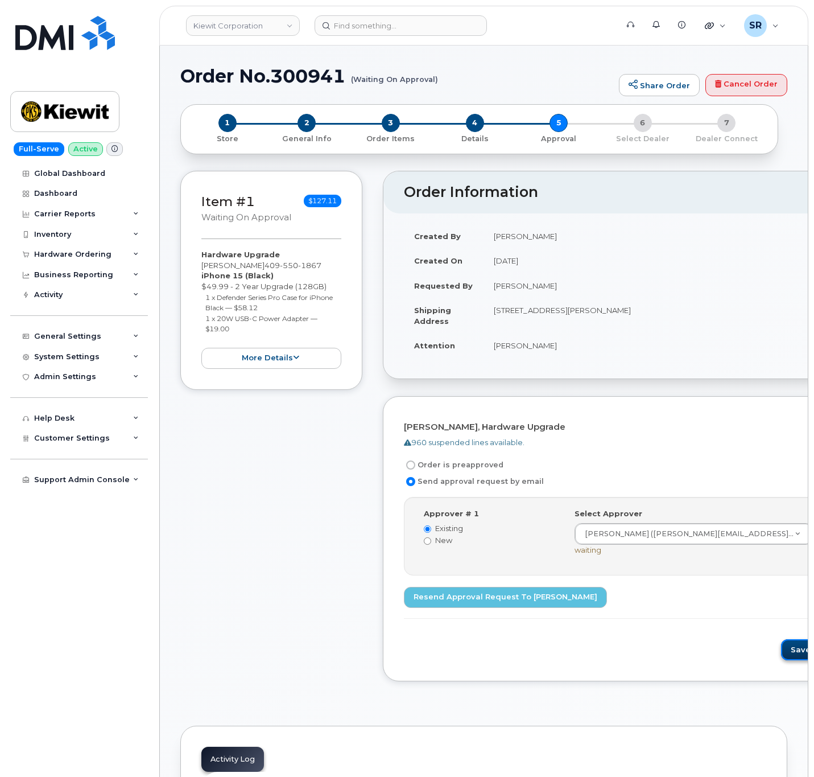
click at [781, 651] on button "Save and Continue" at bounding box center [829, 649] width 97 height 21
click at [781, 656] on button "Save and Continue" at bounding box center [829, 649] width 97 height 21
click at [330, 458] on div "Item #1 Waiting On Approval $127.11 Hardware Upgrade [PERSON_NAME] [PHONE_NUMBE…" at bounding box center [271, 434] width 182 height 527
click at [324, 468] on div "Item #1 Waiting On Approval $127.11 Hardware Upgrade [PERSON_NAME] [PHONE_NUMBE…" at bounding box center [271, 434] width 182 height 527
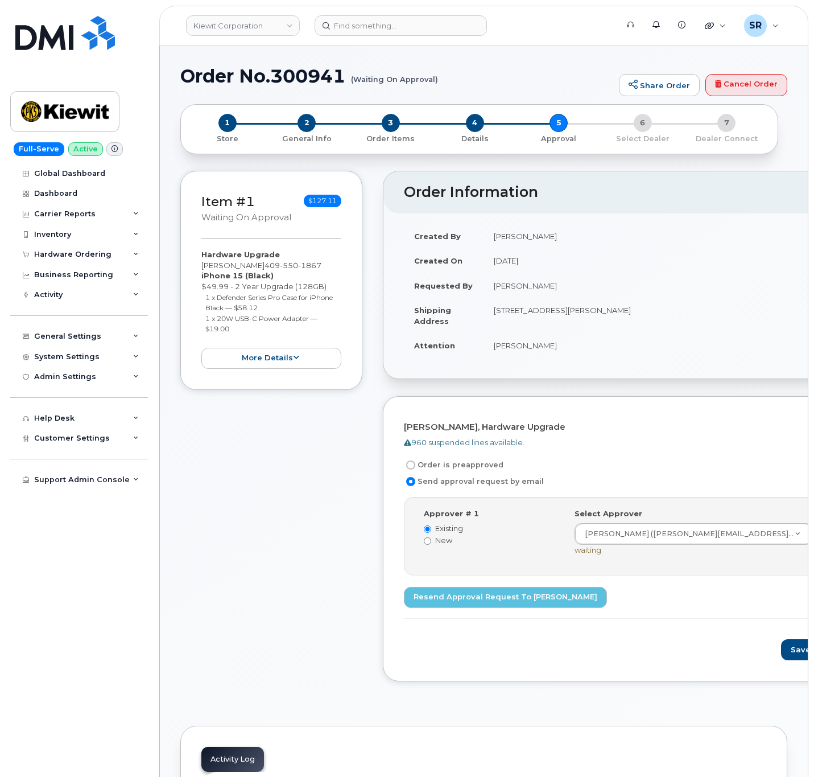
click at [567, 197] on h2 "Order Information" at bounding box center [611, 192] width 415 height 16
drag, startPoint x: 272, startPoint y: 75, endPoint x: 345, endPoint y: 68, distance: 73.1
click at [345, 68] on h1 "Order No.300941 (Waiting On Approval)" at bounding box center [396, 76] width 433 height 20
copy h1 "300941"
click at [456, 71] on h1 "Order No.300941 (Waiting On Approval)" at bounding box center [396, 76] width 433 height 20
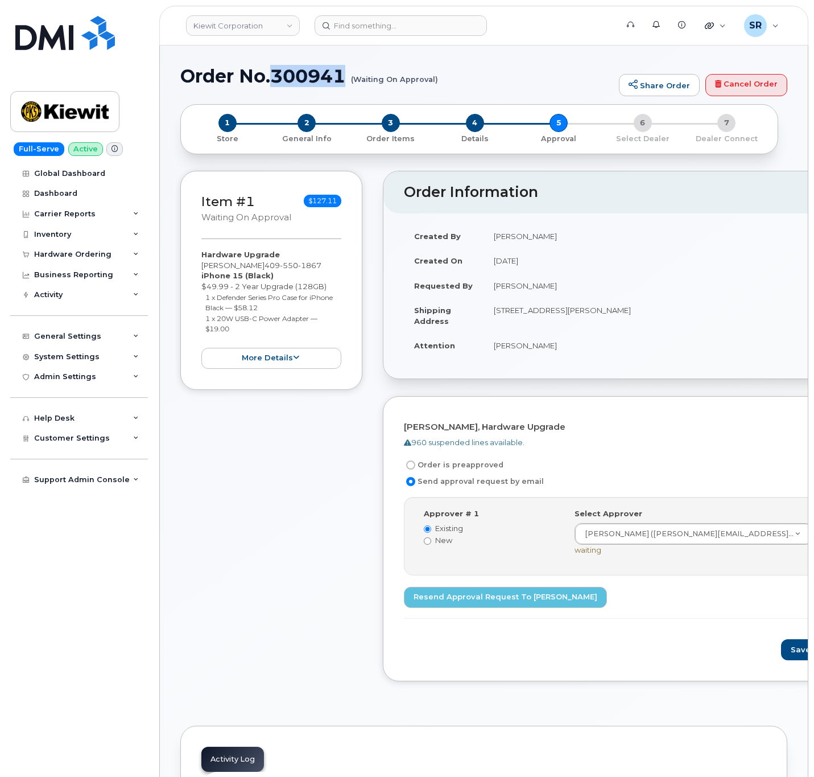
drag, startPoint x: 273, startPoint y: 77, endPoint x: 344, endPoint y: 80, distance: 70.6
click at [344, 80] on h1 "Order No.300941 (Waiting On Approval)" at bounding box center [396, 76] width 433 height 20
copy h1 "300941"
click at [719, 666] on div "[PERSON_NAME], Hardware Upgrade 960 suspended lines available. Order is preappr…" at bounding box center [641, 538] width 516 height 285
click at [781, 655] on button "Save and Continue" at bounding box center [829, 649] width 97 height 21
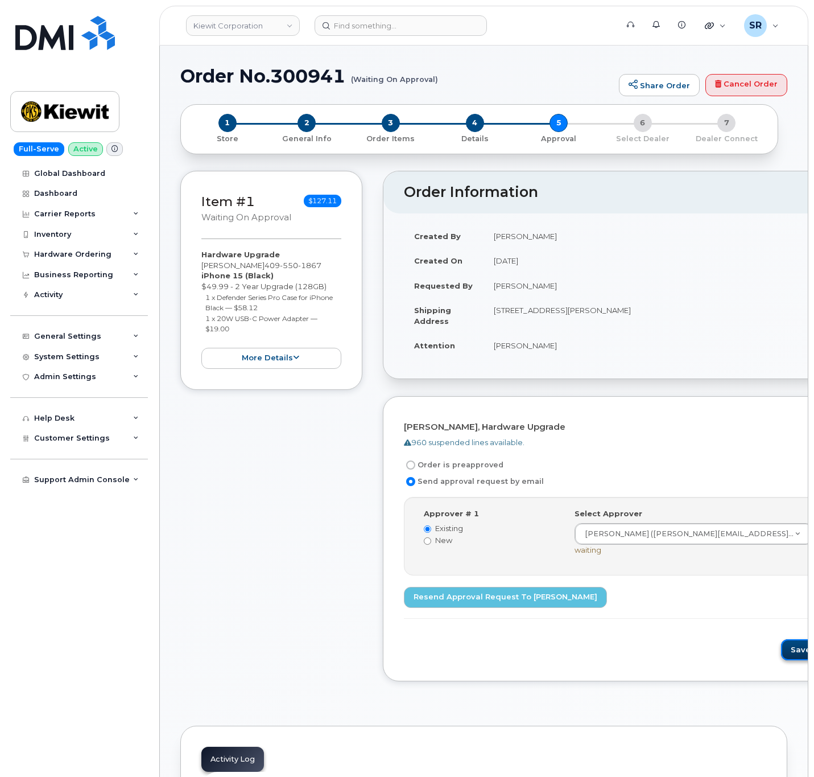
click at [781, 647] on button "Save and Continue" at bounding box center [829, 649] width 97 height 21
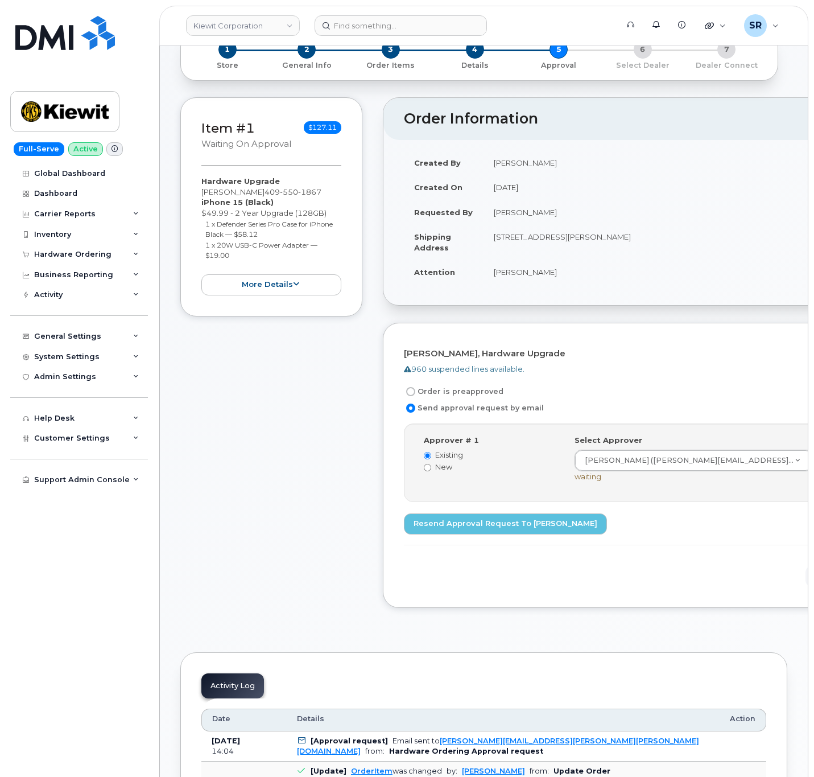
scroll to position [427, 0]
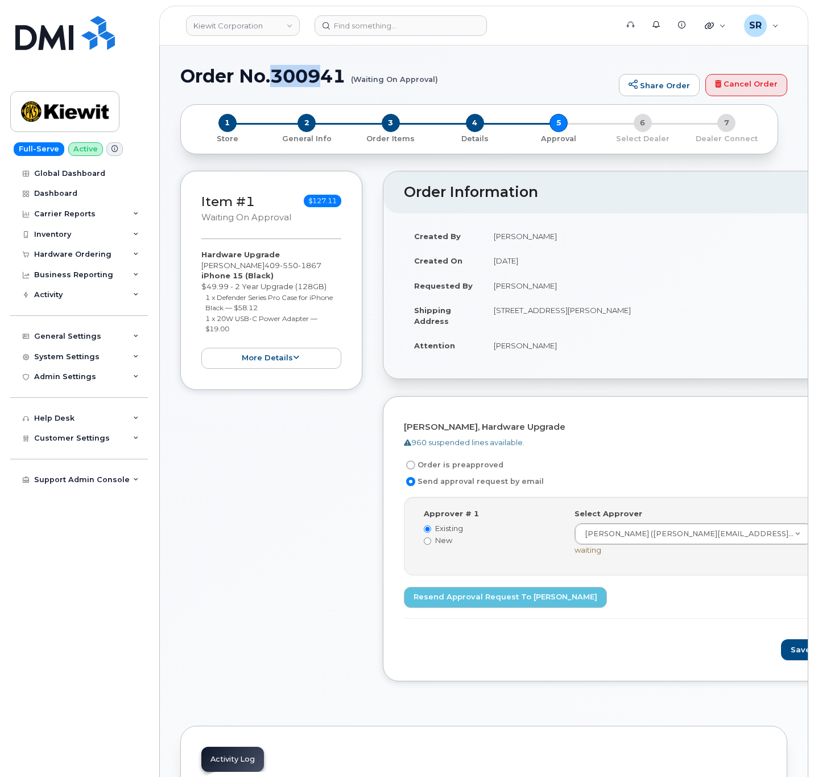
drag, startPoint x: 275, startPoint y: 75, endPoint x: 326, endPoint y: 75, distance: 51.2
click at [326, 75] on h1 "Order No.300941 (Waiting On Approval)" at bounding box center [396, 76] width 433 height 20
drag, startPoint x: 197, startPoint y: 75, endPoint x: 350, endPoint y: 74, distance: 153.0
click at [350, 74] on h1 "Order No.300941 (Waiting On Approval)" at bounding box center [396, 76] width 433 height 20
copy h1 "Order No.300941"
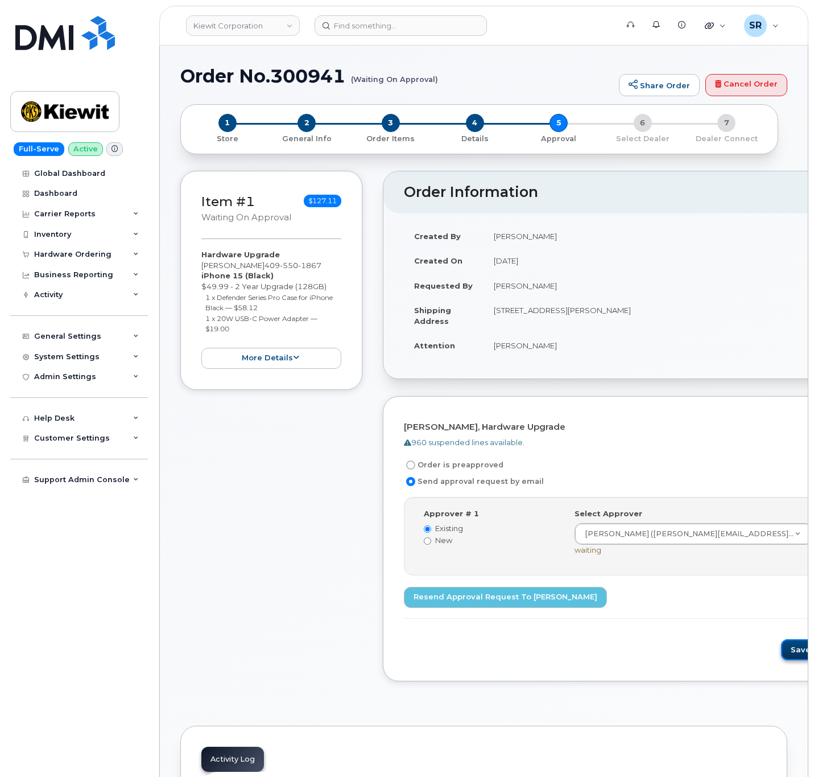
click at [781, 655] on button "Save and Continue" at bounding box center [829, 649] width 97 height 21
